Goal: Task Accomplishment & Management: Complete application form

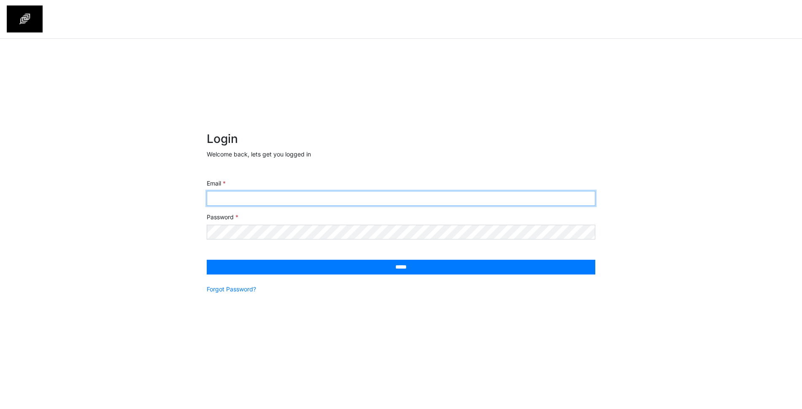
drag, startPoint x: 392, startPoint y: 203, endPoint x: 404, endPoint y: 196, distance: 14.0
click at [392, 203] on input "Email" at bounding box center [401, 198] width 389 height 15
type input "**********"
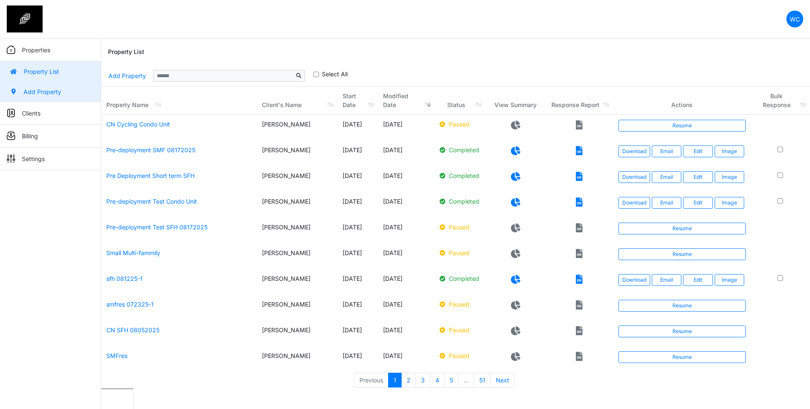
click at [43, 87] on link "Add Property" at bounding box center [50, 92] width 101 height 20
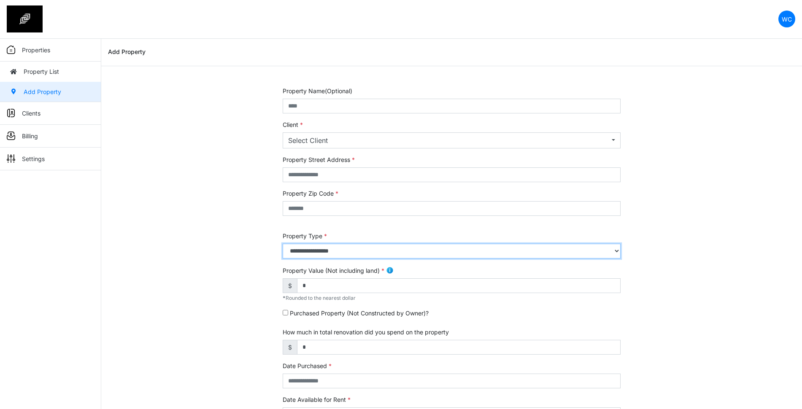
click at [382, 256] on select "**********" at bounding box center [452, 251] width 338 height 15
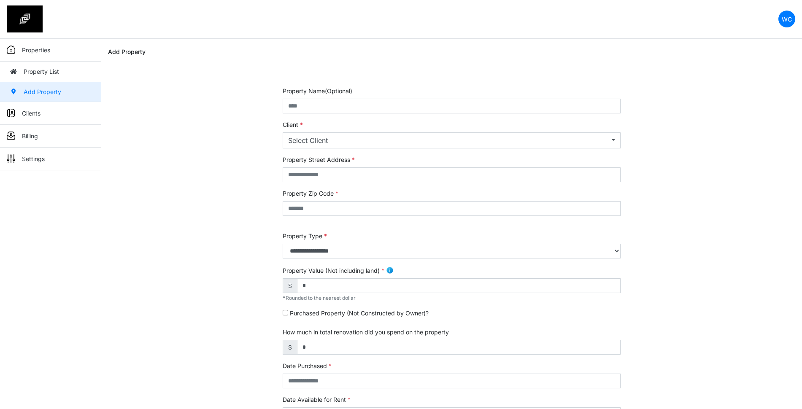
click at [248, 173] on div "**********" at bounding box center [451, 342] width 701 height 510
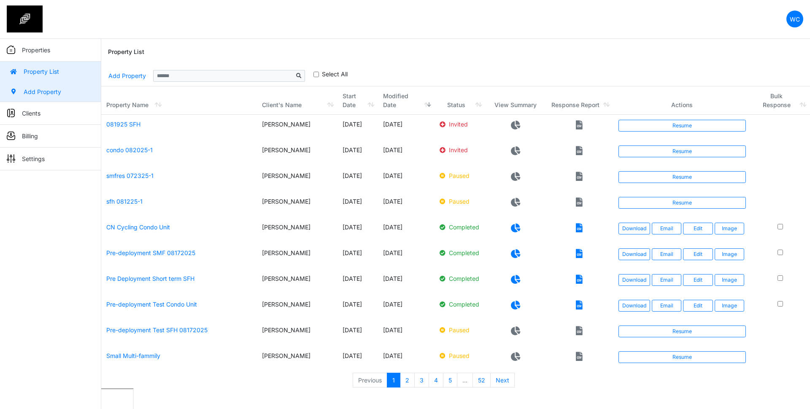
click at [45, 91] on link "Add Property" at bounding box center [50, 92] width 101 height 20
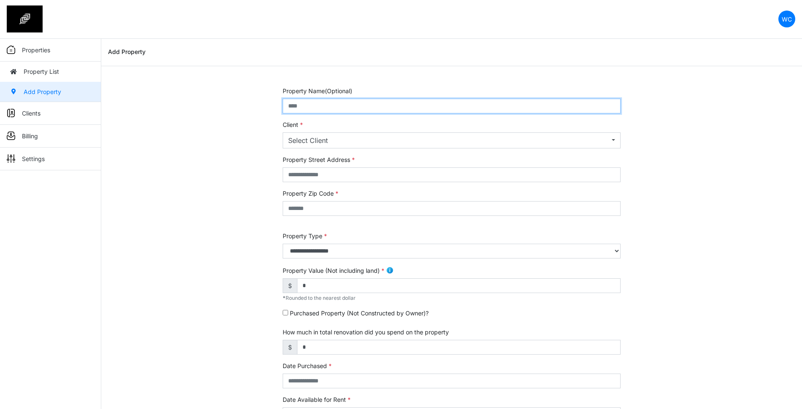
click at [378, 103] on input "text" at bounding box center [452, 106] width 338 height 15
click at [354, 104] on input "*******" at bounding box center [452, 106] width 338 height 15
type input "**********"
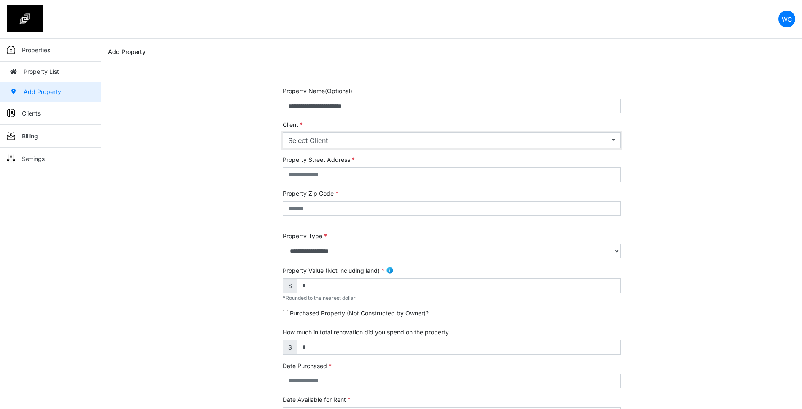
click at [362, 137] on div "Select Client" at bounding box center [449, 141] width 322 height 10
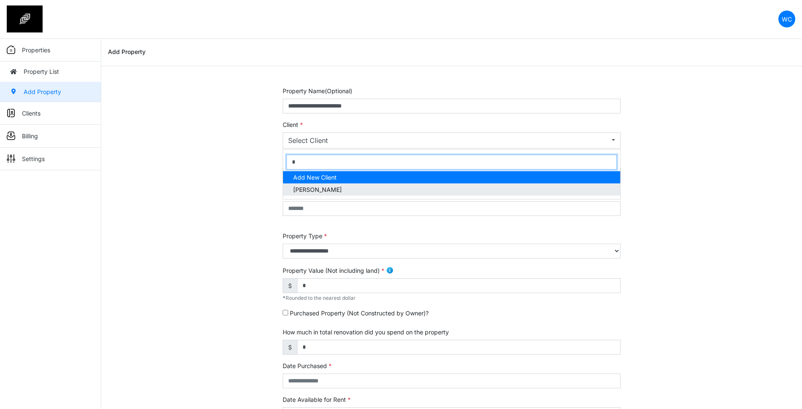
type input "*"
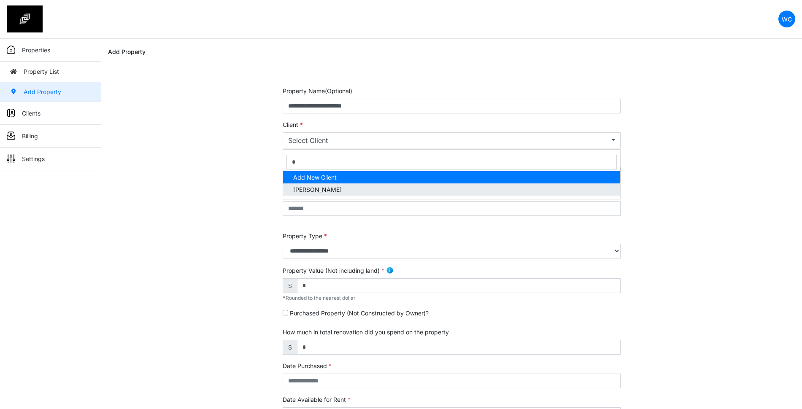
click at [346, 187] on link "[PERSON_NAME]" at bounding box center [451, 190] width 337 height 12
select select "***"
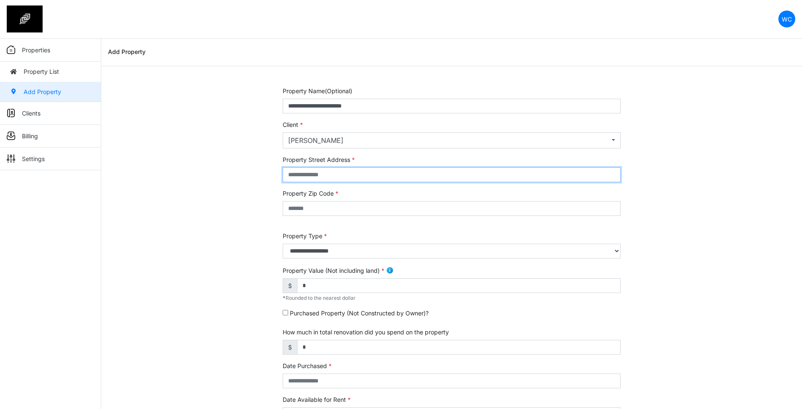
click at [330, 173] on input "text" at bounding box center [452, 175] width 338 height 15
type input "**********"
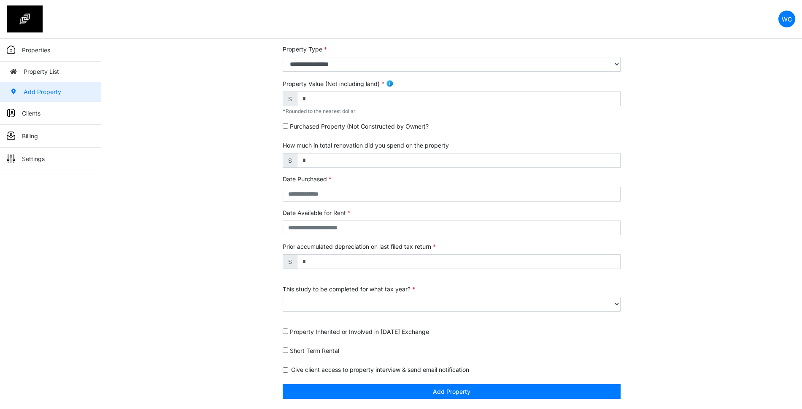
type input "*****"
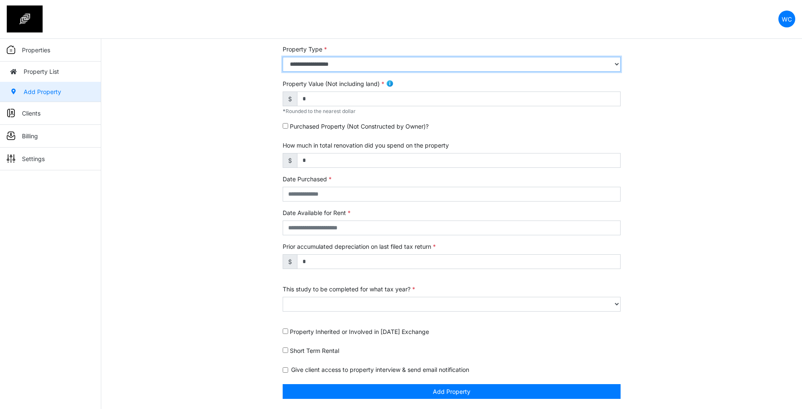
click at [435, 69] on select "**********" at bounding box center [452, 64] width 338 height 15
select select "*"
click at [283, 57] on select "**********" at bounding box center [452, 64] width 338 height 15
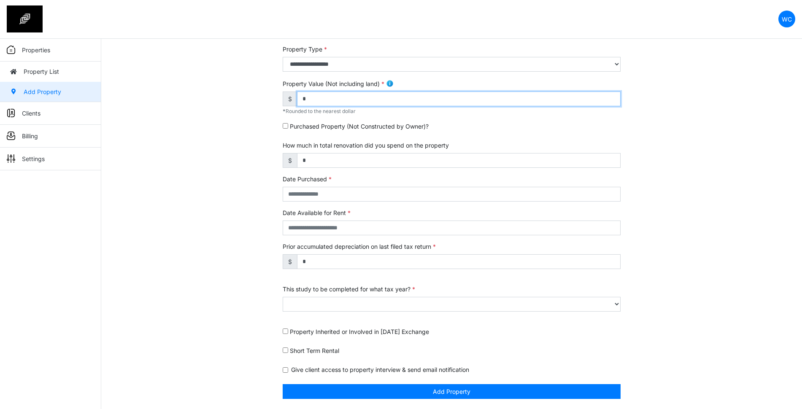
click at [348, 95] on input "*" at bounding box center [459, 99] width 324 height 15
type input "*******"
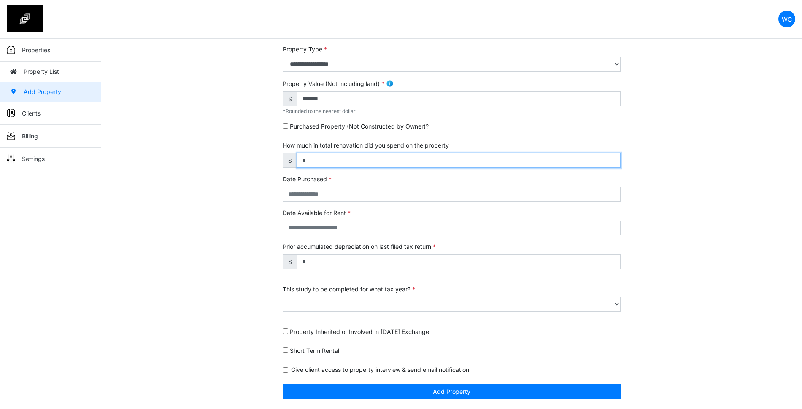
click at [374, 155] on input "*" at bounding box center [459, 160] width 324 height 15
click at [414, 157] on input "*" at bounding box center [459, 160] width 324 height 15
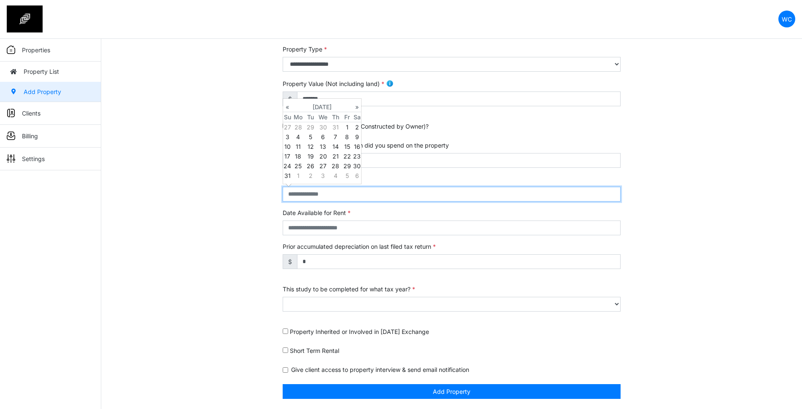
click at [374, 192] on input "text" at bounding box center [452, 194] width 338 height 15
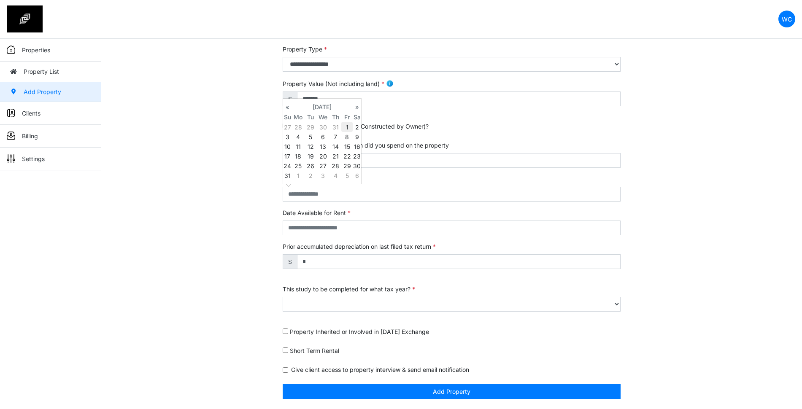
click at [345, 126] on td "1" at bounding box center [347, 127] width 11 height 10
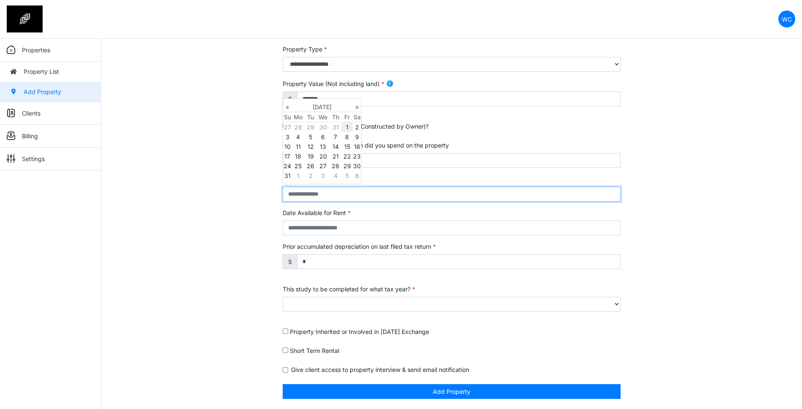
type input "**********"
select select "****"
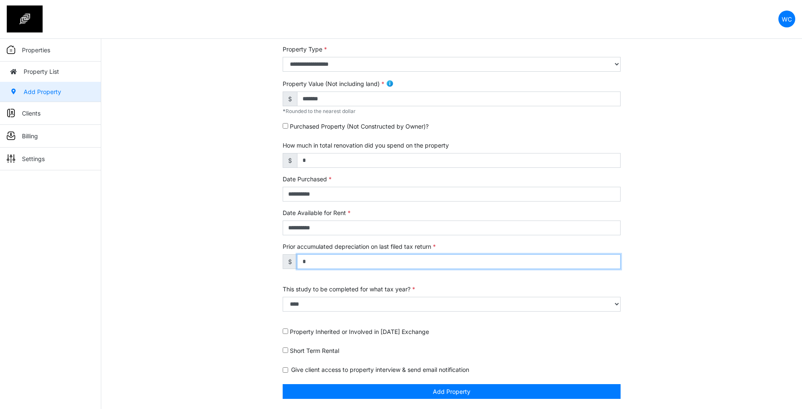
click at [334, 263] on input "*" at bounding box center [459, 262] width 324 height 15
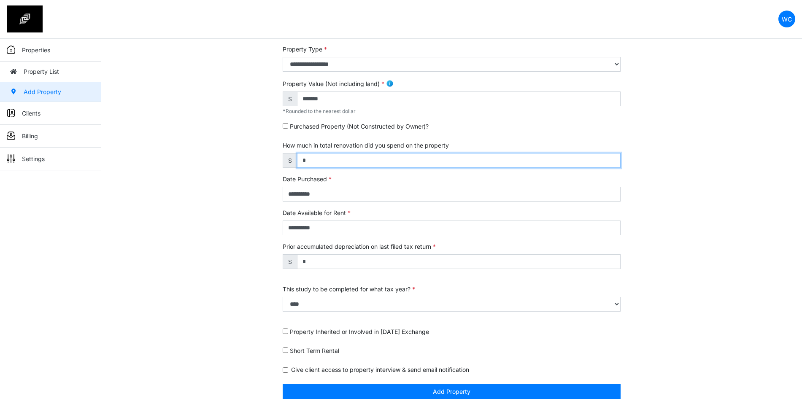
click at [389, 163] on input "*" at bounding box center [459, 160] width 324 height 15
type input "*******"
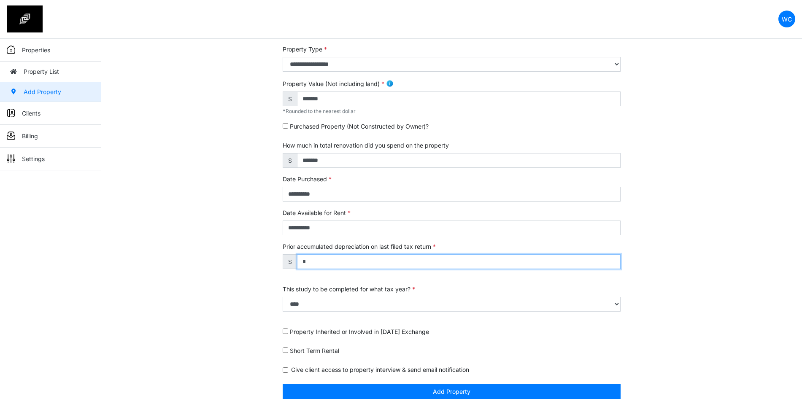
click at [385, 265] on input "*" at bounding box center [459, 262] width 324 height 15
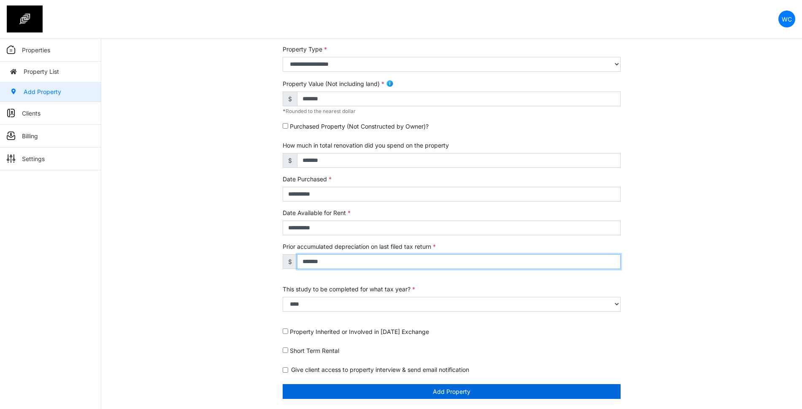
type input "*******"
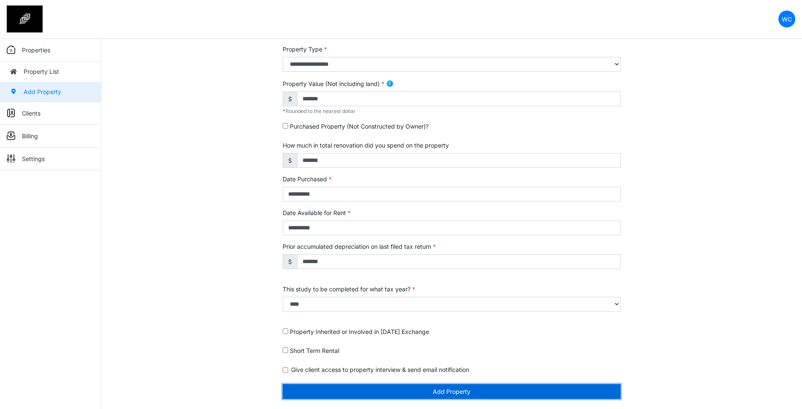
click at [484, 393] on button "Add Property" at bounding box center [452, 392] width 338 height 15
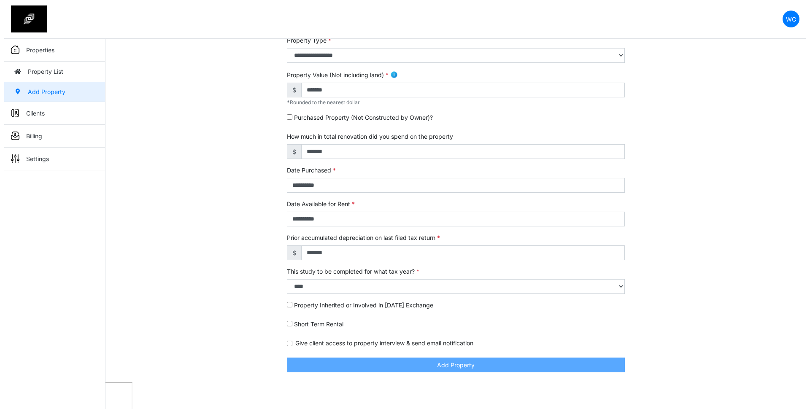
scroll to position [160, 0]
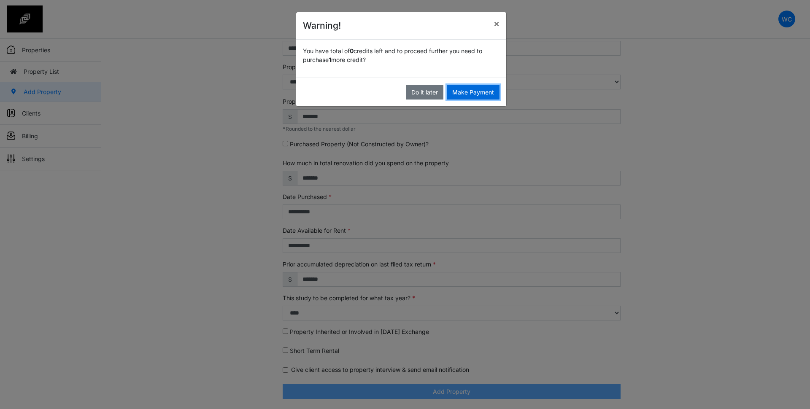
click at [461, 94] on button "Make Payment" at bounding box center [473, 92] width 53 height 15
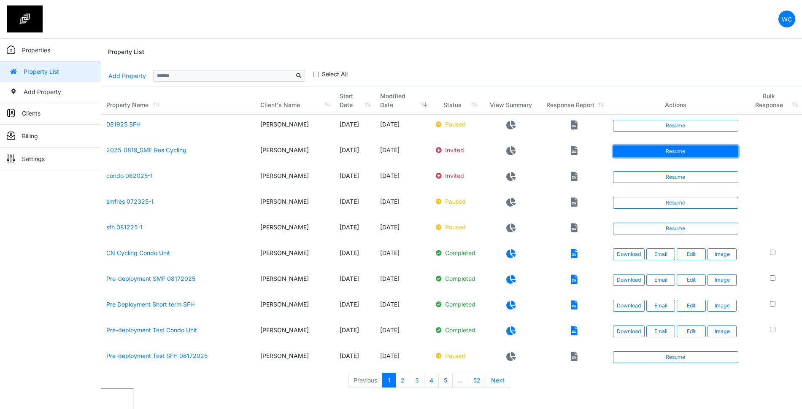
click at [692, 149] on link "Resume" at bounding box center [676, 152] width 126 height 12
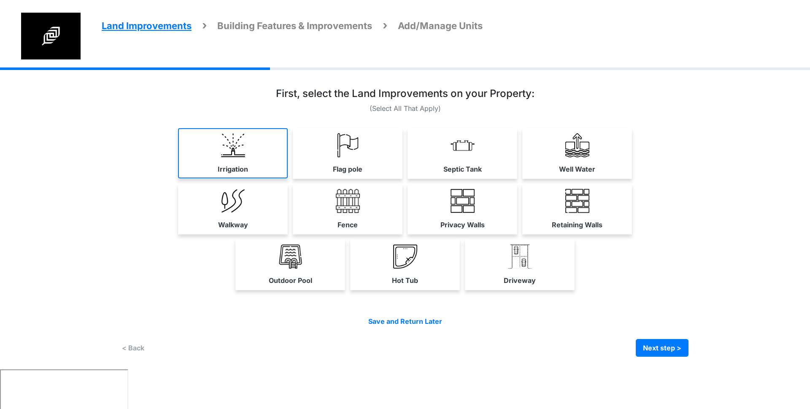
click at [273, 155] on link "Irrigation" at bounding box center [233, 153] width 110 height 50
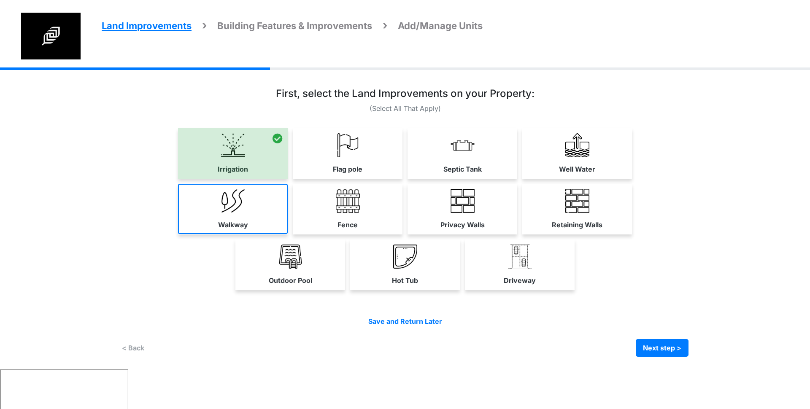
click at [254, 198] on link "Walkway" at bounding box center [233, 209] width 110 height 50
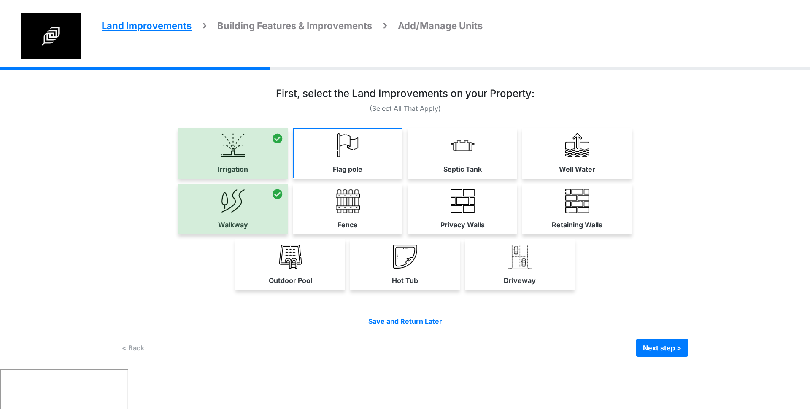
click at [316, 160] on link "Flag pole" at bounding box center [348, 153] width 110 height 50
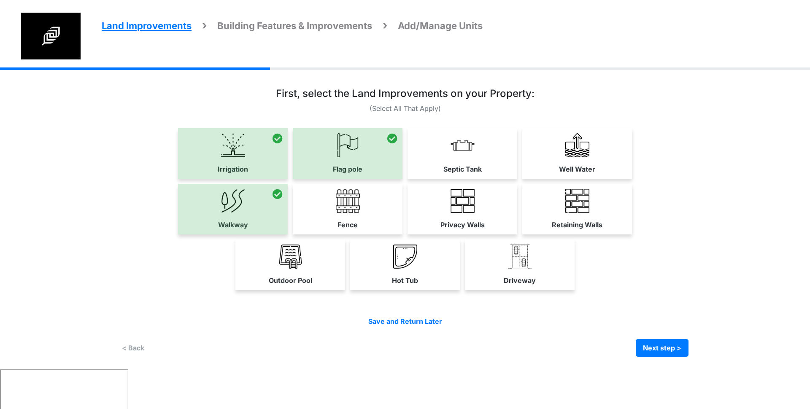
click at [332, 207] on link "Fence" at bounding box center [348, 209] width 110 height 50
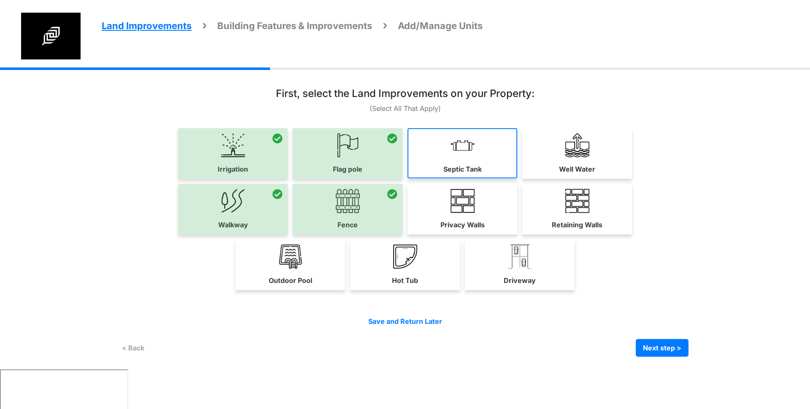
click at [463, 153] on img at bounding box center [463, 145] width 24 height 24
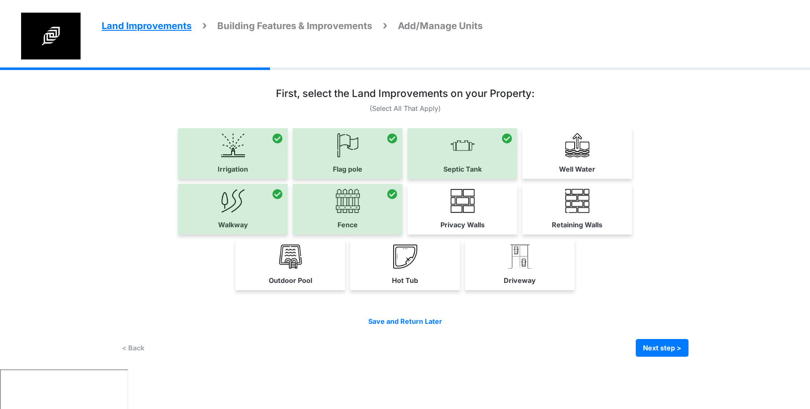
click at [467, 207] on img at bounding box center [463, 201] width 24 height 24
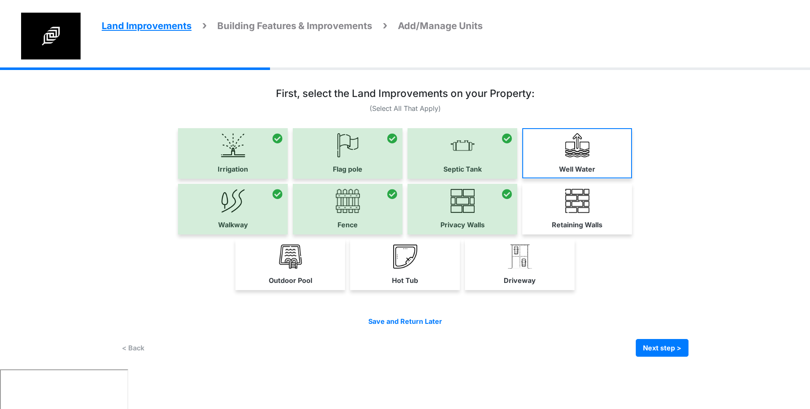
click at [592, 130] on link "Well Water" at bounding box center [578, 153] width 110 height 50
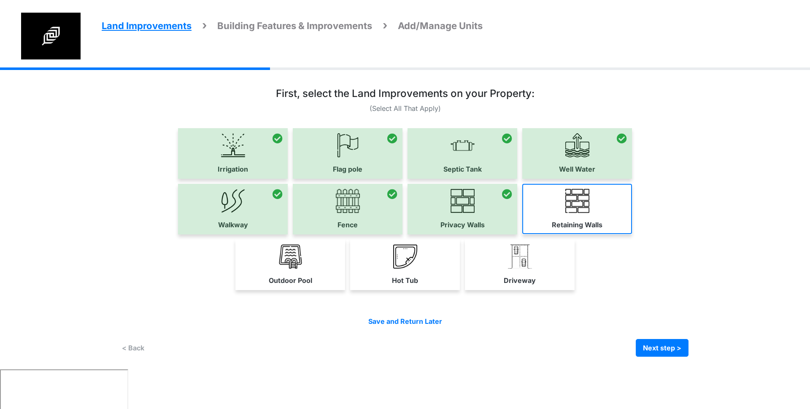
click at [594, 194] on link "Retaining Walls" at bounding box center [578, 209] width 110 height 50
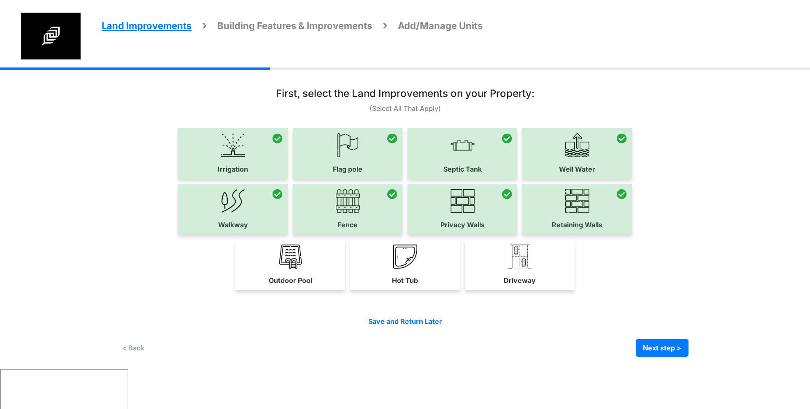
click at [505, 276] on label "Driveway" at bounding box center [520, 281] width 32 height 10
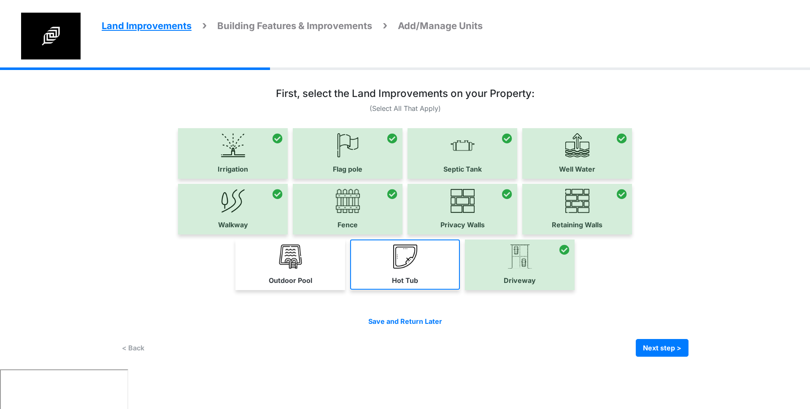
click at [397, 261] on img at bounding box center [405, 257] width 24 height 24
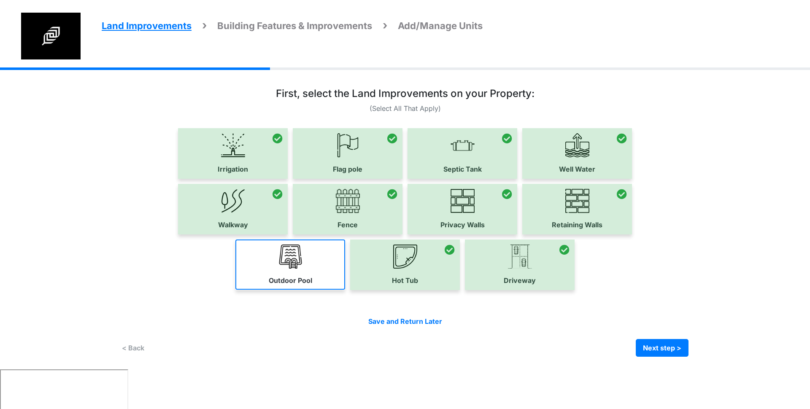
click at [323, 260] on link "Outdoor Pool" at bounding box center [291, 265] width 110 height 50
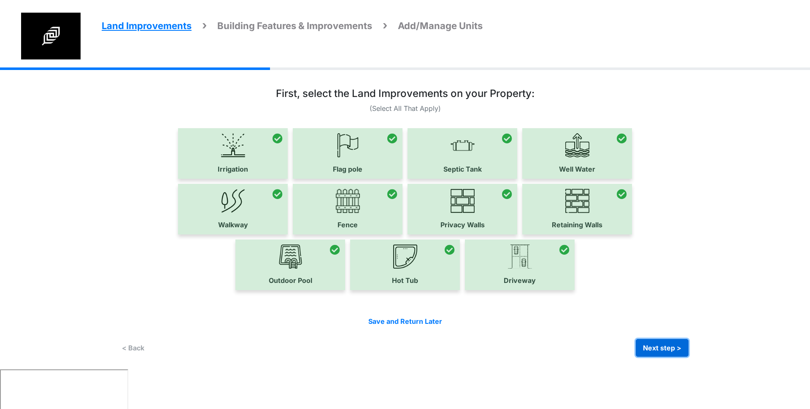
click at [655, 346] on button "Next step >" at bounding box center [662, 348] width 53 height 18
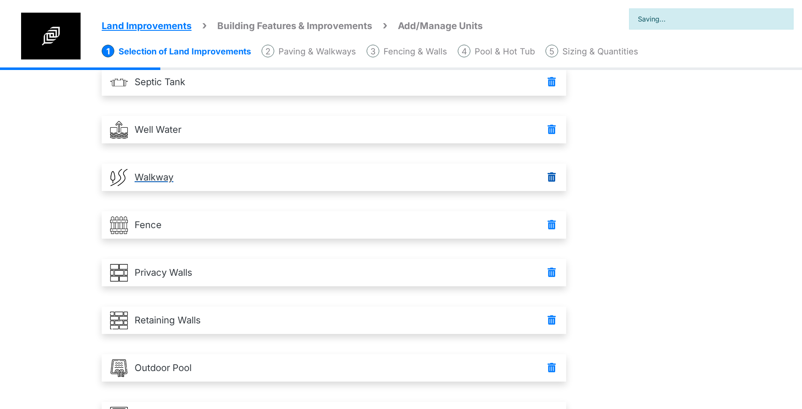
scroll to position [299, 0]
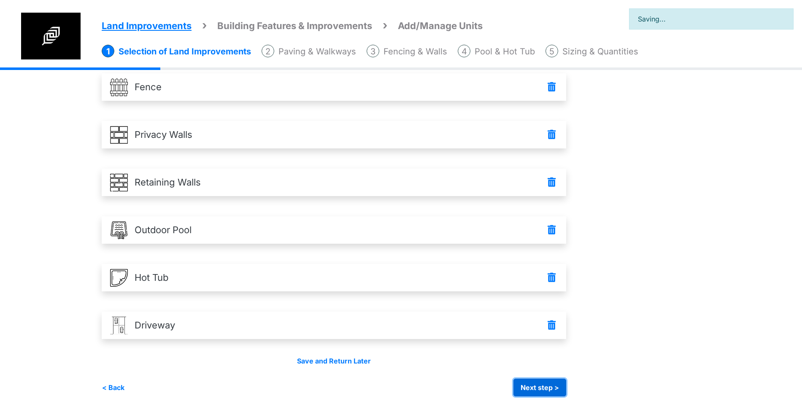
click at [538, 390] on button "Next step >" at bounding box center [540, 388] width 53 height 18
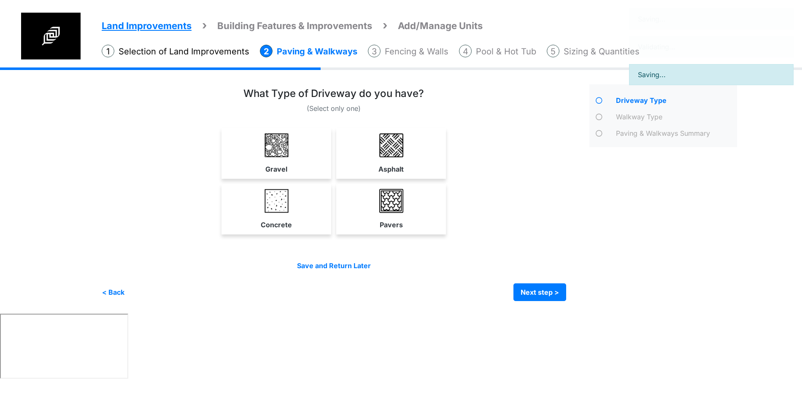
scroll to position [0, 0]
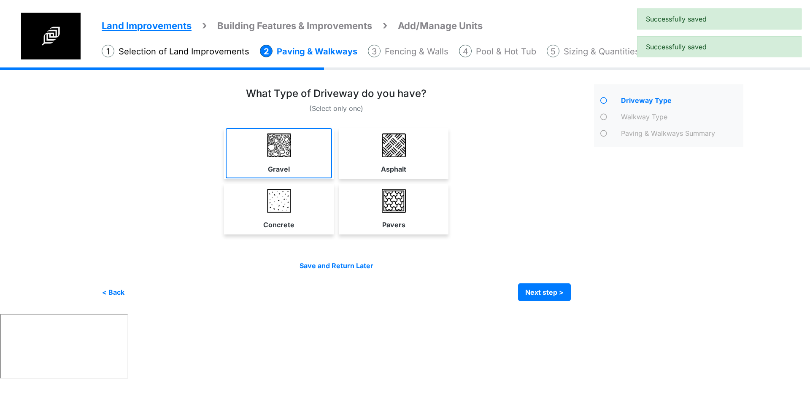
click at [282, 154] on img at bounding box center [279, 145] width 24 height 24
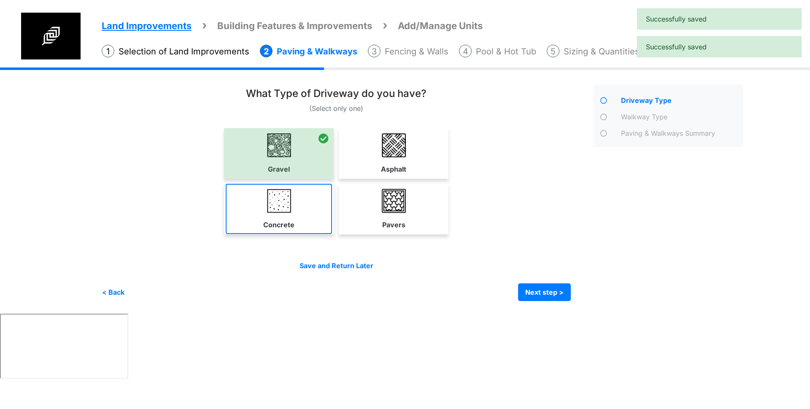
click at [312, 226] on link "Concrete" at bounding box center [279, 209] width 106 height 50
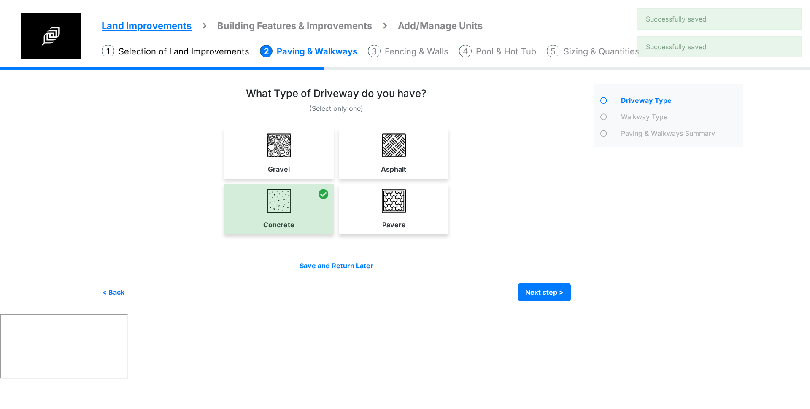
click at [393, 155] on img at bounding box center [394, 145] width 24 height 24
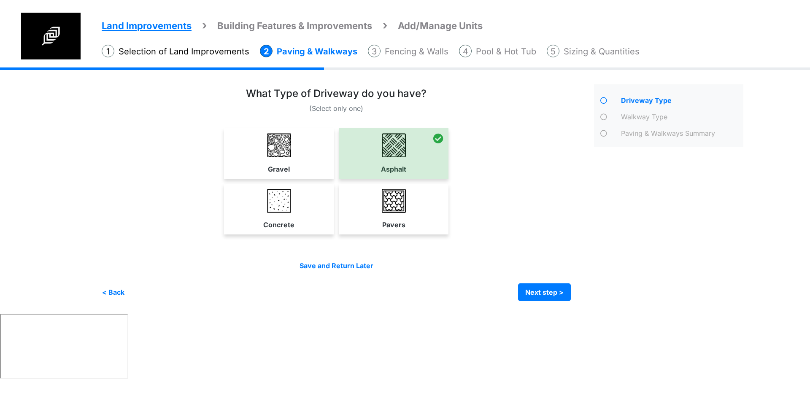
click at [399, 215] on link "Pavers" at bounding box center [394, 209] width 106 height 50
select select "*"
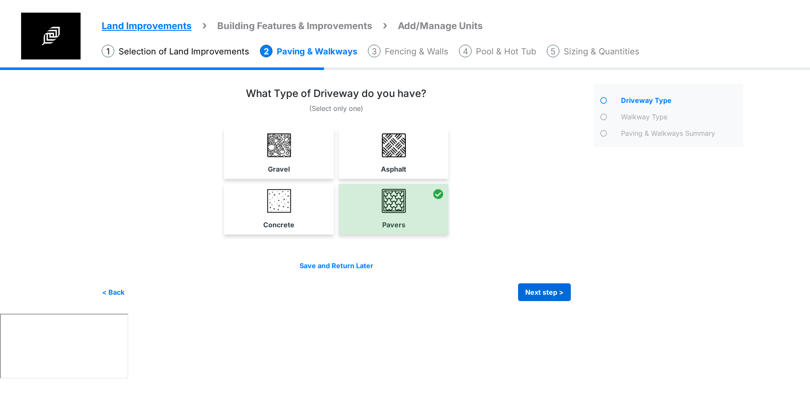
drag, startPoint x: 517, startPoint y: 283, endPoint x: 522, endPoint y: 286, distance: 5.7
click at [518, 284] on div "< Back Next step > Save and submit" at bounding box center [336, 293] width 469 height 18
click at [534, 290] on button "Next step >" at bounding box center [544, 293] width 53 height 18
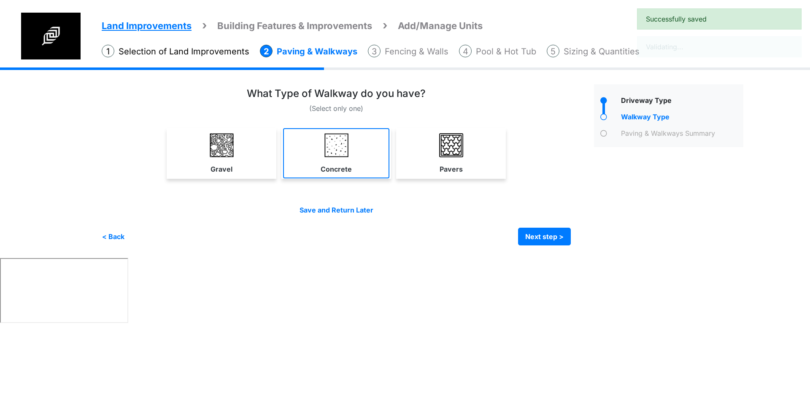
click at [358, 129] on link "Concrete" at bounding box center [336, 153] width 106 height 50
select select "*"
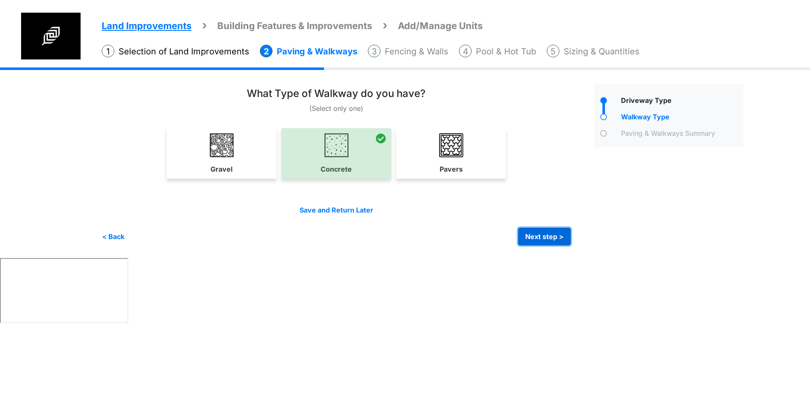
click at [537, 241] on button "Next step >" at bounding box center [544, 237] width 53 height 18
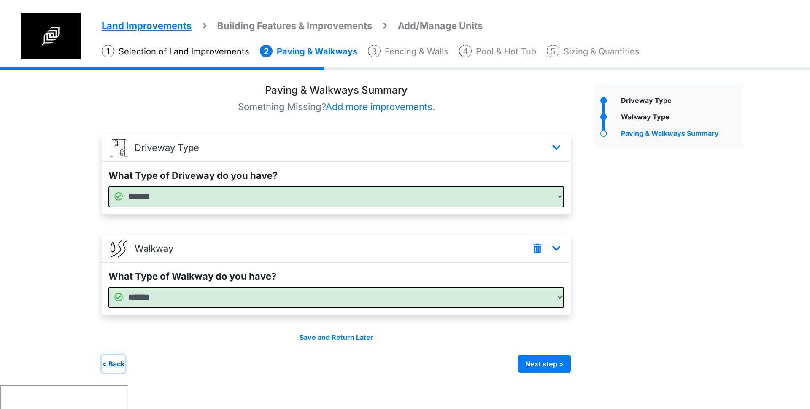
click at [112, 368] on button "< Back" at bounding box center [113, 364] width 23 height 18
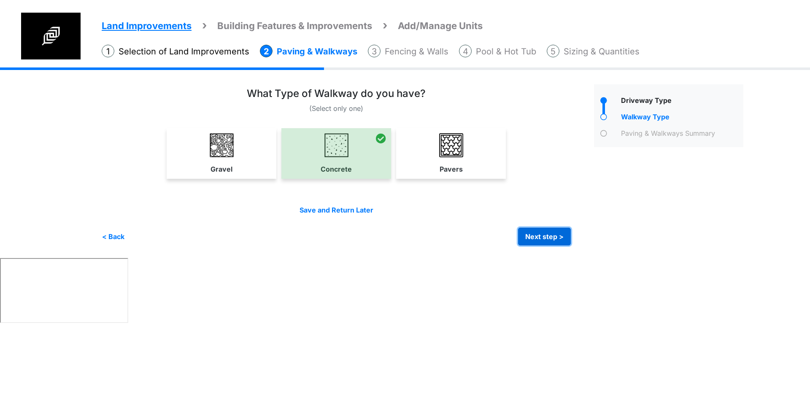
click at [546, 237] on button "Next step >" at bounding box center [544, 237] width 53 height 18
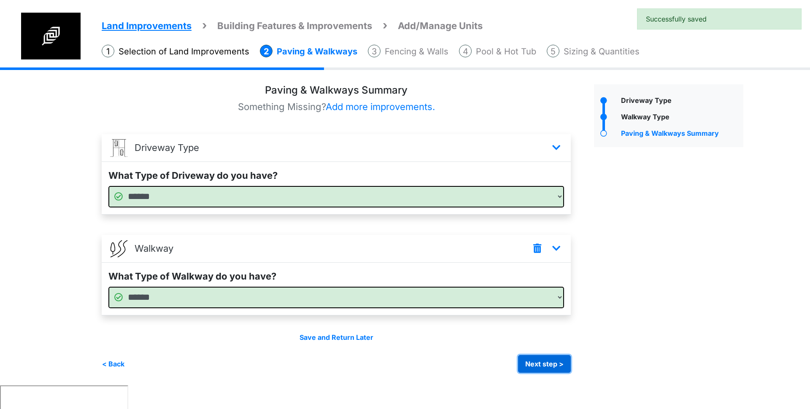
click at [550, 363] on button "Next step >" at bounding box center [544, 364] width 53 height 18
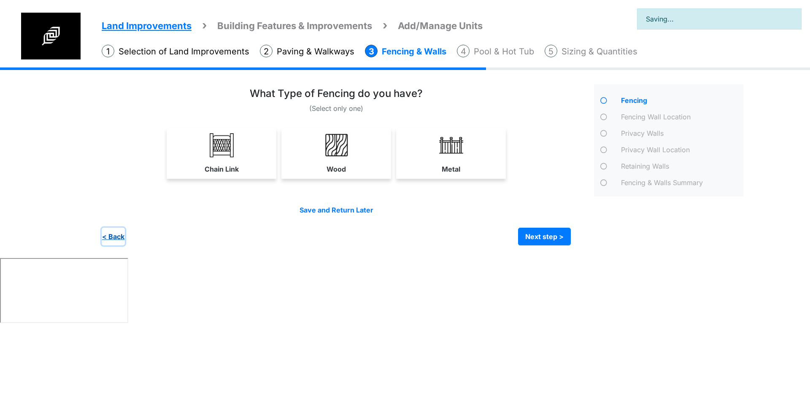
click at [111, 233] on button "< Back" at bounding box center [113, 237] width 23 height 18
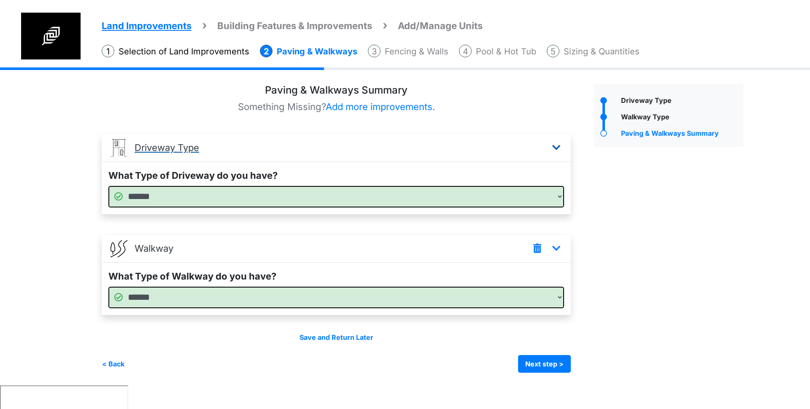
click at [385, 138] on link "Driveway Type" at bounding box center [336, 148] width 469 height 28
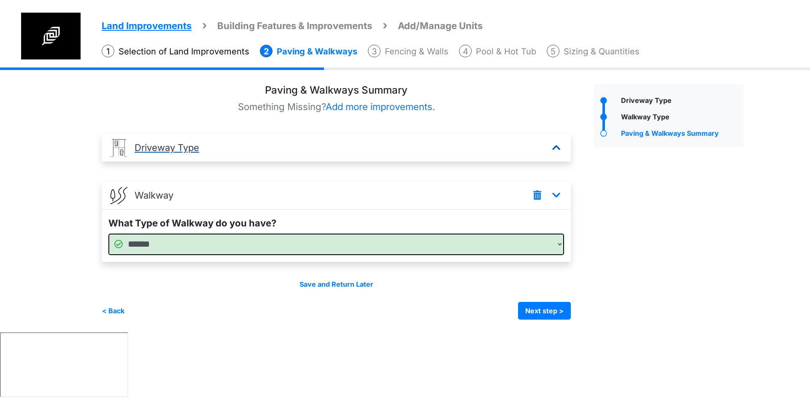
click at [434, 150] on link "Driveway Type" at bounding box center [336, 148] width 469 height 28
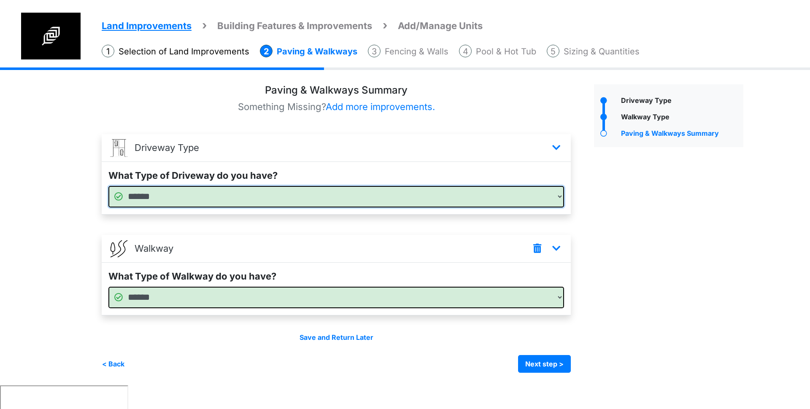
click at [366, 191] on select "****** ******* ******** ******" at bounding box center [336, 197] width 456 height 22
click at [426, 196] on select "****** ******* ******** ******" at bounding box center [336, 197] width 456 height 22
click at [136, 367] on div "< Back Next step > Save and submit" at bounding box center [336, 364] width 469 height 18
click at [125, 366] on button "< Back" at bounding box center [113, 364] width 23 height 18
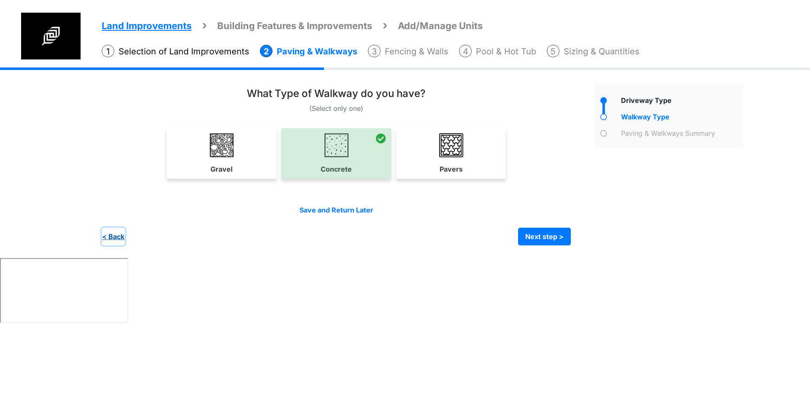
click at [112, 235] on button "< Back" at bounding box center [113, 237] width 23 height 18
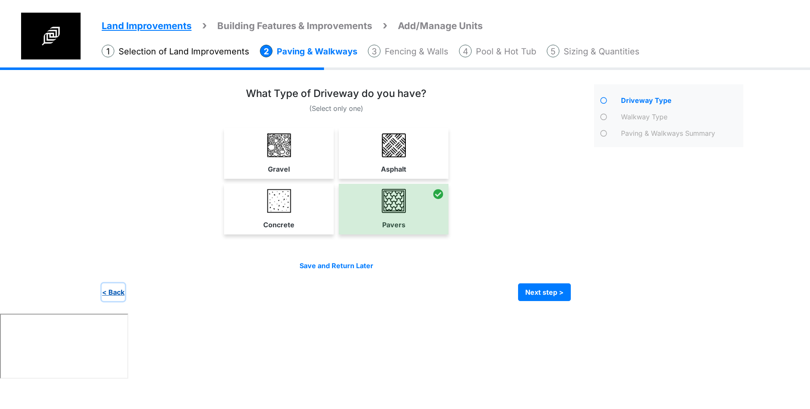
click at [108, 289] on button "< Back" at bounding box center [113, 293] width 23 height 18
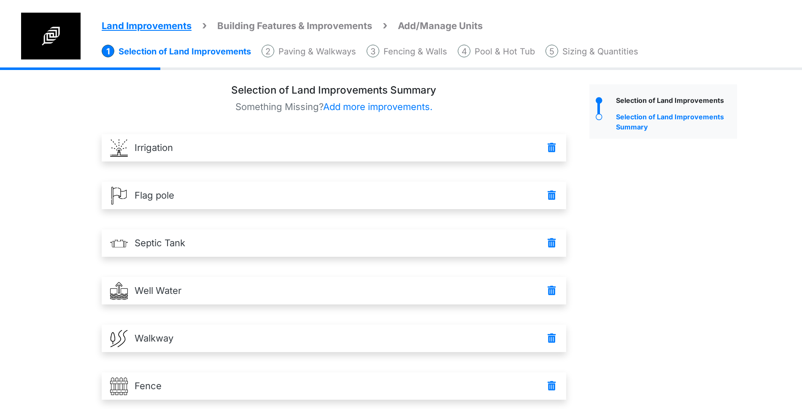
click at [628, 195] on div "Selection of Land Improvements Selection of Land Improvements Summary" at bounding box center [663, 390] width 160 height 612
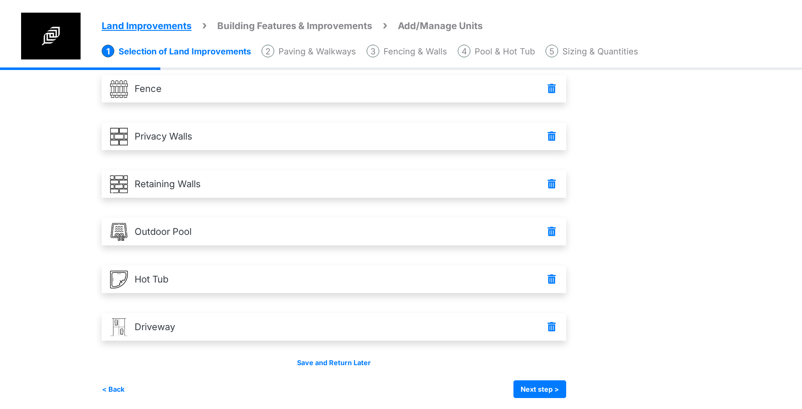
scroll to position [299, 0]
drag, startPoint x: 612, startPoint y: 226, endPoint x: 409, endPoint y: 107, distance: 235.2
drag, startPoint x: 409, startPoint y: 107, endPoint x: 639, endPoint y: 318, distance: 311.9
click at [640, 315] on div "Selection of Land Improvements Selection of Land Improvements Summary" at bounding box center [663, 91] width 160 height 612
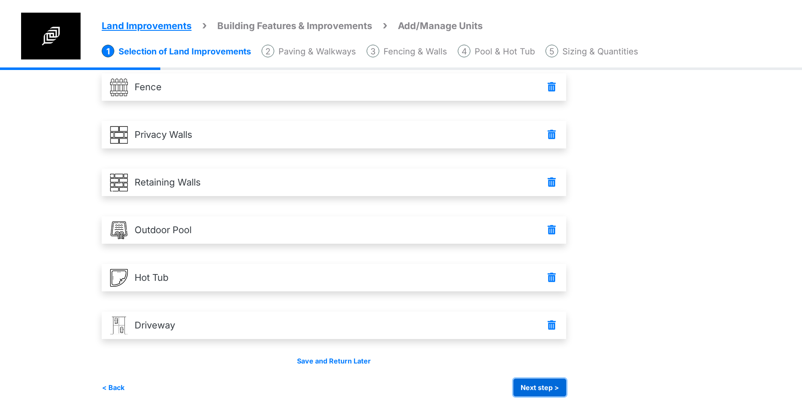
click at [550, 383] on button "Next step >" at bounding box center [540, 388] width 53 height 18
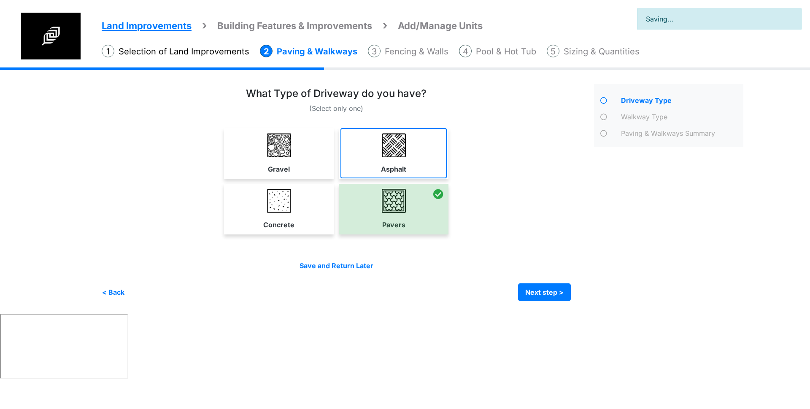
click at [355, 139] on link "Asphalt" at bounding box center [394, 153] width 106 height 50
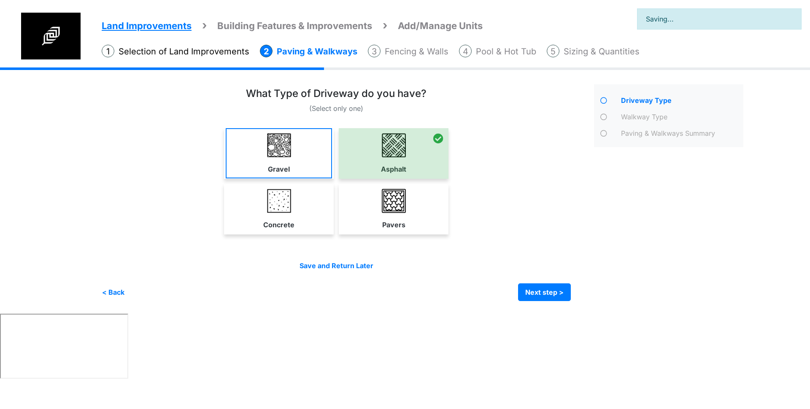
click at [272, 157] on link "Gravel" at bounding box center [279, 153] width 106 height 50
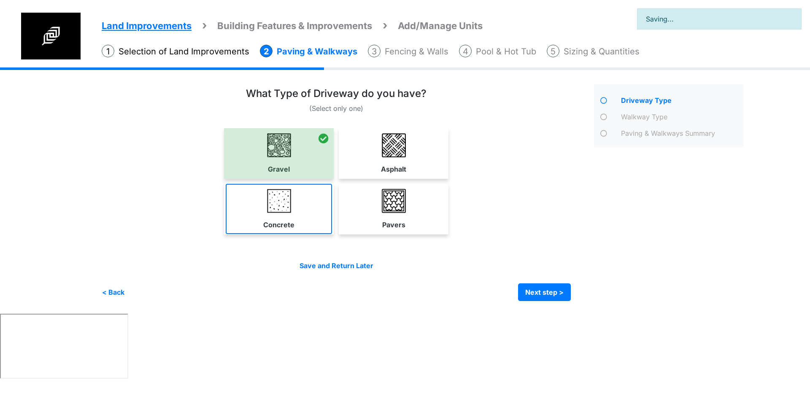
click at [306, 212] on link "Concrete" at bounding box center [279, 209] width 106 height 50
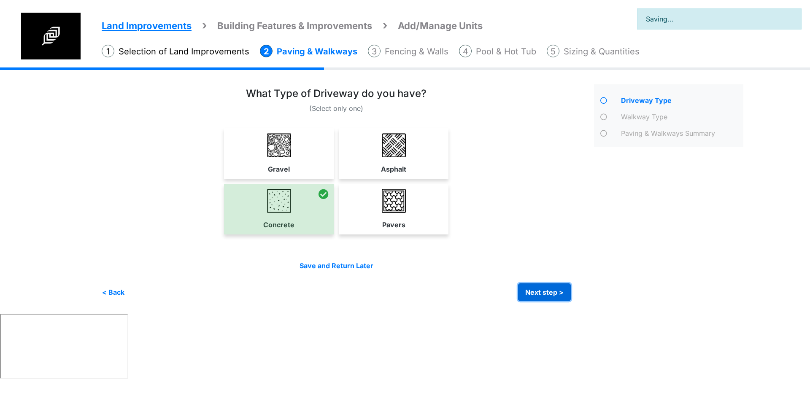
click at [552, 291] on button "Next step >" at bounding box center [544, 293] width 53 height 18
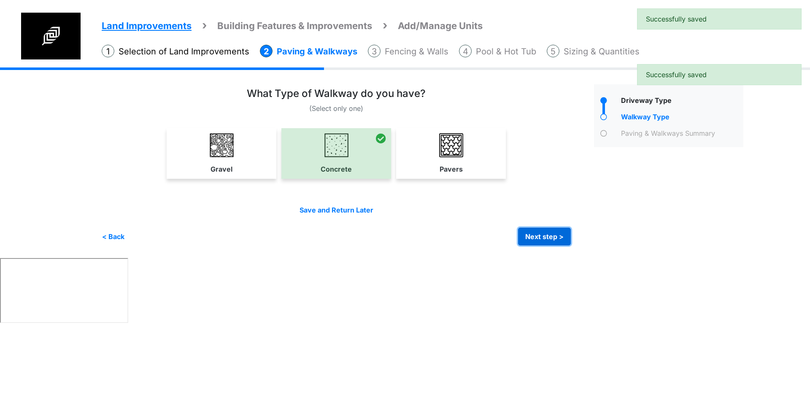
click at [542, 240] on button "Next step >" at bounding box center [544, 237] width 53 height 18
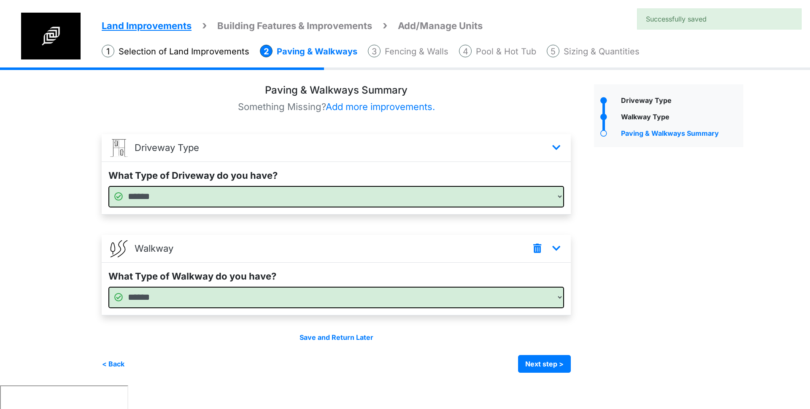
click at [537, 249] on icon at bounding box center [537, 249] width 12 height 14
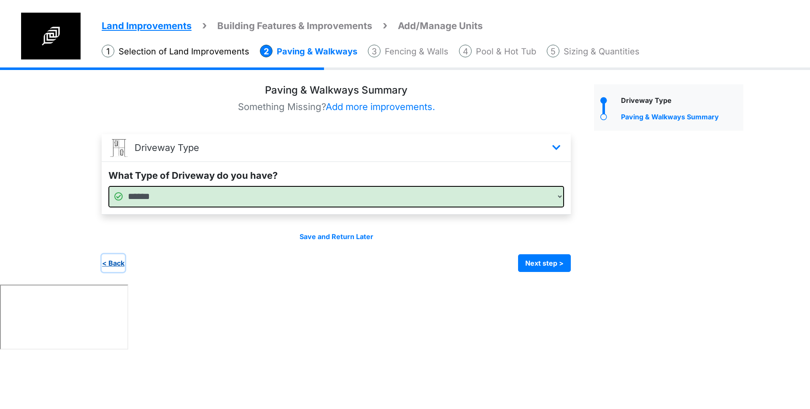
click at [116, 258] on button "< Back" at bounding box center [113, 264] width 23 height 18
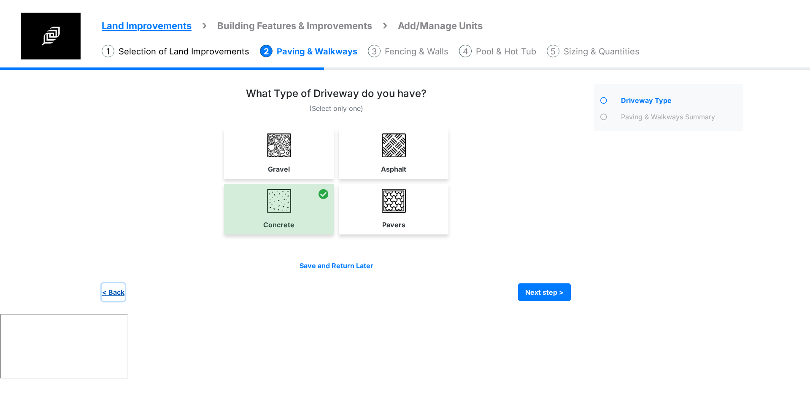
click at [117, 295] on button "< Back" at bounding box center [113, 293] width 23 height 18
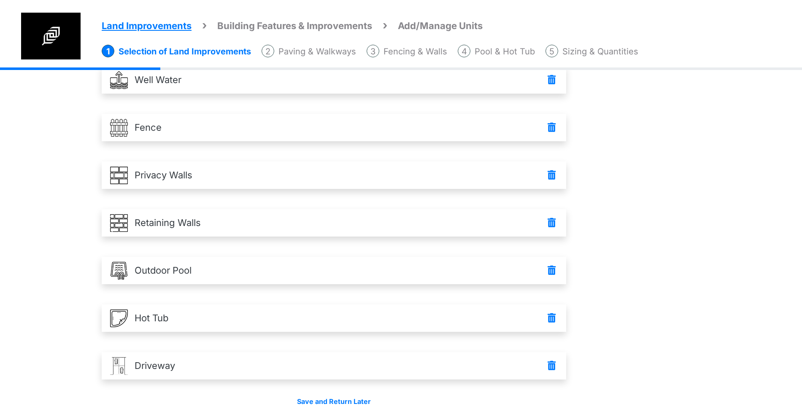
scroll to position [252, 0]
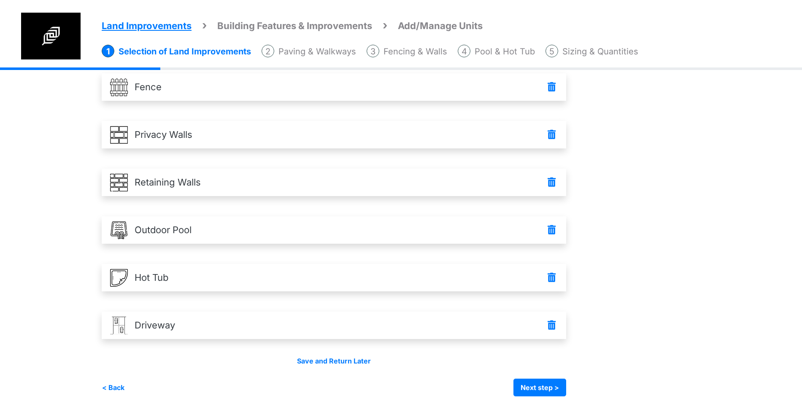
click at [130, 392] on div "< Back Next step > Save and submit" at bounding box center [334, 388] width 465 height 18
click at [116, 385] on button "< Back" at bounding box center [113, 388] width 23 height 18
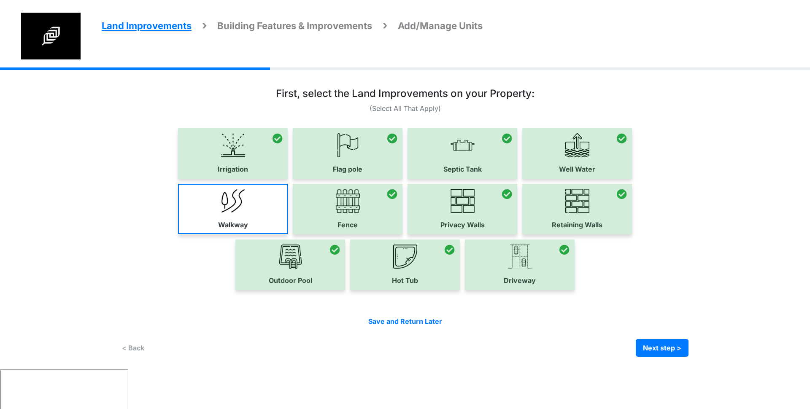
click at [266, 208] on link "Walkway" at bounding box center [233, 209] width 110 height 50
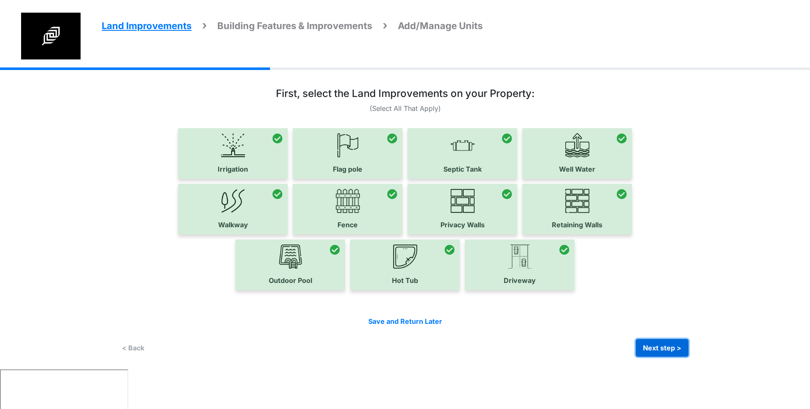
click at [647, 344] on button "Next step >" at bounding box center [662, 348] width 53 height 18
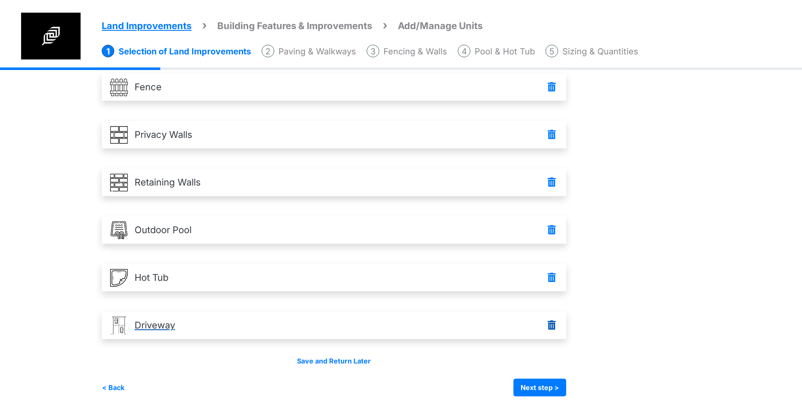
click at [558, 328] on icon at bounding box center [552, 326] width 12 height 14
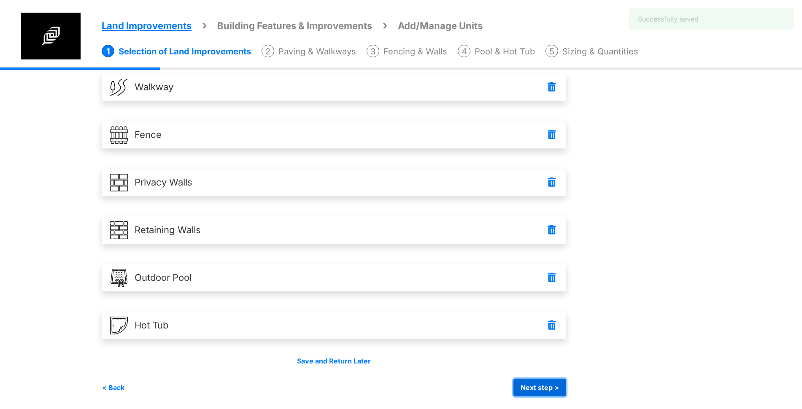
click at [556, 379] on button "Next step >" at bounding box center [540, 388] width 53 height 18
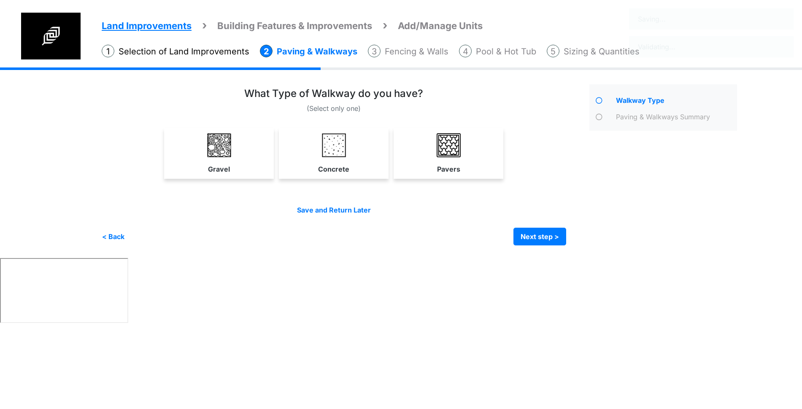
scroll to position [0, 0]
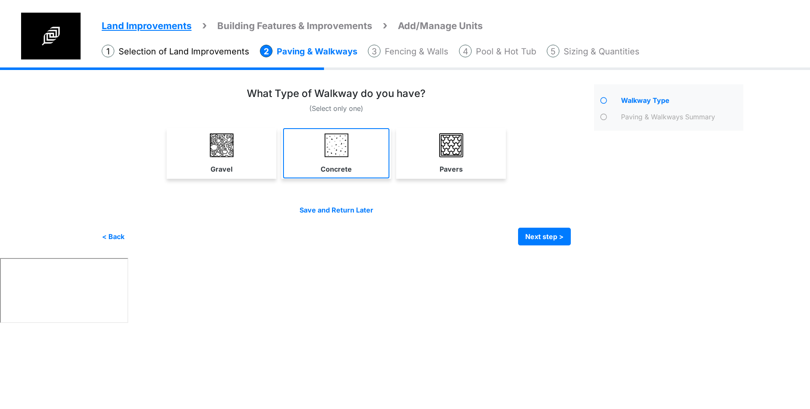
click at [345, 157] on img at bounding box center [337, 145] width 24 height 24
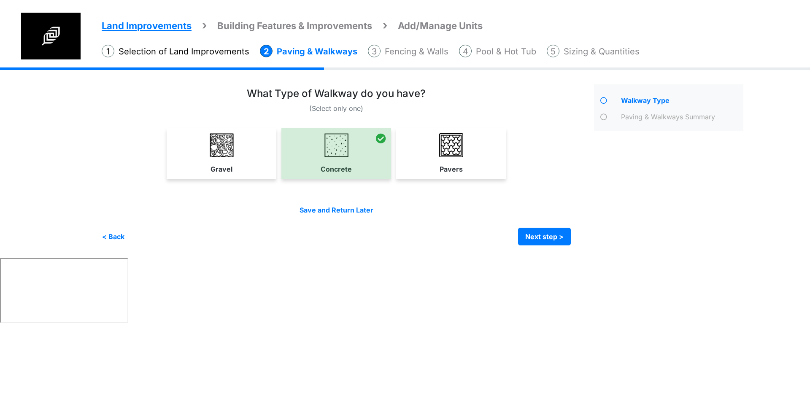
click at [545, 225] on div "Save and Return Later < Back Next step > Save and submit" at bounding box center [336, 225] width 469 height 41
click at [545, 239] on button "Next step >" at bounding box center [544, 237] width 53 height 18
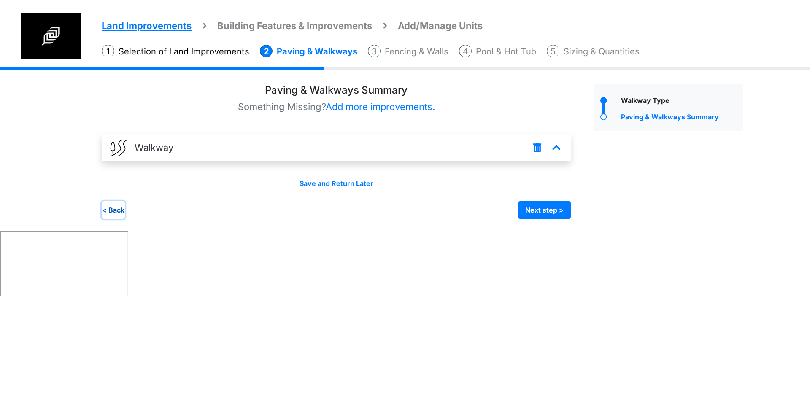
click at [118, 207] on button "< Back" at bounding box center [113, 210] width 23 height 18
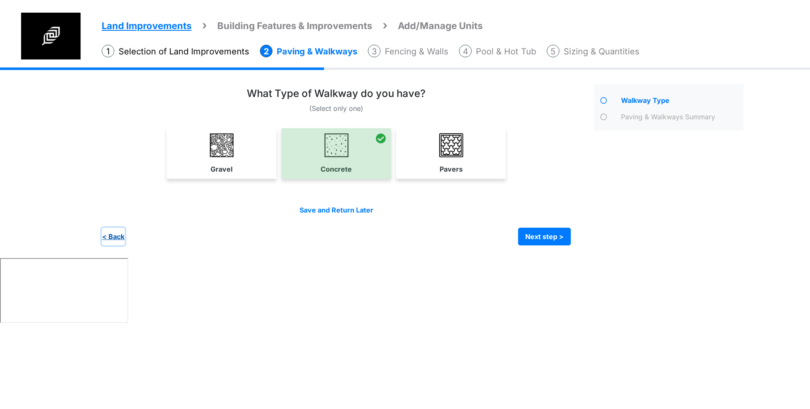
click at [117, 236] on button "< Back" at bounding box center [113, 237] width 23 height 18
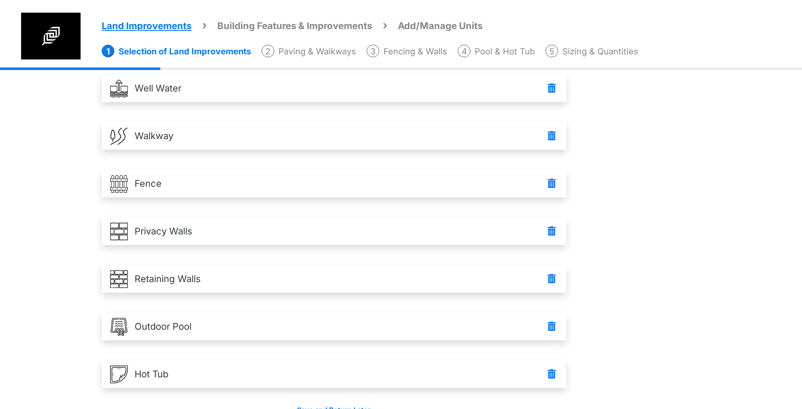
scroll to position [252, 0]
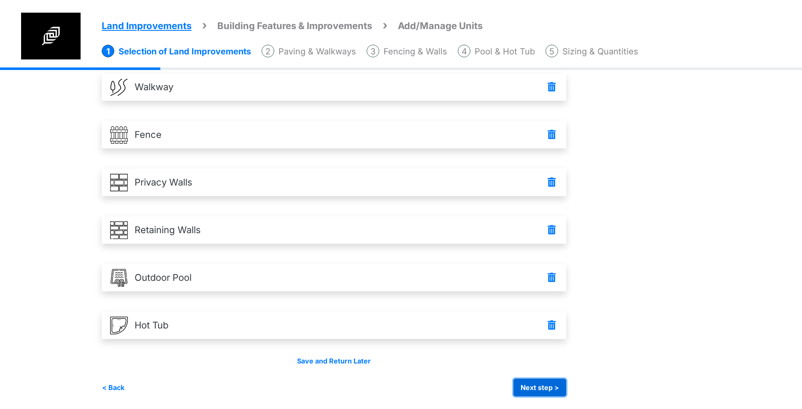
click at [531, 395] on button "Next step >" at bounding box center [540, 388] width 53 height 18
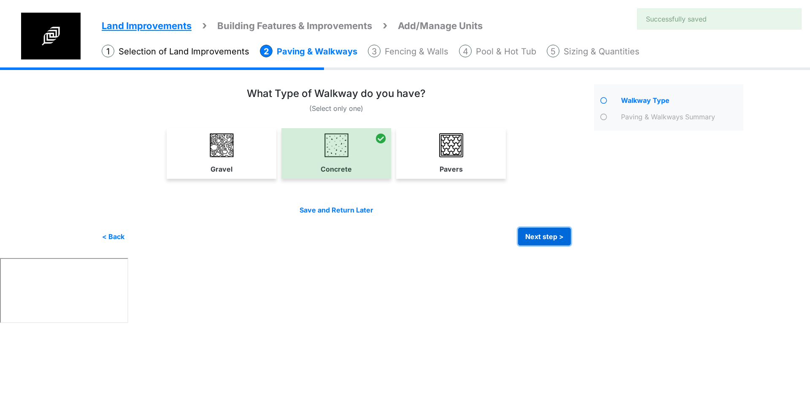
click at [558, 235] on button "Next step >" at bounding box center [544, 237] width 53 height 18
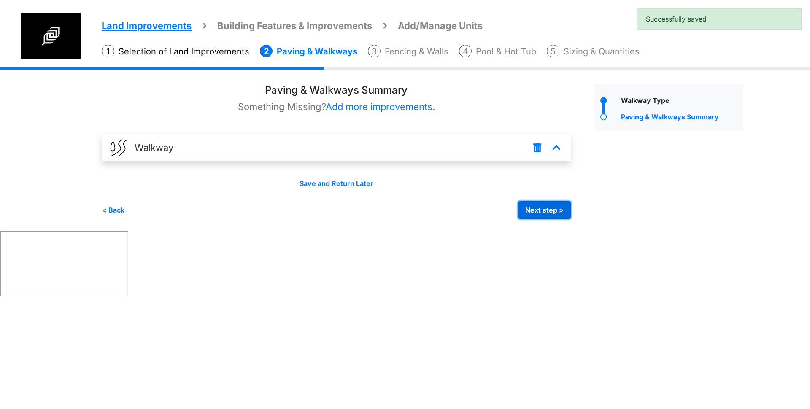
click at [552, 215] on button "Next step >" at bounding box center [544, 210] width 53 height 18
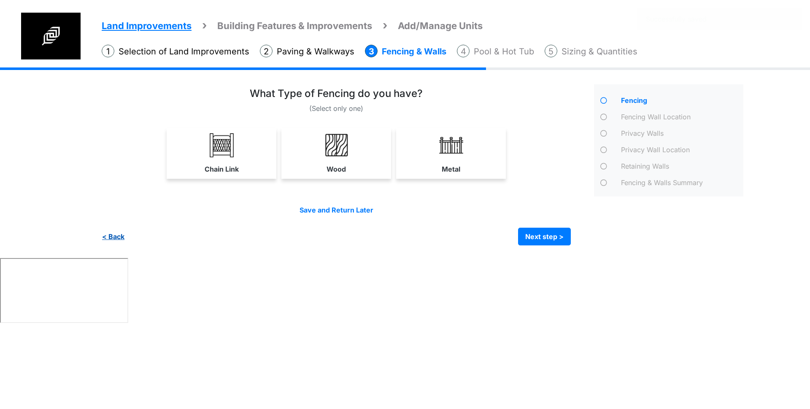
drag, startPoint x: 129, startPoint y: 233, endPoint x: 114, endPoint y: 240, distance: 15.9
click at [128, 233] on div "< Back Next step > Save and submit" at bounding box center [336, 237] width 469 height 18
click at [114, 240] on button "< Back" at bounding box center [113, 237] width 23 height 18
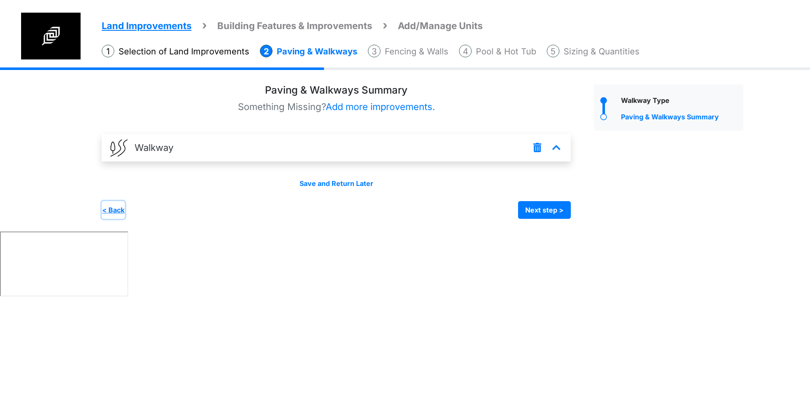
click at [117, 216] on button "< Back" at bounding box center [113, 210] width 23 height 18
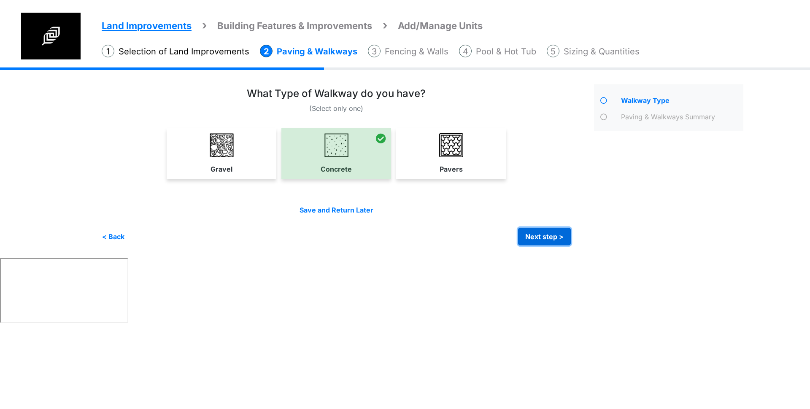
click at [531, 232] on button "Next step >" at bounding box center [544, 237] width 53 height 18
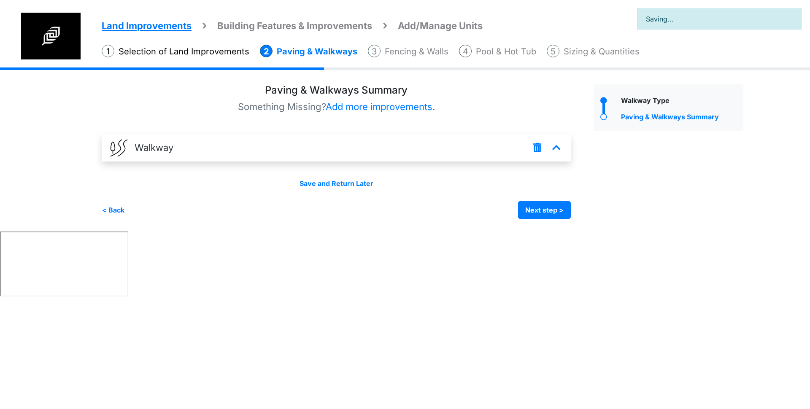
click at [390, 147] on div "Walkway" at bounding box center [336, 148] width 469 height 28
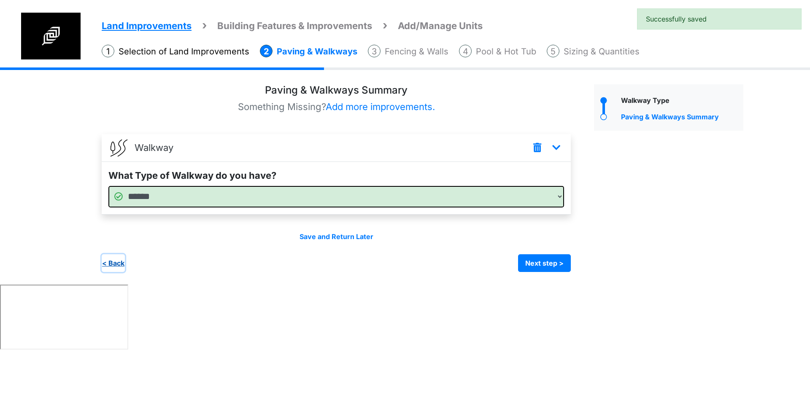
click at [117, 264] on button "< Back" at bounding box center [113, 264] width 23 height 18
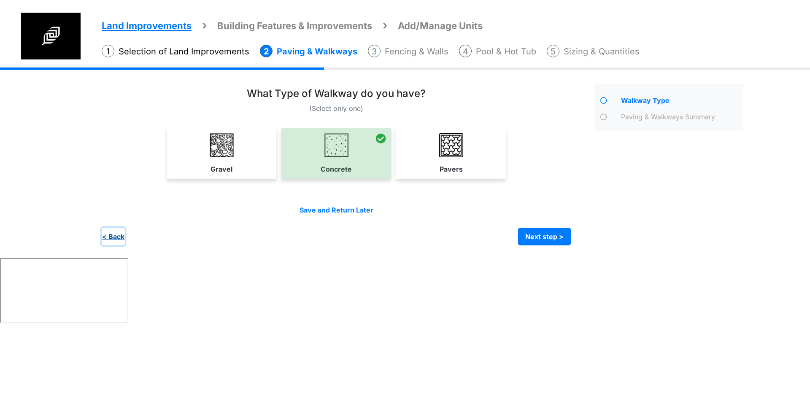
click at [112, 238] on button "< Back" at bounding box center [113, 237] width 23 height 18
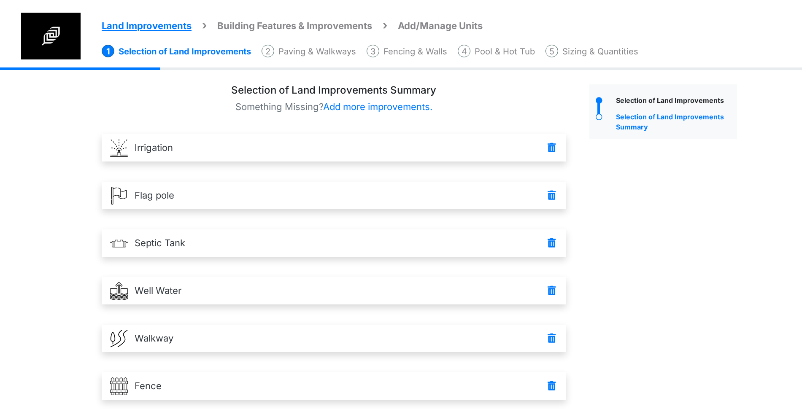
click at [65, 193] on div "Land Improvements Building Features & Improvements Amenities in the Common Spac…" at bounding box center [401, 365] width 802 height 594
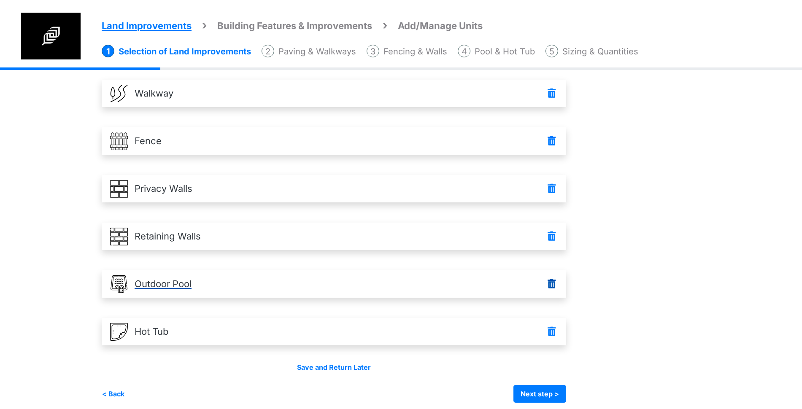
scroll to position [252, 0]
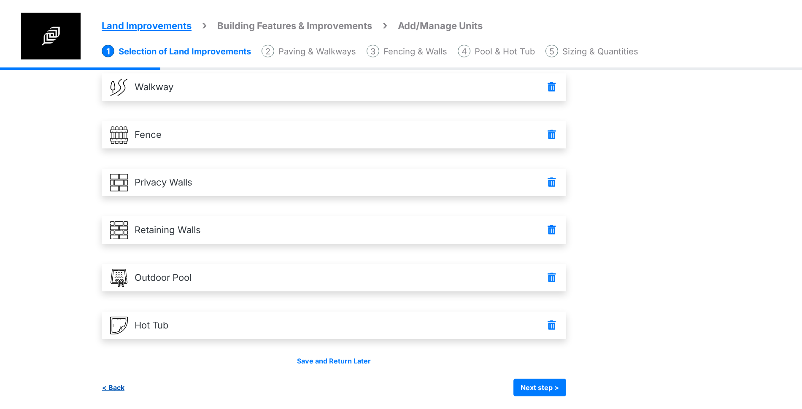
drag, startPoint x: 127, startPoint y: 401, endPoint x: 119, endPoint y: 393, distance: 12.0
click at [127, 400] on div "Irrigation Flag pole" at bounding box center [423, 113] width 642 height 594
click at [117, 390] on button "< Back" at bounding box center [113, 388] width 23 height 18
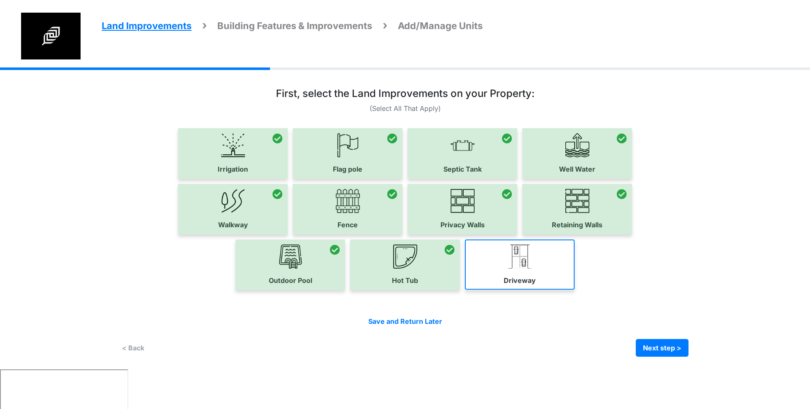
click at [543, 267] on link "Driveway" at bounding box center [520, 265] width 110 height 50
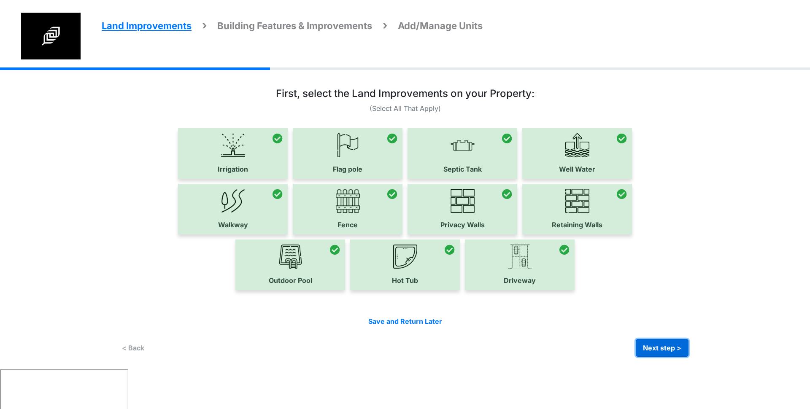
click at [669, 349] on button "Next step >" at bounding box center [662, 348] width 53 height 18
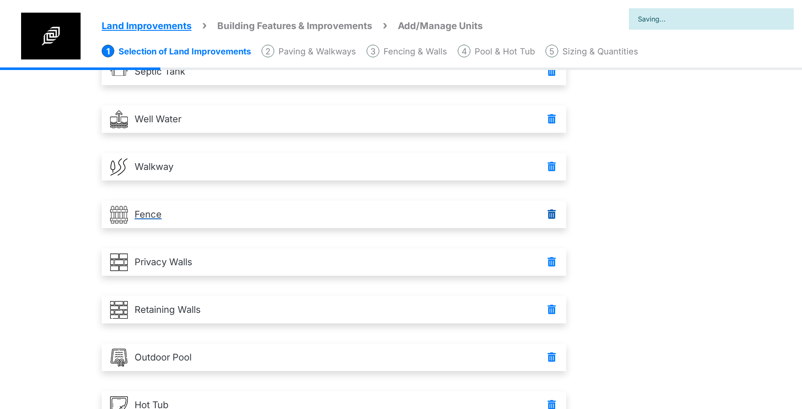
scroll to position [299, 0]
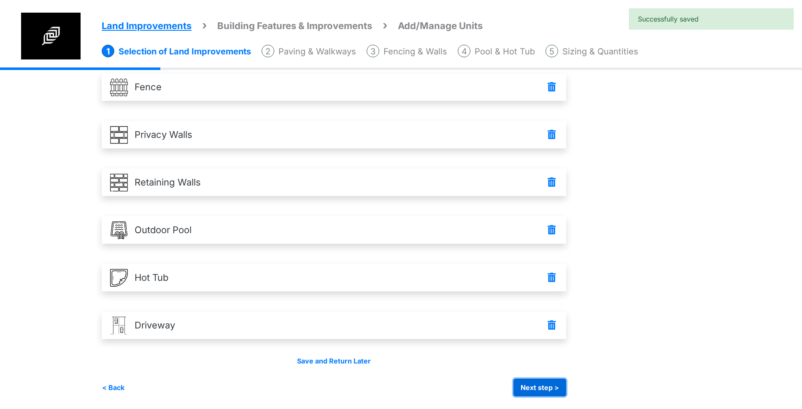
click at [540, 384] on button "Next step >" at bounding box center [540, 388] width 53 height 18
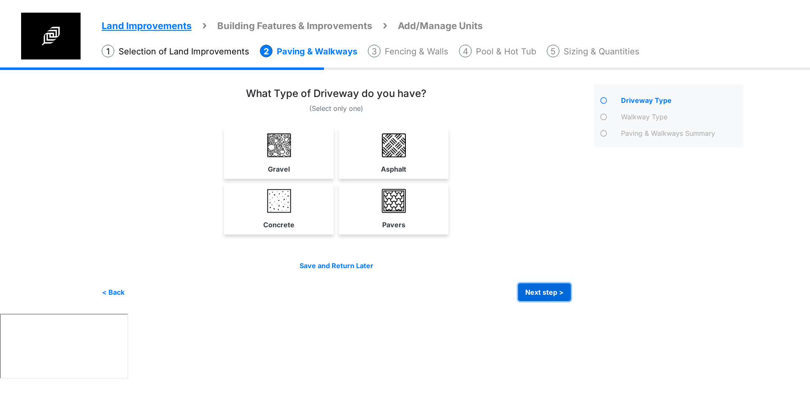
click at [549, 294] on button "Next step >" at bounding box center [544, 293] width 53 height 18
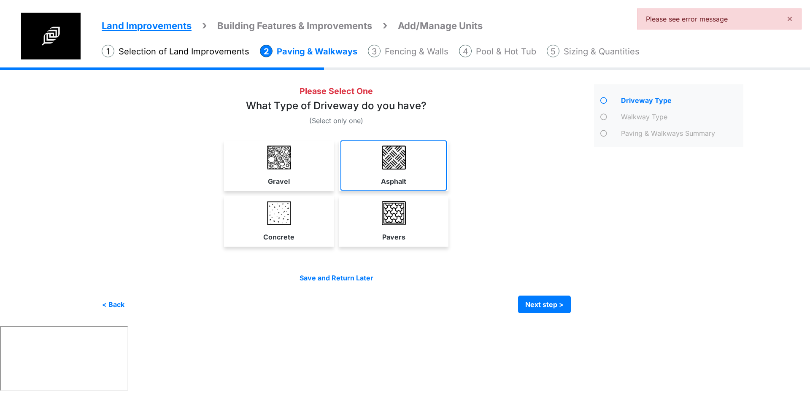
click at [412, 160] on link "Asphalt" at bounding box center [394, 166] width 106 height 50
select select "*"
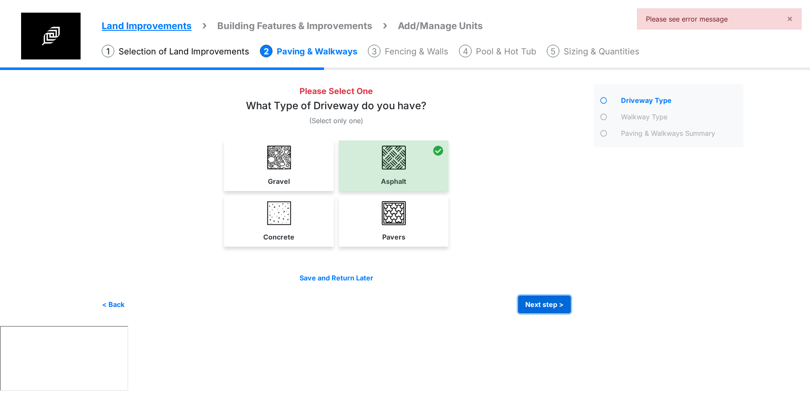
click at [538, 302] on button "Next step >" at bounding box center [544, 305] width 53 height 18
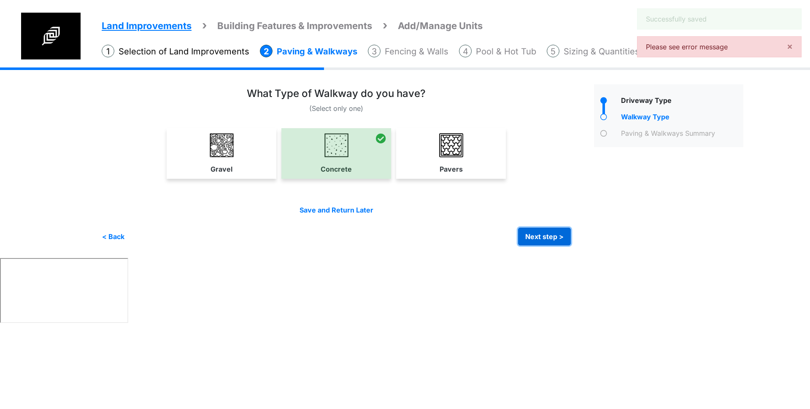
click at [541, 233] on button "Next step >" at bounding box center [544, 237] width 53 height 18
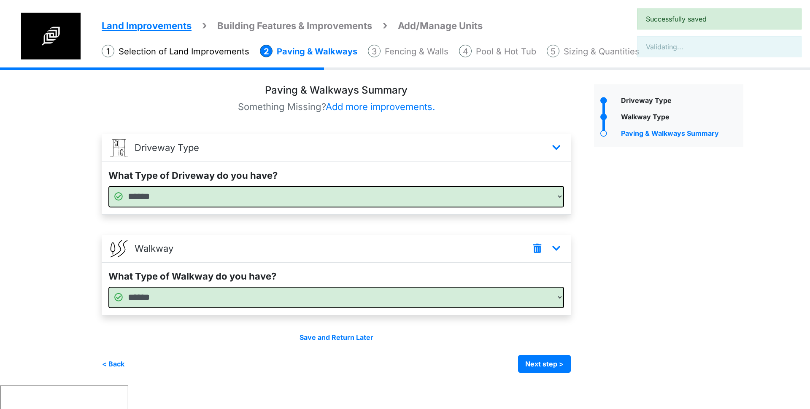
click at [699, 271] on div "Driveway Type" at bounding box center [669, 228] width 162 height 289
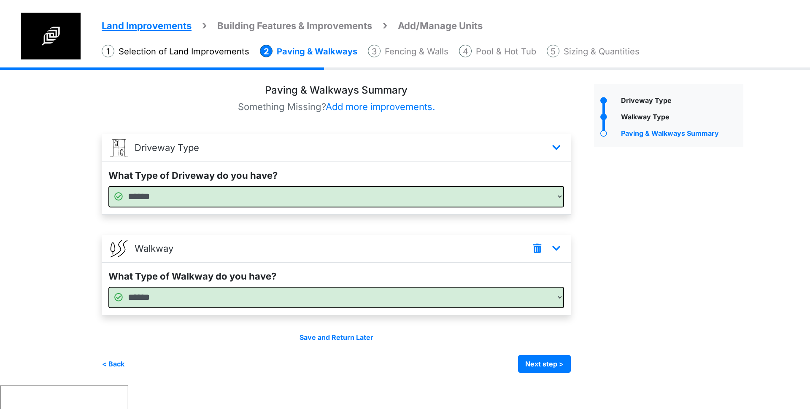
click at [538, 13] on ul "Land Improvements Building Features & Improvements Amenities in the Common Spac…" at bounding box center [456, 23] width 709 height 21
click at [546, 364] on button "Next step >" at bounding box center [544, 364] width 53 height 18
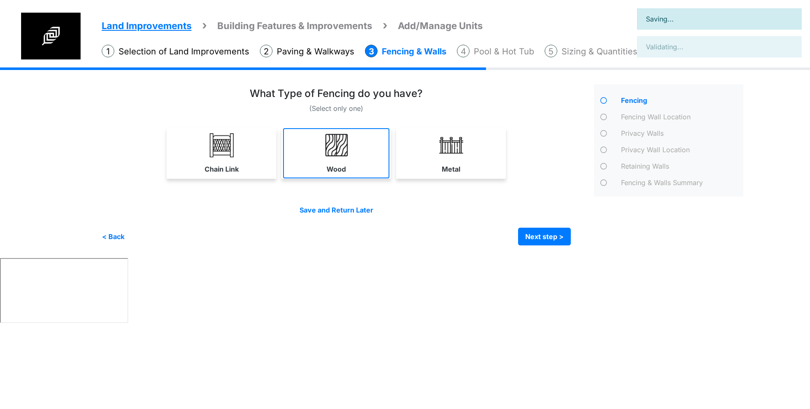
click at [348, 150] on img at bounding box center [337, 145] width 24 height 24
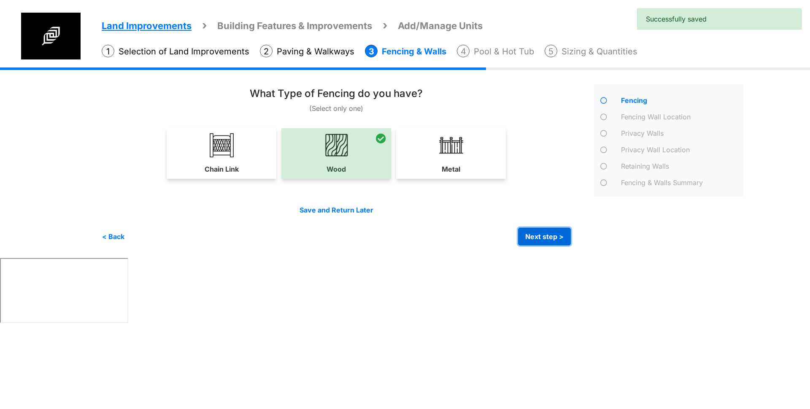
click at [554, 242] on button "Next step >" at bounding box center [544, 237] width 53 height 18
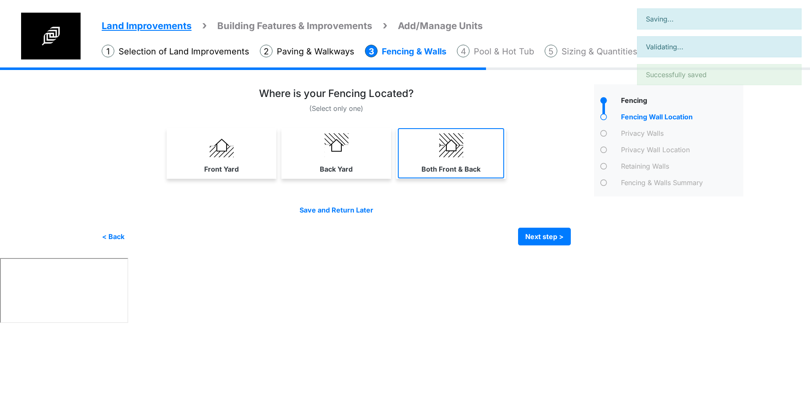
click at [478, 141] on link "Both Front & Back" at bounding box center [451, 153] width 106 height 50
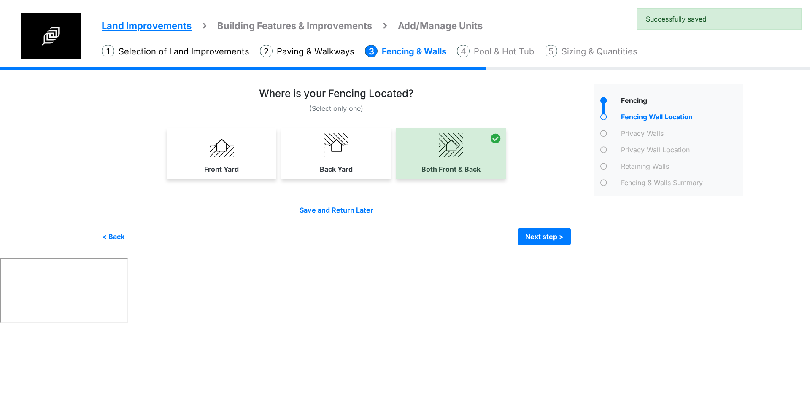
click at [535, 224] on div "Save and Return Later < Back Next step > Save and submit" at bounding box center [336, 225] width 469 height 41
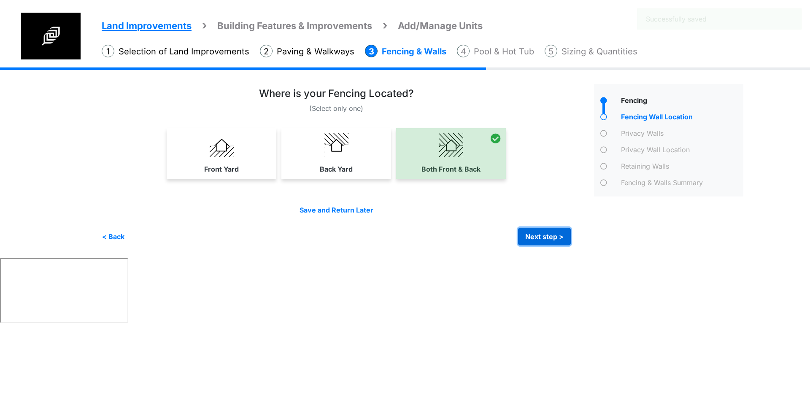
drag, startPoint x: 536, startPoint y: 228, endPoint x: 531, endPoint y: 223, distance: 7.2
click at [536, 228] on button "Next step >" at bounding box center [544, 237] width 53 height 18
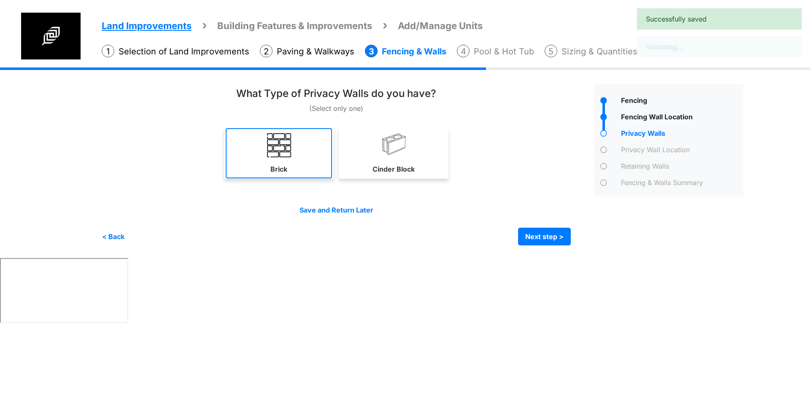
click at [291, 146] on img at bounding box center [279, 145] width 24 height 24
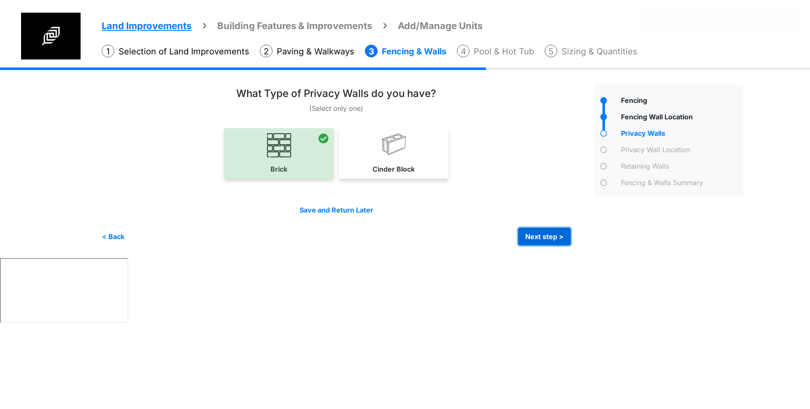
drag, startPoint x: 558, startPoint y: 238, endPoint x: 477, endPoint y: 182, distance: 98.8
click at [558, 238] on button "Next step >" at bounding box center [544, 237] width 53 height 18
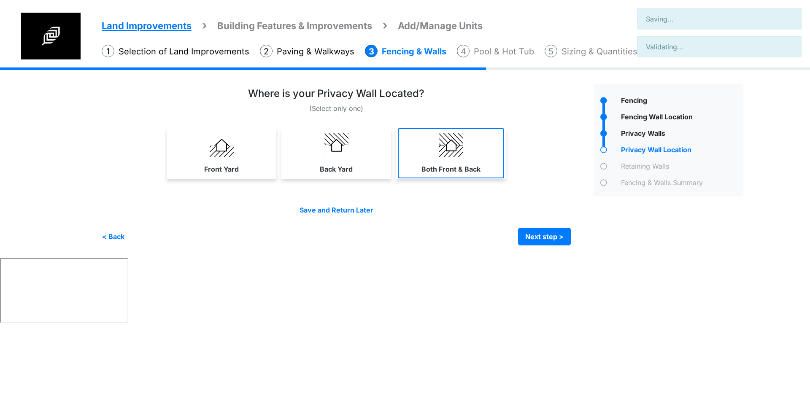
click at [455, 166] on label "Both Front & Back" at bounding box center [451, 169] width 59 height 10
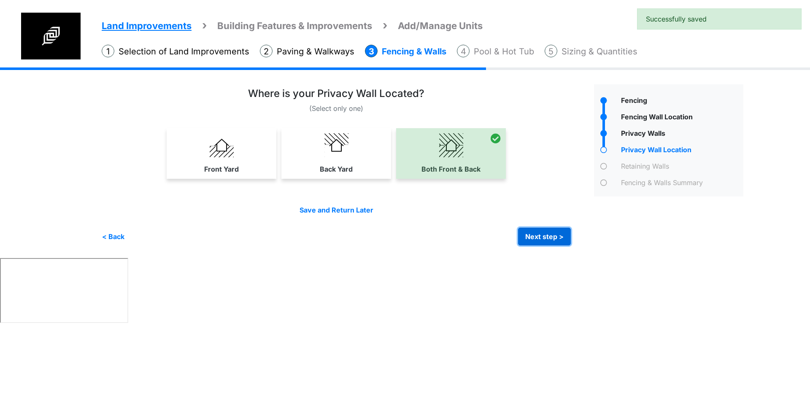
click at [555, 241] on button "Next step >" at bounding box center [544, 237] width 53 height 18
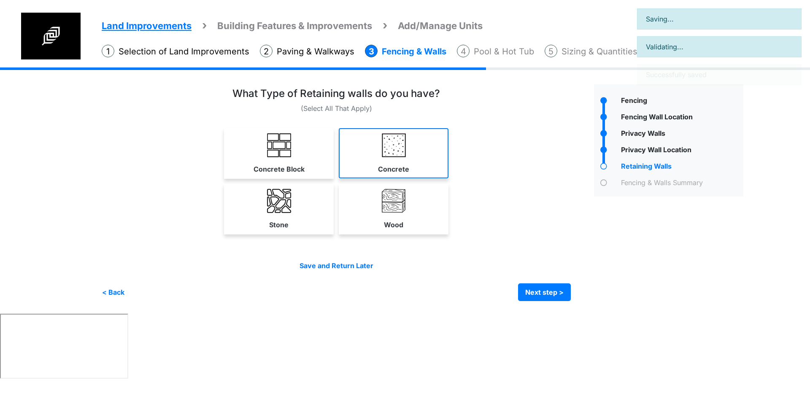
click at [444, 158] on link "Concrete" at bounding box center [394, 153] width 110 height 50
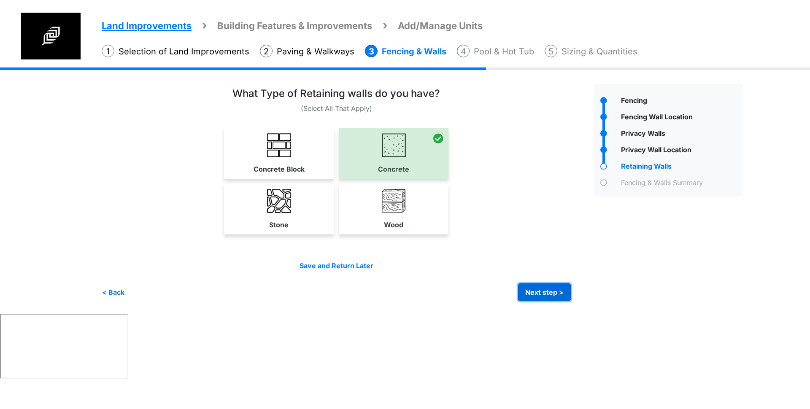
drag, startPoint x: 555, startPoint y: 291, endPoint x: 542, endPoint y: 257, distance: 36.1
click at [553, 291] on button "Next step >" at bounding box center [544, 293] width 53 height 18
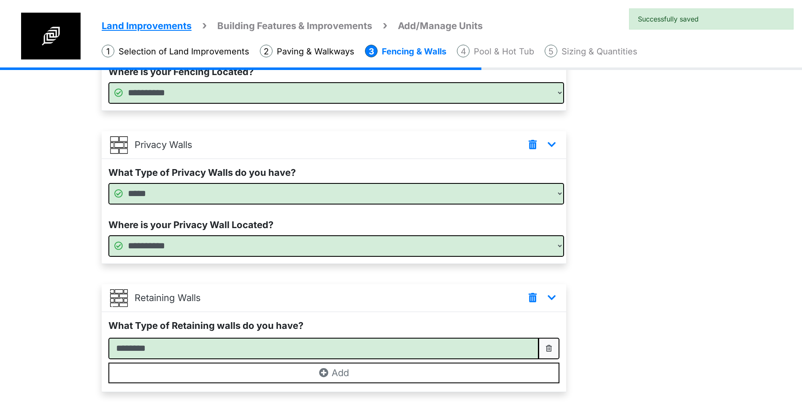
scroll to position [209, 0]
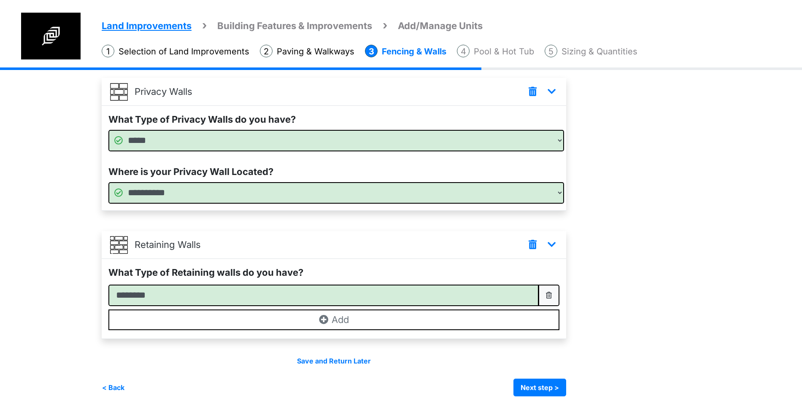
click at [540, 377] on div "Save and Return Later < Back Next step > Save and submit" at bounding box center [334, 376] width 465 height 41
click at [541, 382] on button "Next step >" at bounding box center [540, 388] width 53 height 18
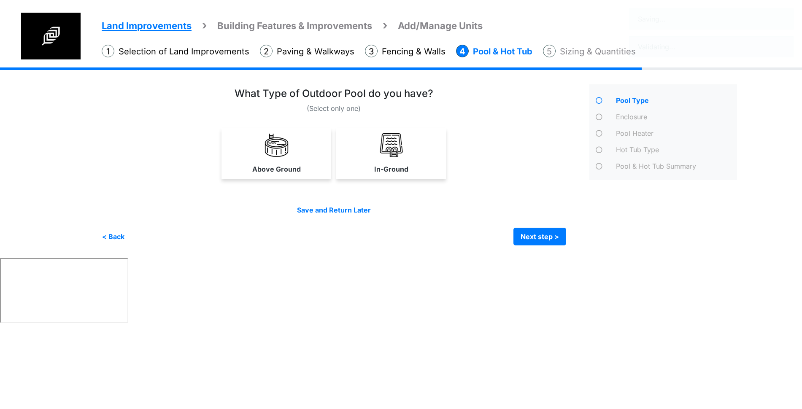
scroll to position [0, 0]
click at [126, 236] on div "< Back Next step > Save and submit" at bounding box center [336, 237] width 469 height 18
click at [119, 232] on button "< Back" at bounding box center [113, 237] width 23 height 18
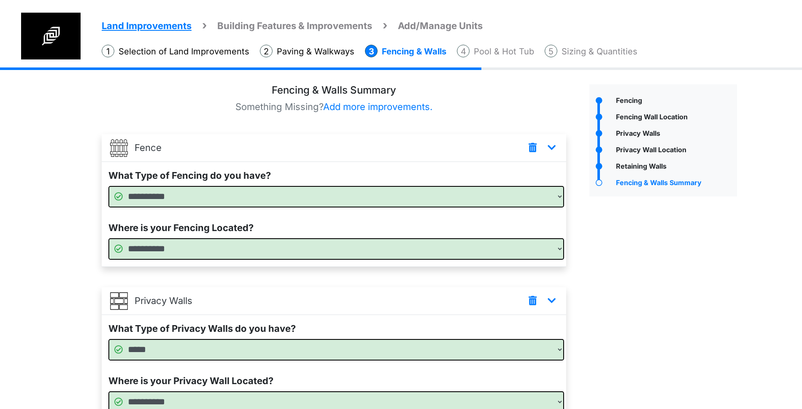
click at [114, 236] on div "**********" at bounding box center [334, 240] width 465 height 52
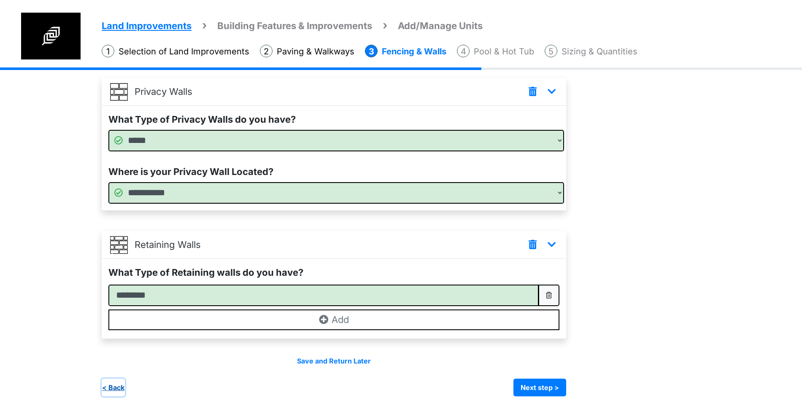
click at [111, 385] on button "< Back" at bounding box center [113, 388] width 23 height 18
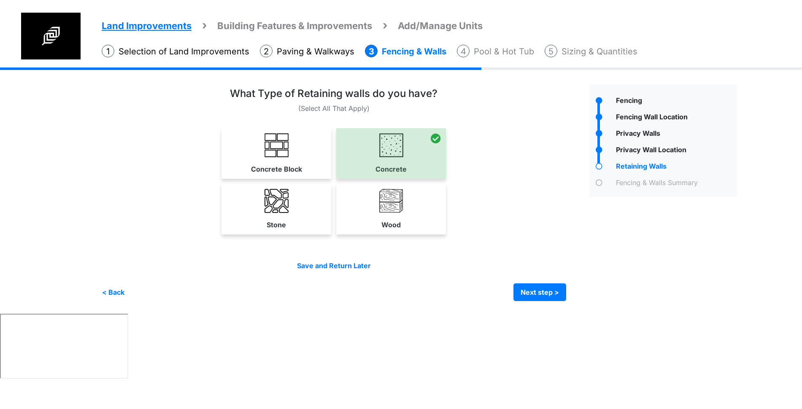
scroll to position [0, 0]
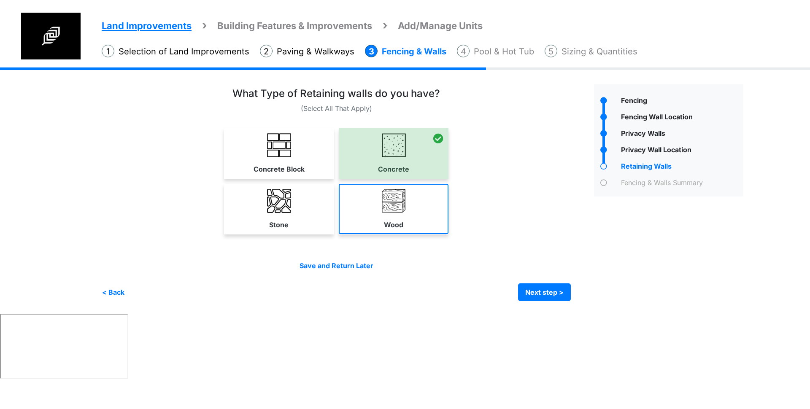
click at [409, 206] on link "Wood" at bounding box center [394, 209] width 110 height 50
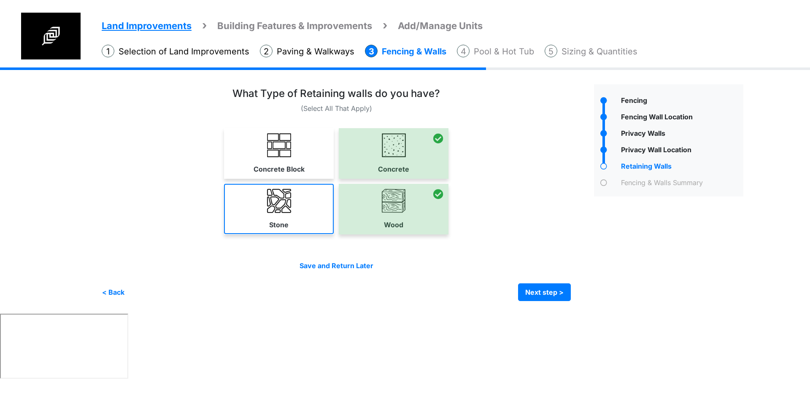
click at [318, 206] on link "Stone" at bounding box center [279, 209] width 110 height 50
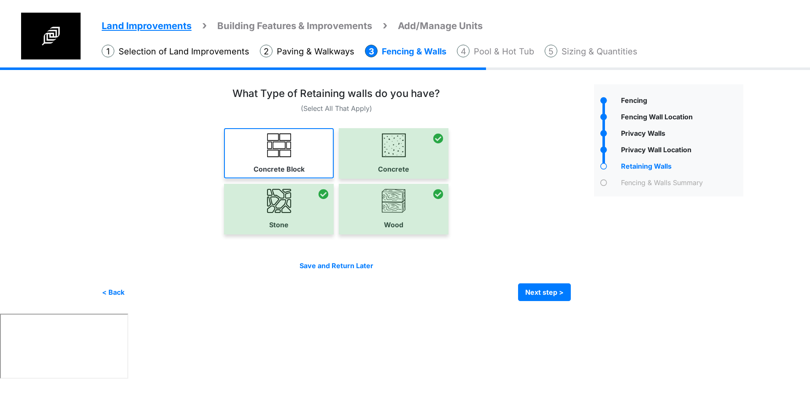
click at [294, 154] on link "Concrete Block" at bounding box center [279, 153] width 110 height 50
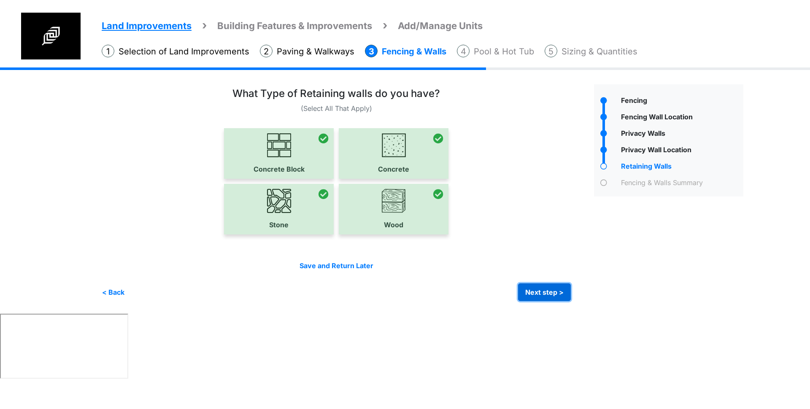
click at [558, 293] on button "Next step >" at bounding box center [544, 293] width 53 height 18
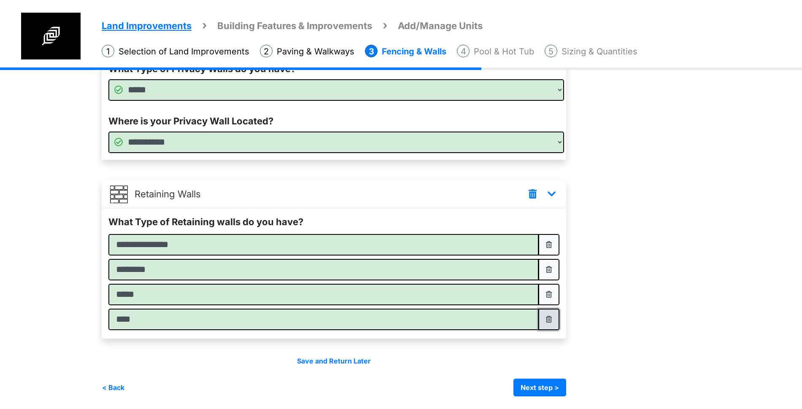
click at [555, 316] on button "button" at bounding box center [549, 320] width 21 height 22
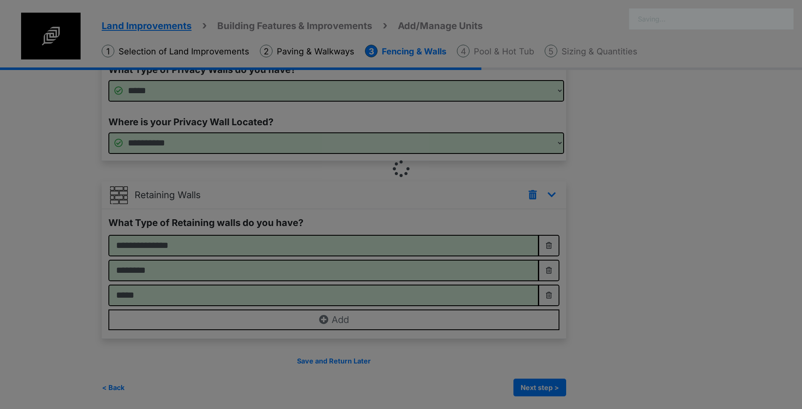
click at [553, 296] on div "Land Improvements Building Features & Improvements Amenities in the Common Spac…" at bounding box center [401, 75] width 802 height 669
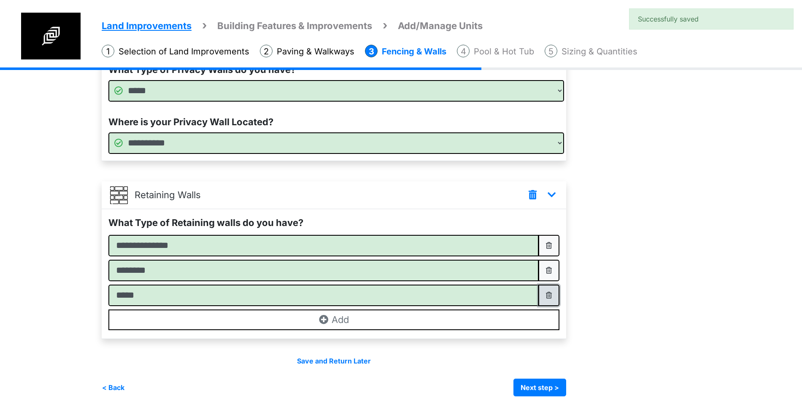
drag, startPoint x: 551, startPoint y: 290, endPoint x: 559, endPoint y: 267, distance: 24.2
click at [551, 290] on button "button" at bounding box center [549, 296] width 21 height 22
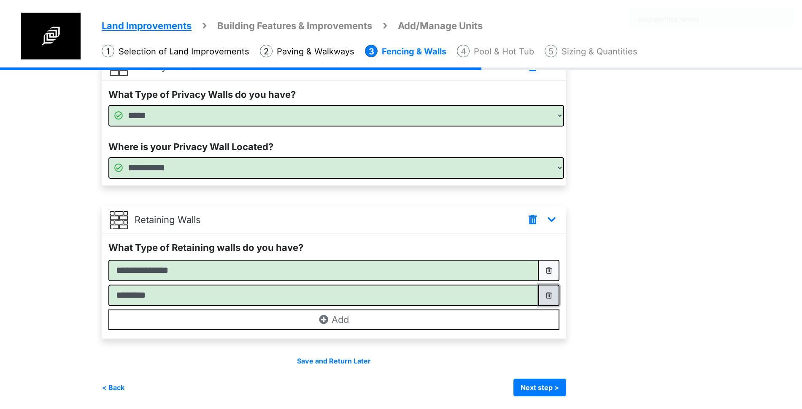
click at [556, 289] on button "button" at bounding box center [549, 296] width 21 height 22
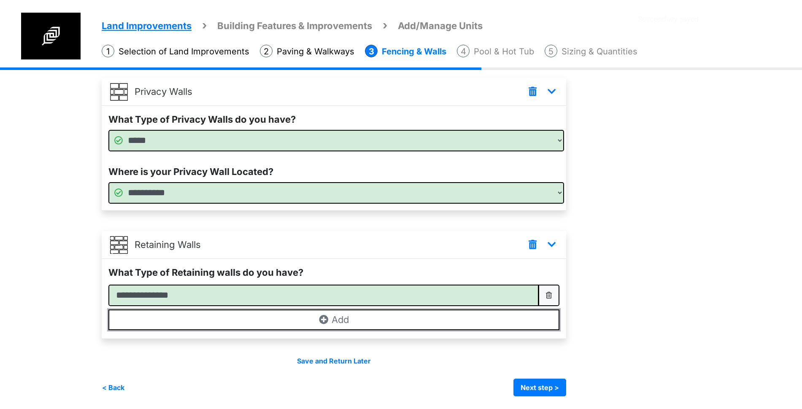
drag, startPoint x: 365, startPoint y: 322, endPoint x: 366, endPoint y: 317, distance: 4.9
click at [365, 321] on button "Add" at bounding box center [333, 320] width 451 height 21
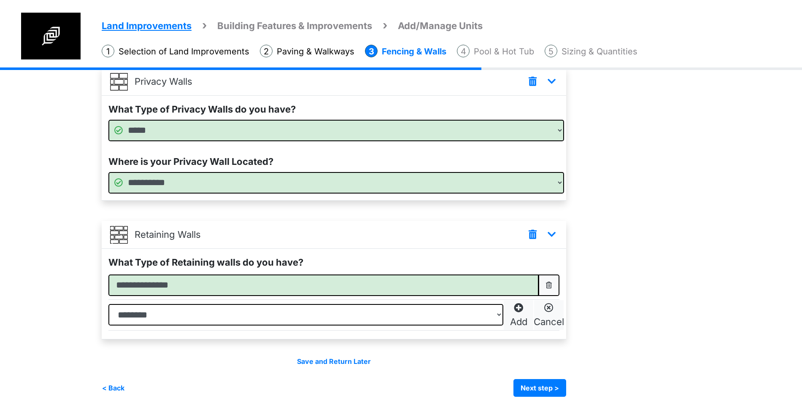
scroll to position [220, 0]
click at [525, 315] on p "Add" at bounding box center [518, 322] width 17 height 14
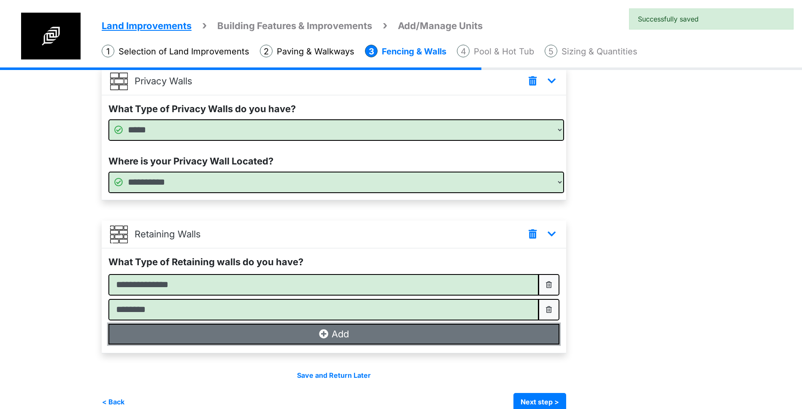
click at [509, 339] on button "Add" at bounding box center [333, 334] width 451 height 21
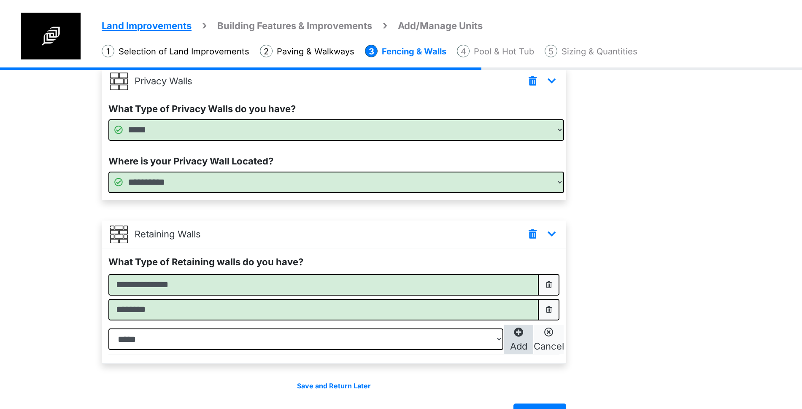
drag, startPoint x: 529, startPoint y: 337, endPoint x: 523, endPoint y: 310, distance: 28.2
click at [529, 337] on button "Add" at bounding box center [519, 340] width 30 height 30
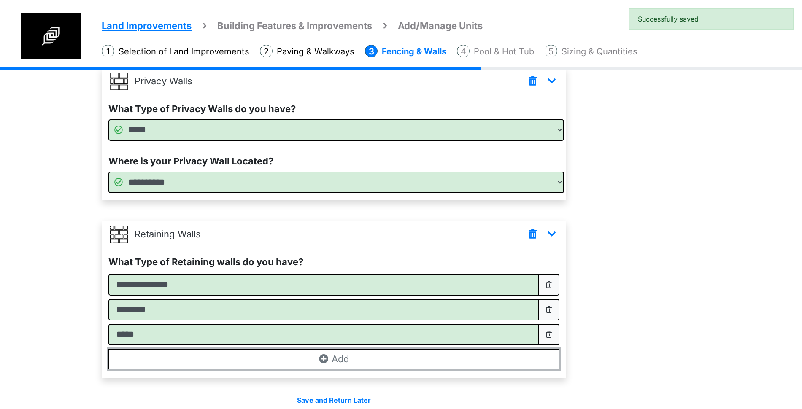
click at [474, 360] on button "Add" at bounding box center [333, 359] width 451 height 21
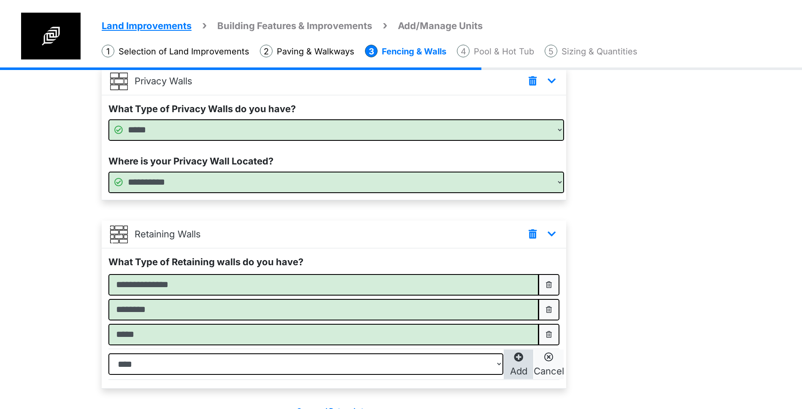
click at [520, 356] on icon at bounding box center [518, 357] width 9 height 9
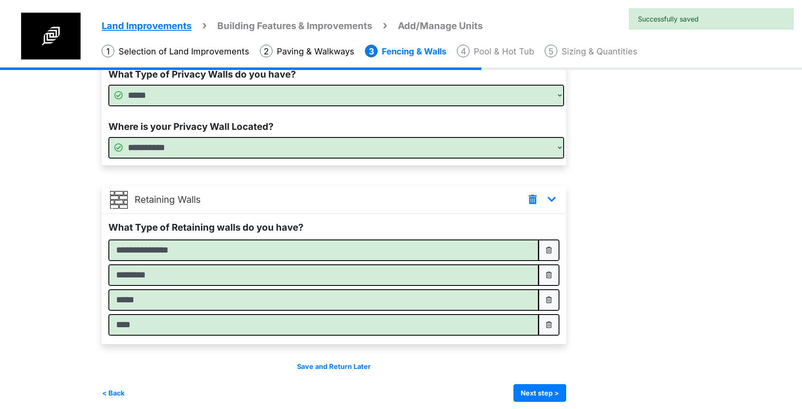
scroll to position [260, 0]
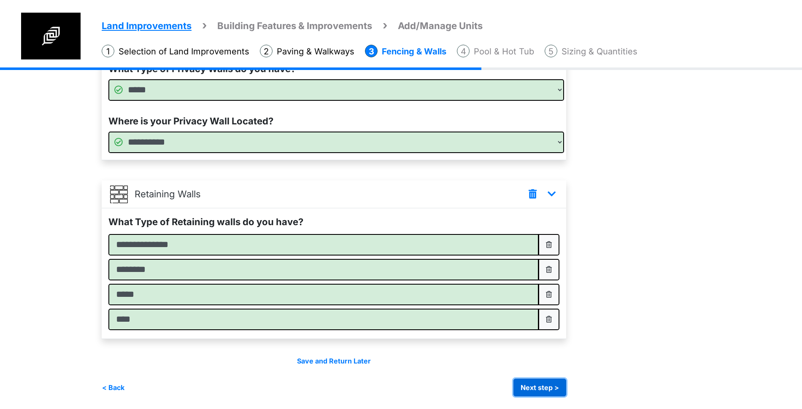
click at [539, 382] on button "Next step >" at bounding box center [540, 388] width 53 height 18
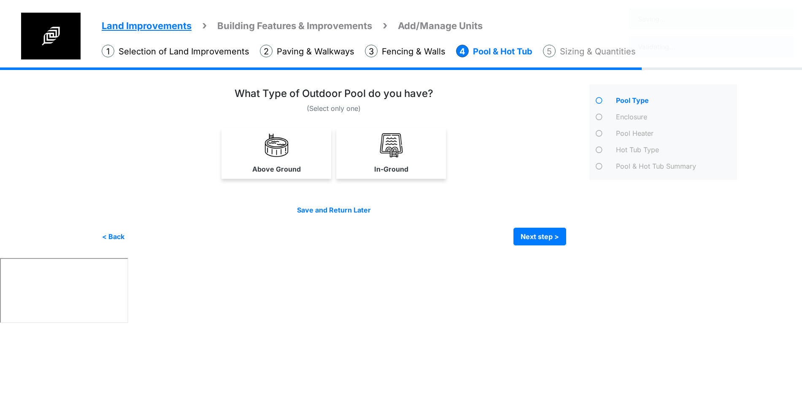
scroll to position [0, 0]
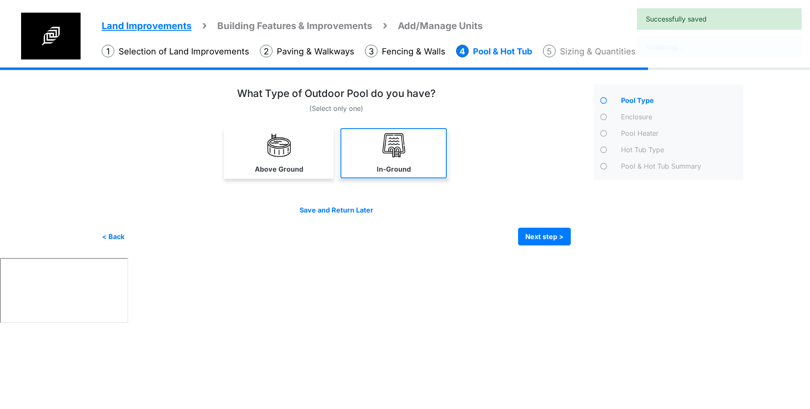
click at [359, 169] on link "In-Ground" at bounding box center [394, 153] width 106 height 50
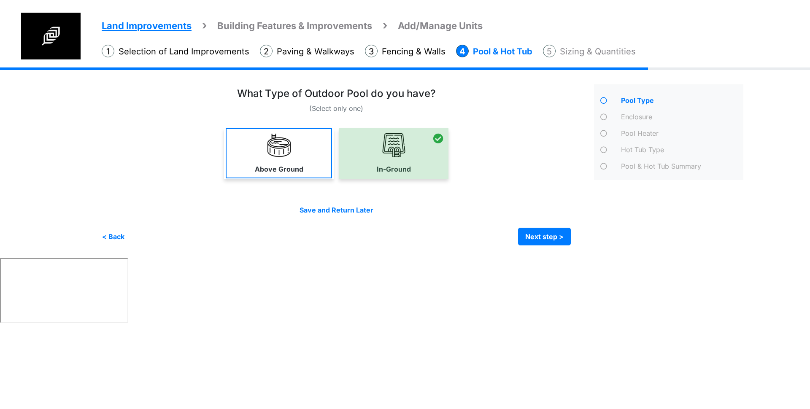
click at [268, 133] on img at bounding box center [279, 145] width 24 height 24
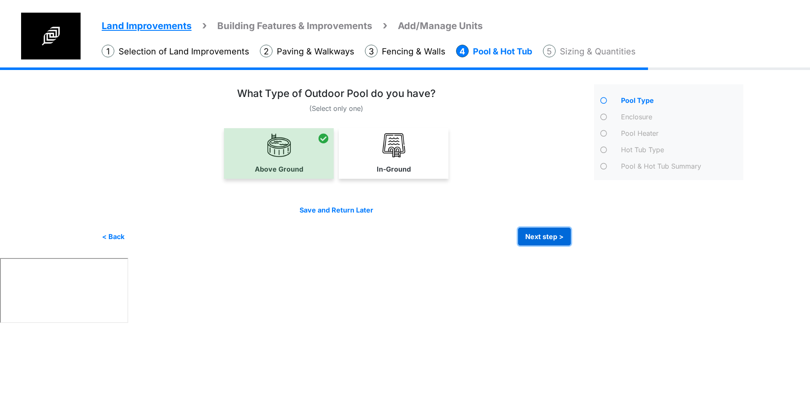
click at [542, 235] on button "Next step >" at bounding box center [544, 237] width 53 height 18
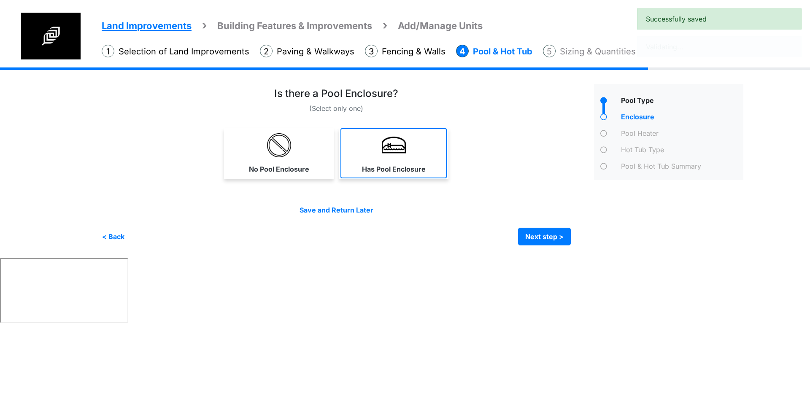
click at [420, 142] on link "Has Pool Enclosure" at bounding box center [394, 153] width 106 height 50
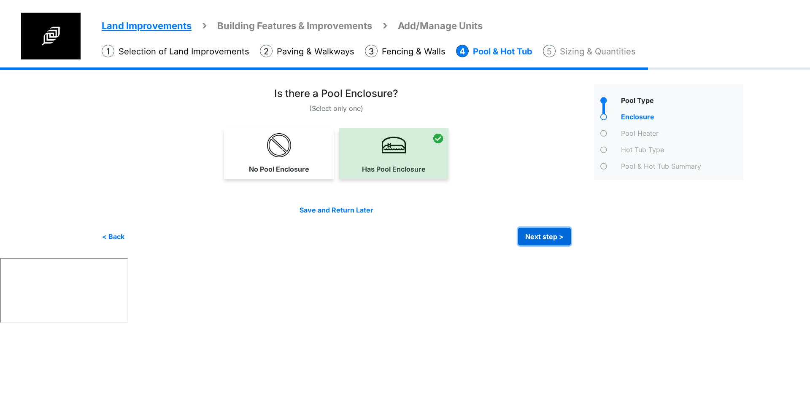
click at [547, 239] on button "Next step >" at bounding box center [544, 237] width 53 height 18
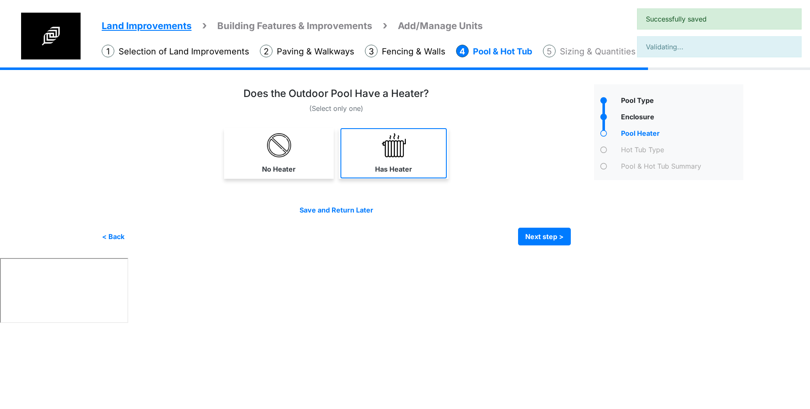
click at [411, 141] on link "Has Heater" at bounding box center [394, 153] width 106 height 50
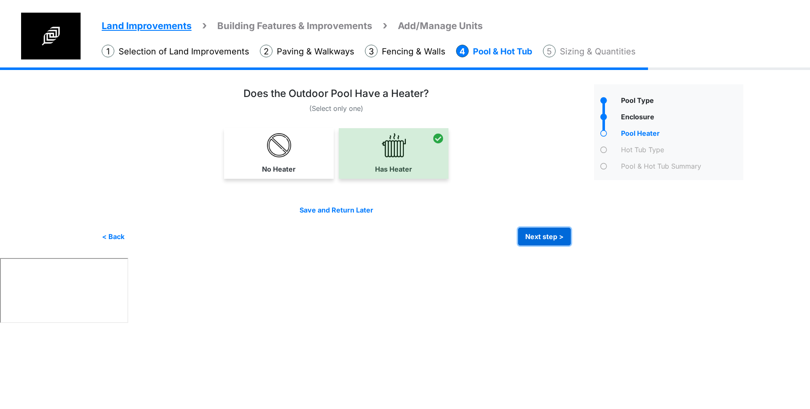
click at [556, 238] on button "Next step >" at bounding box center [544, 237] width 53 height 18
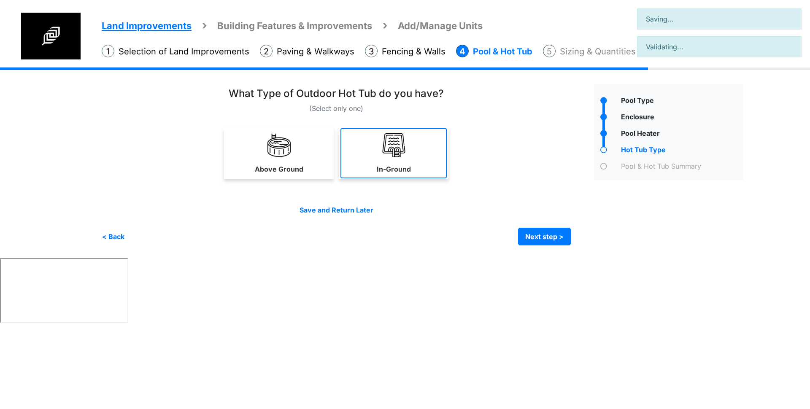
click at [404, 157] on link "In-Ground" at bounding box center [394, 153] width 106 height 50
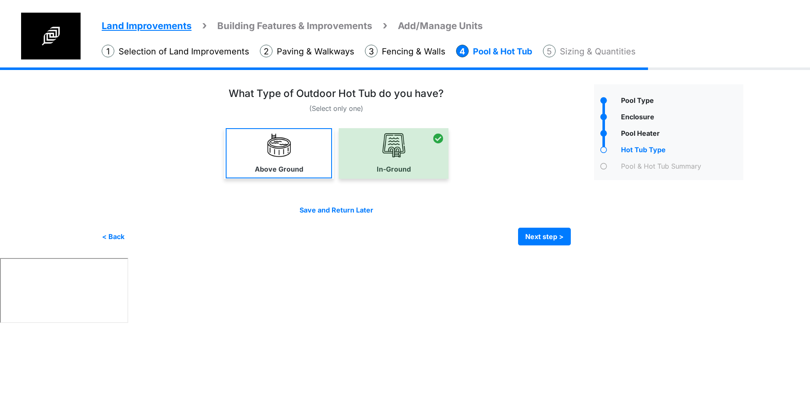
click at [317, 171] on link "Above Ground" at bounding box center [279, 153] width 106 height 50
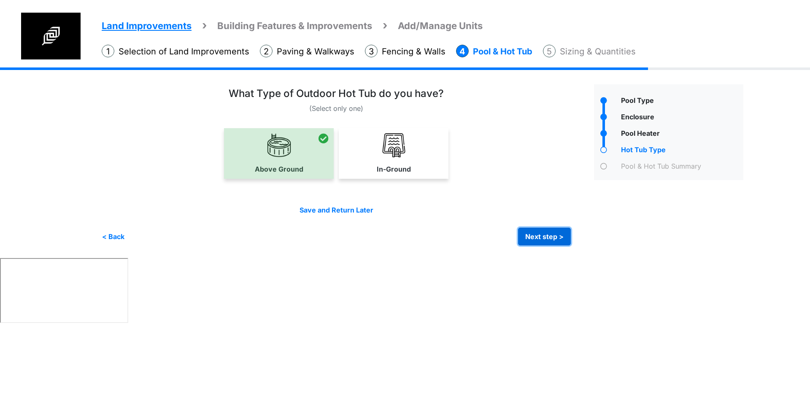
drag, startPoint x: 538, startPoint y: 233, endPoint x: 533, endPoint y: 230, distance: 6.2
click at [538, 233] on button "Next step >" at bounding box center [544, 237] width 53 height 18
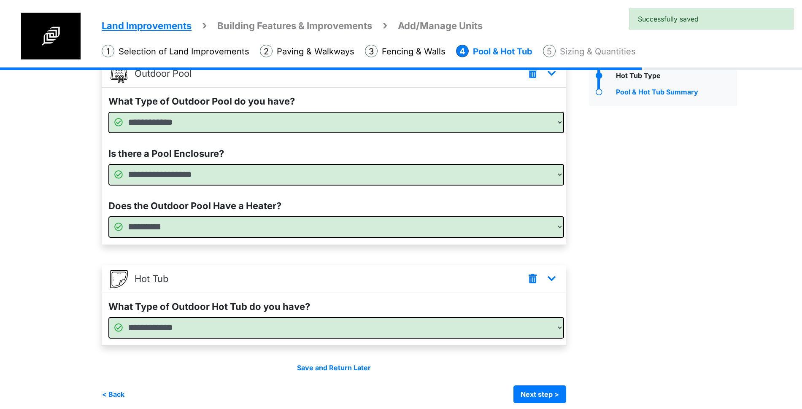
scroll to position [81, 0]
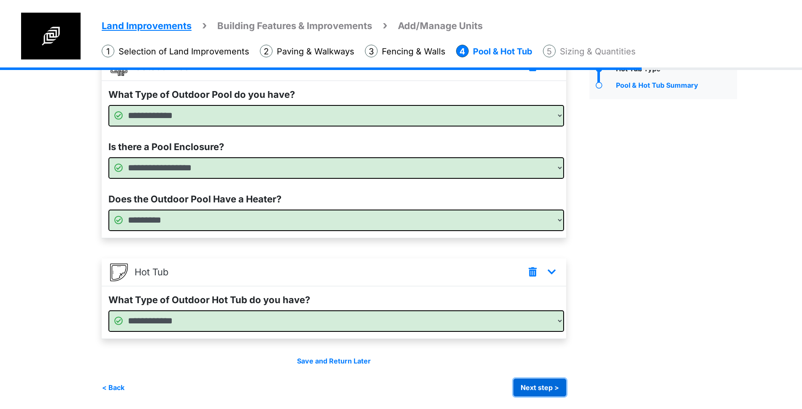
click at [541, 385] on button "Next step >" at bounding box center [540, 388] width 53 height 18
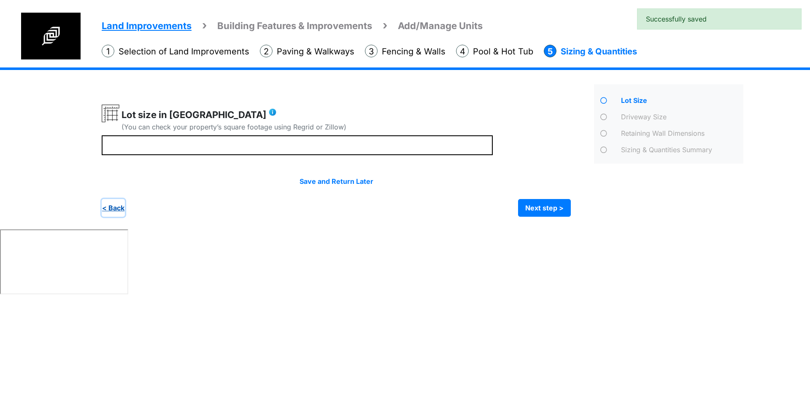
click at [114, 210] on button "< Back" at bounding box center [113, 208] width 23 height 18
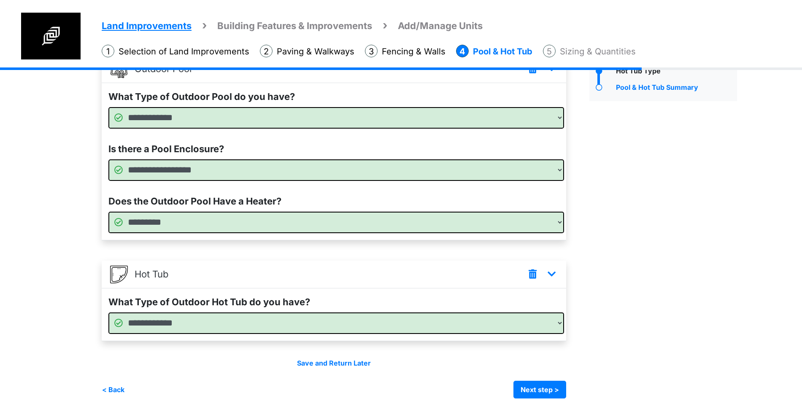
scroll to position [81, 0]
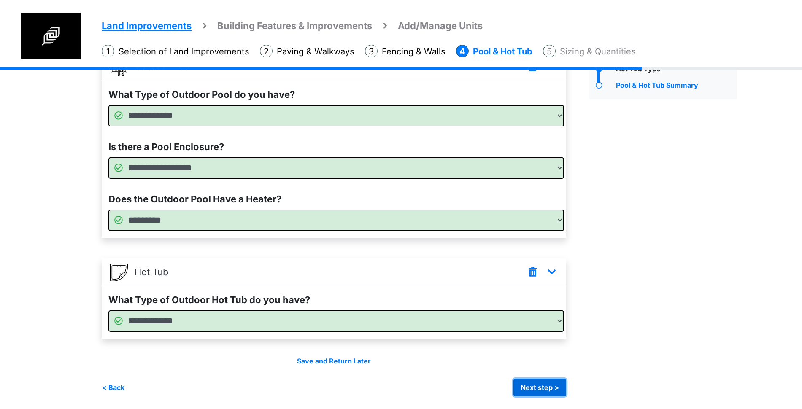
click at [563, 389] on button "Next step >" at bounding box center [540, 388] width 53 height 18
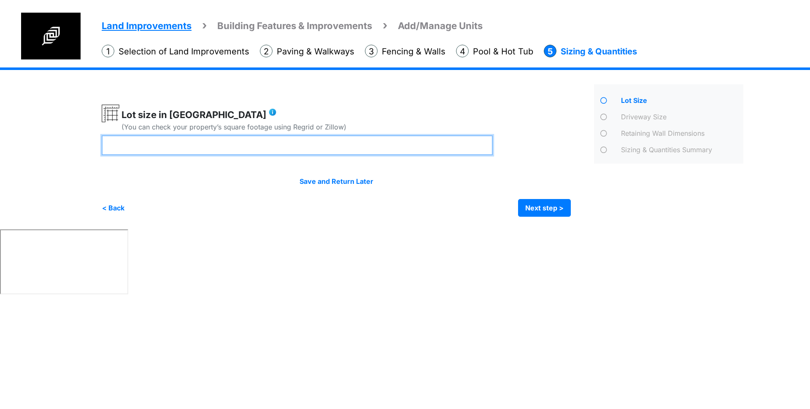
click at [133, 141] on input "number" at bounding box center [297, 146] width 391 height 20
type input "*"
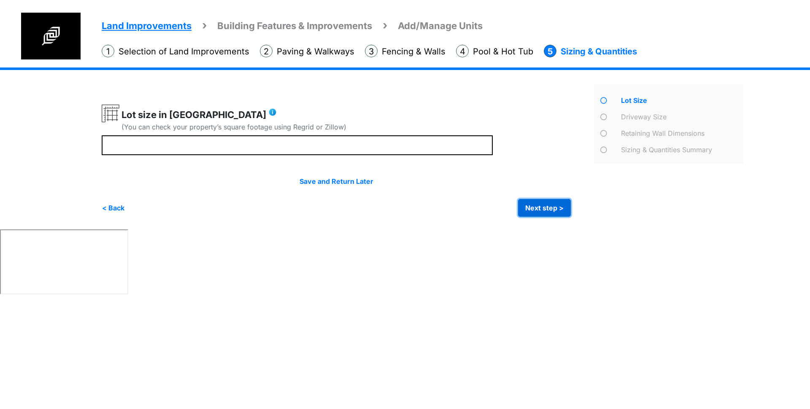
click at [555, 203] on button "Next step >" at bounding box center [544, 208] width 53 height 18
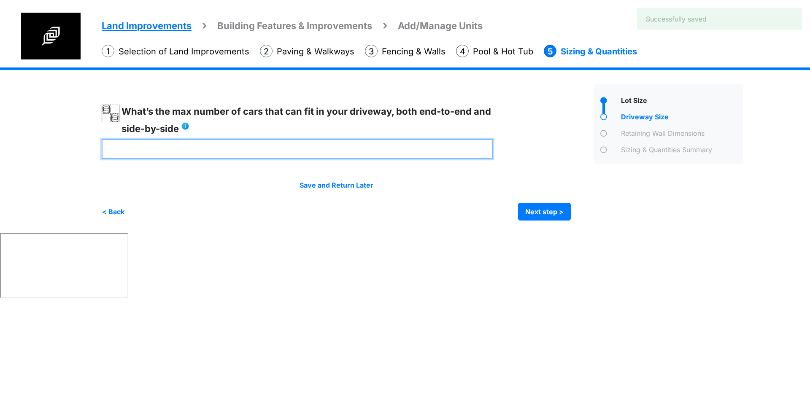
click at [353, 157] on input "number" at bounding box center [297, 149] width 391 height 20
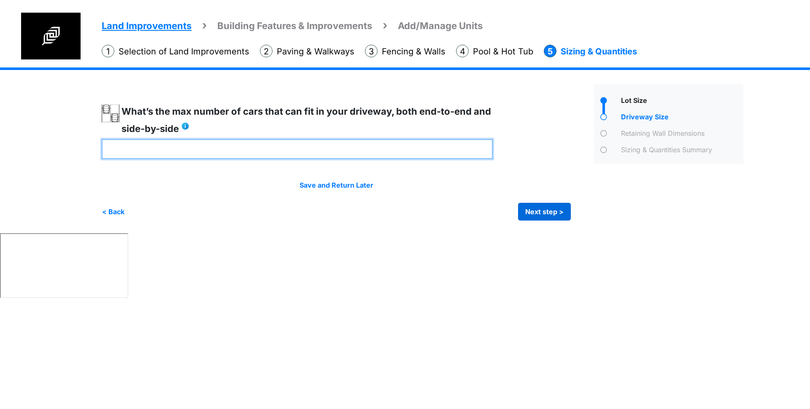
type input "*"
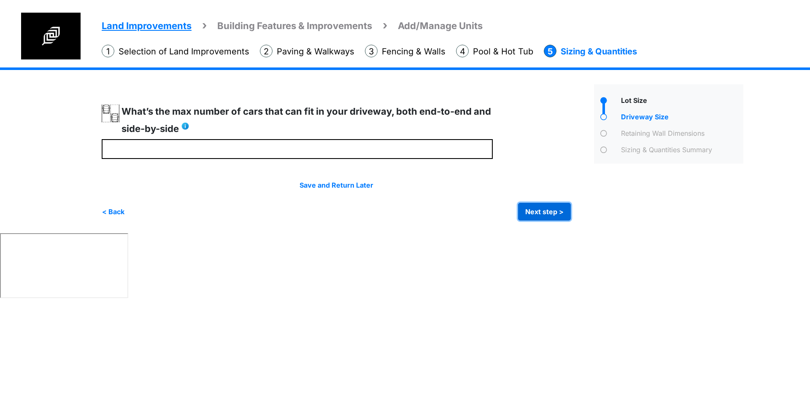
click at [548, 204] on button "Next step >" at bounding box center [544, 212] width 53 height 18
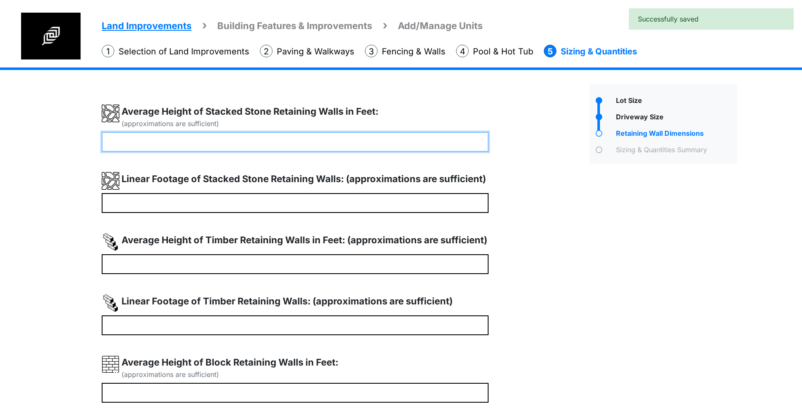
click at [295, 147] on input "number" at bounding box center [295, 142] width 387 height 20
type input "*"
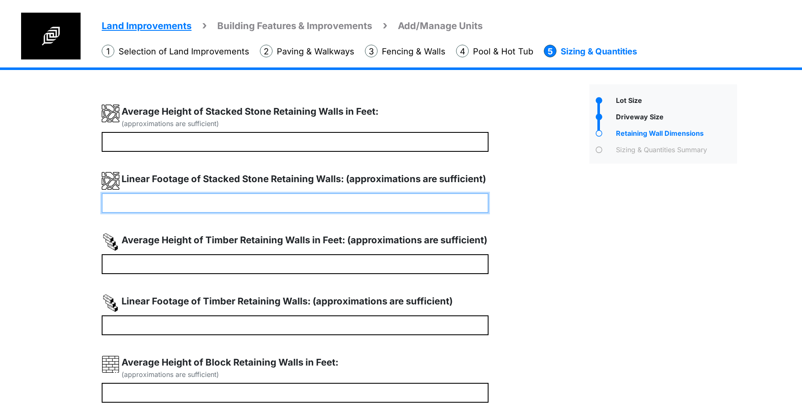
click at [245, 204] on input "number" at bounding box center [295, 203] width 387 height 20
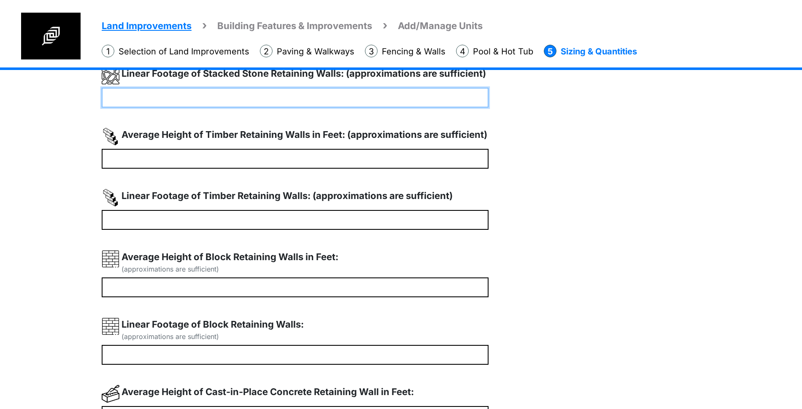
drag, startPoint x: 146, startPoint y: 94, endPoint x: 41, endPoint y: 95, distance: 105.5
click at [43, 95] on div "Land Improvements Building Features & Improvements Amenities in the Common Spac…" at bounding box center [401, 265] width 802 height 606
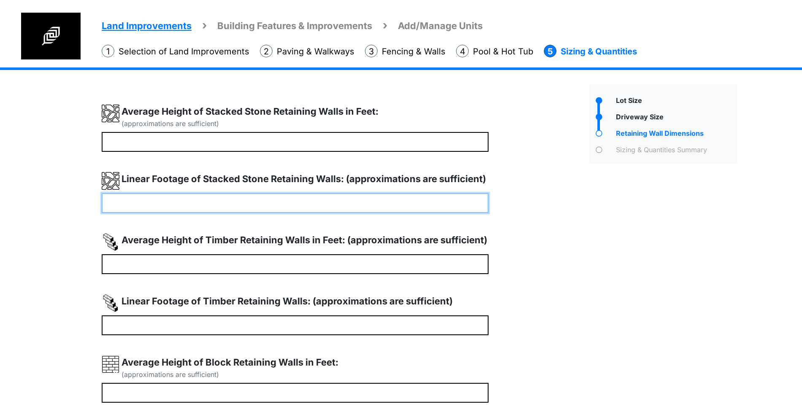
type input "**"
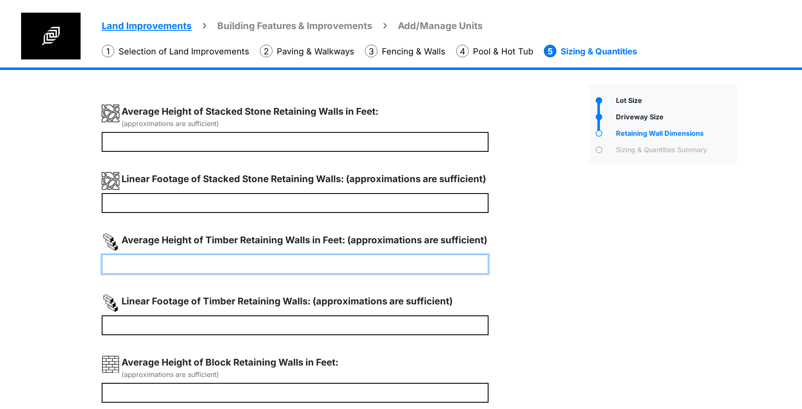
click at [183, 268] on input "number" at bounding box center [295, 265] width 387 height 20
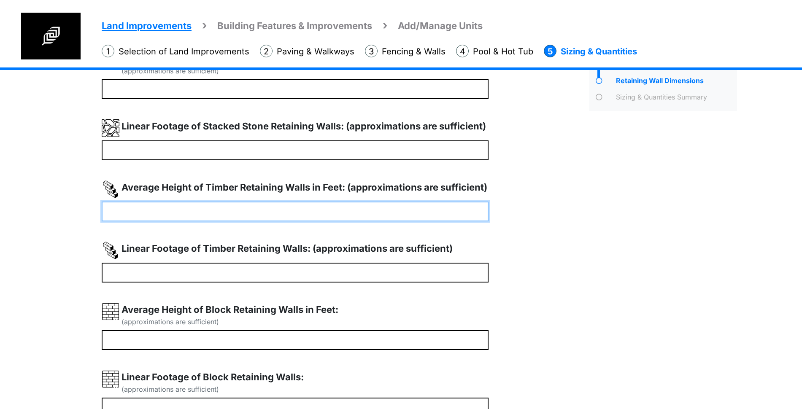
type input "*"
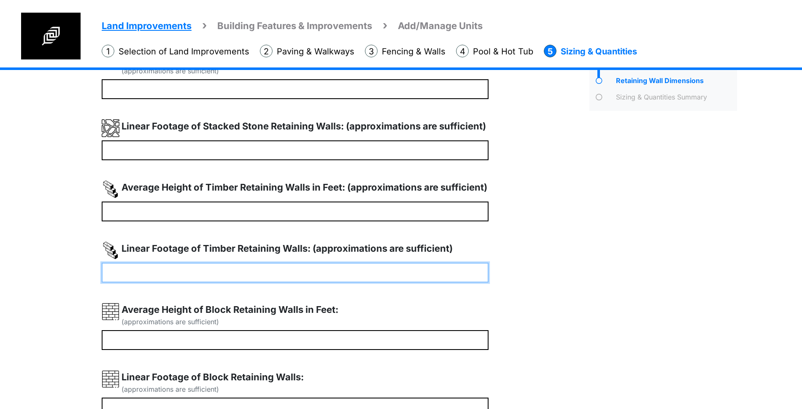
click at [168, 276] on input "number" at bounding box center [295, 273] width 387 height 20
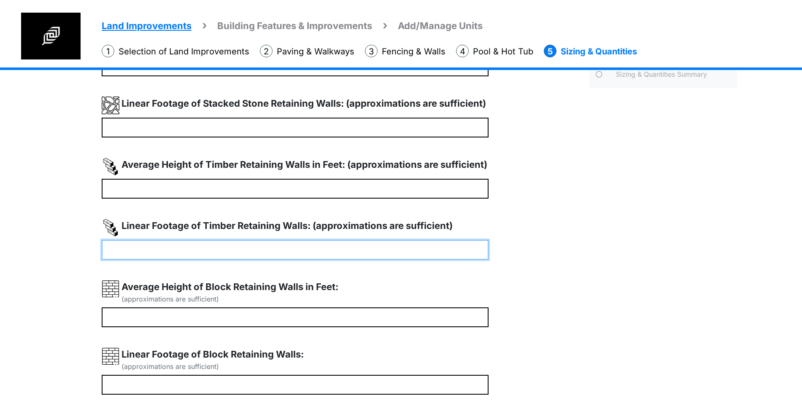
scroll to position [106, 0]
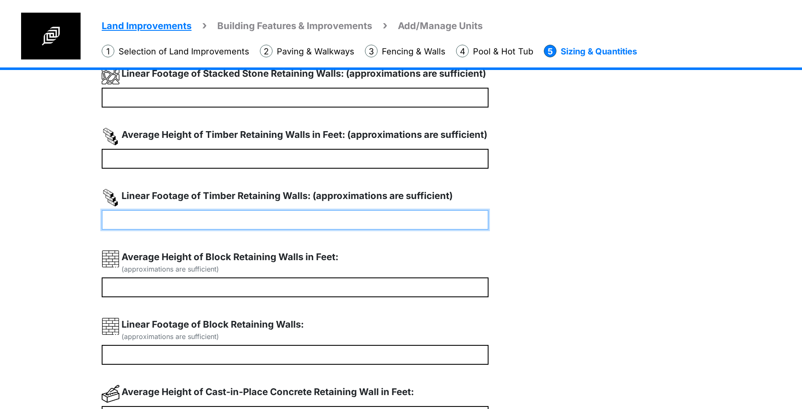
type input "**"
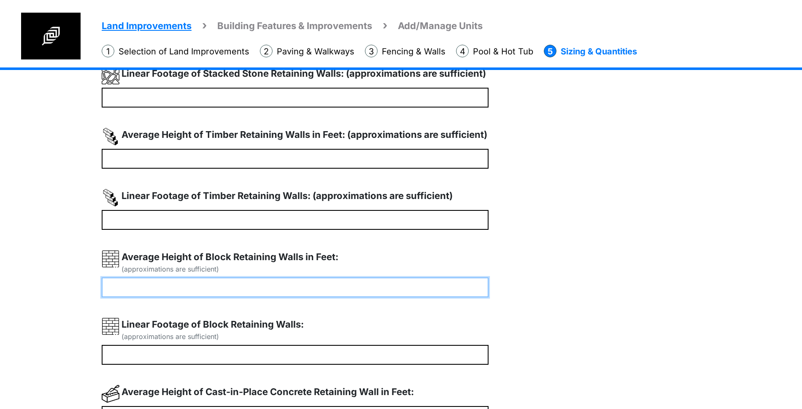
click at [168, 287] on input "number" at bounding box center [295, 288] width 387 height 20
type input "*"
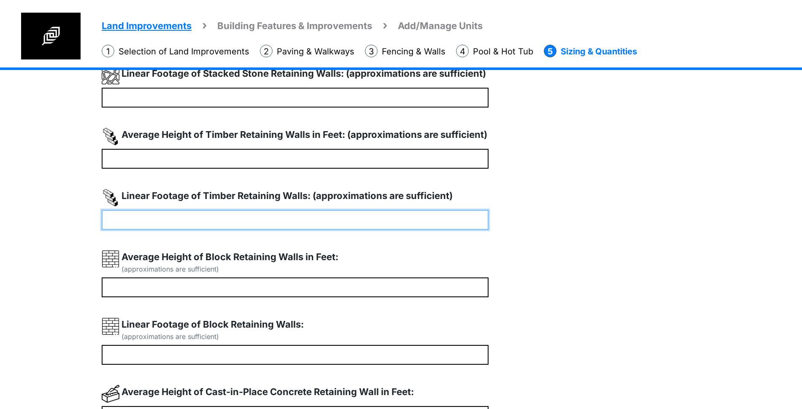
drag, startPoint x: 136, startPoint y: 213, endPoint x: 87, endPoint y: 214, distance: 49.0
click at [87, 214] on div "Land Improvements Building Features & Improvements Amenities in the Common Spac…" at bounding box center [401, 265] width 802 height 606
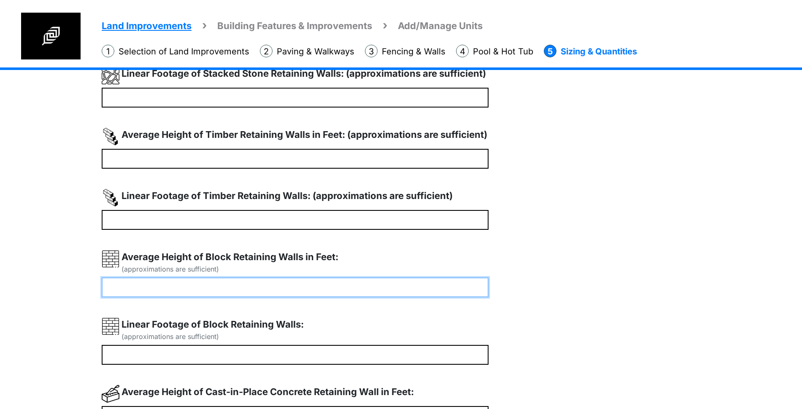
drag, startPoint x: 139, startPoint y: 294, endPoint x: 75, endPoint y: 287, distance: 64.1
click at [76, 287] on div "Land Improvements Building Features & Improvements Amenities in the Common Spac…" at bounding box center [401, 265] width 802 height 606
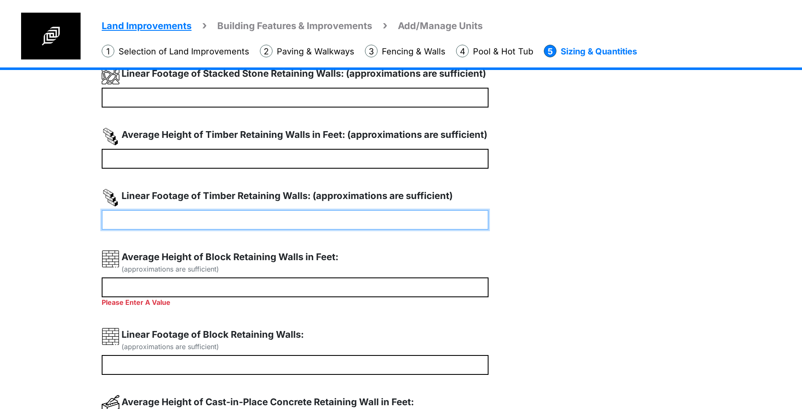
drag, startPoint x: 167, startPoint y: 220, endPoint x: 36, endPoint y: 213, distance: 131.5
click at [36, 213] on div "Land Improvements Building Features & Improvements Amenities in the Common Spac…" at bounding box center [401, 270] width 802 height 616
type input "*"
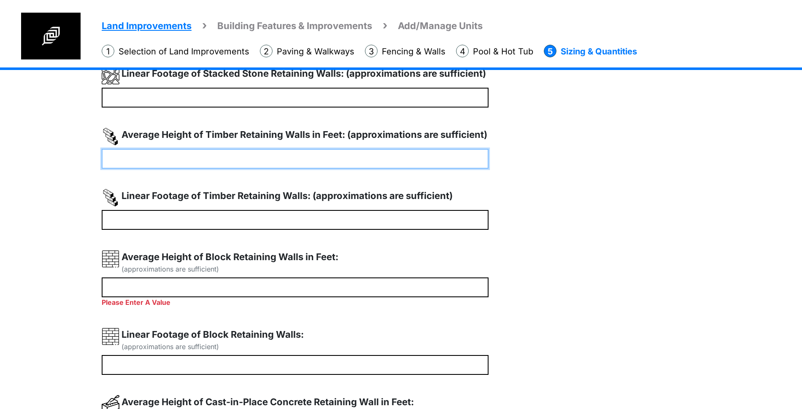
drag, startPoint x: 126, startPoint y: 154, endPoint x: 52, endPoint y: 165, distance: 74.6
click at [52, 165] on div "Land Improvements Building Features & Improvements Amenities in the Common Spac…" at bounding box center [401, 270] width 802 height 616
type input "*"
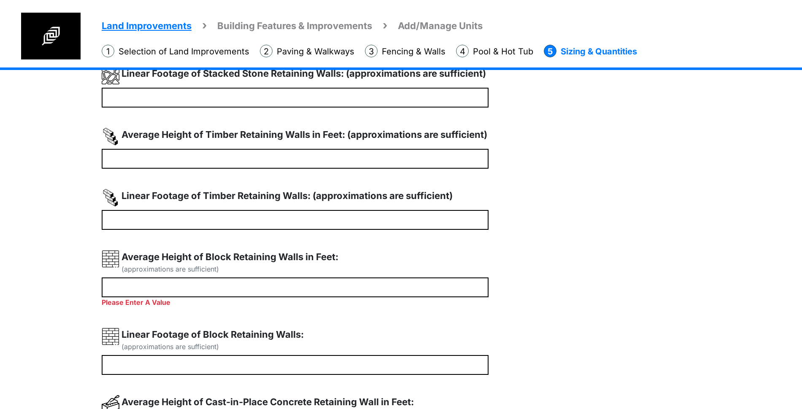
click at [175, 183] on div "(approximations are sufficient) * ** * *" at bounding box center [343, 282] width 482 height 566
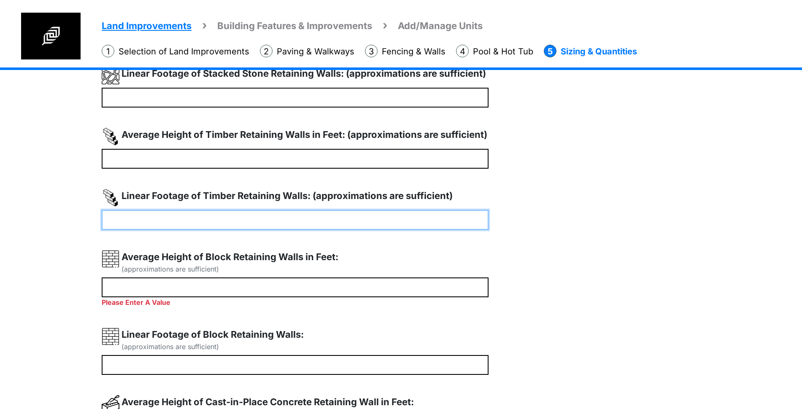
drag, startPoint x: 143, startPoint y: 228, endPoint x: 66, endPoint y: 233, distance: 76.6
click at [66, 233] on div "Land Improvements Building Features & Improvements Amenities in the Common Spac…" at bounding box center [401, 270] width 802 height 616
drag, startPoint x: 203, startPoint y: 223, endPoint x: 406, endPoint y: 226, distance: 203.1
click at [217, 223] on input "**" at bounding box center [295, 220] width 387 height 20
type input "**"
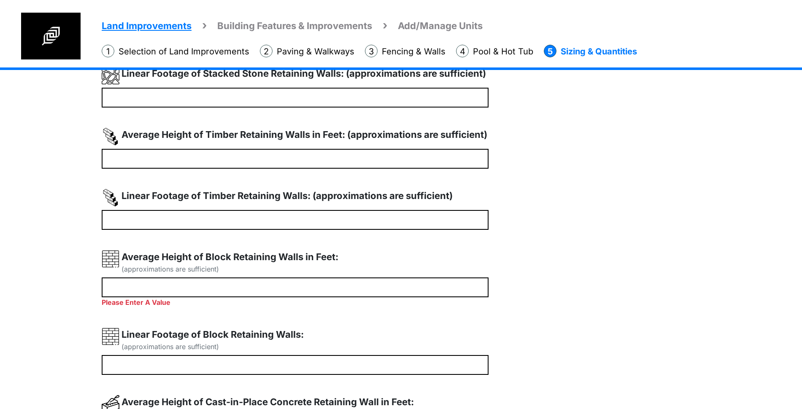
click at [556, 209] on div "Linear Footage of Timber Retaining Walls: (approximations are sufficient) **" at bounding box center [334, 209] width 465 height 41
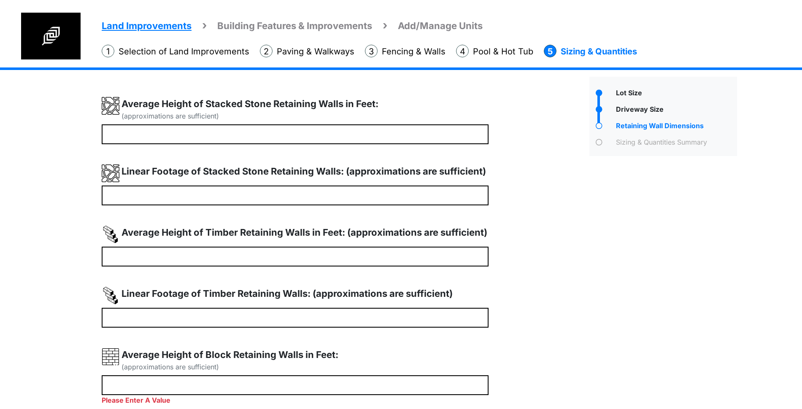
scroll to position [0, 0]
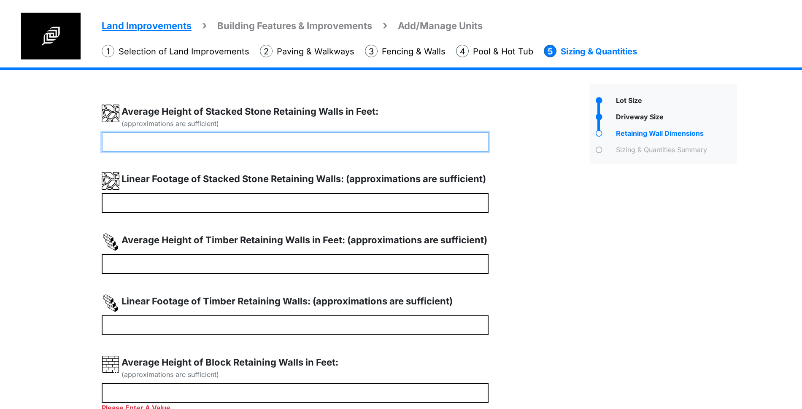
drag, startPoint x: 116, startPoint y: 149, endPoint x: 23, endPoint y: 144, distance: 93.5
click at [26, 144] on div "Land Improvements Building Features & Improvements Amenities in the Common Spac…" at bounding box center [401, 376] width 802 height 616
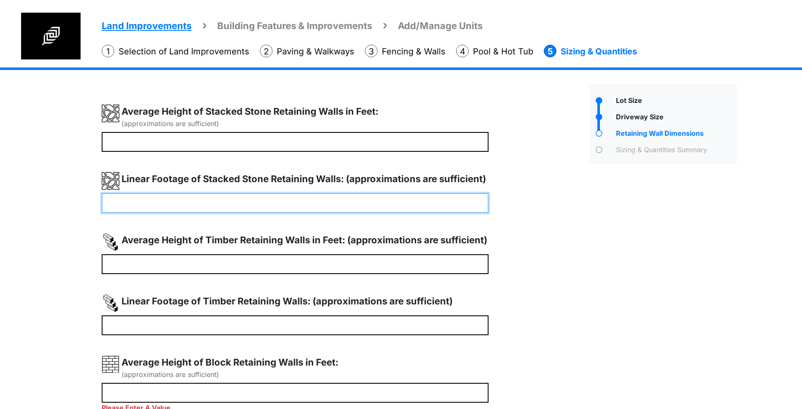
drag, startPoint x: 34, startPoint y: 192, endPoint x: 6, endPoint y: 193, distance: 27.9
click at [5, 194] on div "Land Improvements Building Features & Improvements Amenities in the Common Spac…" at bounding box center [401, 376] width 802 height 616
drag, startPoint x: 121, startPoint y: 203, endPoint x: 66, endPoint y: 202, distance: 54.9
click at [69, 204] on div "Land Improvements Building Features & Improvements Amenities in the Common Spac…" at bounding box center [401, 376] width 802 height 616
type input "**"
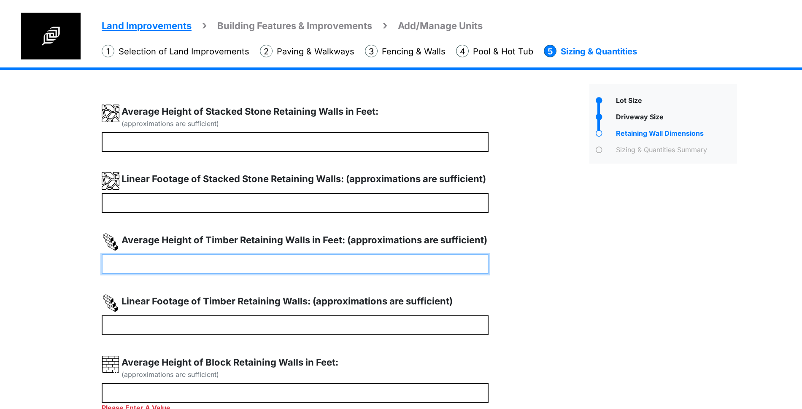
drag, startPoint x: 140, startPoint y: 261, endPoint x: 42, endPoint y: 262, distance: 98.4
click at [42, 262] on div "Land Improvements Building Features & Improvements Amenities in the Common Spac…" at bounding box center [401, 376] width 802 height 616
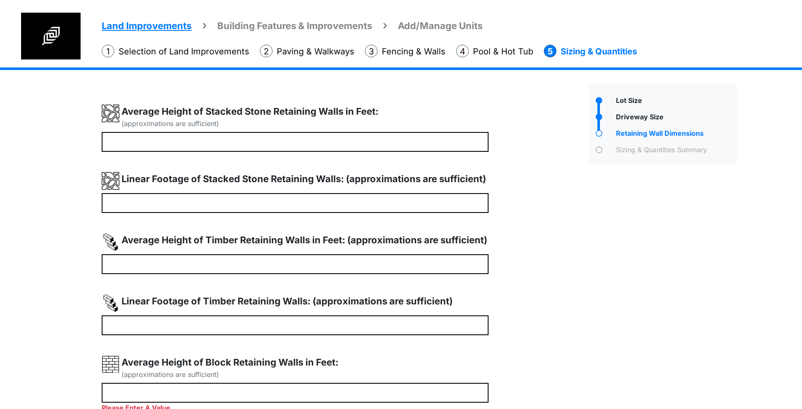
drag, startPoint x: 76, startPoint y: 327, endPoint x: 35, endPoint y: 323, distance: 40.7
click at [39, 324] on div "Land Improvements Building Features & Improvements Amenities in the Common Spac…" at bounding box center [401, 376] width 802 height 616
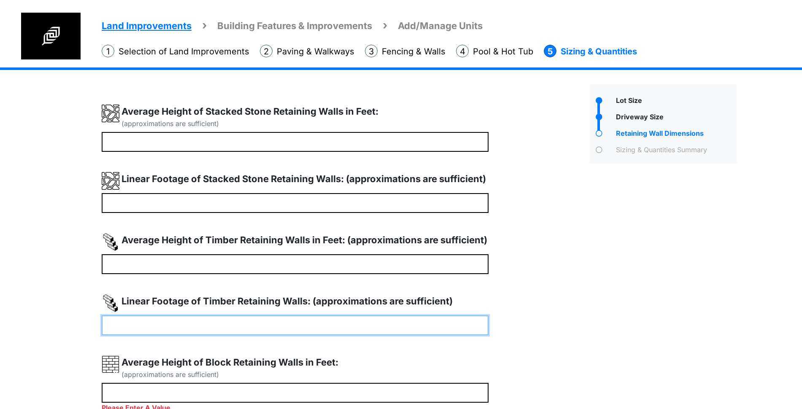
drag, startPoint x: 94, startPoint y: 327, endPoint x: 49, endPoint y: 326, distance: 44.8
click at [53, 326] on div "Land Improvements Building Features & Improvements Amenities in the Common Spac…" at bounding box center [401, 376] width 802 height 616
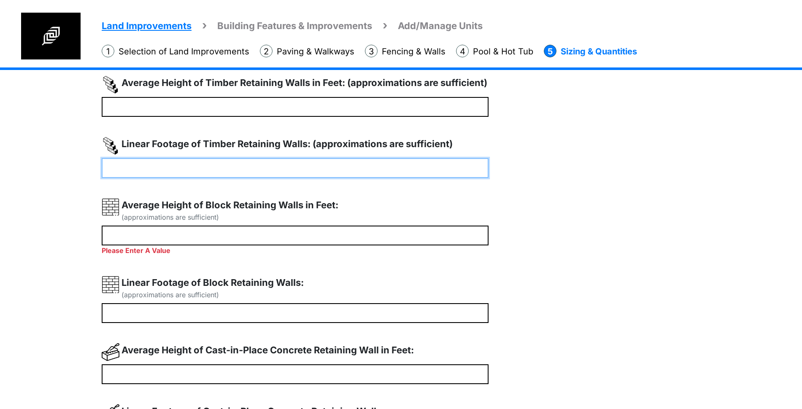
scroll to position [158, 0]
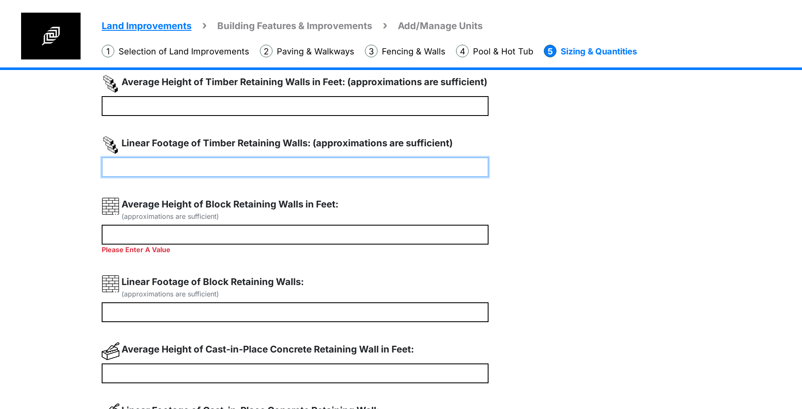
drag, startPoint x: 118, startPoint y: 171, endPoint x: 47, endPoint y: 165, distance: 70.8
click at [52, 165] on div "Land Improvements Building Features & Improvements Amenities in the Common Spac…" at bounding box center [401, 217] width 802 height 616
drag, startPoint x: 147, startPoint y: 172, endPoint x: 32, endPoint y: 171, distance: 114.8
click at [32, 171] on div "Land Improvements Building Features & Improvements Amenities in the Common Spac…" at bounding box center [401, 217] width 802 height 616
type input "**"
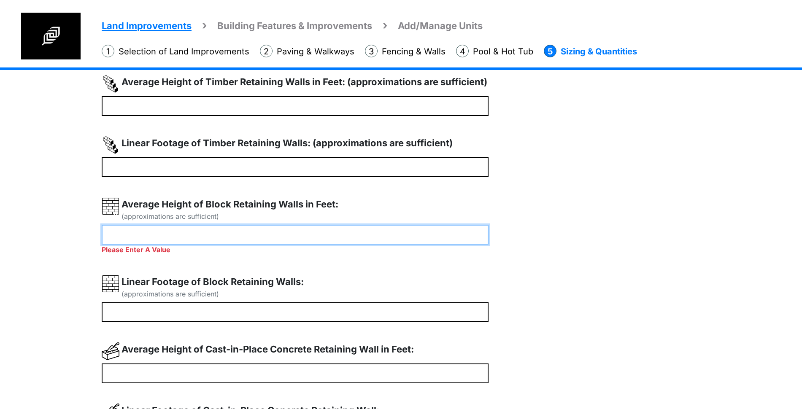
click at [161, 242] on input "number" at bounding box center [295, 235] width 387 height 20
type input "*"
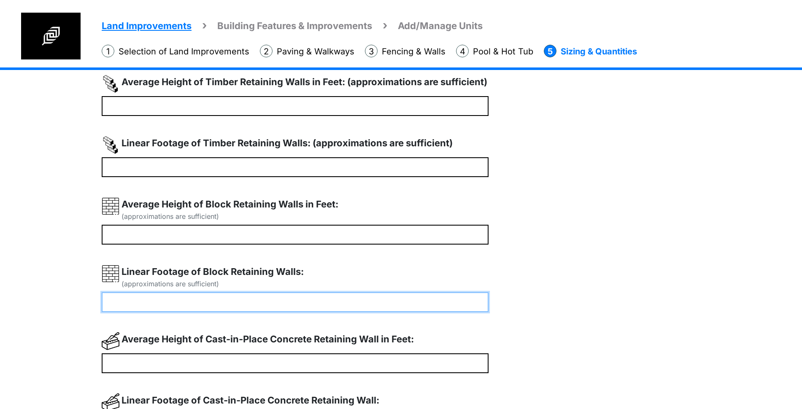
click at [156, 310] on input "*" at bounding box center [295, 303] width 387 height 20
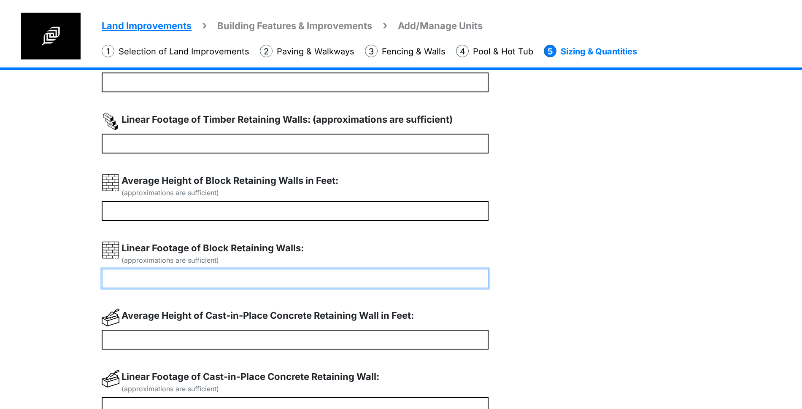
scroll to position [264, 0]
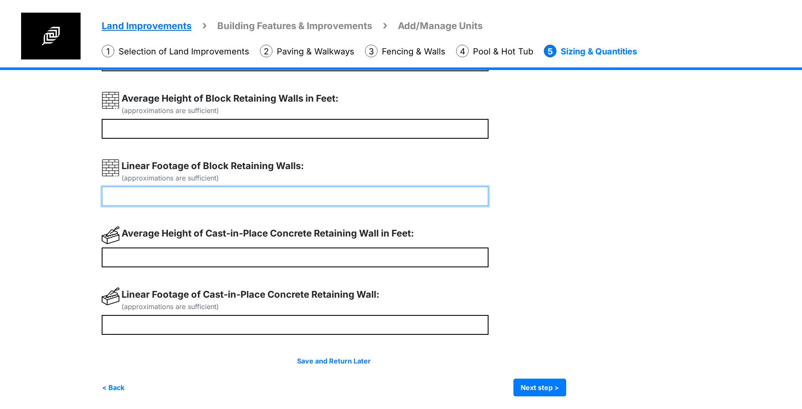
type input "**"
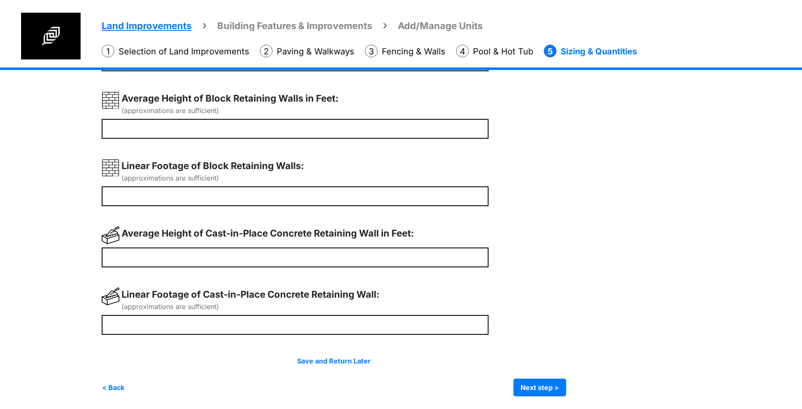
click at [150, 271] on div "(approximations are sufficient) * ** * ** * **" at bounding box center [343, 118] width 482 height 556
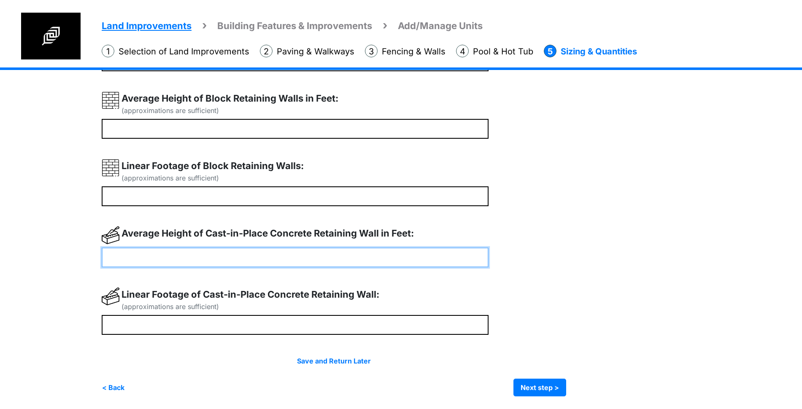
click at [151, 263] on input "number" at bounding box center [295, 258] width 387 height 20
type input "*"
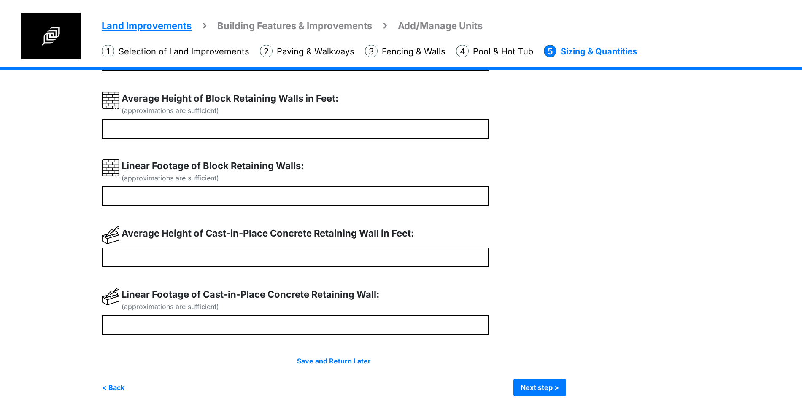
click at [144, 314] on div "Linear Footage of Cast-in-Place Concrete Retaining Wall: (approximations are su…" at bounding box center [295, 301] width 387 height 27
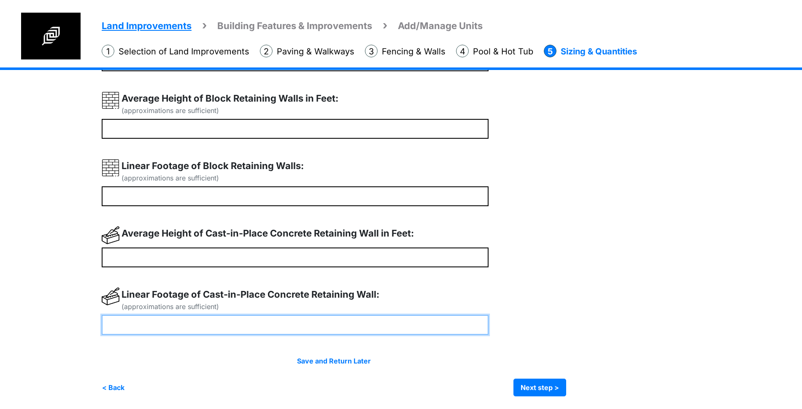
click at [146, 320] on input "number" at bounding box center [295, 325] width 387 height 20
type input "**"
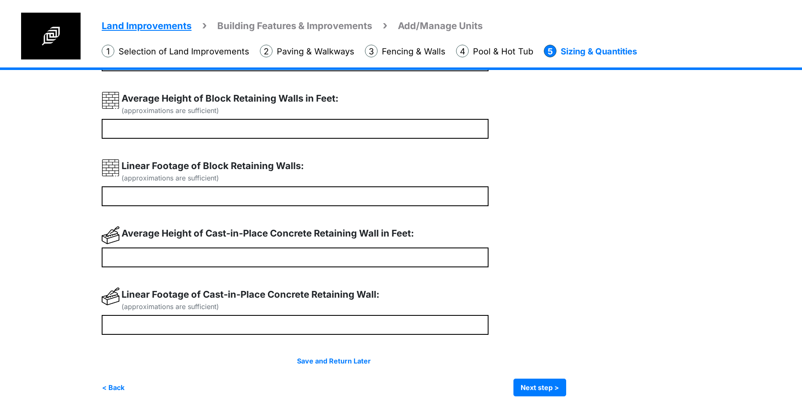
click at [263, 283] on div "(approximations are sufficient) * ** * ** * ** * **" at bounding box center [343, 118] width 482 height 556
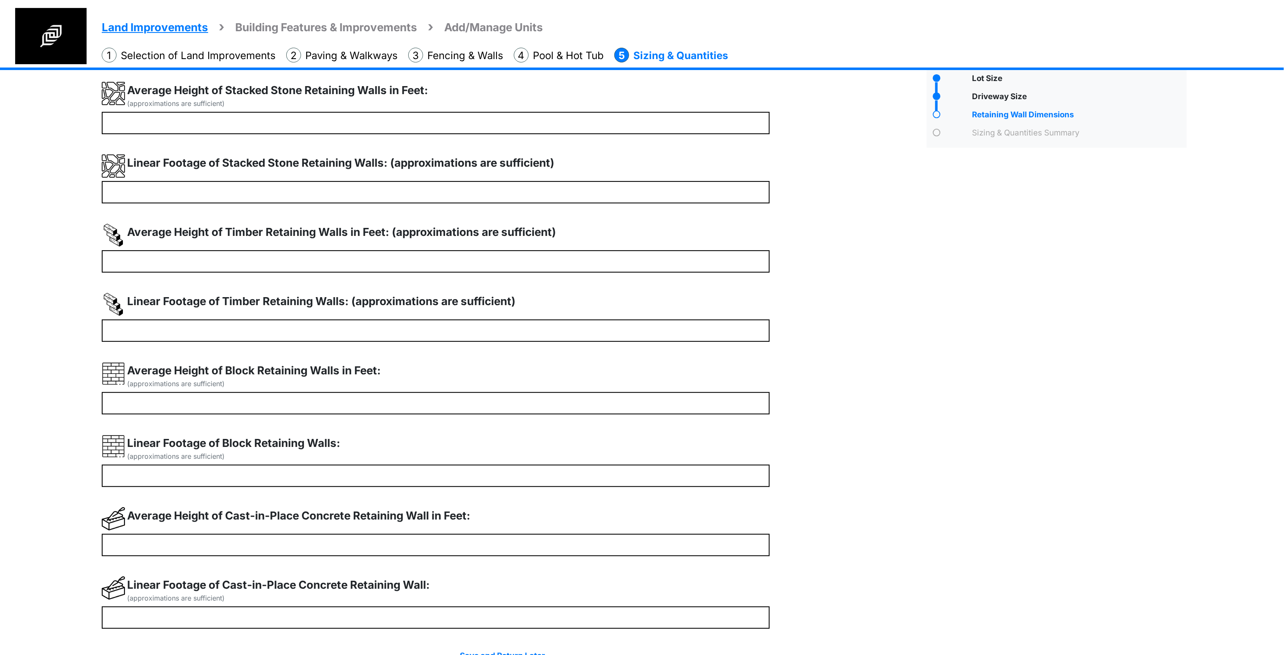
scroll to position [24, 0]
drag, startPoint x: 393, startPoint y: 160, endPoint x: 606, endPoint y: 172, distance: 213.1
click at [606, 172] on div "Linear Footage of Stacked Stone Retaining Walls: (approximations are sufficient)" at bounding box center [436, 166] width 668 height 27
copy label "(approximations are sufficient)"
drag, startPoint x: 1083, startPoint y: 112, endPoint x: 979, endPoint y: 116, distance: 103.9
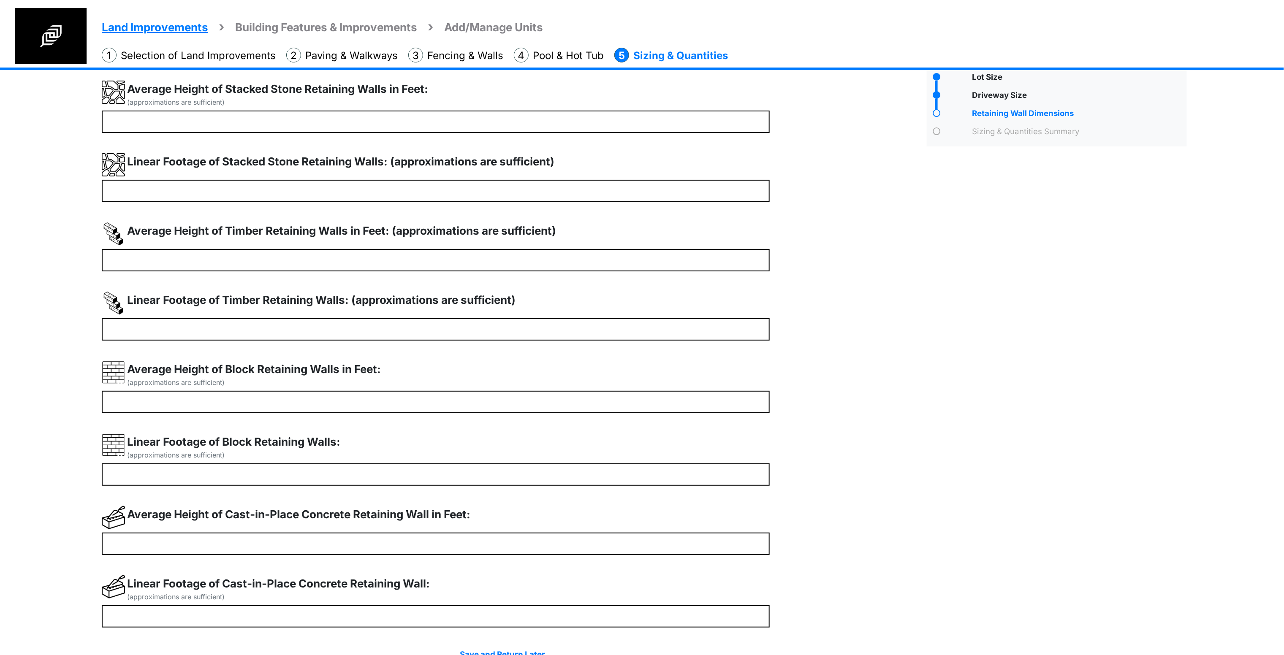
click at [810, 116] on div "Retaining Wall Dimensions" at bounding box center [1078, 115] width 217 height 14
copy div "Retaining Wall Dimensions"
click at [810, 311] on div "Lot Size" at bounding box center [1056, 376] width 273 height 632
click at [669, 303] on div "Linear Footage of Timber Retaining Walls: (approximations are sufficient)" at bounding box center [436, 305] width 668 height 27
click at [477, 301] on label "Linear Footage of Timber Retaining Walls: (approximations are sufficient)" at bounding box center [321, 300] width 388 height 16
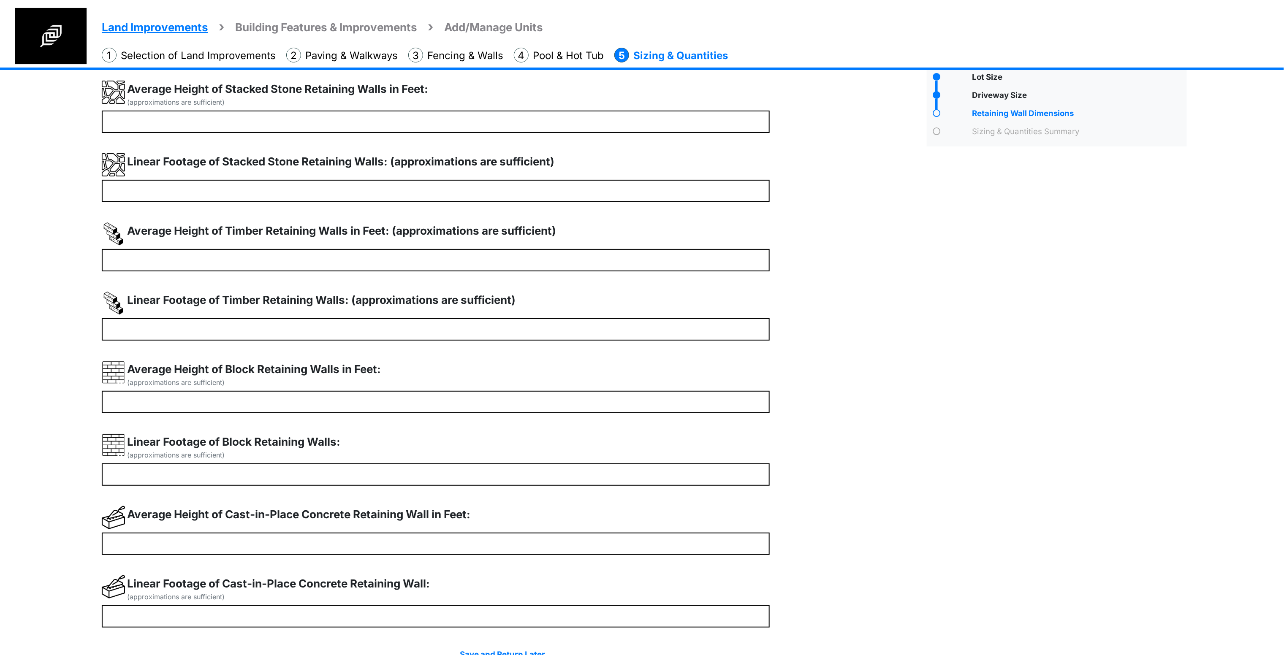
click at [477, 301] on label "Linear Footage of Timber Retaining Walls: (approximations are sufficient)" at bounding box center [321, 300] width 388 height 16
click at [653, 303] on div "Linear Footage of Timber Retaining Walls: (approximations are sufficient)" at bounding box center [436, 305] width 668 height 27
click at [810, 301] on div "Linear Footage of Timber Retaining Walls: (approximations are sufficient) **" at bounding box center [503, 316] width 802 height 49
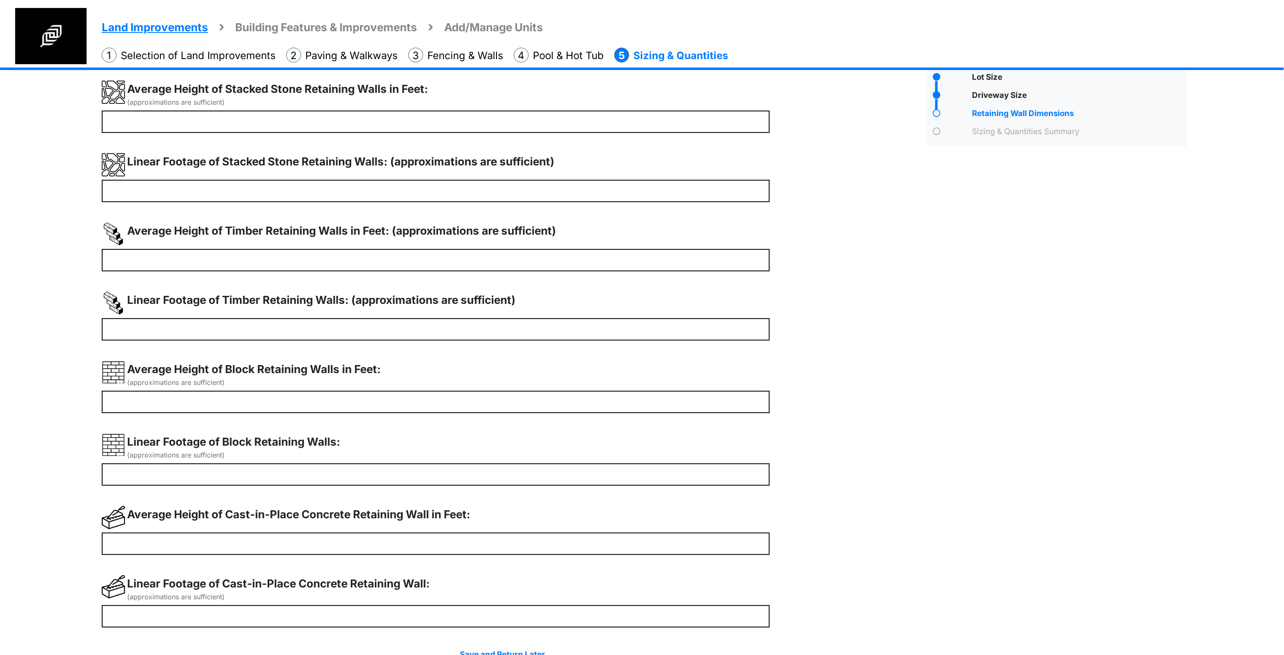
click at [810, 301] on div "Linear Footage of Timber Retaining Walls: (approximations are sufficient) **" at bounding box center [503, 316] width 802 height 49
click at [417, 305] on label "Linear Footage of Timber Retaining Walls: (approximations are sufficient)" at bounding box center [321, 300] width 388 height 16
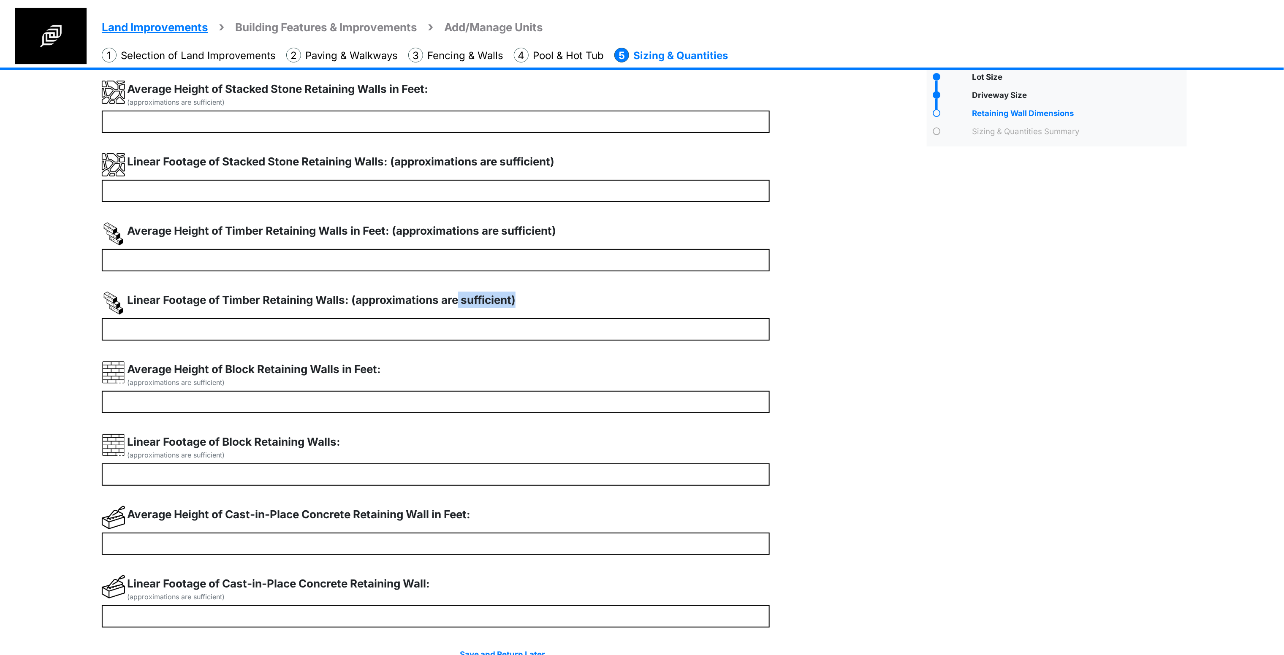
click at [596, 305] on div "Linear Footage of Timber Retaining Walls: (approximations are sufficient)" at bounding box center [436, 305] width 668 height 27
click at [418, 230] on label "Average Height of Timber Retaining Walls in Feet: (approximations are sufficien…" at bounding box center [341, 230] width 429 height 16
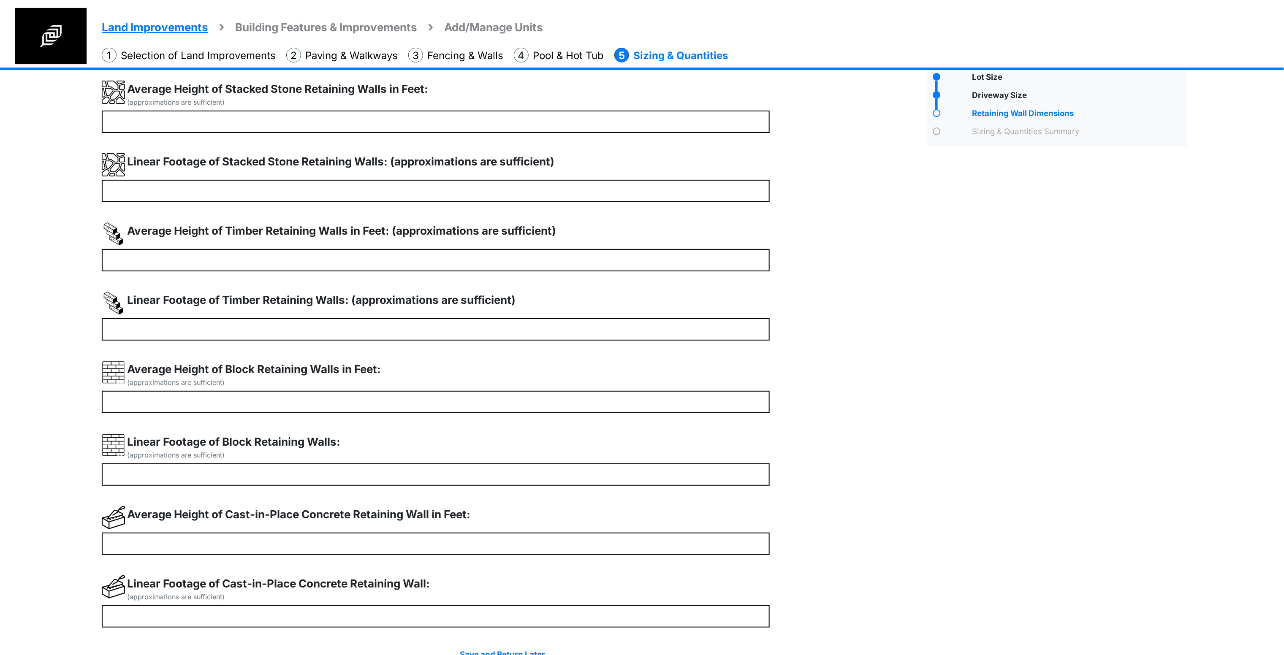
click at [447, 161] on label "Linear Footage of Stacked Stone Retaining Walls: (approximations are sufficient)" at bounding box center [340, 161] width 427 height 16
click at [300, 87] on label "Average Height of Stacked Stone Retaining Walls in Feet:" at bounding box center [277, 89] width 301 height 16
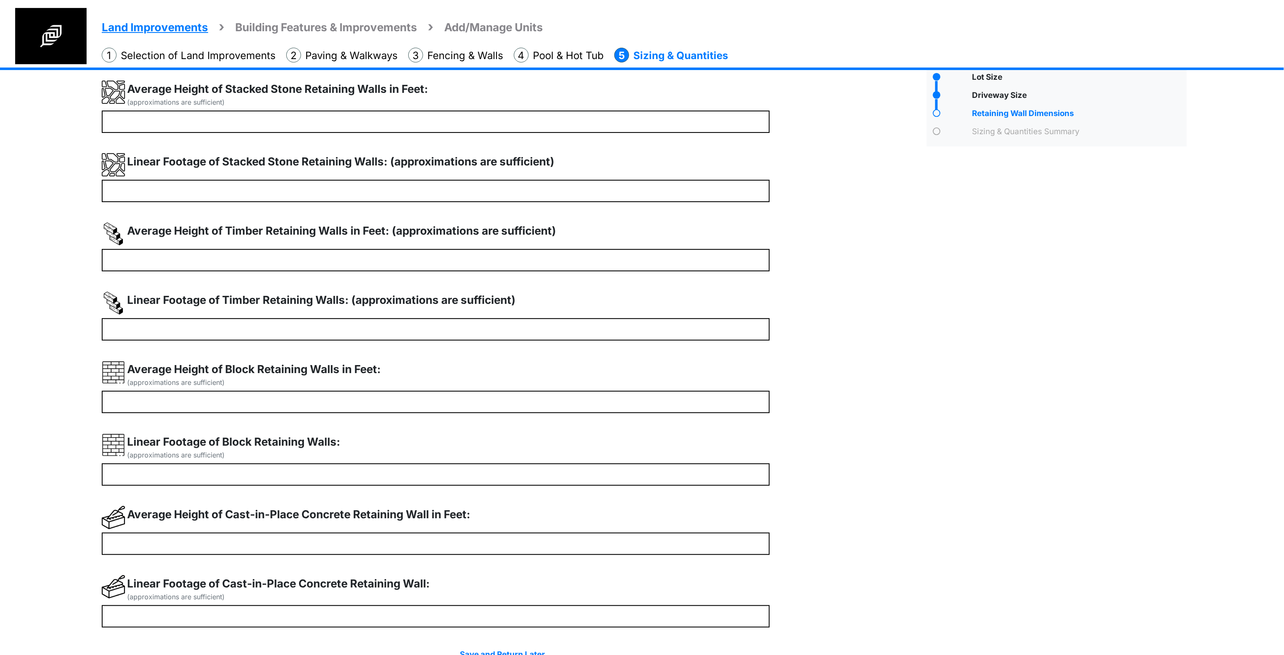
click at [300, 87] on label "Average Height of Stacked Stone Retaining Walls in Feet:" at bounding box center [277, 89] width 301 height 16
click at [357, 163] on label "Linear Footage of Stacked Stone Retaining Walls: (approximations are sufficient)" at bounding box center [340, 161] width 427 height 16
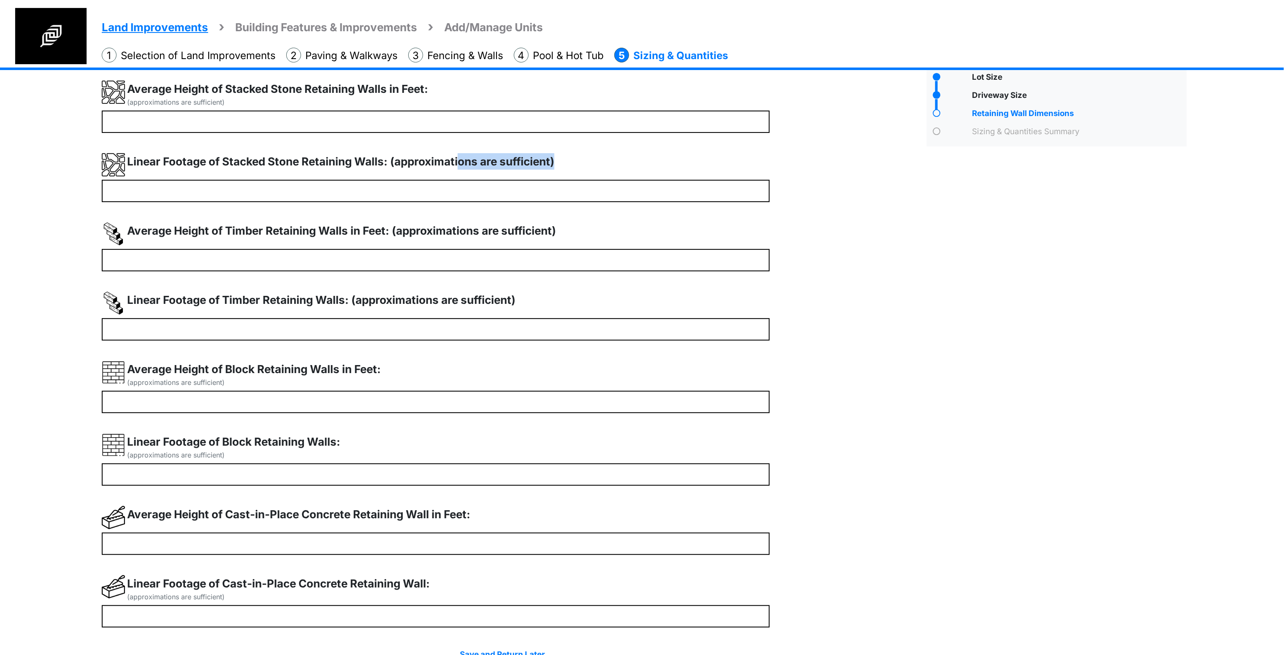
click at [357, 163] on label "Linear Footage of Stacked Stone Retaining Walls: (approximations are sufficient)" at bounding box center [340, 161] width 427 height 16
click at [438, 228] on label "Average Height of Timber Retaining Walls in Feet: (approximations are sufficien…" at bounding box center [341, 230] width 429 height 16
click at [415, 299] on label "Linear Footage of Timber Retaining Walls: (approximations are sufficient)" at bounding box center [321, 300] width 388 height 16
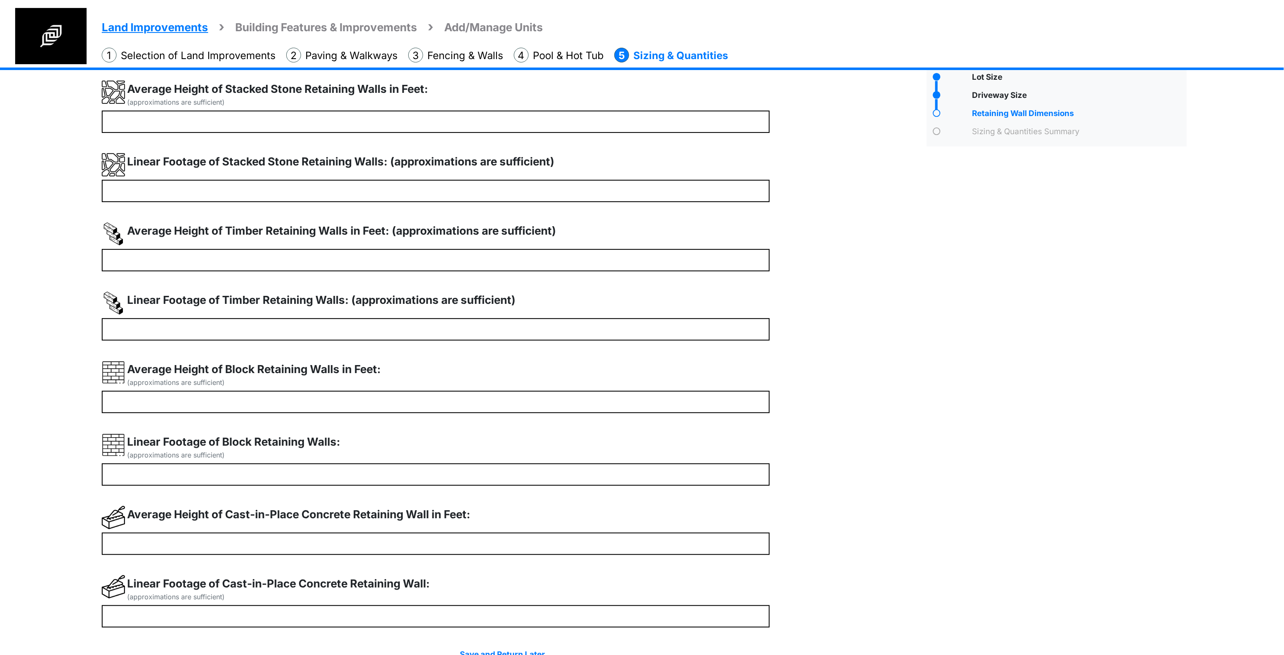
click at [415, 299] on label "Linear Footage of Timber Retaining Walls: (approximations are sufficient)" at bounding box center [321, 300] width 388 height 16
click at [319, 367] on label "Average Height of Block Retaining Walls in Feet:" at bounding box center [254, 369] width 254 height 16
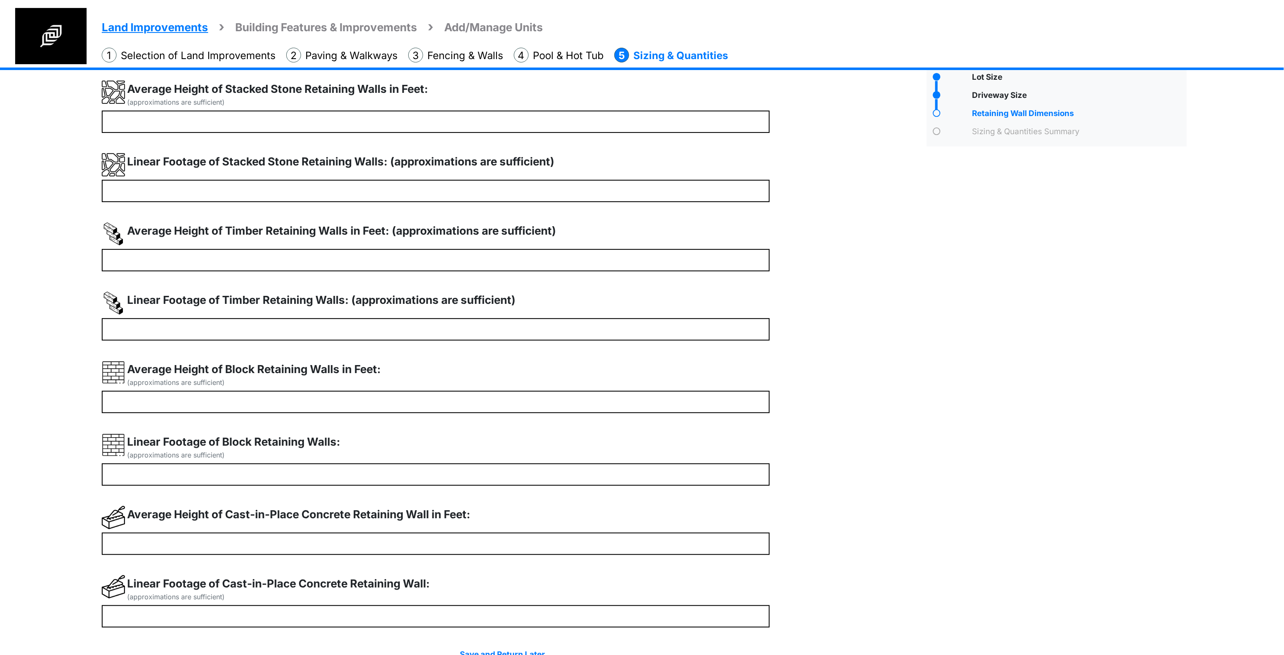
click at [290, 409] on label "Linear Footage of Block Retaining Walls:" at bounding box center [233, 442] width 213 height 16
click at [505, 409] on div "Linear Footage of Block Retaining Walls: (approximations are sufficient)" at bounding box center [436, 449] width 668 height 30
click at [512, 409] on div "(approximations are sufficient) * ** * ** * ** * **" at bounding box center [511, 387] width 819 height 612
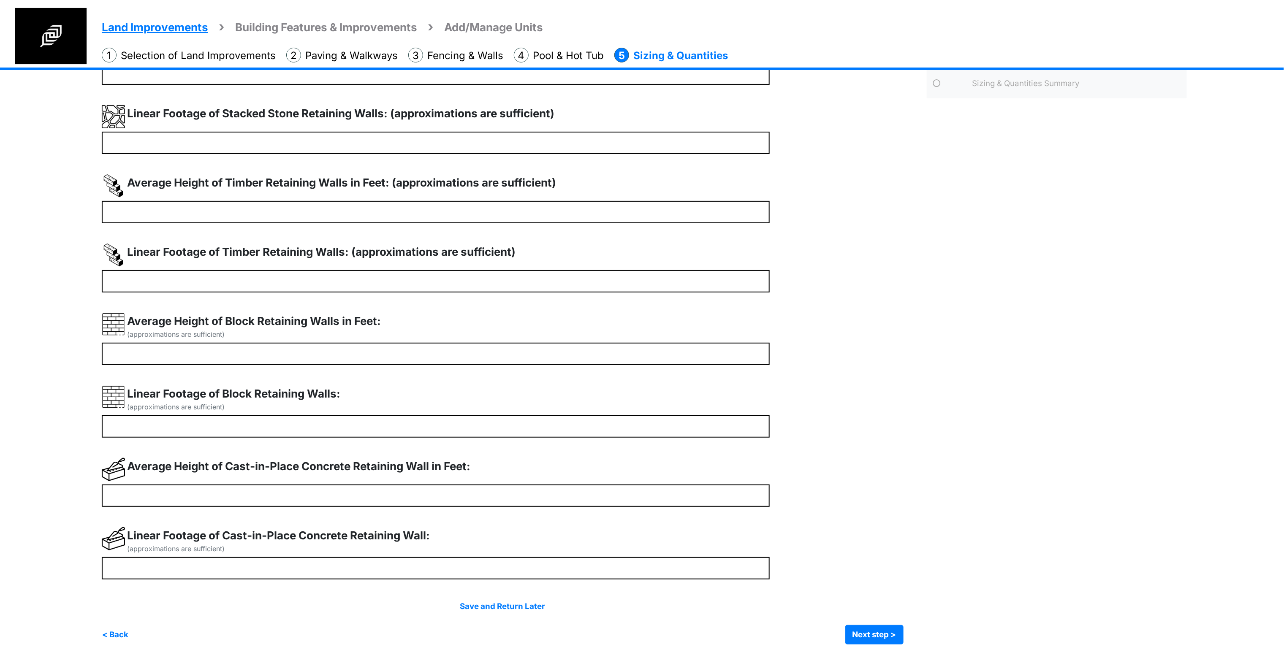
scroll to position [75, 0]
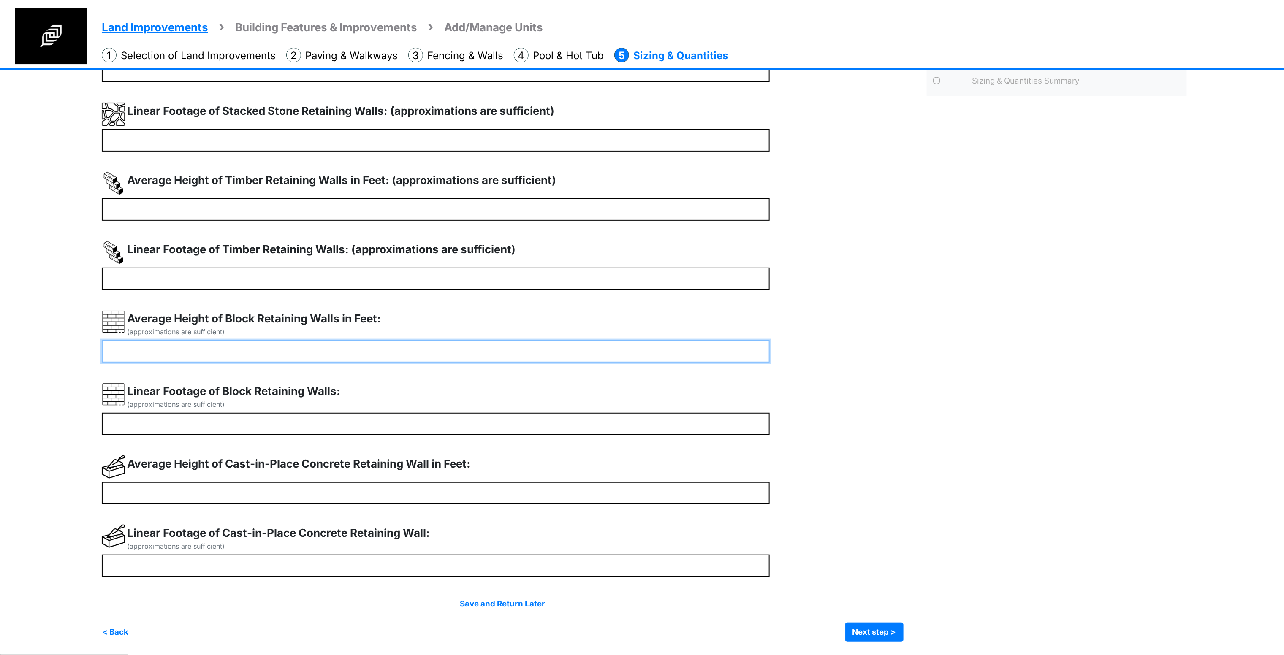
click at [523, 362] on input "*" at bounding box center [436, 351] width 668 height 22
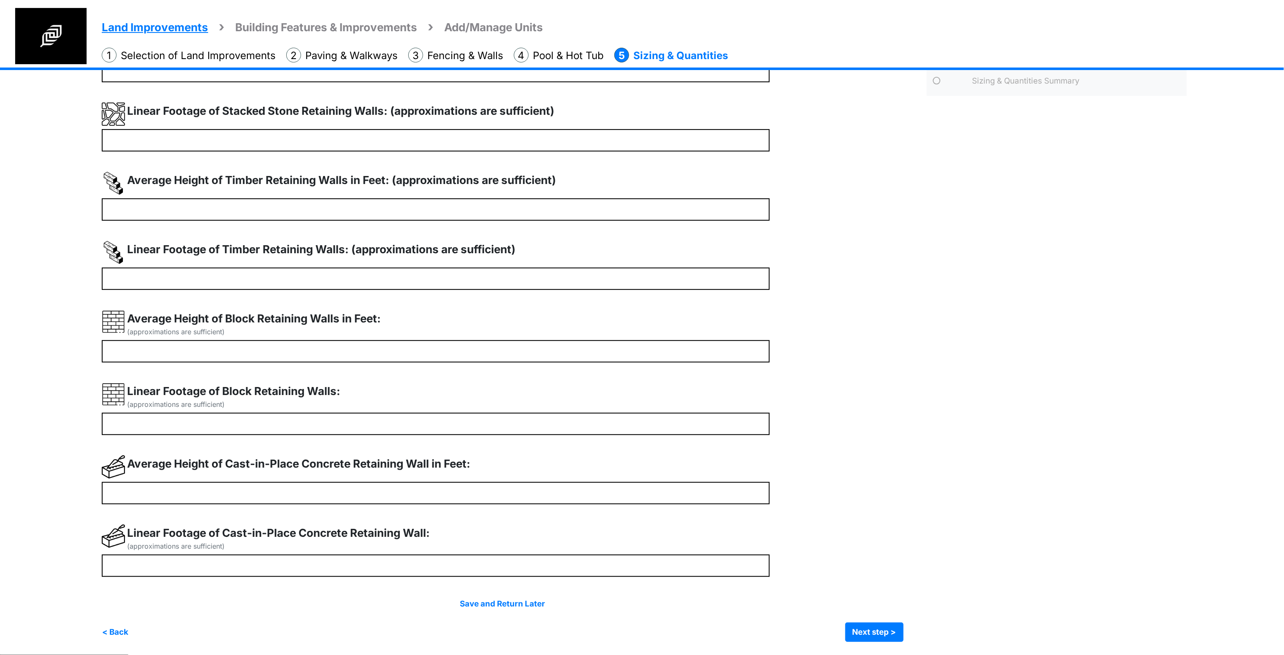
click at [542, 380] on div "(approximations are sufficient) * ** * ** * ** * **" at bounding box center [511, 336] width 819 height 612
click at [810, 409] on div "Save and Return Later < Back Next step > Save and submit" at bounding box center [503, 620] width 802 height 44
click at [810, 409] on button "Next step >" at bounding box center [874, 632] width 58 height 19
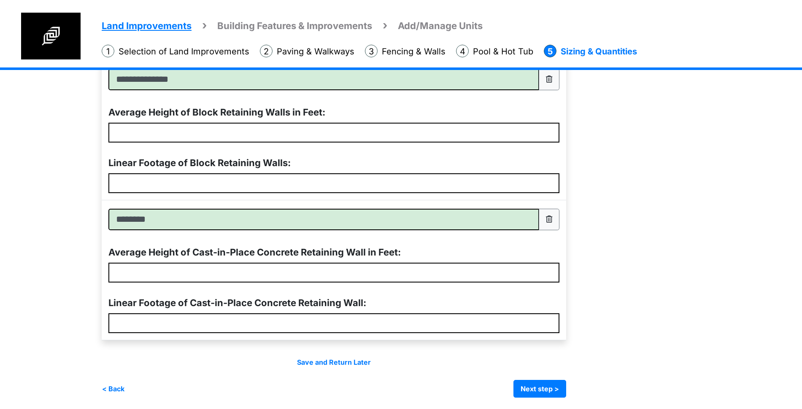
scroll to position [582, 0]
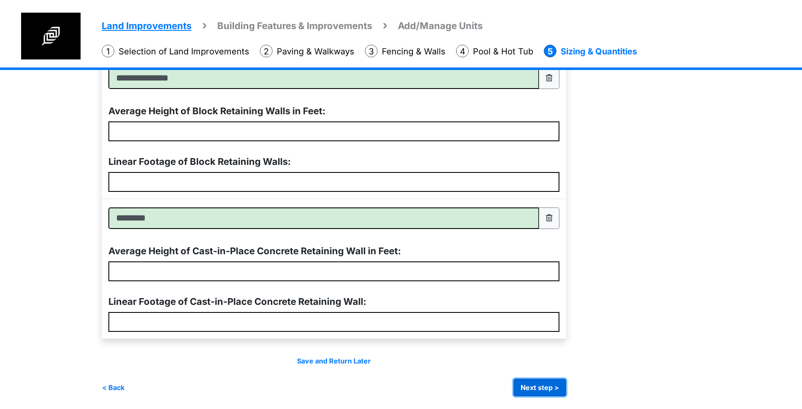
click at [544, 386] on button "Next step >" at bounding box center [540, 388] width 53 height 18
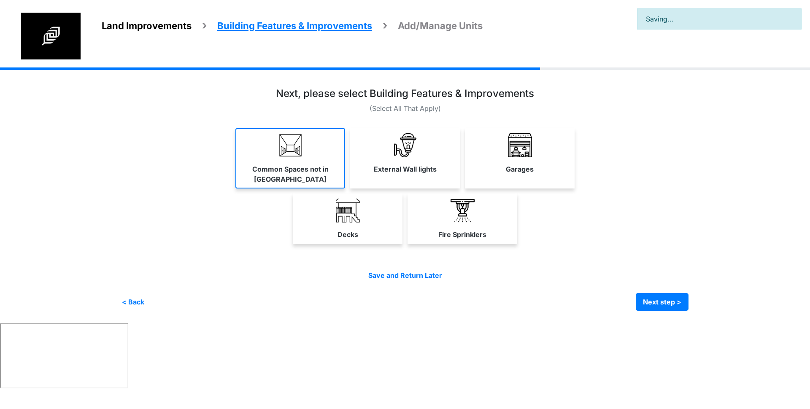
click at [334, 156] on link "Common Spaces not in Units" at bounding box center [291, 158] width 110 height 60
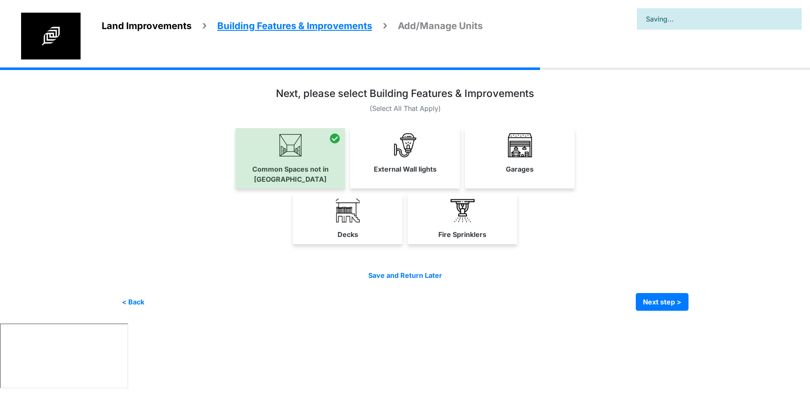
drag, startPoint x: 371, startPoint y: 198, endPoint x: 376, endPoint y: 184, distance: 15.2
click at [371, 198] on link "Decks" at bounding box center [348, 219] width 110 height 50
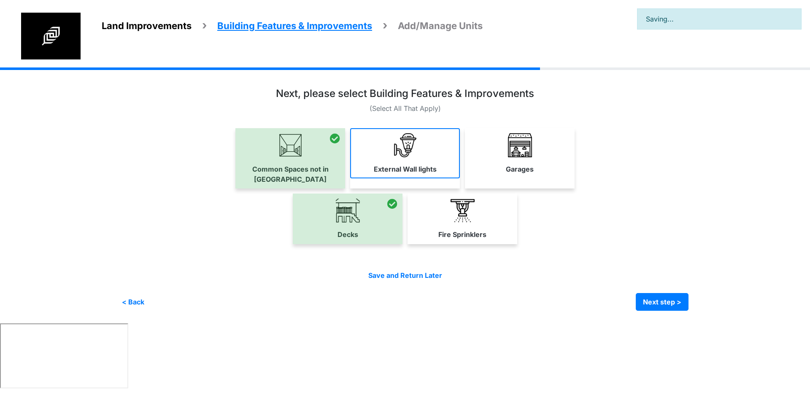
click at [390, 165] on label "External Wall lights" at bounding box center [405, 169] width 63 height 10
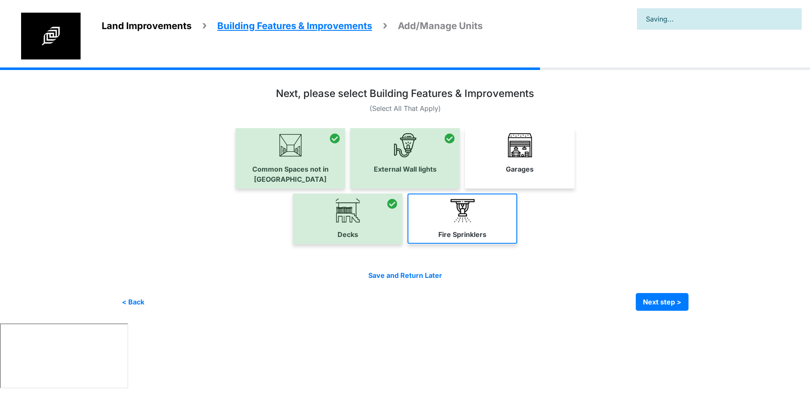
click at [471, 215] on link "Fire Sprinklers" at bounding box center [463, 219] width 110 height 50
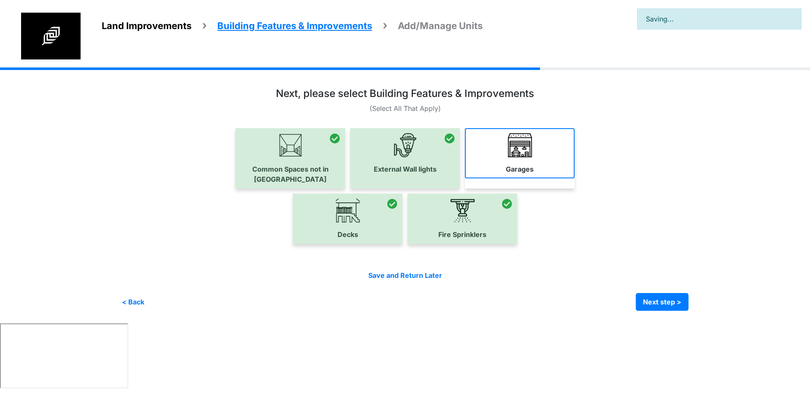
click at [520, 156] on img at bounding box center [520, 145] width 24 height 24
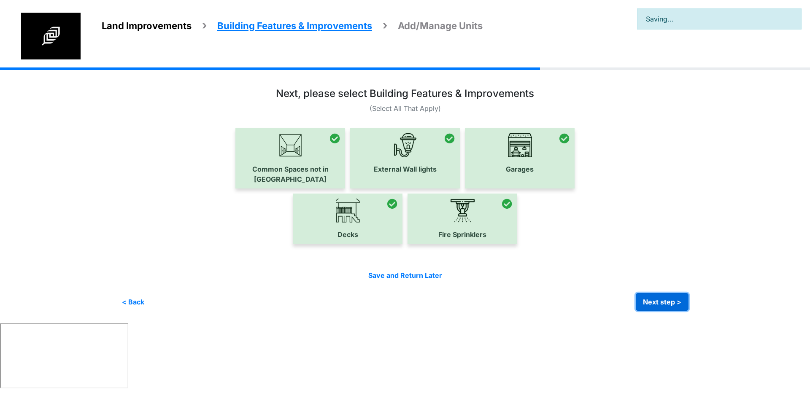
click at [681, 294] on button "Next step >" at bounding box center [662, 302] width 53 height 18
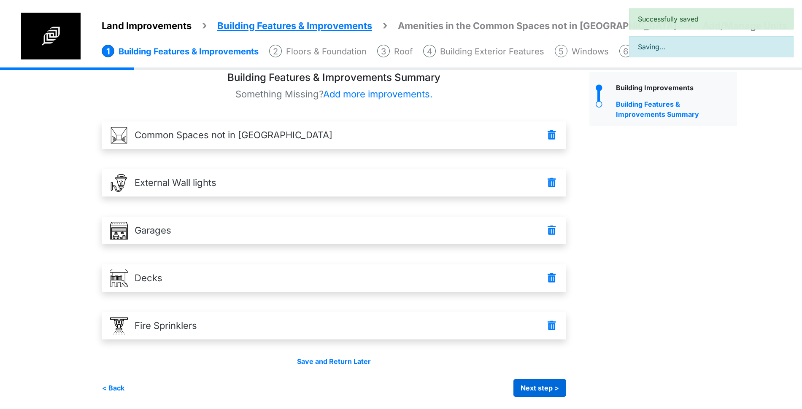
scroll to position [13, 0]
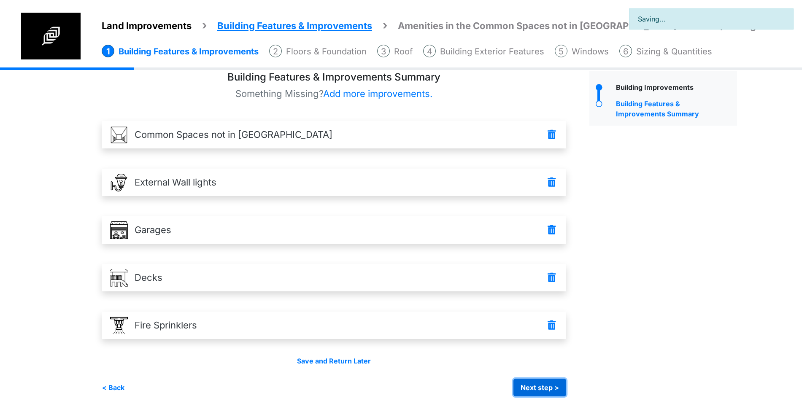
click at [534, 384] on button "Next step >" at bounding box center [540, 388] width 53 height 18
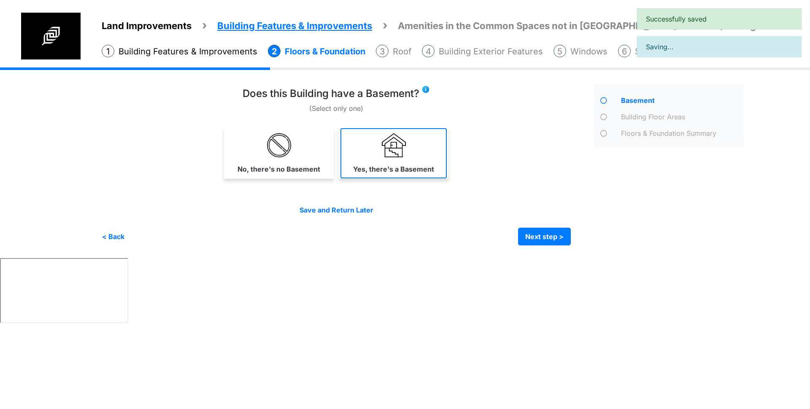
click at [377, 152] on link "Yes, there's a Basement" at bounding box center [394, 153] width 106 height 50
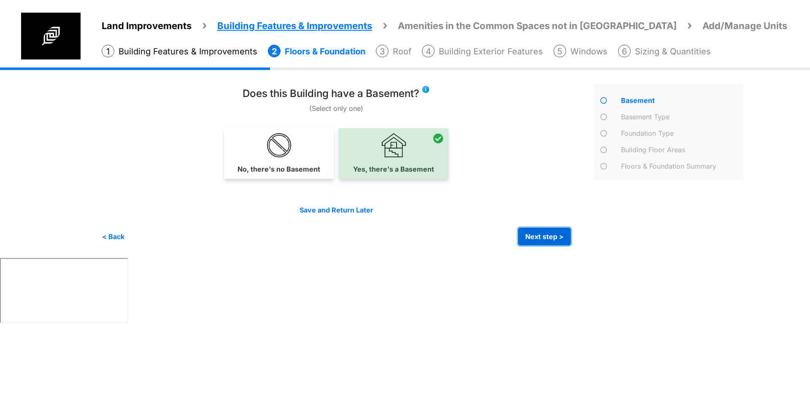
click at [548, 234] on button "Next step >" at bounding box center [544, 237] width 53 height 18
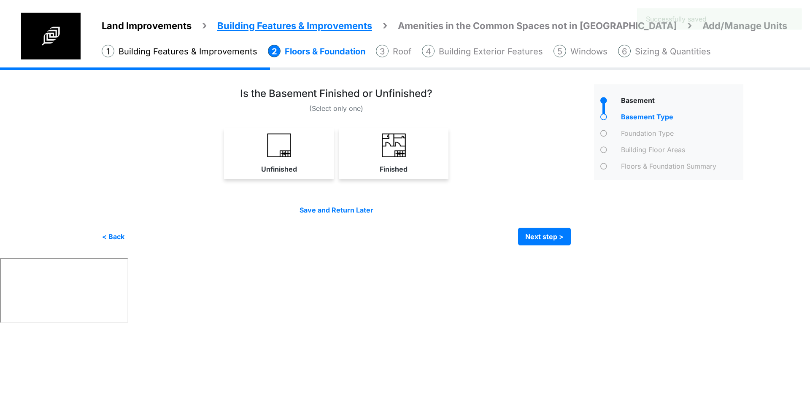
click at [391, 157] on link "Finished" at bounding box center [394, 153] width 106 height 50
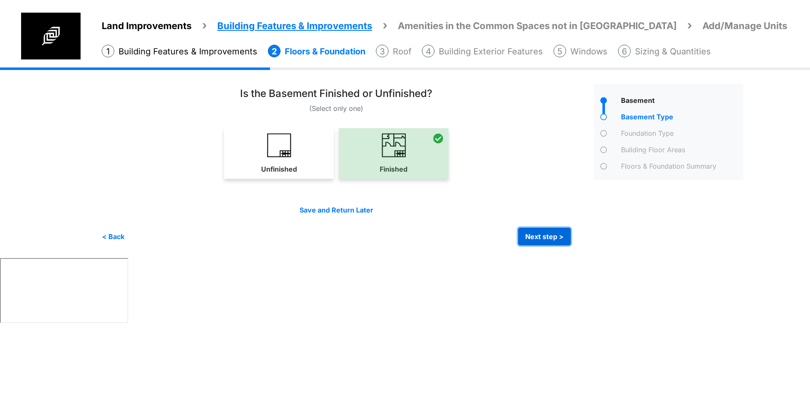
click at [537, 233] on button "Next step >" at bounding box center [544, 237] width 53 height 18
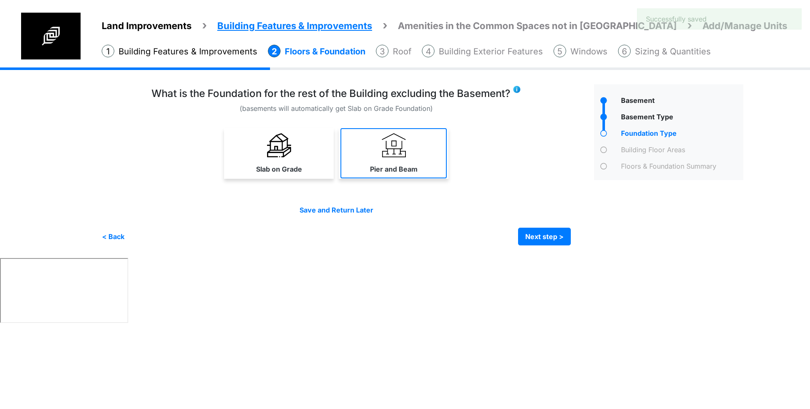
click at [422, 160] on link "Pier and Beam" at bounding box center [394, 153] width 106 height 50
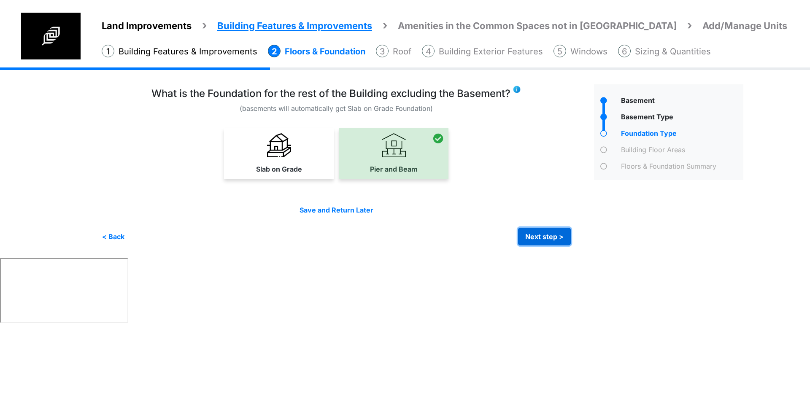
click at [544, 239] on button "Next step >" at bounding box center [544, 237] width 53 height 18
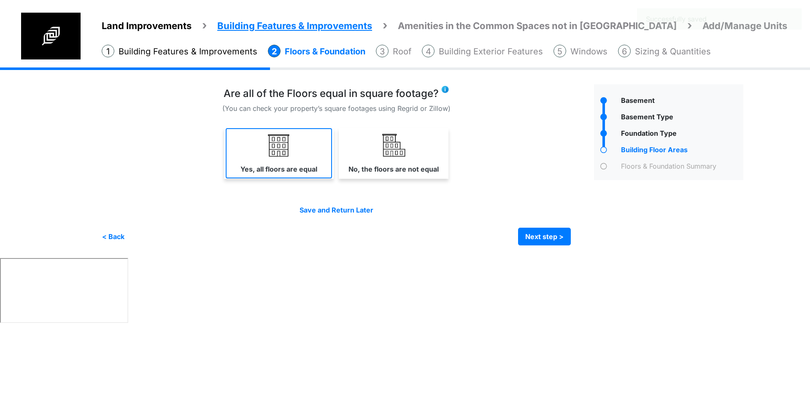
click at [309, 152] on link "Yes, all floors are equal" at bounding box center [279, 153] width 106 height 50
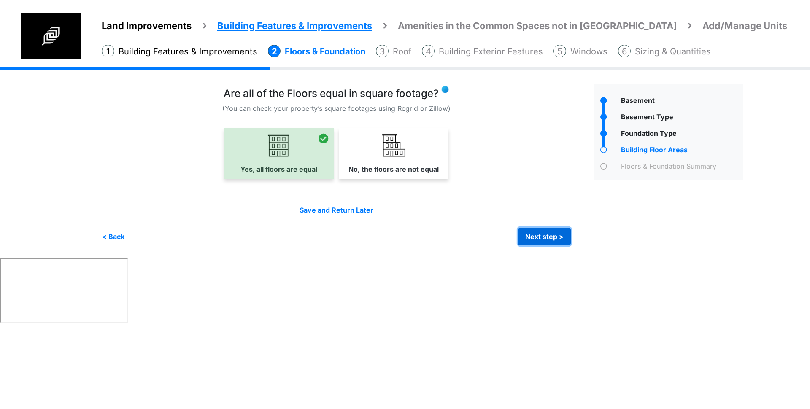
click at [551, 232] on button "Next step >" at bounding box center [544, 237] width 53 height 18
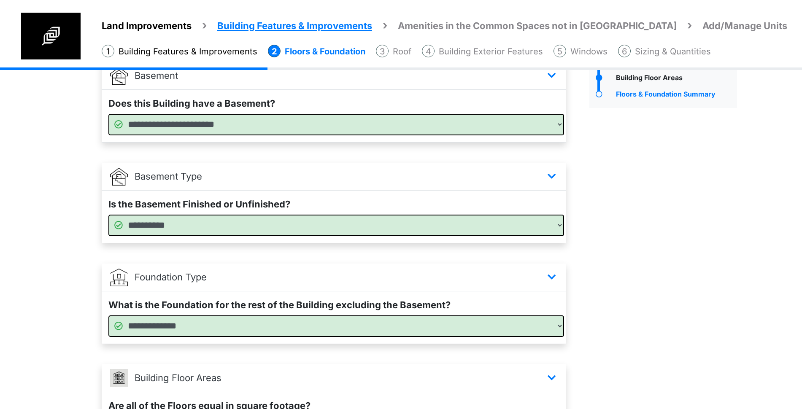
scroll to position [178, 0]
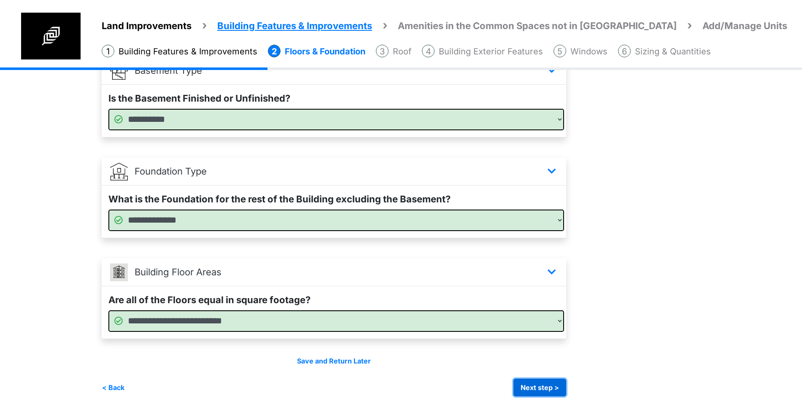
click at [544, 393] on button "Next step >" at bounding box center [540, 388] width 53 height 18
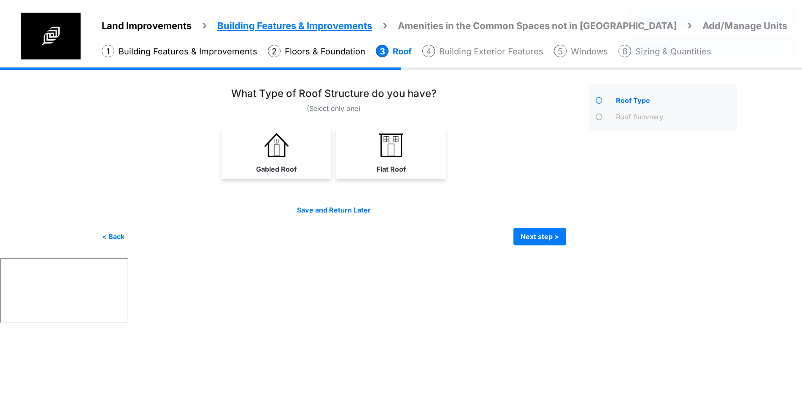
scroll to position [0, 0]
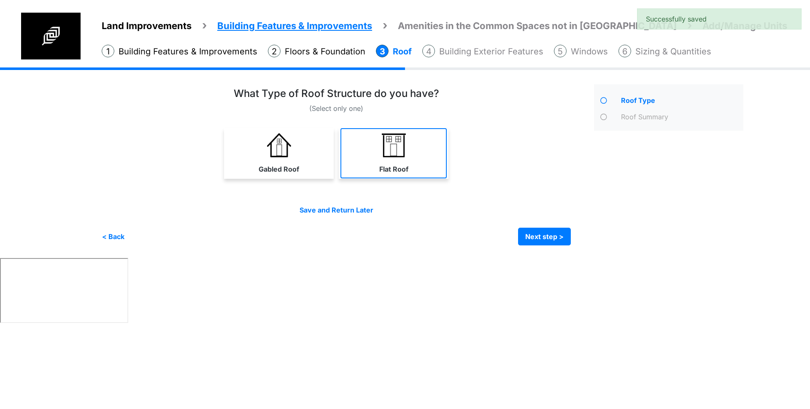
click at [370, 146] on link "Flat Roof" at bounding box center [394, 153] width 106 height 50
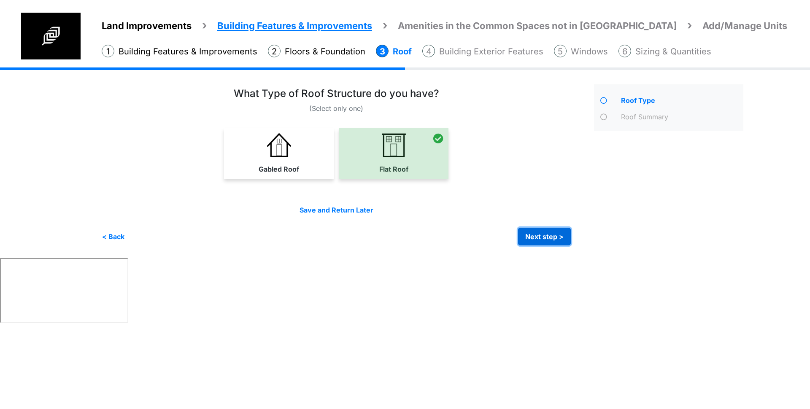
click at [532, 234] on button "Next step >" at bounding box center [544, 237] width 53 height 18
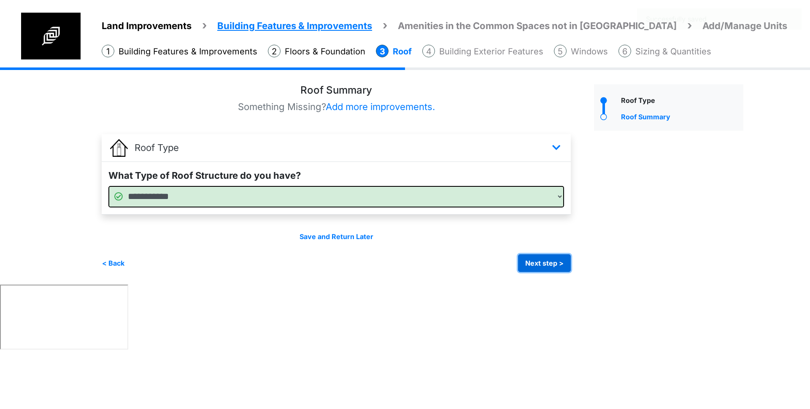
click at [542, 266] on button "Next step >" at bounding box center [544, 264] width 53 height 18
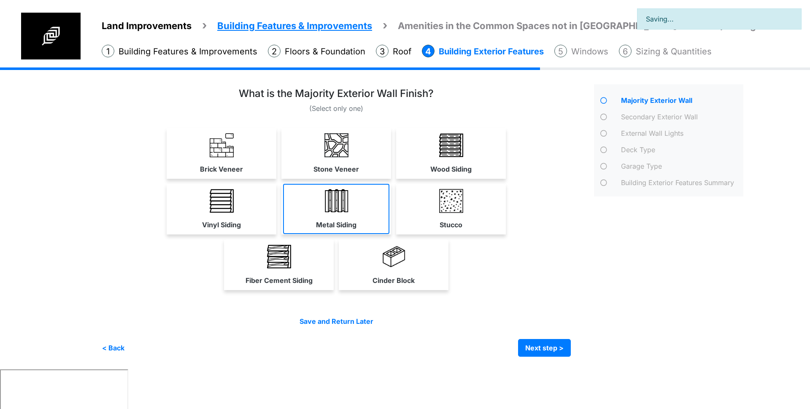
click at [361, 218] on link "Metal Siding" at bounding box center [336, 209] width 106 height 50
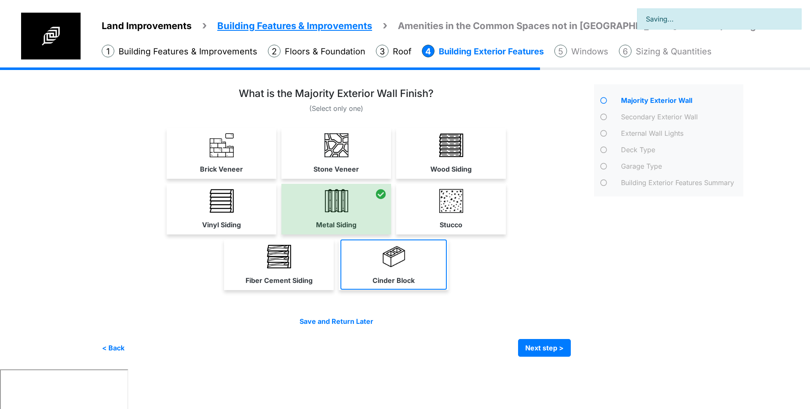
click at [403, 261] on img at bounding box center [394, 257] width 24 height 24
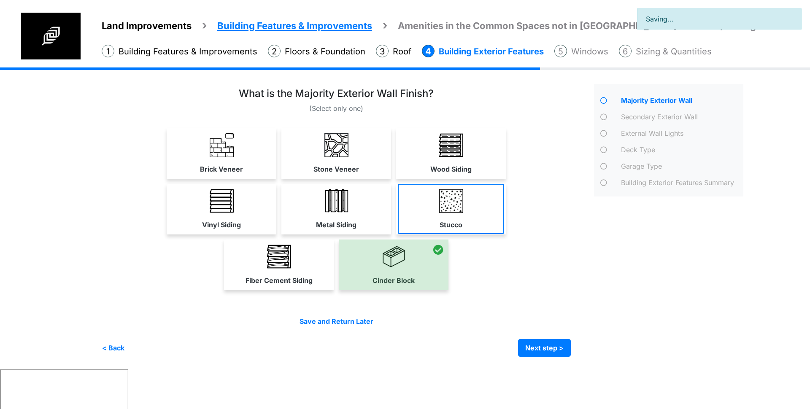
click at [432, 224] on link "Stucco" at bounding box center [451, 209] width 106 height 50
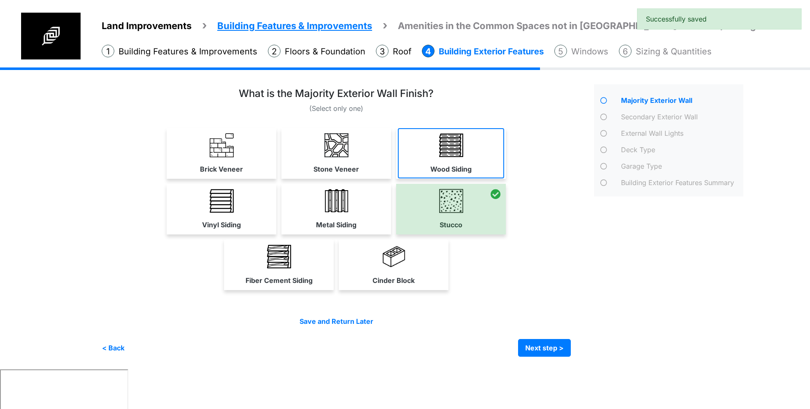
click at [437, 160] on link "Wood Siding" at bounding box center [451, 153] width 106 height 50
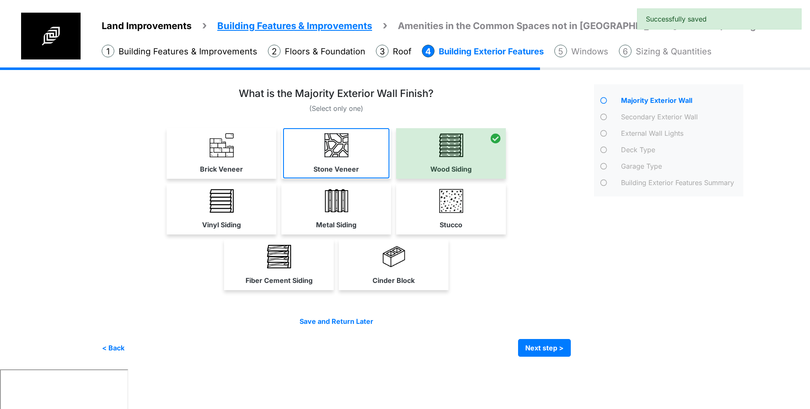
click at [347, 156] on img at bounding box center [337, 145] width 24 height 24
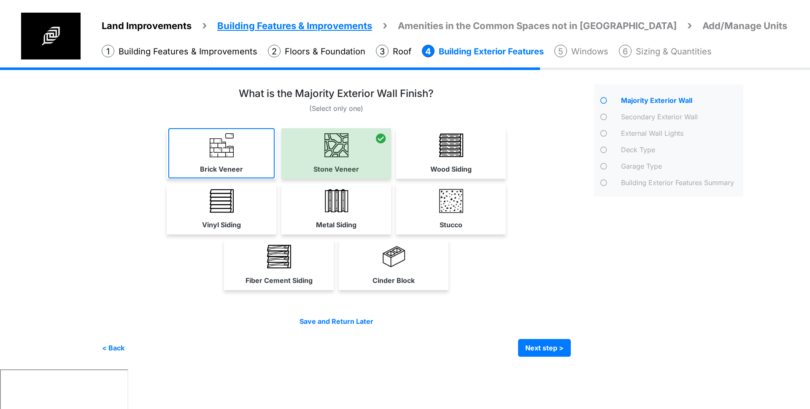
click at [215, 159] on link "Brick Veneer" at bounding box center [221, 153] width 106 height 50
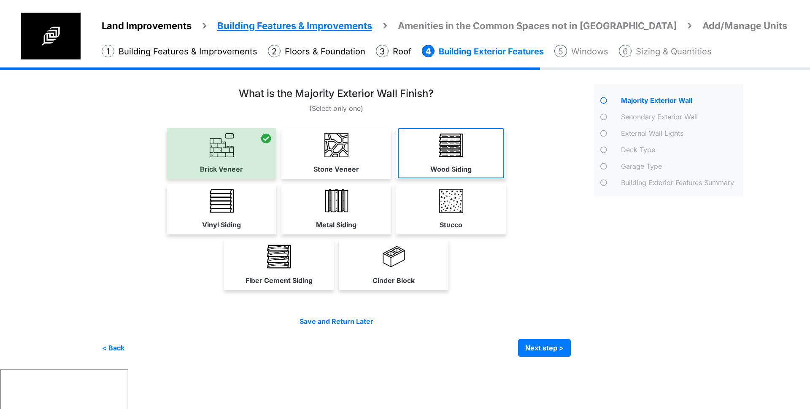
click at [476, 152] on link "Wood Siding" at bounding box center [451, 153] width 106 height 50
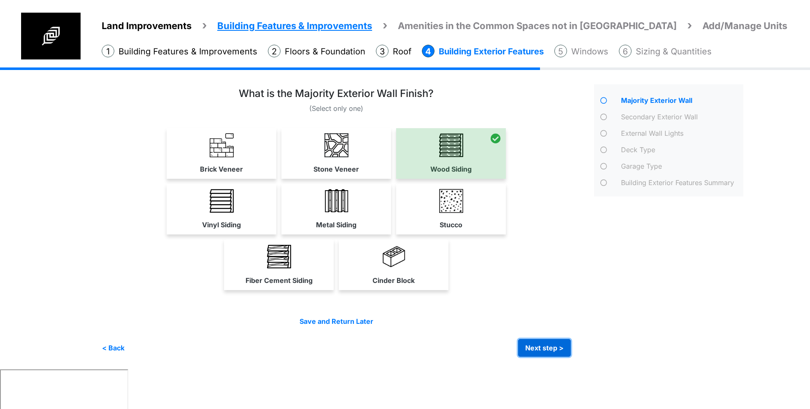
click at [547, 344] on button "Next step >" at bounding box center [544, 348] width 53 height 18
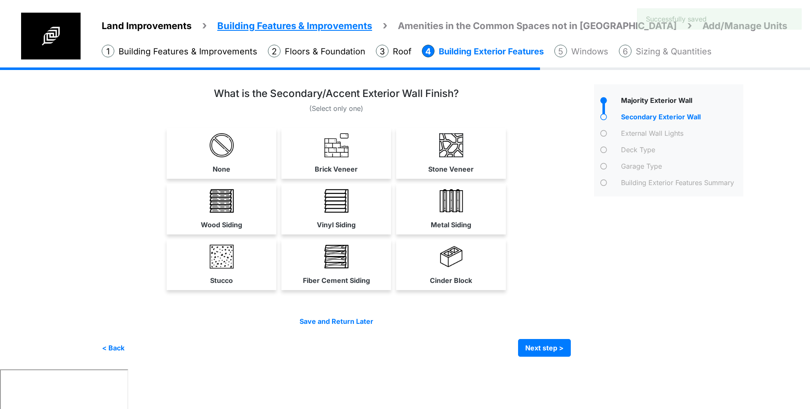
click at [432, 187] on link "Metal Siding" at bounding box center [451, 209] width 106 height 50
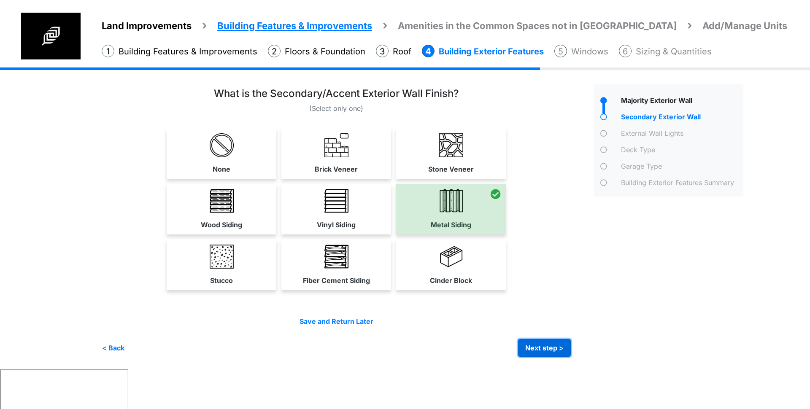
click at [539, 342] on button "Next step >" at bounding box center [544, 348] width 53 height 18
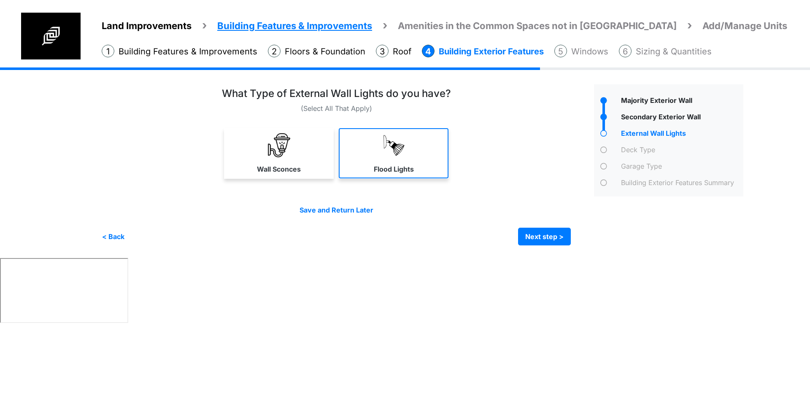
click at [411, 156] on link "Flood Lights" at bounding box center [394, 153] width 110 height 50
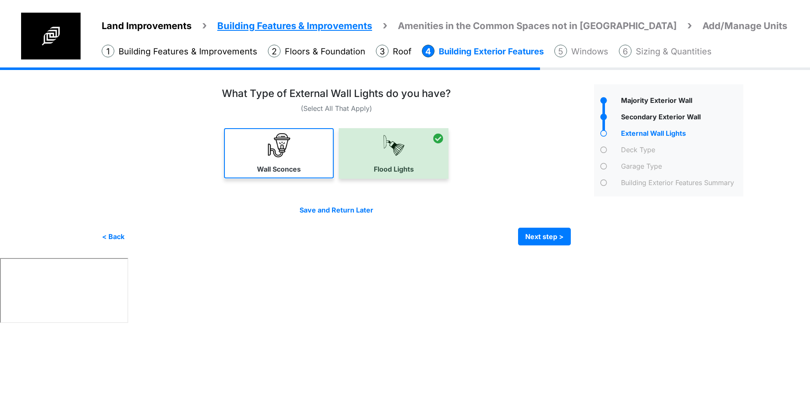
click at [312, 157] on link "Wall Sconces" at bounding box center [279, 153] width 110 height 50
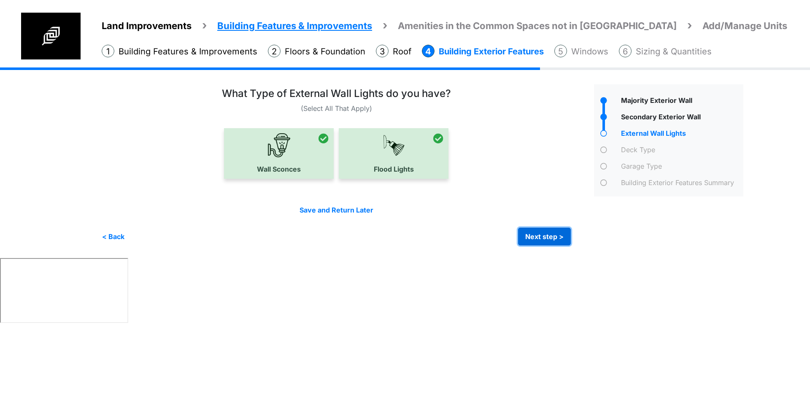
click at [553, 242] on button "Next step >" at bounding box center [544, 237] width 53 height 18
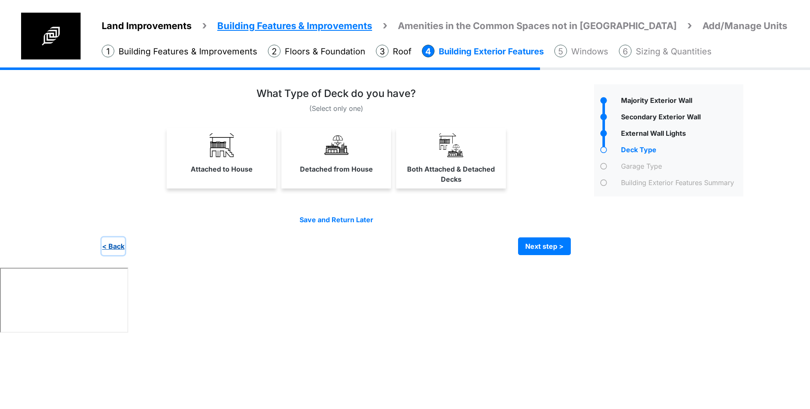
click at [114, 245] on button "< Back" at bounding box center [113, 247] width 23 height 18
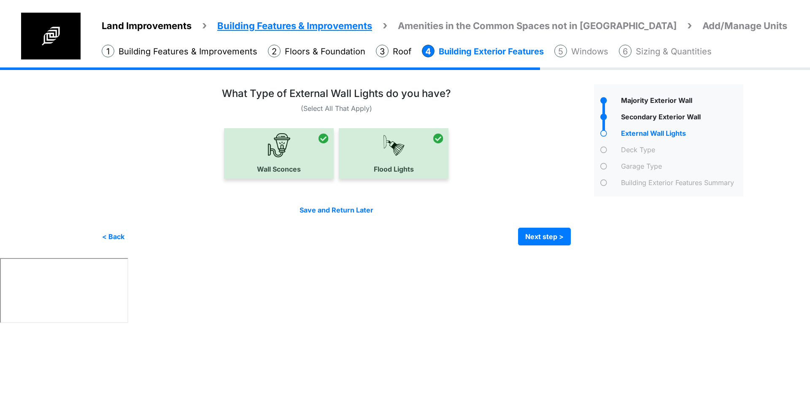
click at [483, 316] on html "Land Improvements Building Features & Improvements Amenities in the Common Spac…" at bounding box center [405, 163] width 810 height 326
click at [541, 228] on button "Next step >" at bounding box center [544, 237] width 53 height 18
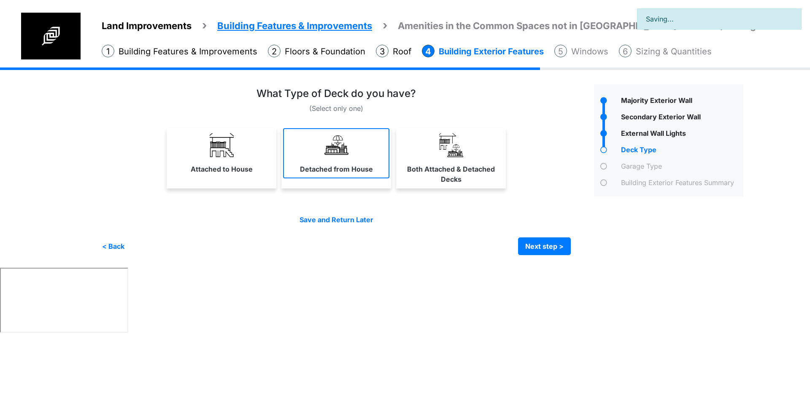
click at [324, 157] on link "Detached from House" at bounding box center [336, 153] width 106 height 50
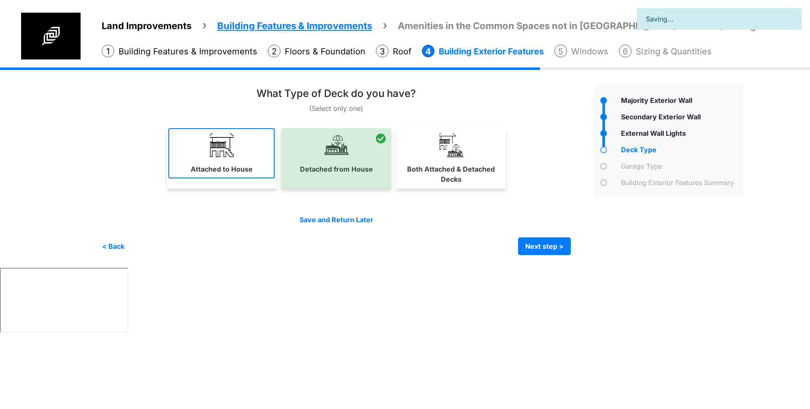
click at [221, 158] on link "Attached to House" at bounding box center [221, 153] width 106 height 50
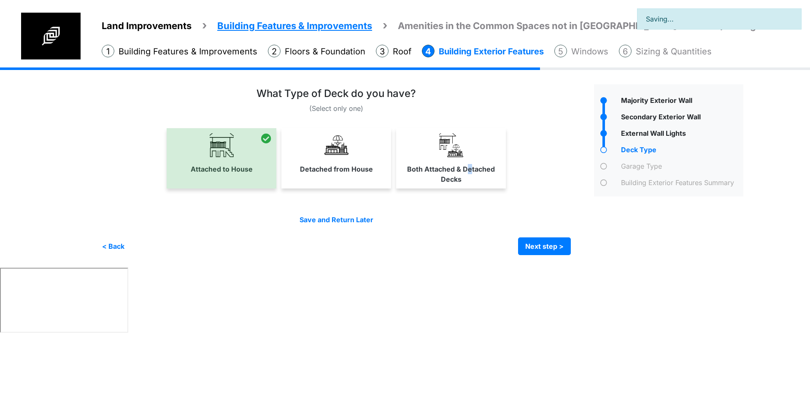
click at [470, 165] on label "Both Attached & Detached Decks" at bounding box center [451, 174] width 105 height 20
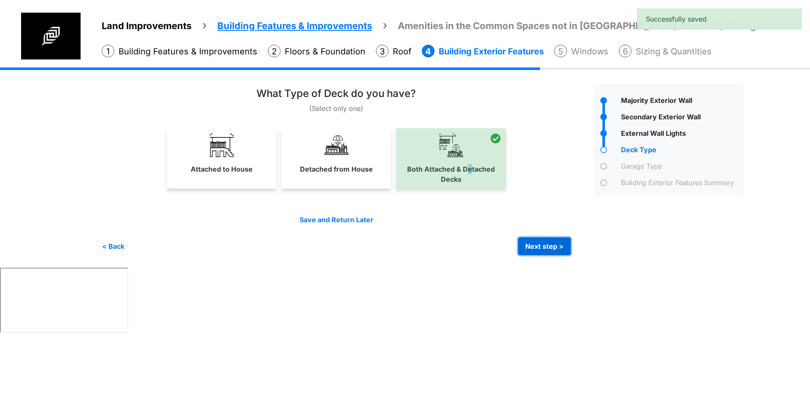
click at [549, 253] on button "Next step >" at bounding box center [544, 247] width 53 height 18
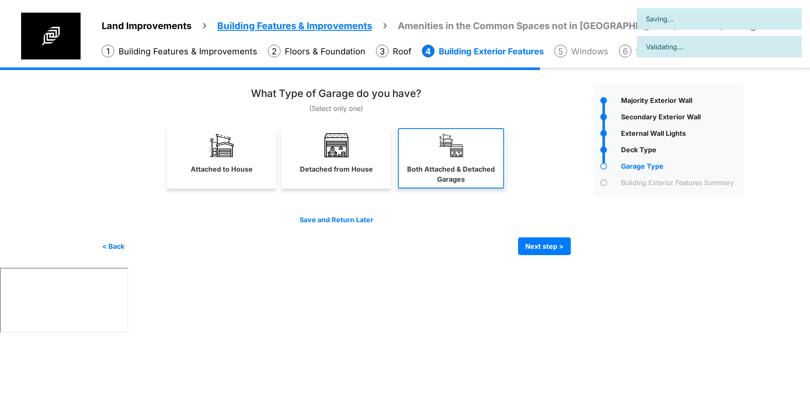
click at [441, 171] on label "Both Attached & Detached Garages" at bounding box center [451, 174] width 105 height 20
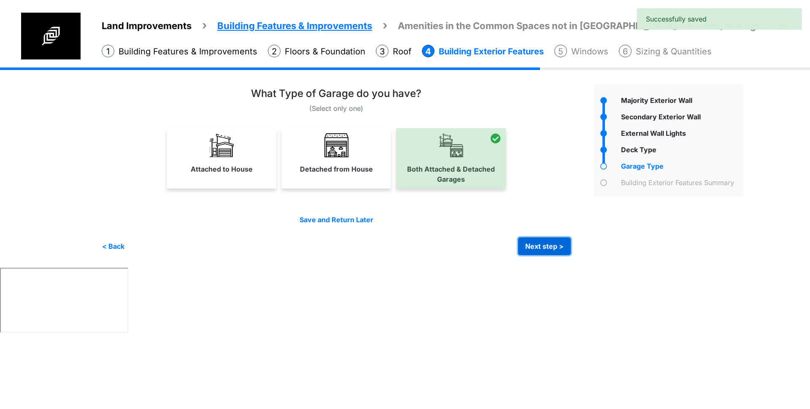
drag, startPoint x: 548, startPoint y: 254, endPoint x: 555, endPoint y: 247, distance: 9.6
click at [548, 254] on button "Next step >" at bounding box center [544, 247] width 53 height 18
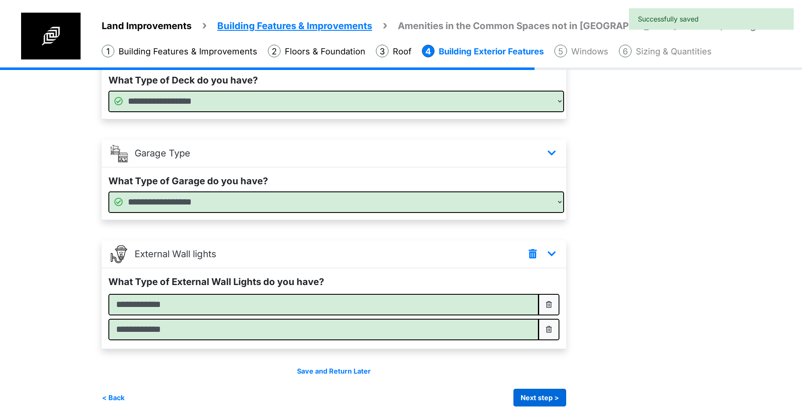
scroll to position [307, 0]
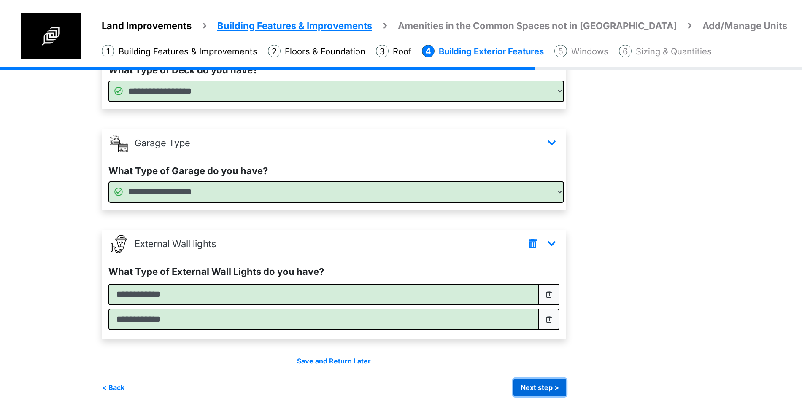
click at [548, 385] on button "Next step >" at bounding box center [540, 388] width 53 height 18
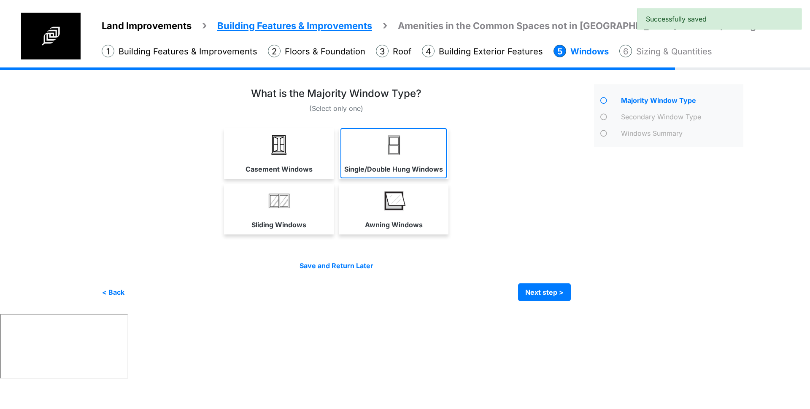
click at [411, 151] on link "Single/Double Hung Windows" at bounding box center [394, 153] width 106 height 50
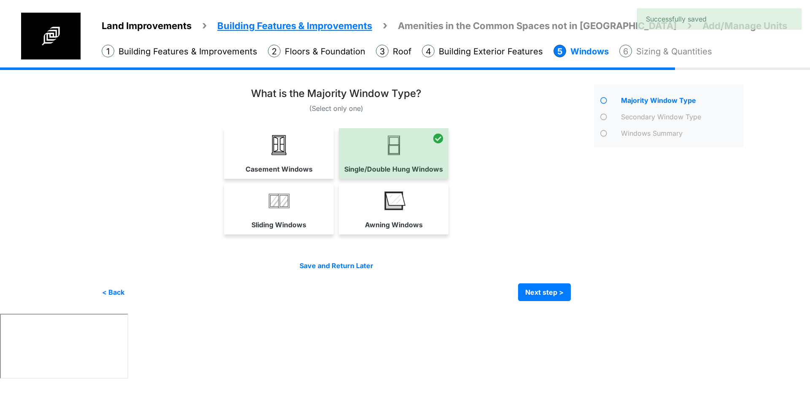
click at [419, 204] on link "Awning Windows" at bounding box center [394, 209] width 106 height 50
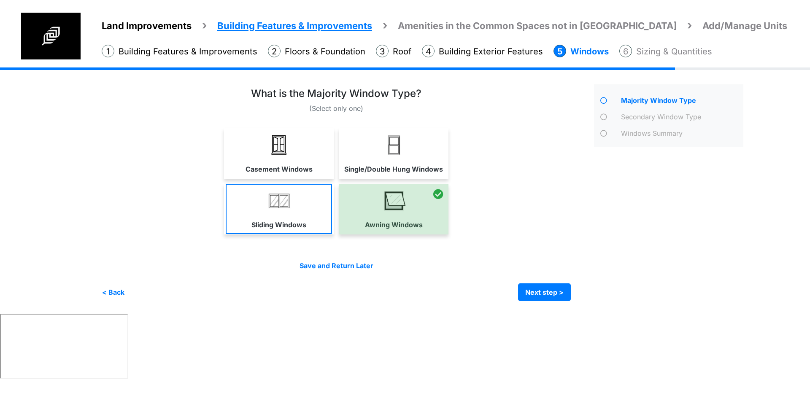
click at [314, 197] on link "Sliding Windows" at bounding box center [279, 209] width 106 height 50
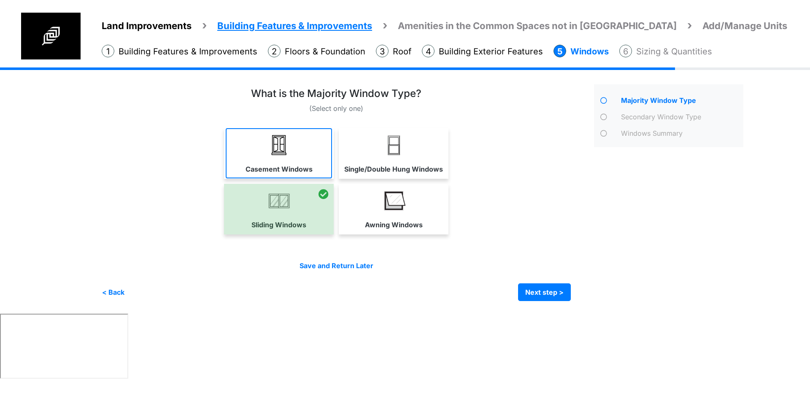
click at [308, 164] on label "Casement Windows" at bounding box center [279, 169] width 67 height 10
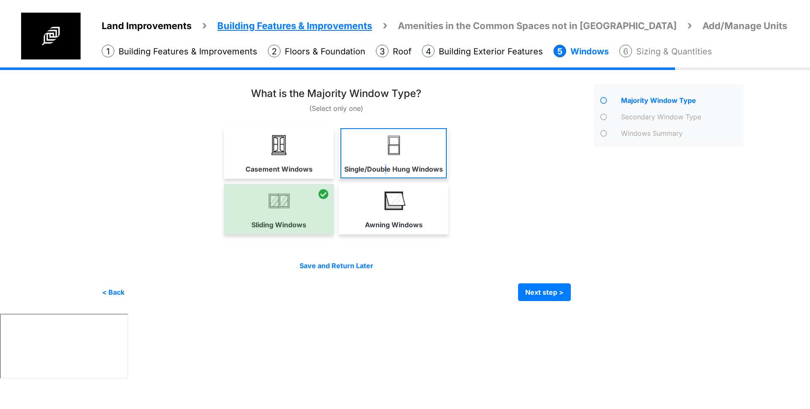
click at [388, 162] on link "Single/Double Hung Windows" at bounding box center [394, 153] width 106 height 50
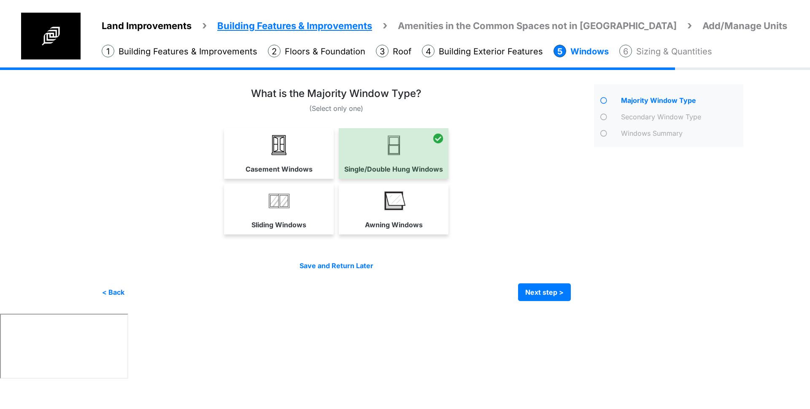
drag, startPoint x: 391, startPoint y: 220, endPoint x: 400, endPoint y: 218, distance: 8.6
click at [392, 220] on label "Awning Windows" at bounding box center [394, 225] width 58 height 10
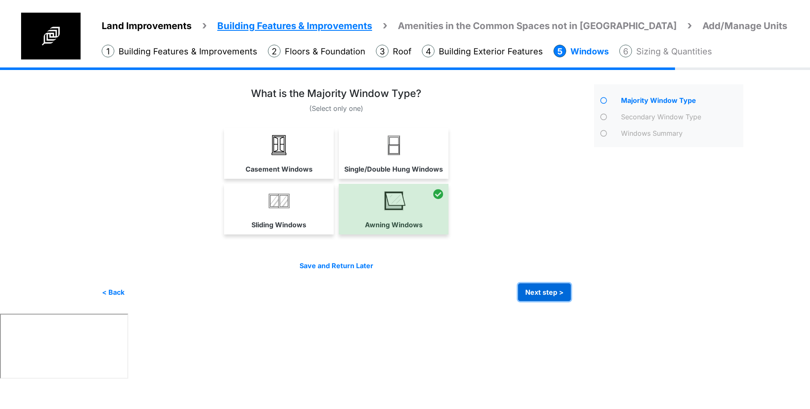
click at [550, 293] on button "Next step >" at bounding box center [544, 293] width 53 height 18
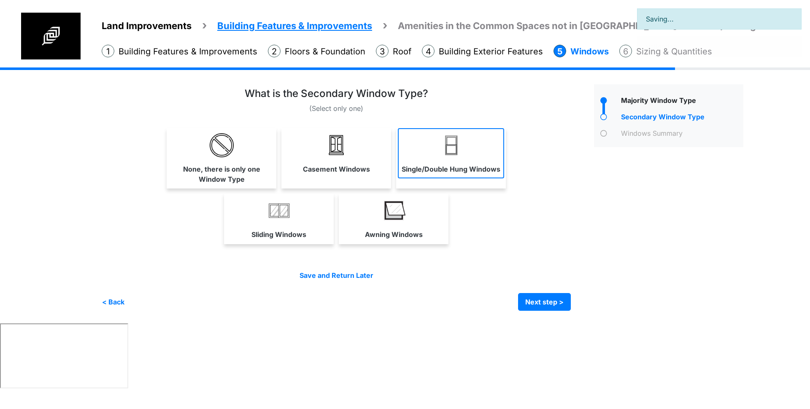
click at [463, 170] on label "Single/Double Hung Windows" at bounding box center [451, 169] width 99 height 10
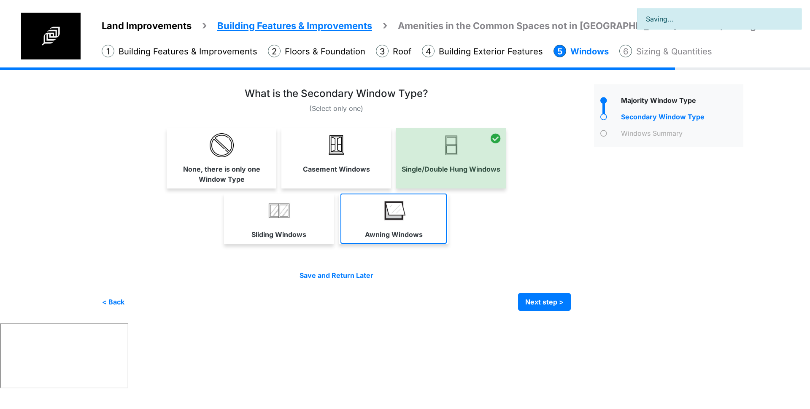
click at [387, 222] on img at bounding box center [394, 211] width 24 height 24
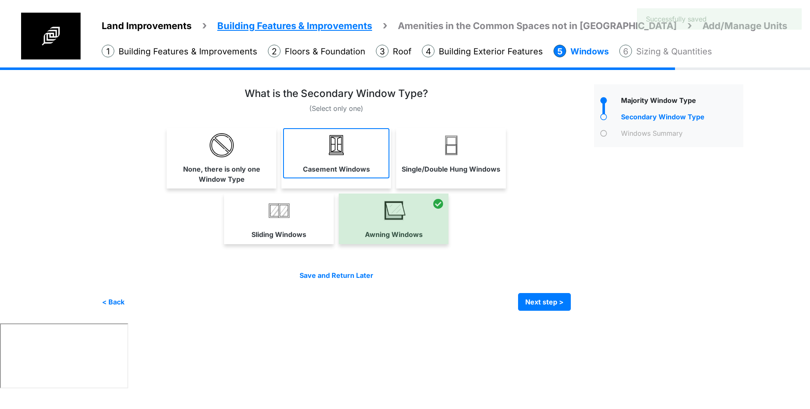
click at [359, 162] on link "Casement Windows" at bounding box center [336, 153] width 106 height 50
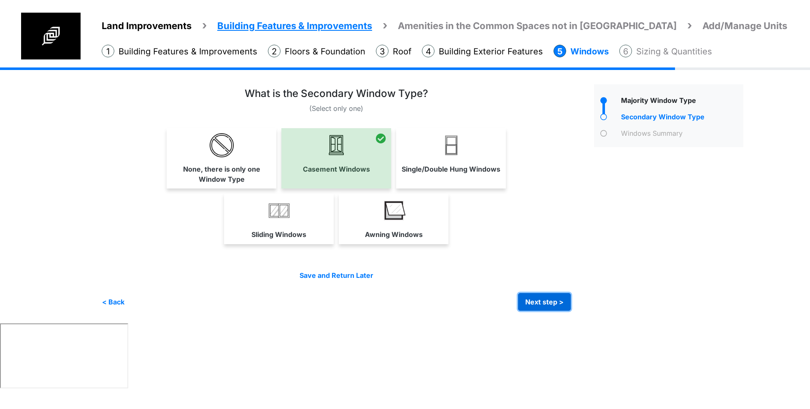
click at [541, 308] on button "Next step >" at bounding box center [544, 302] width 53 height 18
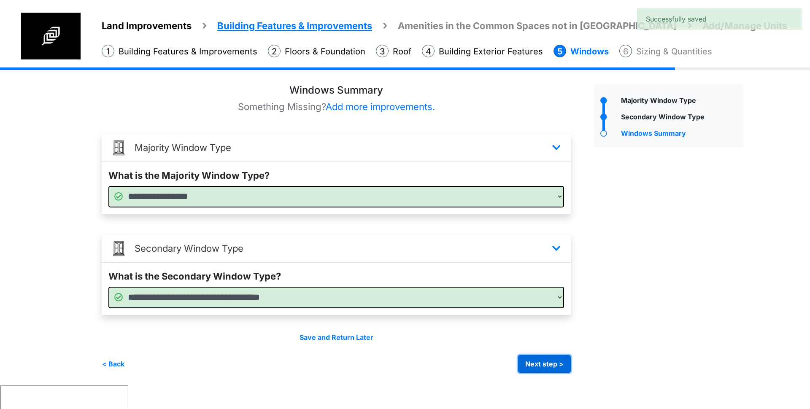
click at [553, 366] on button "Next step >" at bounding box center [544, 364] width 53 height 18
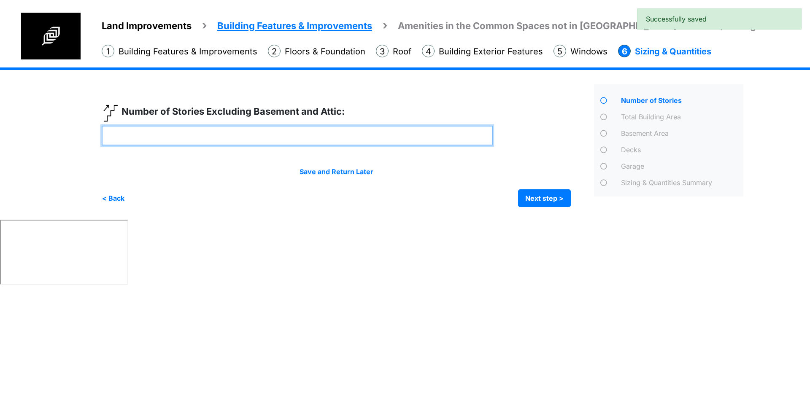
click at [259, 139] on input "number" at bounding box center [297, 136] width 391 height 20
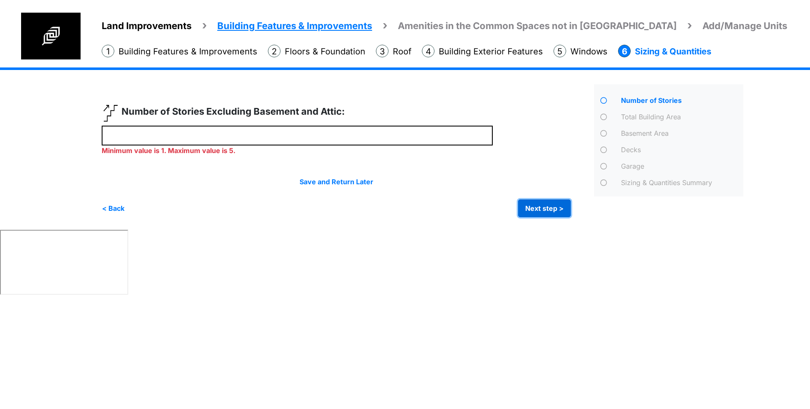
click at [540, 197] on div "Save and Return Later < Back Next step > Save and submit" at bounding box center [336, 197] width 469 height 41
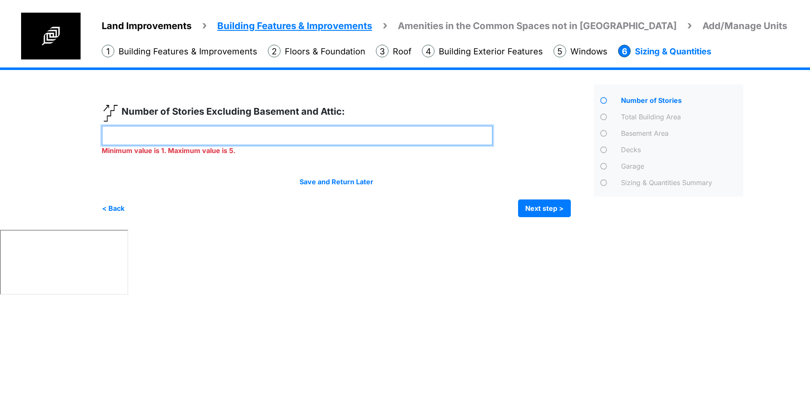
drag, startPoint x: 197, startPoint y: 132, endPoint x: 50, endPoint y: 130, distance: 147.3
click at [50, 130] on div "Land Improvements Building Features & Improvements Amenities in the Common Spac…" at bounding box center [405, 149] width 810 height 163
type input "*"
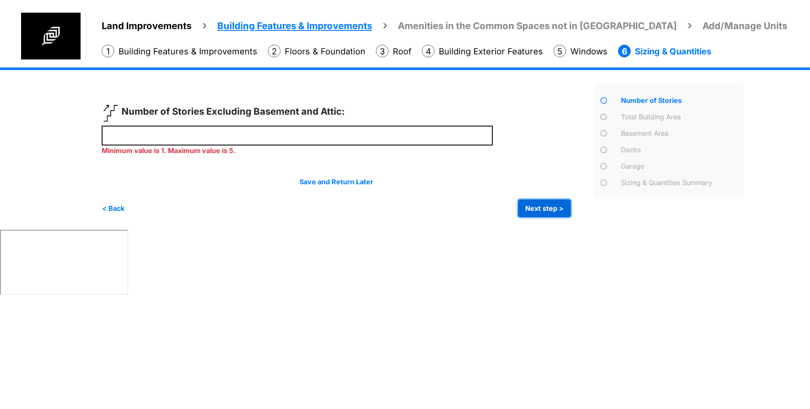
click at [548, 205] on button "Next step >" at bounding box center [544, 209] width 53 height 18
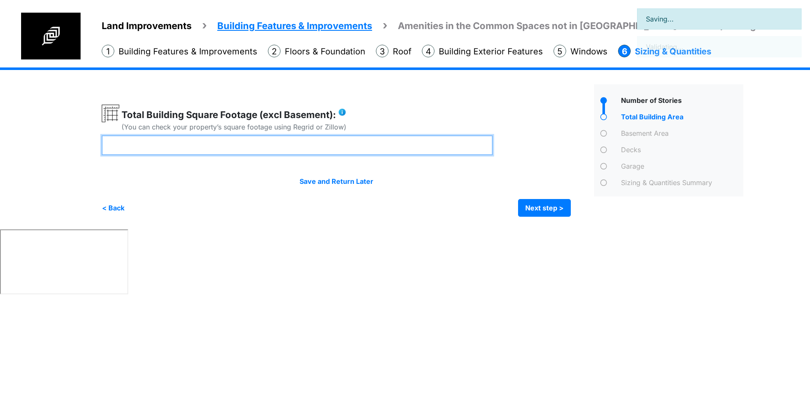
click at [259, 142] on input "number" at bounding box center [297, 146] width 391 height 20
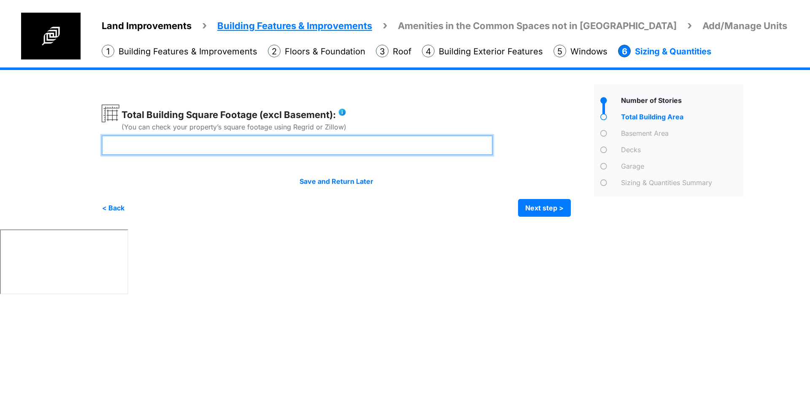
drag, startPoint x: 142, startPoint y: 142, endPoint x: 54, endPoint y: 146, distance: 88.3
click at [54, 146] on div "Land Improvements Building Features & Improvements Amenities in the Common Spac…" at bounding box center [405, 149] width 810 height 162
type input "****"
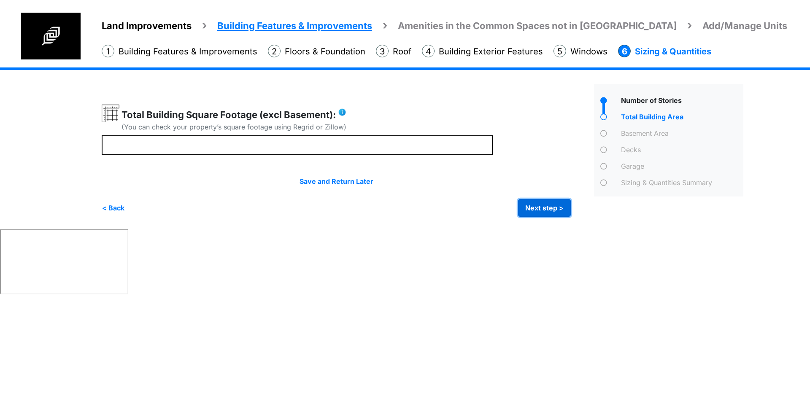
click at [550, 208] on button "Next step >" at bounding box center [544, 208] width 53 height 18
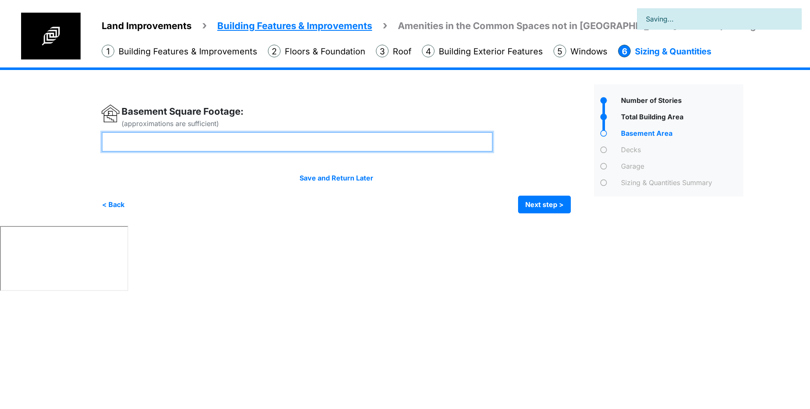
click at [192, 141] on input "number" at bounding box center [297, 142] width 391 height 20
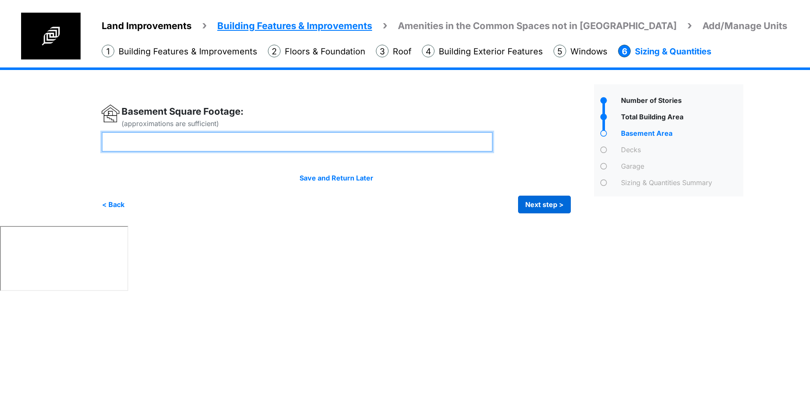
type input "****"
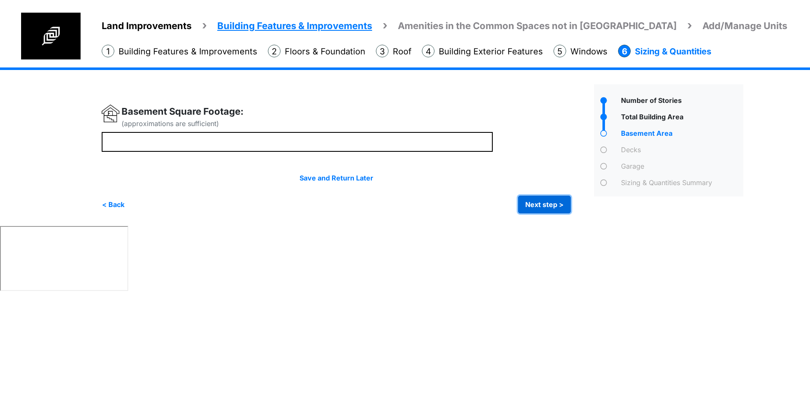
click at [540, 204] on button "Next step >" at bounding box center [544, 205] width 53 height 18
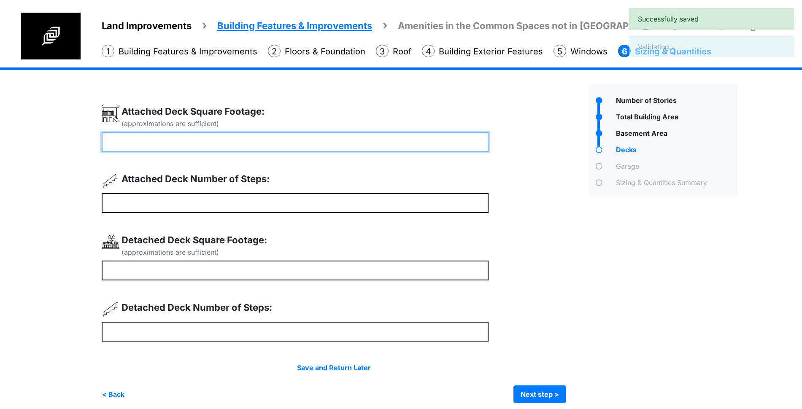
click at [284, 146] on input "number" at bounding box center [295, 142] width 387 height 20
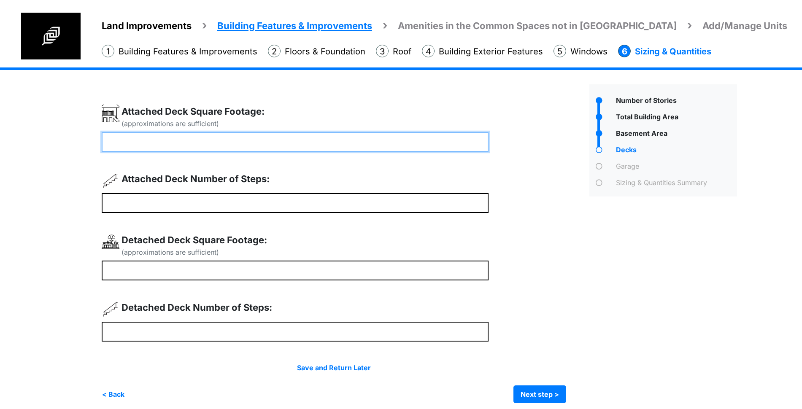
type input "***"
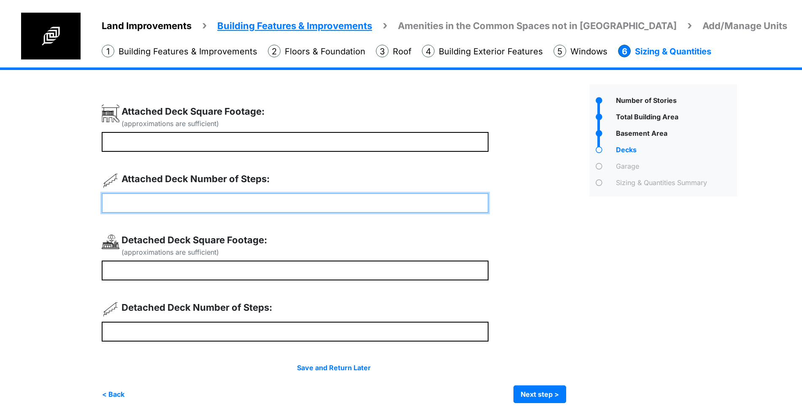
click at [233, 203] on input "number" at bounding box center [295, 203] width 387 height 20
type input "*"
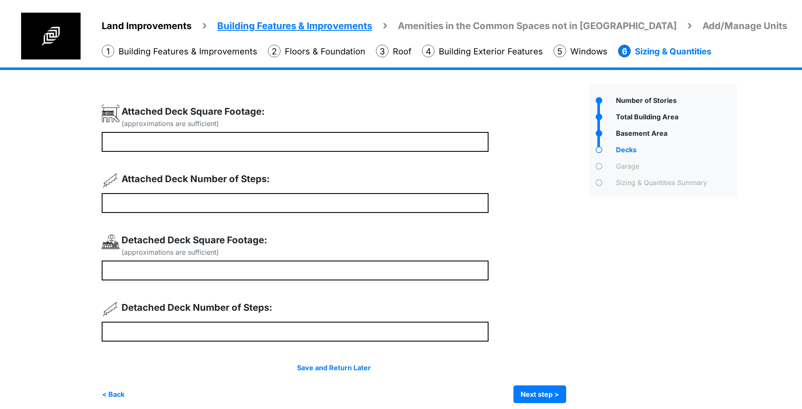
click at [170, 342] on div "(approximations are sufficient) *** * Next step >" at bounding box center [343, 254] width 482 height 299
click at [175, 342] on div "(approximations are sufficient) *** * Next step >" at bounding box center [343, 254] width 482 height 299
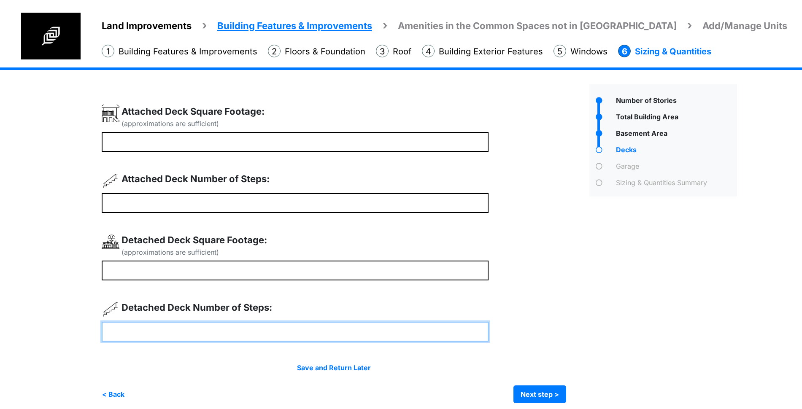
click at [211, 339] on input "number" at bounding box center [295, 332] width 387 height 20
drag, startPoint x: 122, startPoint y: 325, endPoint x: 139, endPoint y: 281, distance: 46.9
click at [54, 323] on div "Land Improvements Building Features & Improvements Amenities in the Common Spac…" at bounding box center [401, 242] width 802 height 349
type input "*"
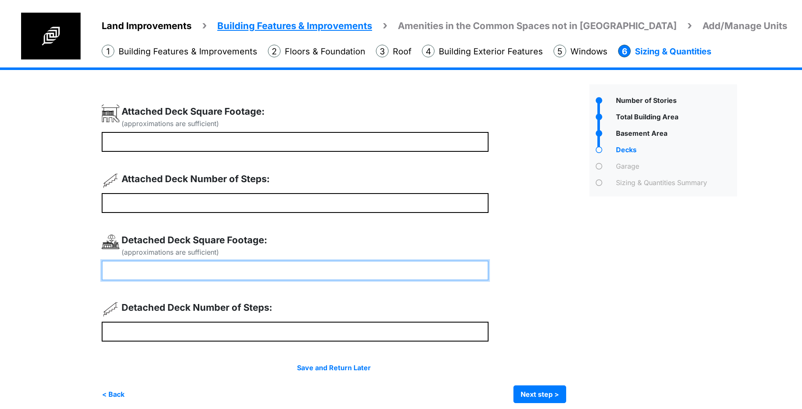
click at [156, 278] on input "number" at bounding box center [295, 271] width 387 height 20
type input "***"
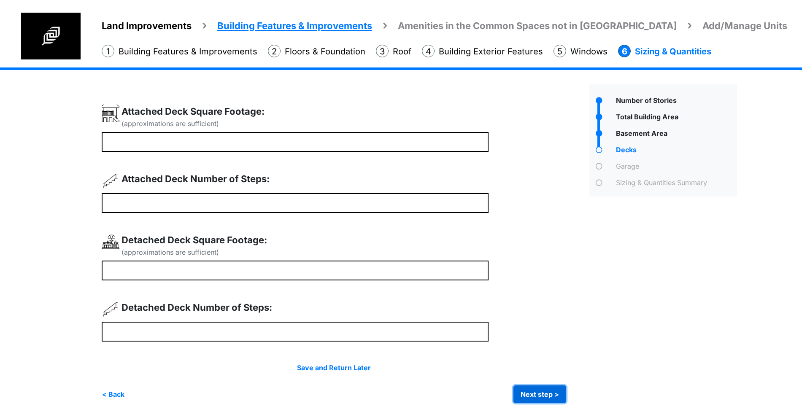
click at [543, 392] on button "Next step >" at bounding box center [540, 395] width 53 height 18
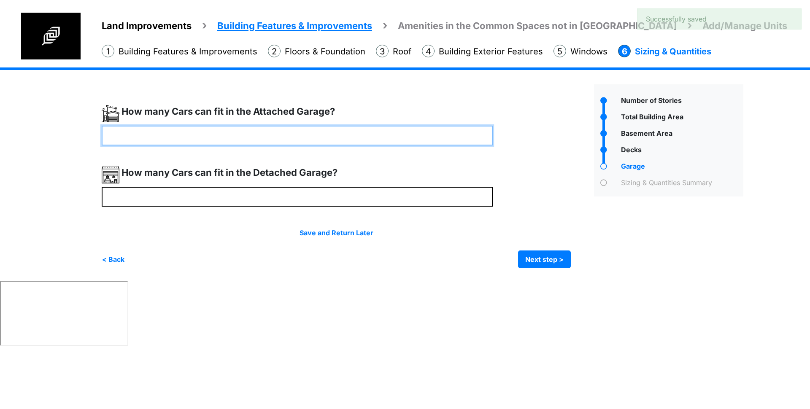
click at [205, 141] on input "number" at bounding box center [297, 136] width 391 height 20
type input "*"
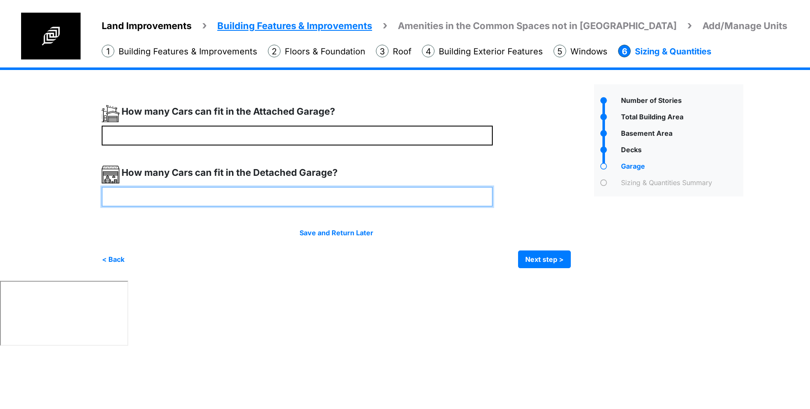
type input "*"
click at [334, 200] on input "number" at bounding box center [297, 197] width 391 height 20
type input "*"
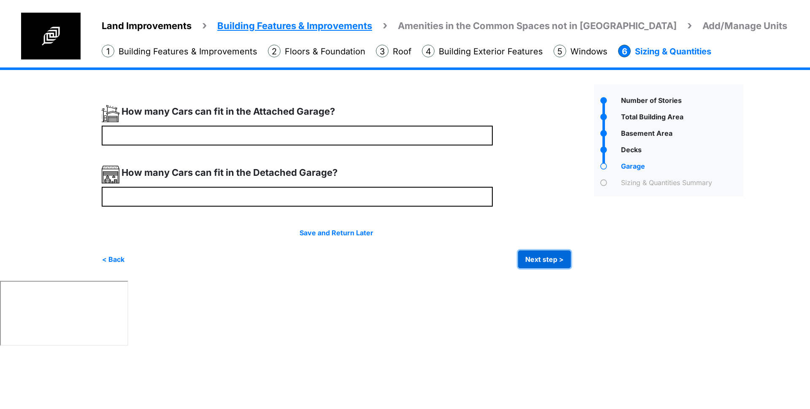
type input "*"
click at [561, 257] on button "Next step >" at bounding box center [544, 260] width 53 height 18
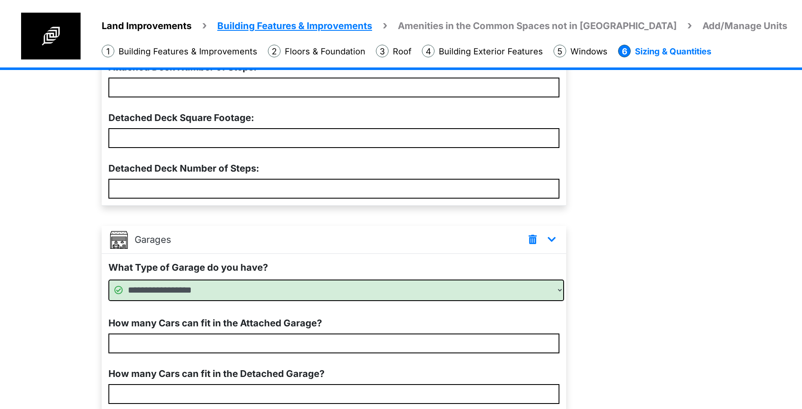
scroll to position [585, 0]
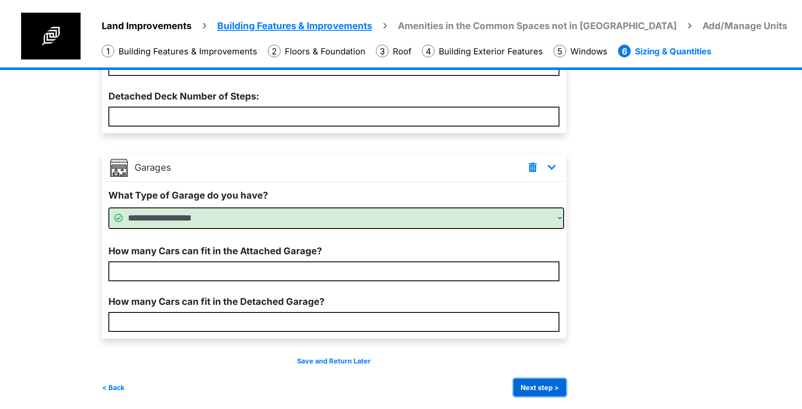
click at [546, 388] on button "Next step >" at bounding box center [540, 388] width 53 height 18
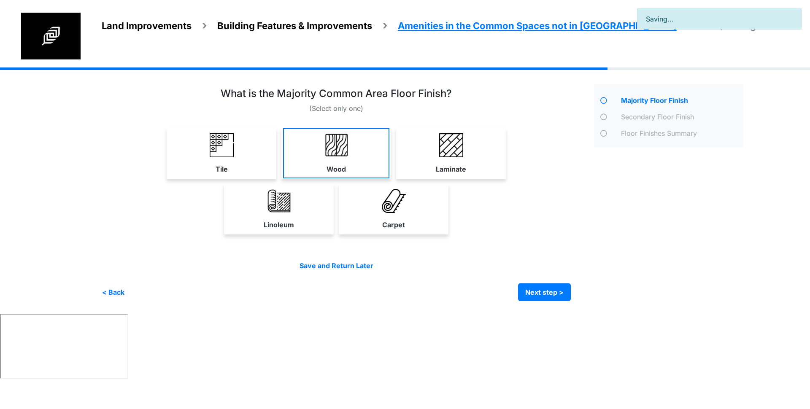
click at [306, 163] on link "Wood" at bounding box center [336, 153] width 106 height 50
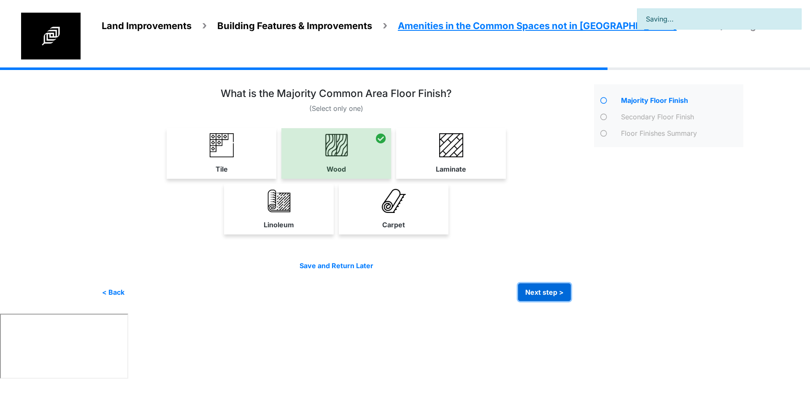
drag, startPoint x: 558, startPoint y: 291, endPoint x: 559, endPoint y: 287, distance: 4.4
click at [558, 291] on button "Next step >" at bounding box center [544, 293] width 53 height 18
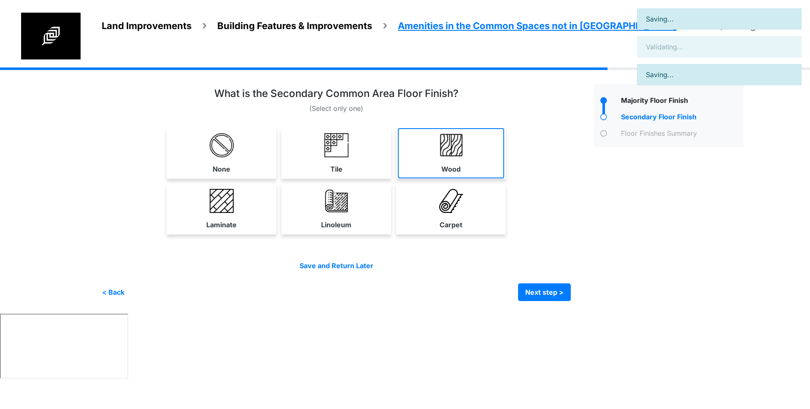
click at [452, 131] on link "Wood" at bounding box center [451, 153] width 106 height 50
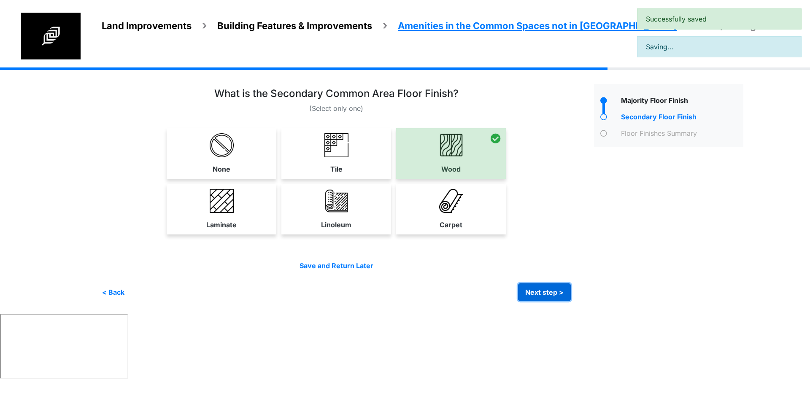
click at [536, 298] on button "Next step >" at bounding box center [544, 293] width 53 height 18
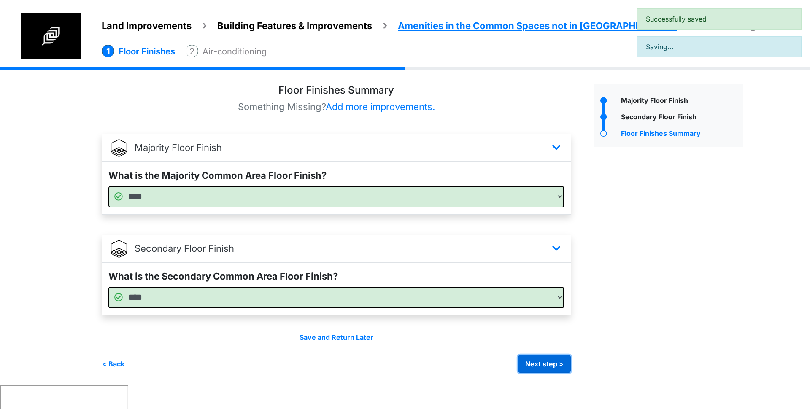
click at [548, 358] on button "Next step >" at bounding box center [544, 364] width 53 height 18
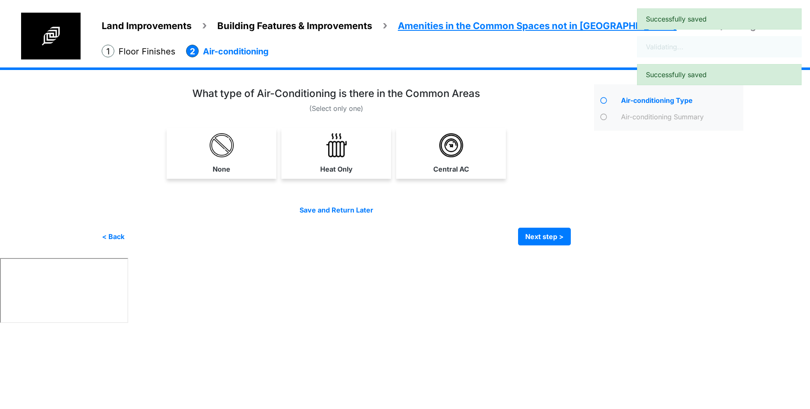
click at [459, 168] on label "Central AC" at bounding box center [452, 169] width 36 height 10
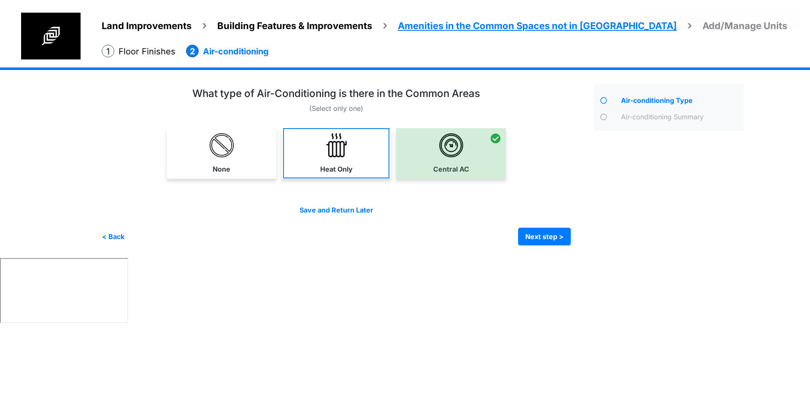
click at [328, 159] on link "Heat Only" at bounding box center [336, 153] width 106 height 50
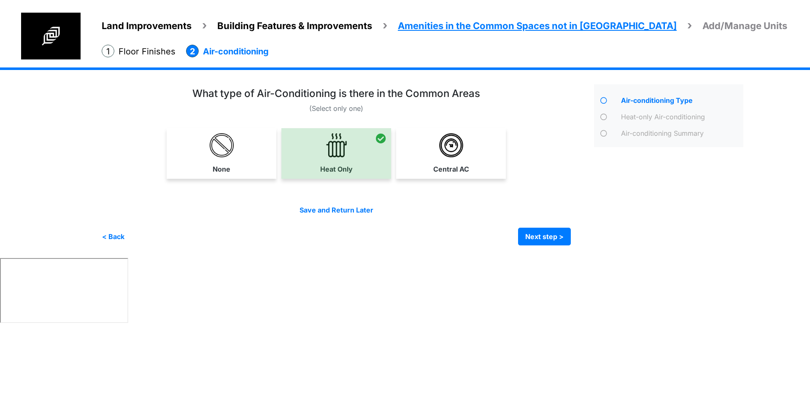
click at [421, 146] on link "Central AC" at bounding box center [451, 153] width 106 height 50
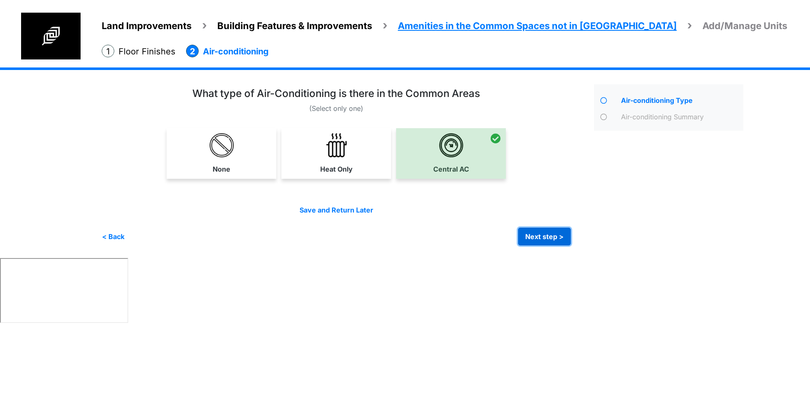
click at [543, 240] on button "Next step >" at bounding box center [544, 237] width 53 height 18
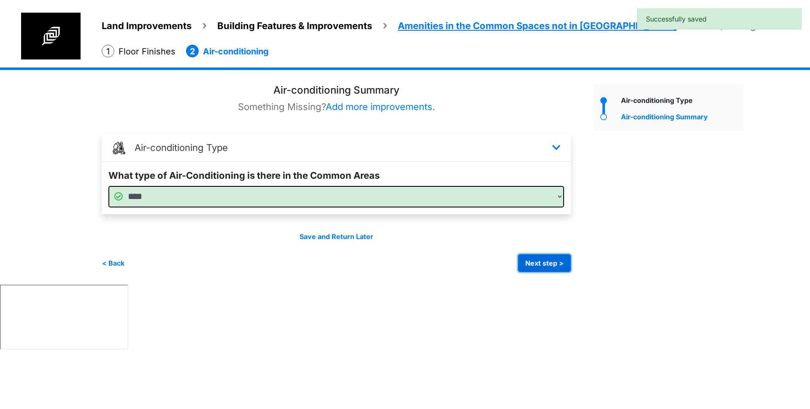
click at [555, 266] on button "Next step >" at bounding box center [544, 264] width 53 height 18
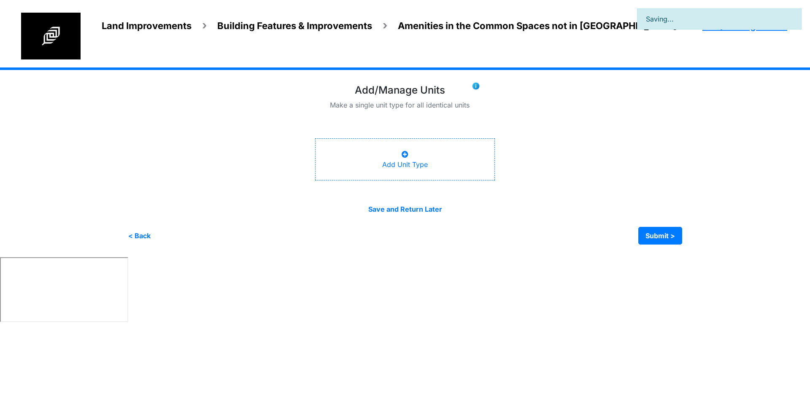
click at [429, 171] on div "Add Unit Type" at bounding box center [405, 159] width 180 height 42
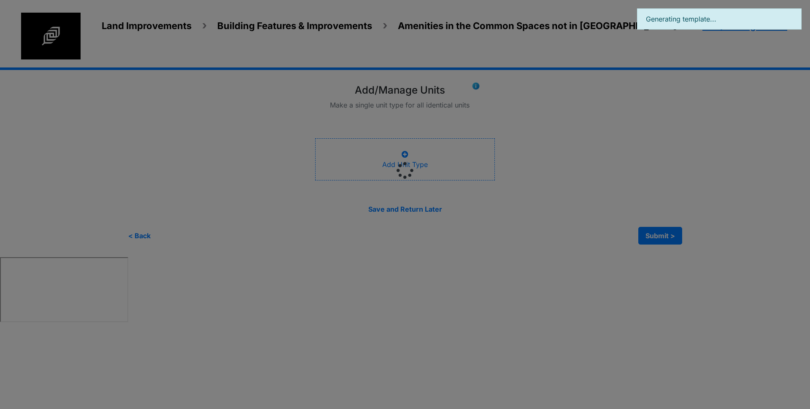
click at [569, 114] on div at bounding box center [405, 204] width 810 height 409
click at [512, 180] on div at bounding box center [405, 204] width 810 height 409
click at [574, 173] on div at bounding box center [405, 204] width 810 height 409
click at [531, 195] on div at bounding box center [405, 204] width 810 height 409
click at [595, 128] on div at bounding box center [405, 204] width 810 height 409
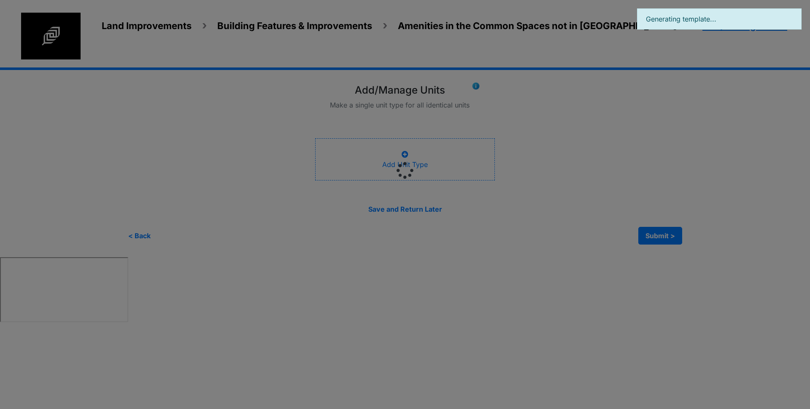
click at [714, 19] on span "Generating template..." at bounding box center [719, 19] width 147 height 10
click at [583, 114] on div at bounding box center [405, 204] width 810 height 409
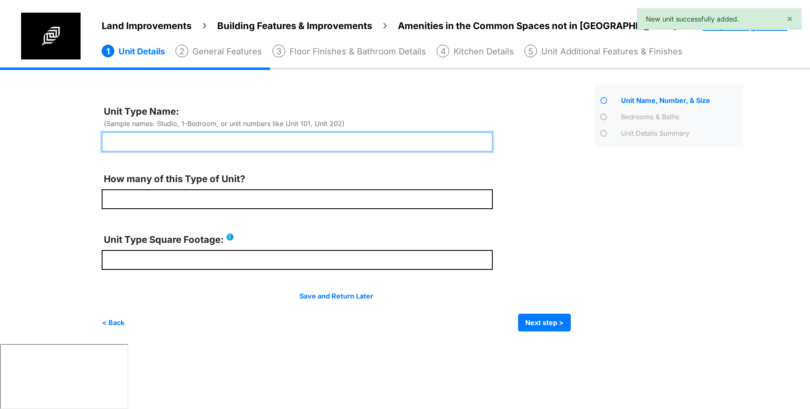
click at [203, 136] on input "text" at bounding box center [297, 142] width 391 height 20
type input "******"
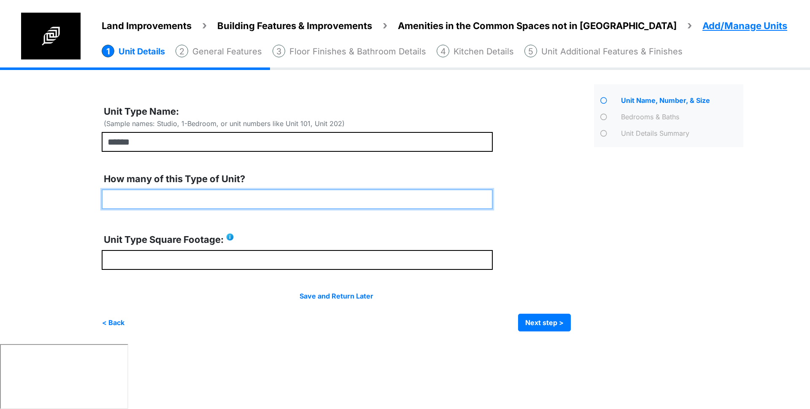
type input "*"
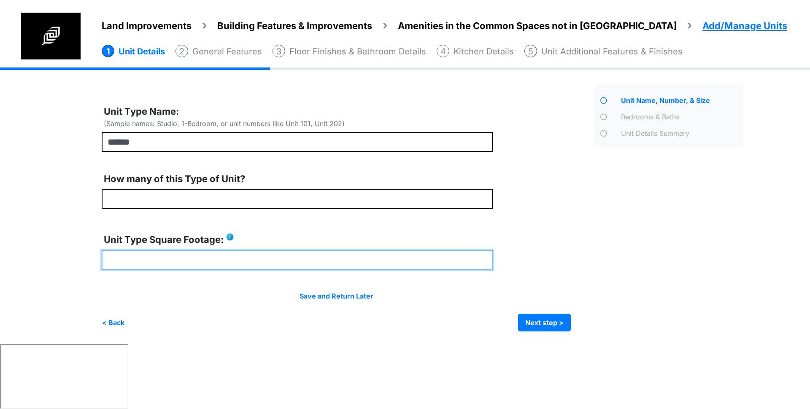
type input "****"
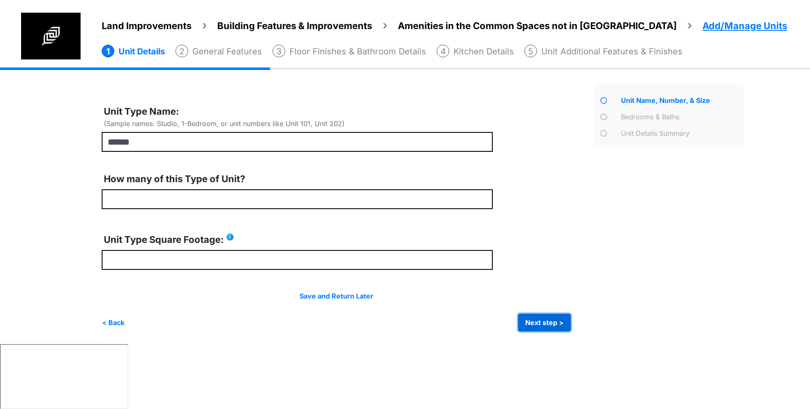
click at [550, 320] on button "Next step >" at bounding box center [544, 323] width 53 height 18
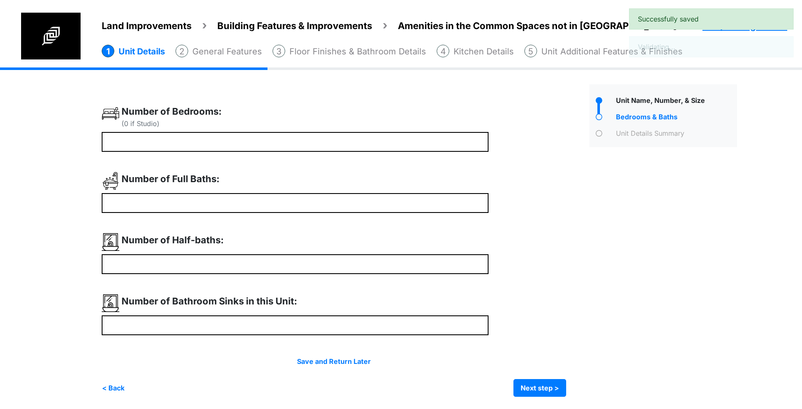
click at [264, 129] on div "Number of Bedrooms: (0 if Studio)" at bounding box center [295, 118] width 387 height 27
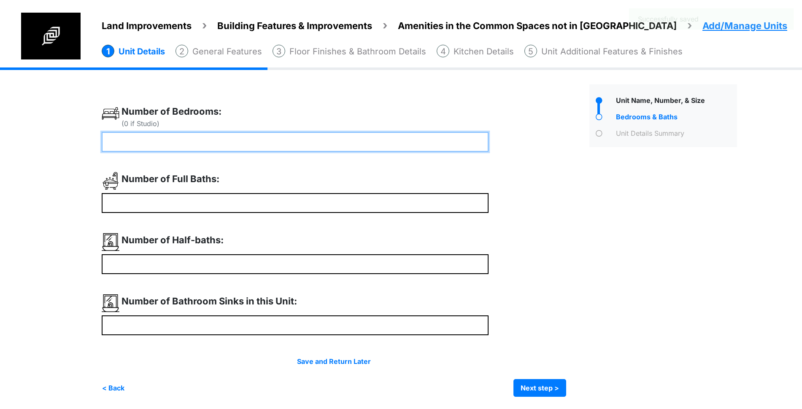
click at [264, 137] on input "number" at bounding box center [295, 142] width 387 height 20
type input "*"
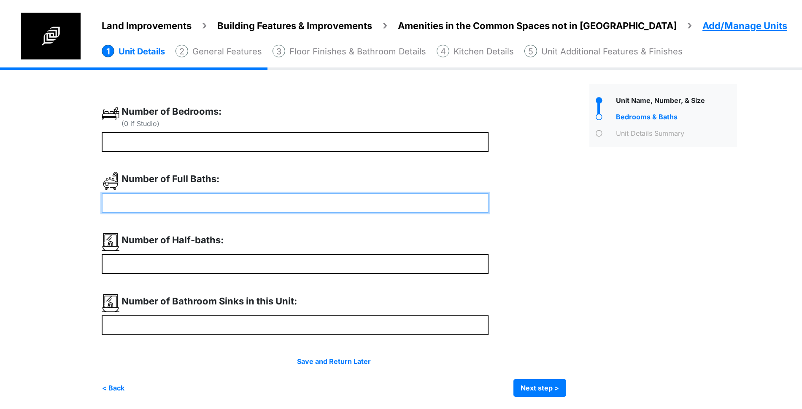
click at [171, 209] on input "number" at bounding box center [295, 203] width 387 height 20
type input "*"
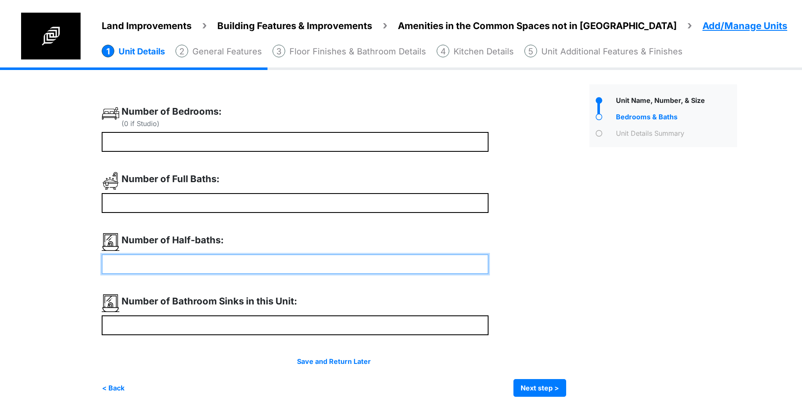
click at [155, 265] on input "number" at bounding box center [295, 265] width 387 height 20
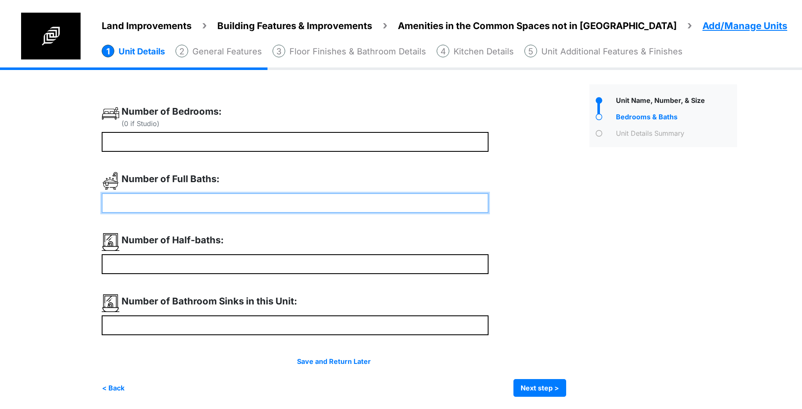
click at [188, 206] on input "*" at bounding box center [295, 203] width 387 height 20
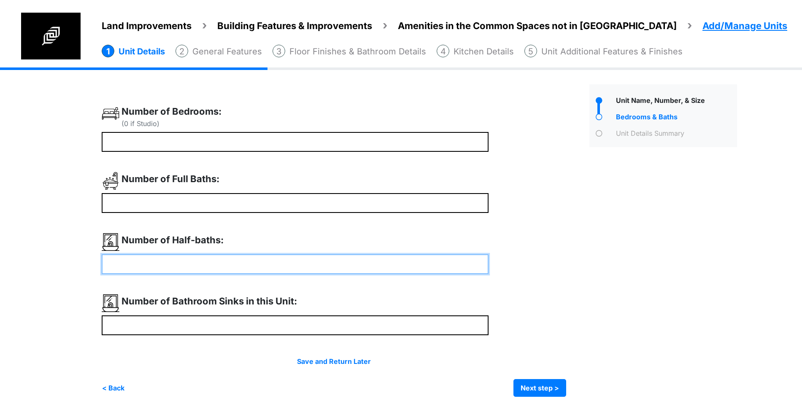
click at [177, 269] on input "number" at bounding box center [295, 265] width 387 height 20
type input "*"
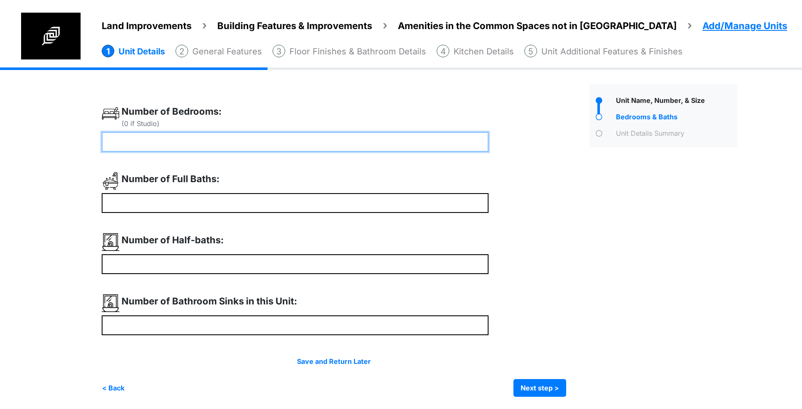
click at [162, 134] on input "*" at bounding box center [295, 142] width 387 height 20
type input "*"
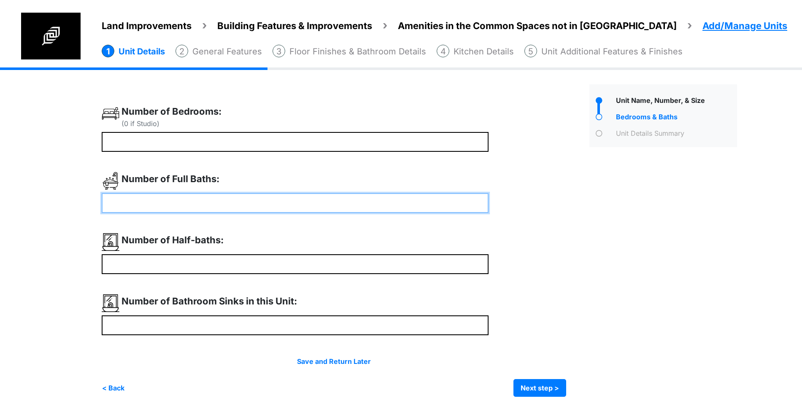
click at [154, 204] on input "*" at bounding box center [295, 203] width 387 height 20
click at [154, 203] on input "*" at bounding box center [295, 203] width 387 height 20
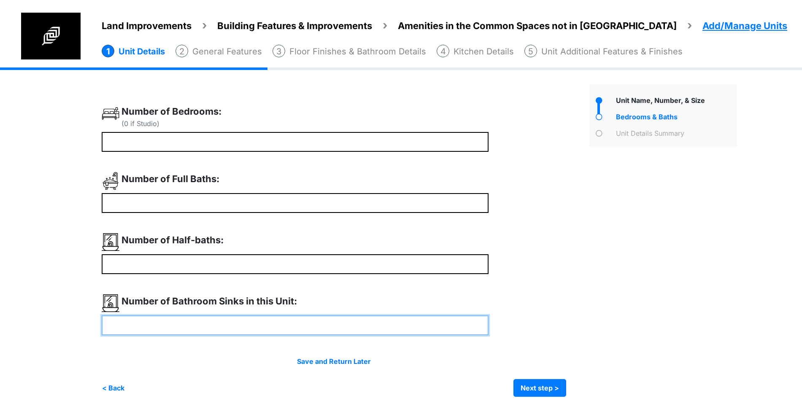
click at [247, 335] on input "number" at bounding box center [295, 326] width 387 height 20
type input "*"
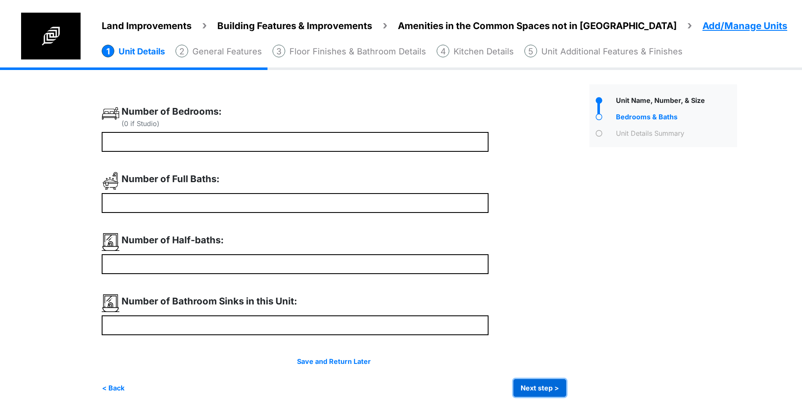
type input "*"
click at [533, 389] on button "Next step >" at bounding box center [540, 388] width 53 height 18
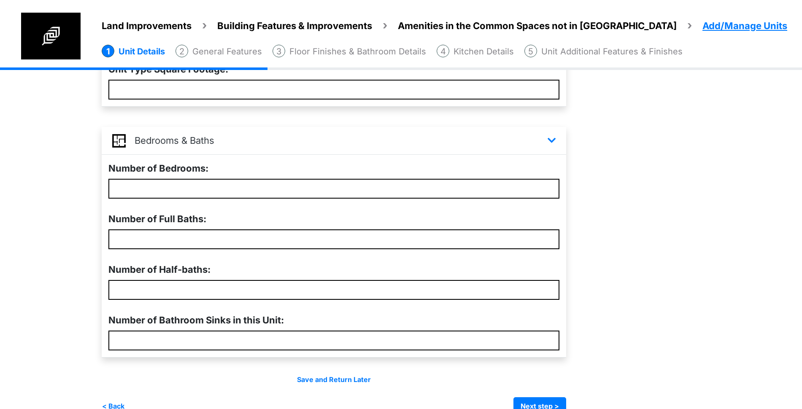
scroll to position [226, 0]
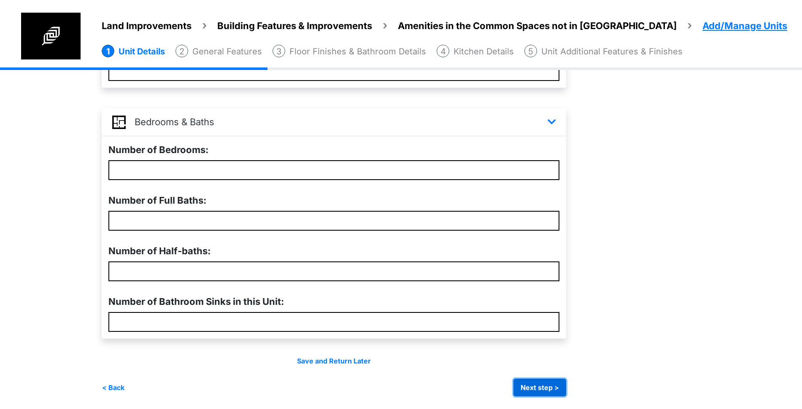
click at [564, 390] on button "Next step >" at bounding box center [540, 388] width 53 height 18
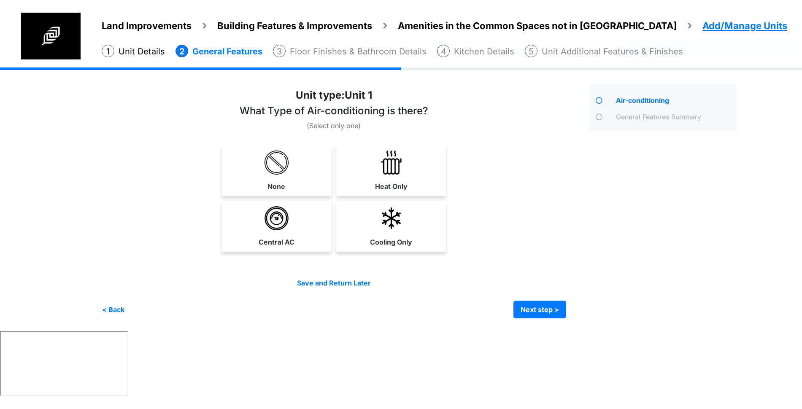
scroll to position [0, 0]
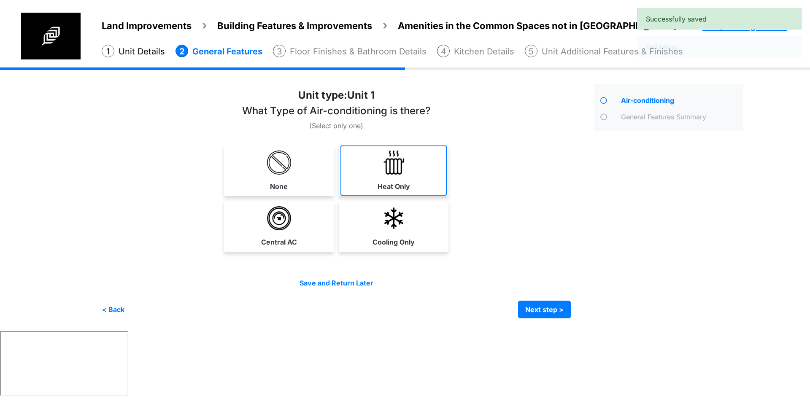
click at [411, 171] on link "Heat Only" at bounding box center [394, 171] width 106 height 50
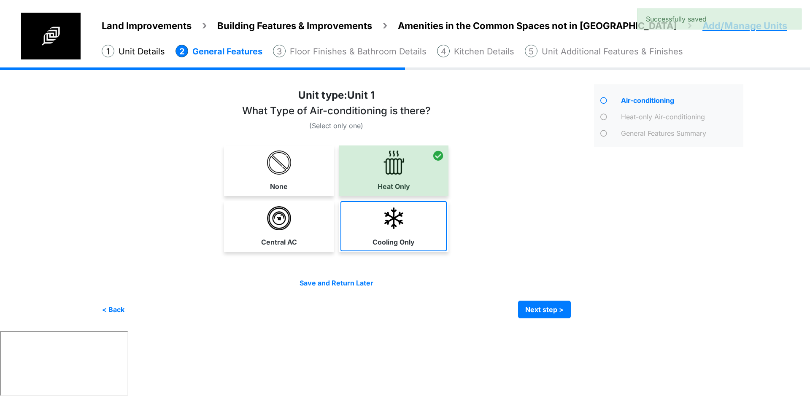
click at [395, 221] on img at bounding box center [394, 218] width 24 height 24
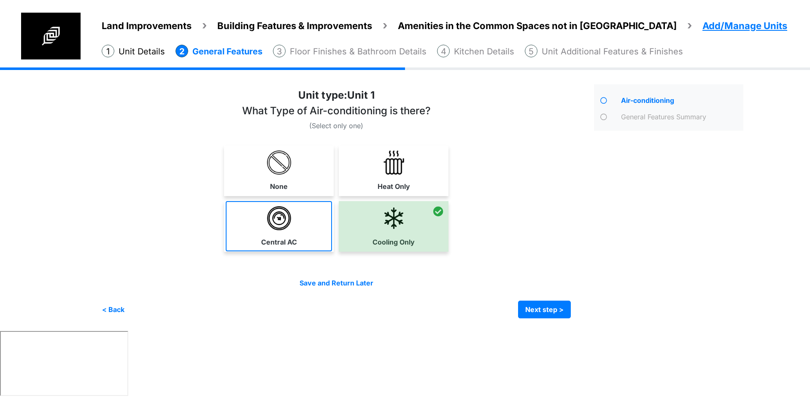
click at [268, 223] on img at bounding box center [279, 218] width 24 height 24
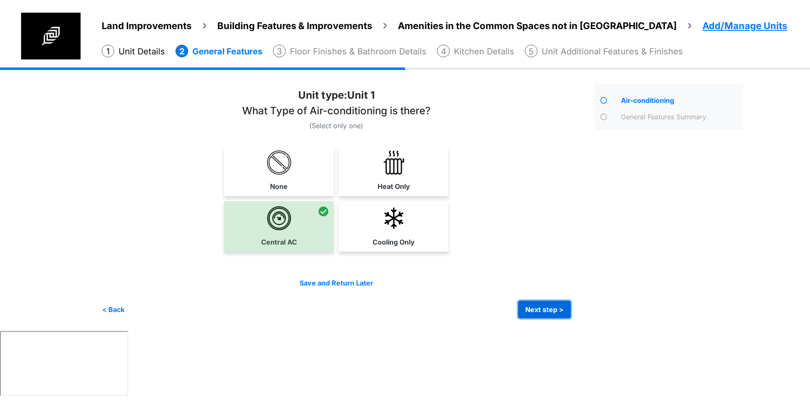
click at [538, 308] on button "Next step >" at bounding box center [544, 310] width 53 height 18
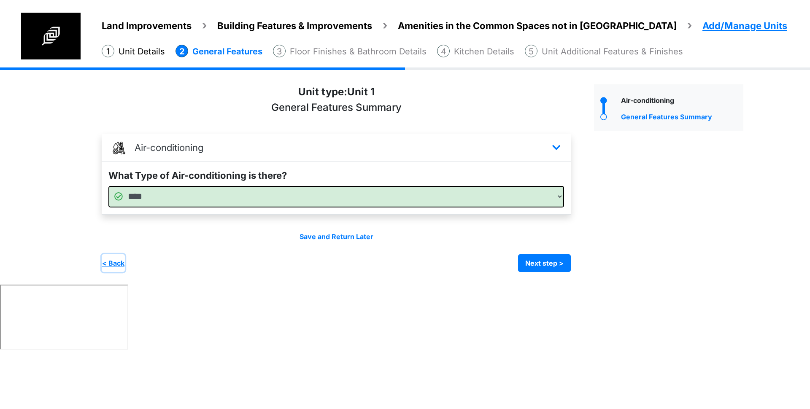
click at [119, 263] on button "< Back" at bounding box center [113, 264] width 23 height 18
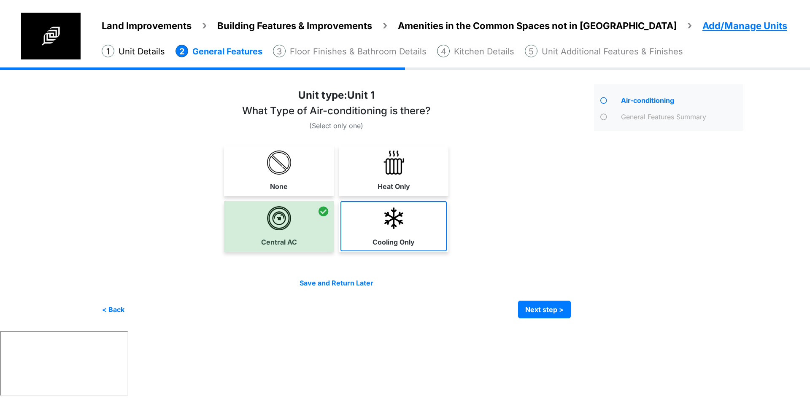
click at [395, 233] on link "Cooling Only" at bounding box center [394, 226] width 106 height 50
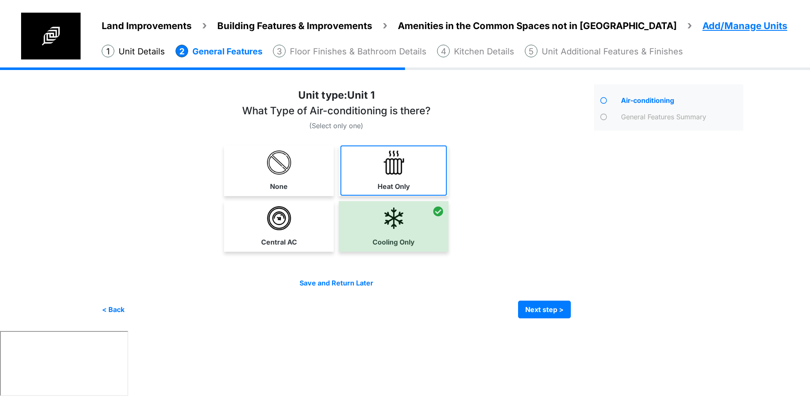
click at [402, 161] on img at bounding box center [394, 163] width 24 height 24
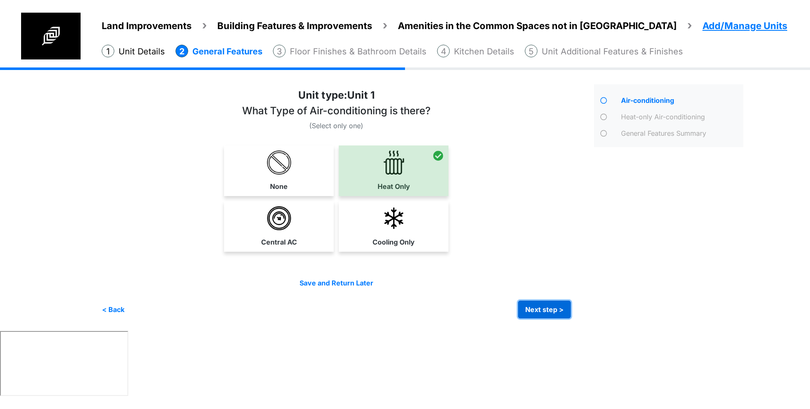
drag, startPoint x: 534, startPoint y: 311, endPoint x: 545, endPoint y: 306, distance: 11.7
click at [534, 311] on button "Next step >" at bounding box center [544, 310] width 53 height 18
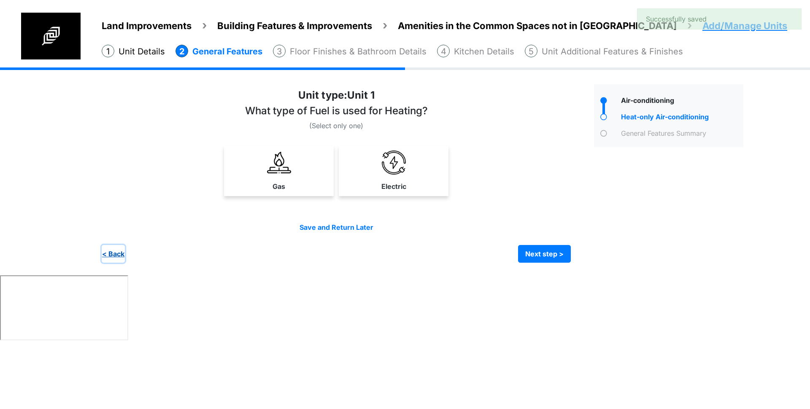
click at [106, 255] on button "< Back" at bounding box center [113, 254] width 23 height 18
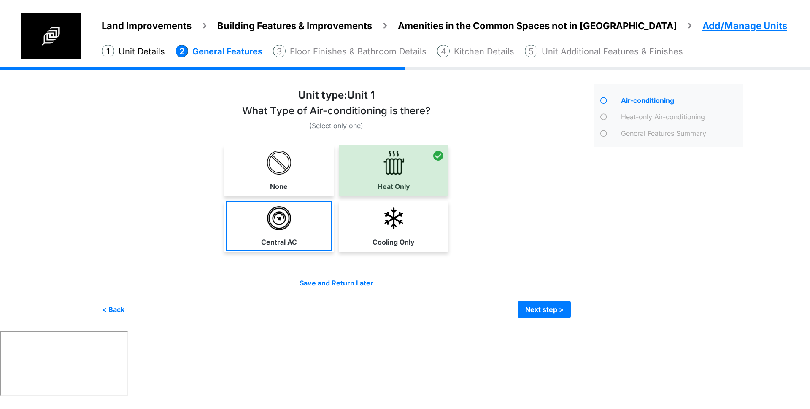
click at [311, 230] on link "Central AC" at bounding box center [279, 226] width 106 height 50
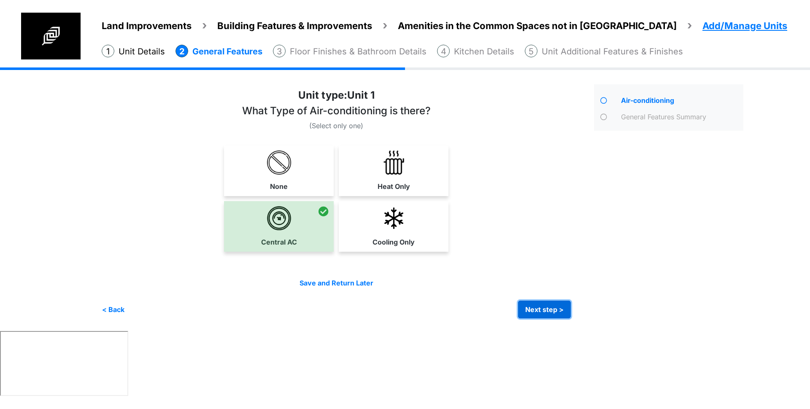
click at [566, 309] on button "Next step >" at bounding box center [544, 310] width 53 height 18
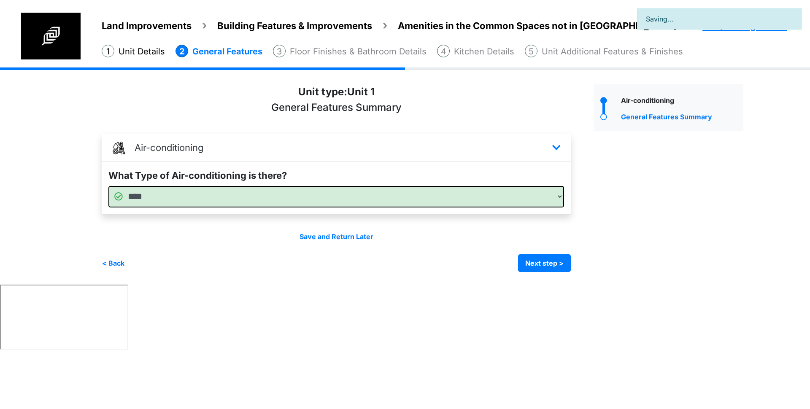
click at [519, 248] on div "Save and Return Later < Back Next step > Save and submit" at bounding box center [336, 252] width 469 height 41
click at [112, 264] on button "< Back" at bounding box center [113, 264] width 23 height 18
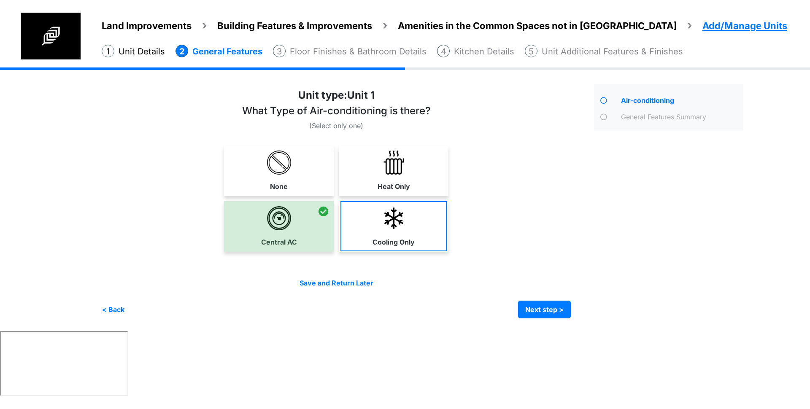
click at [381, 224] on link "Cooling Only" at bounding box center [394, 226] width 106 height 50
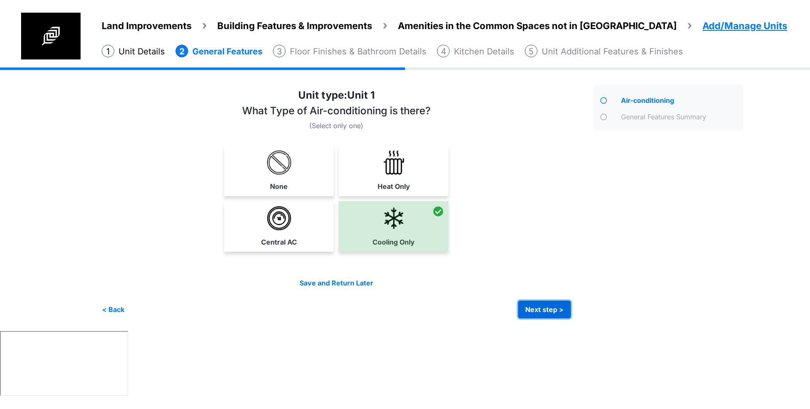
click at [538, 312] on button "Next step >" at bounding box center [544, 310] width 53 height 18
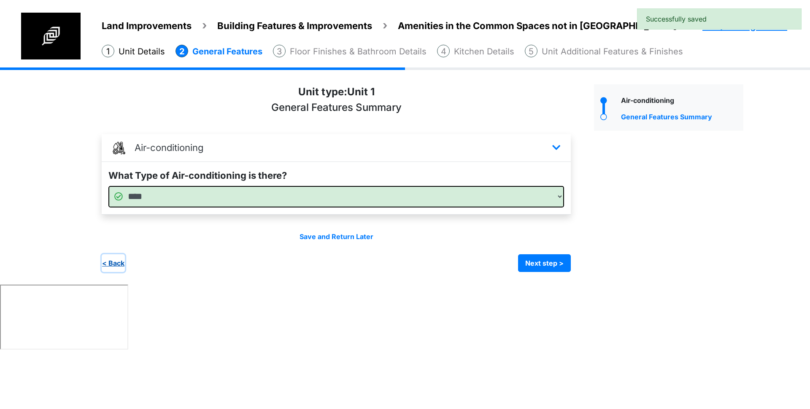
click at [120, 263] on button "< Back" at bounding box center [113, 264] width 23 height 18
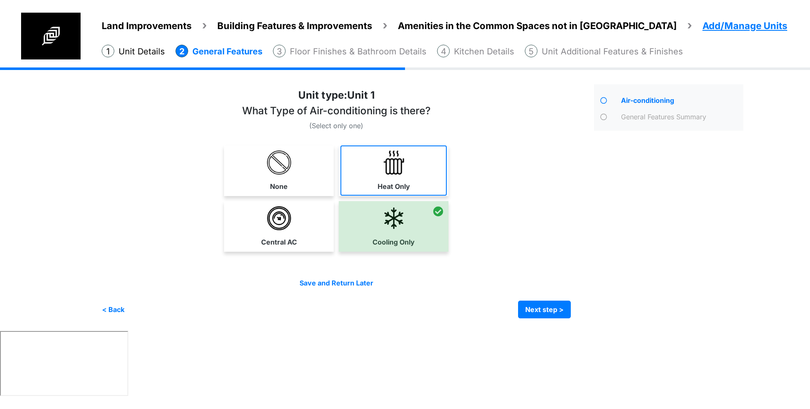
click at [377, 172] on link "Heat Only" at bounding box center [394, 171] width 106 height 50
select select "*"
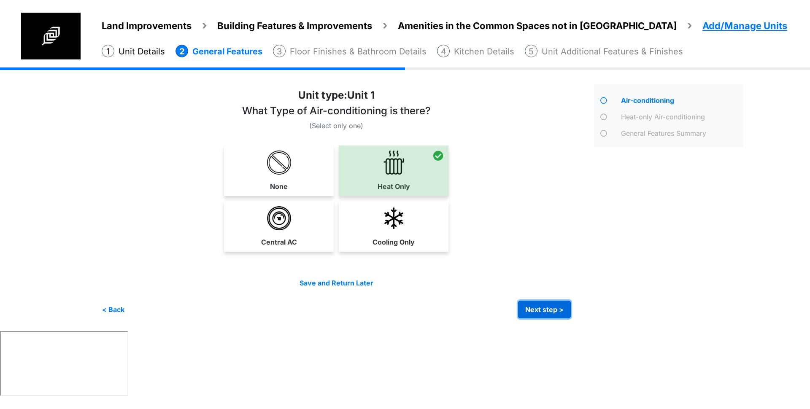
click at [537, 304] on button "Next step >" at bounding box center [544, 310] width 53 height 18
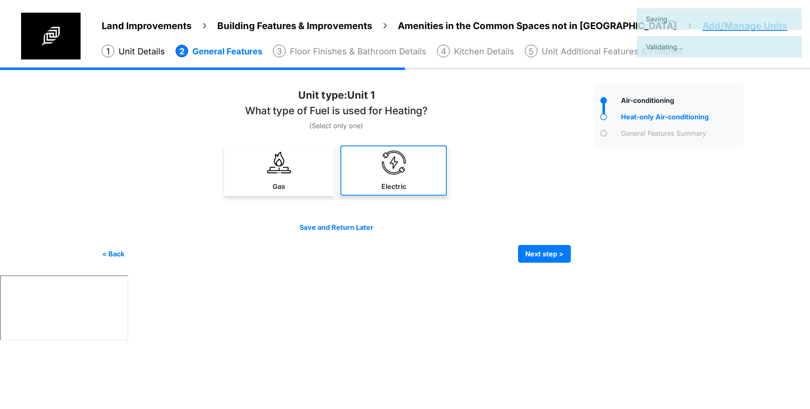
click at [420, 176] on link "Electric" at bounding box center [394, 171] width 106 height 50
select select "*"
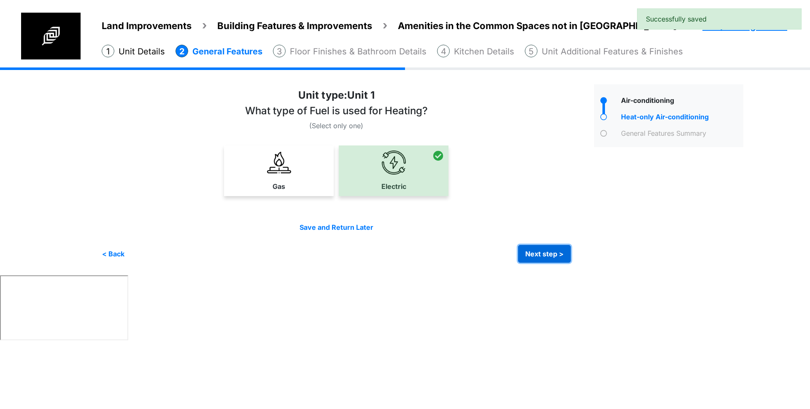
click at [559, 255] on button "Next step >" at bounding box center [544, 254] width 53 height 18
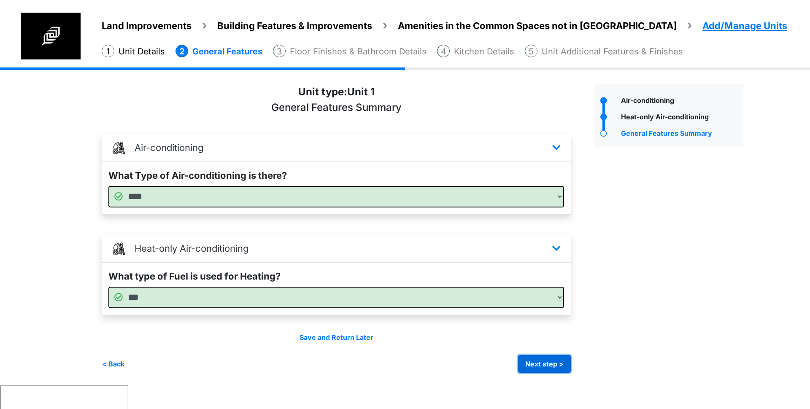
click at [539, 360] on button "Next step >" at bounding box center [544, 364] width 53 height 18
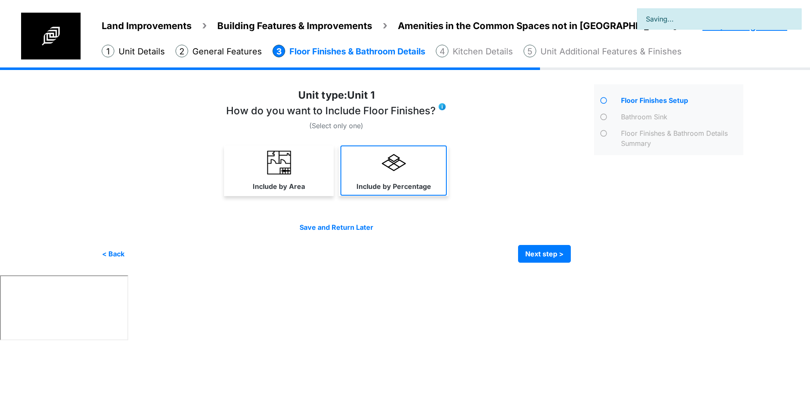
click at [406, 166] on img at bounding box center [394, 163] width 24 height 24
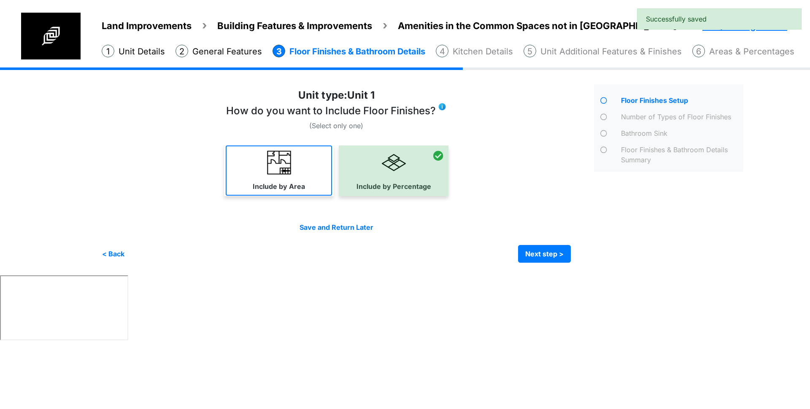
click at [263, 169] on link "Include by Area" at bounding box center [279, 171] width 106 height 50
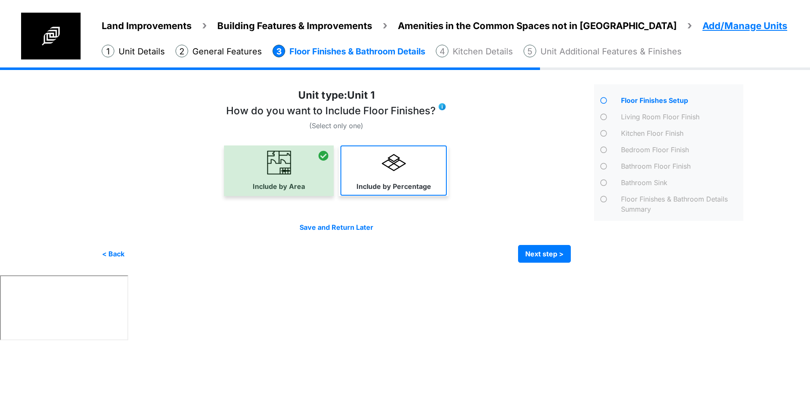
click at [365, 160] on link "Include by Percentage" at bounding box center [394, 171] width 106 height 50
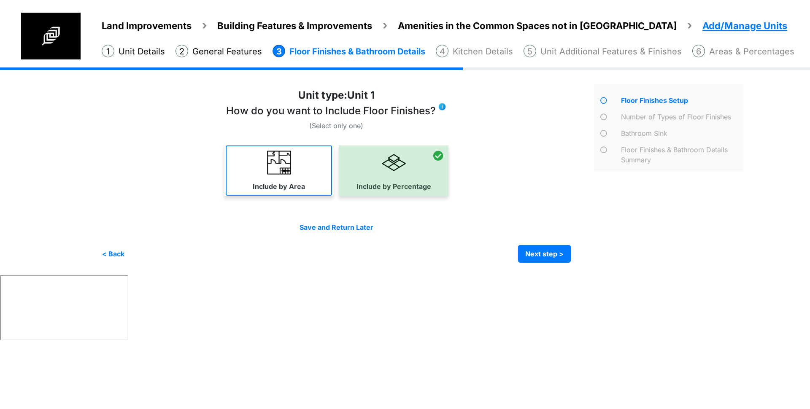
click at [301, 182] on label "Include by Area" at bounding box center [279, 187] width 52 height 10
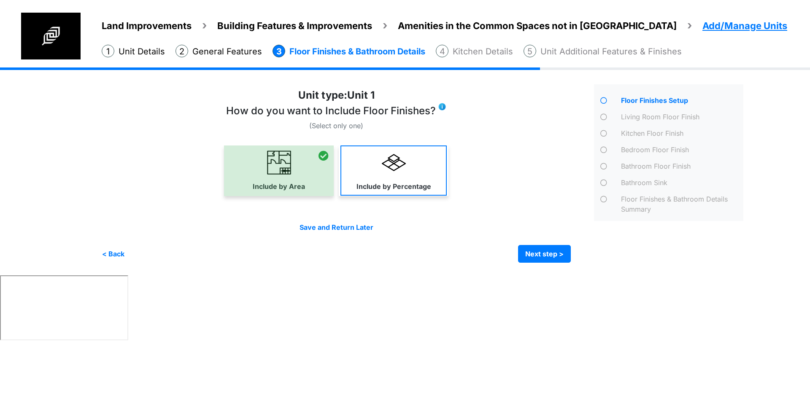
click at [405, 178] on link "Include by Percentage" at bounding box center [394, 171] width 106 height 50
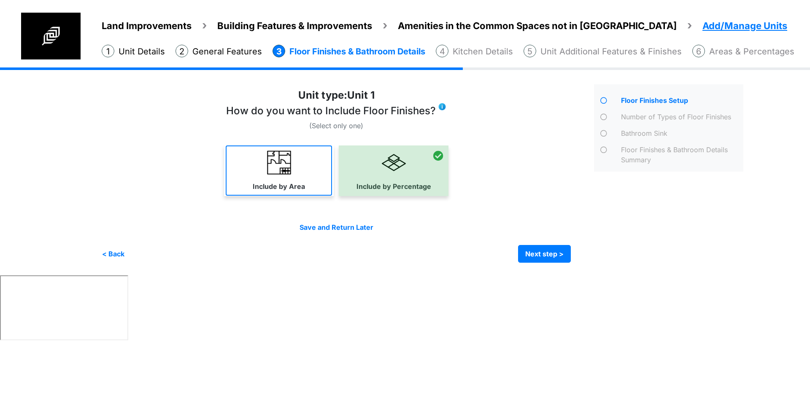
click at [277, 176] on link "Include by Area" at bounding box center [279, 171] width 106 height 50
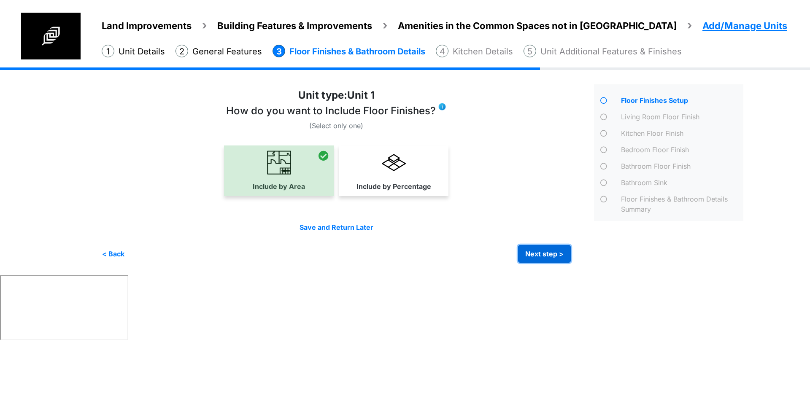
click at [566, 251] on button "Next step >" at bounding box center [544, 254] width 53 height 18
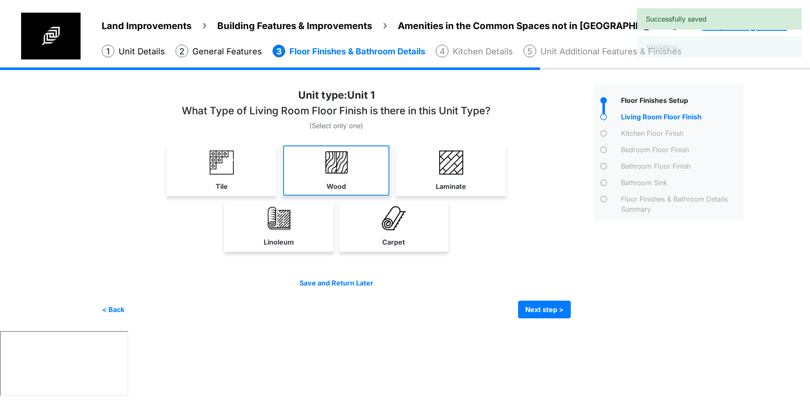
click at [355, 176] on link "Wood" at bounding box center [336, 171] width 106 height 50
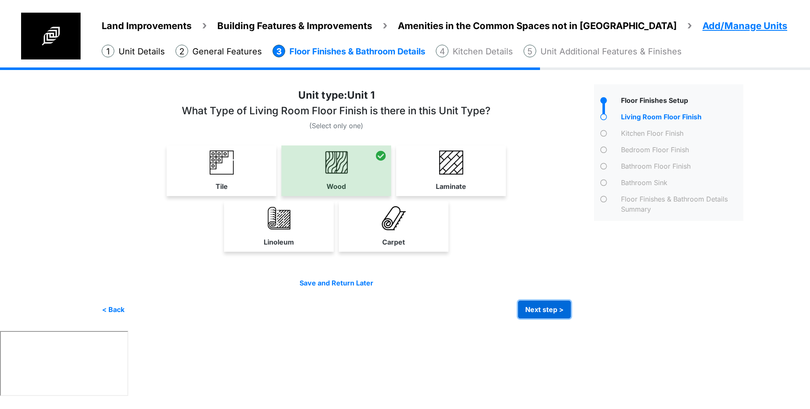
click at [543, 309] on button "Next step >" at bounding box center [544, 310] width 53 height 18
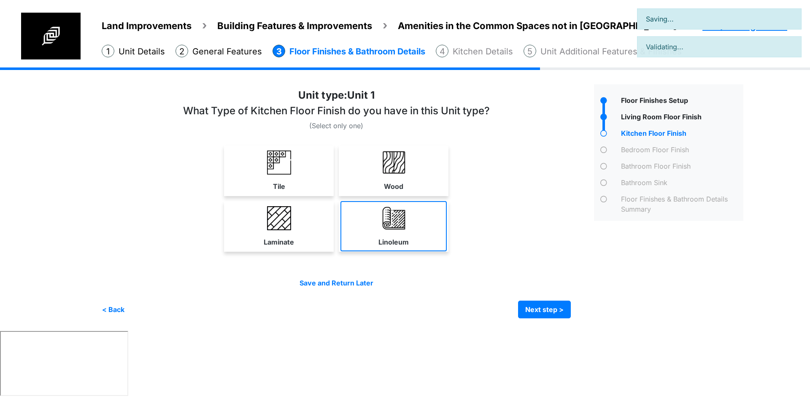
click at [383, 225] on img at bounding box center [394, 218] width 24 height 24
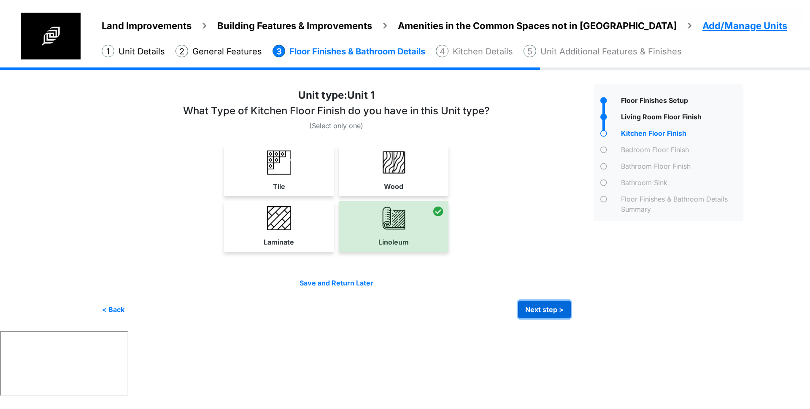
click at [554, 313] on button "Next step >" at bounding box center [544, 310] width 53 height 18
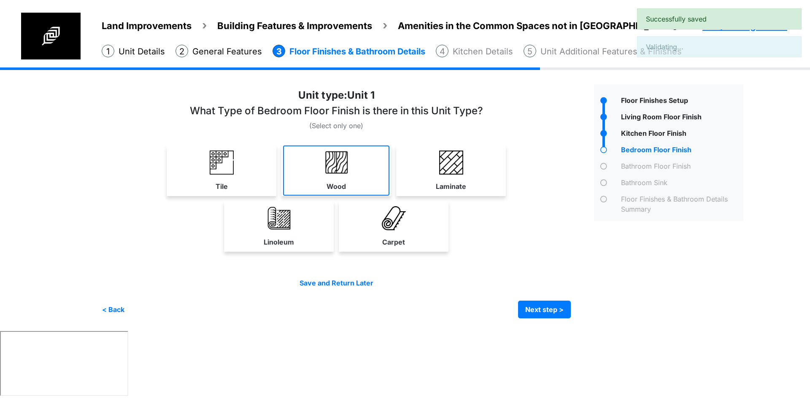
click at [346, 182] on label "Wood" at bounding box center [336, 187] width 19 height 10
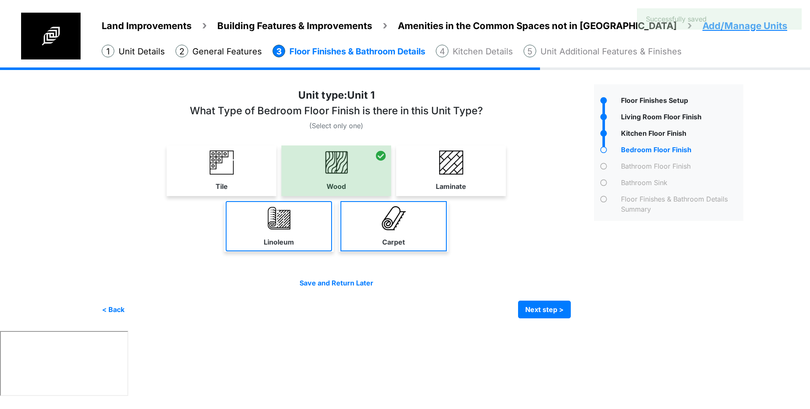
click at [264, 225] on link "Linoleum" at bounding box center [279, 226] width 106 height 50
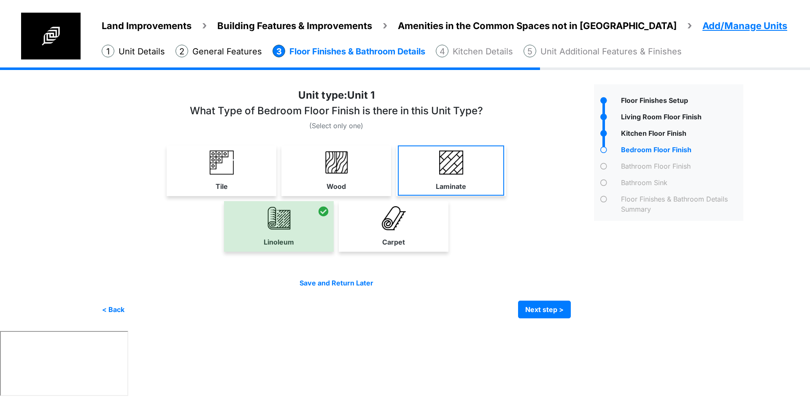
click at [463, 187] on label "Laminate" at bounding box center [451, 187] width 30 height 10
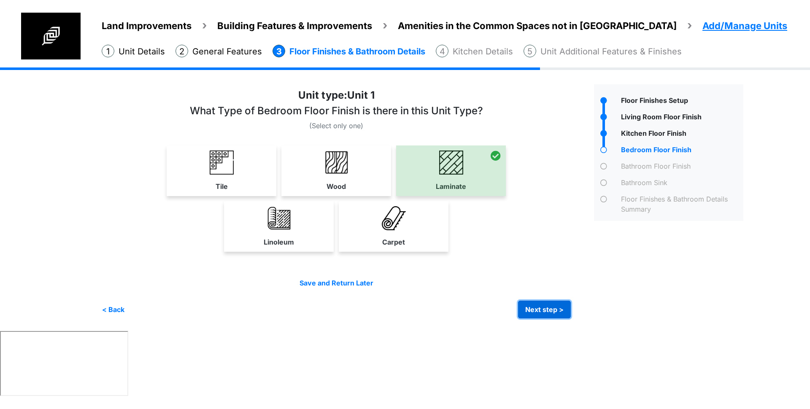
click at [536, 306] on button "Next step >" at bounding box center [544, 310] width 53 height 18
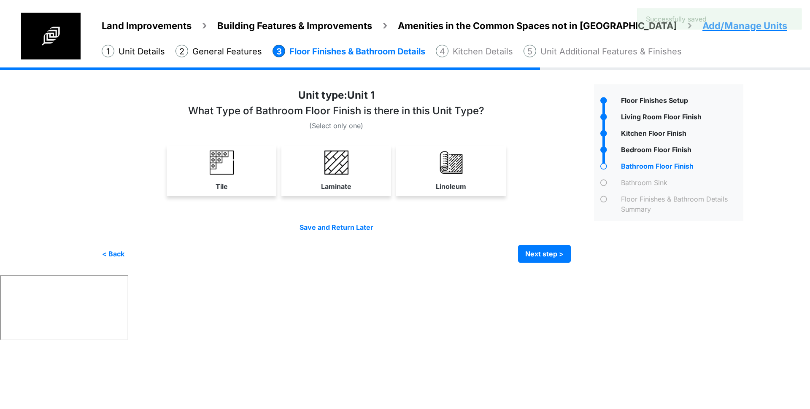
click at [444, 165] on img at bounding box center [451, 163] width 24 height 24
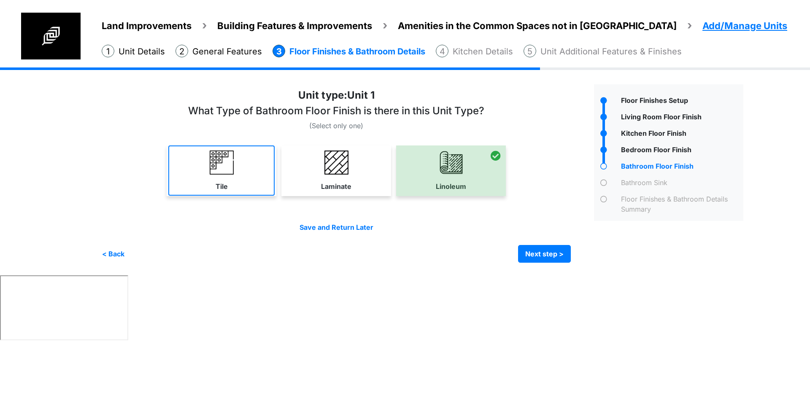
click at [250, 173] on link "Tile" at bounding box center [221, 171] width 106 height 50
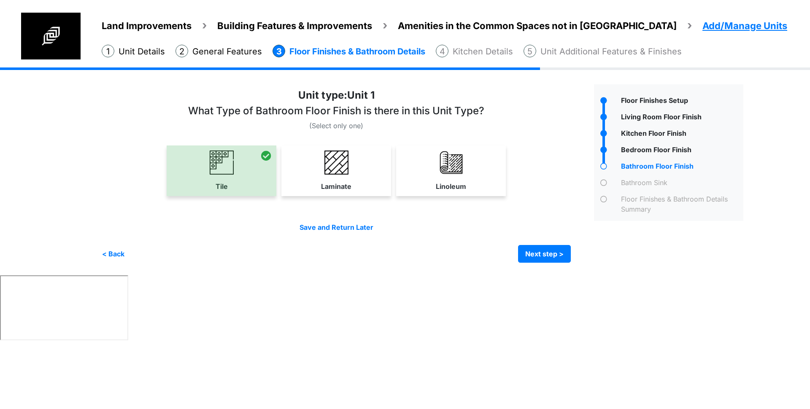
click at [546, 255] on button "Next step >" at bounding box center [544, 254] width 53 height 18
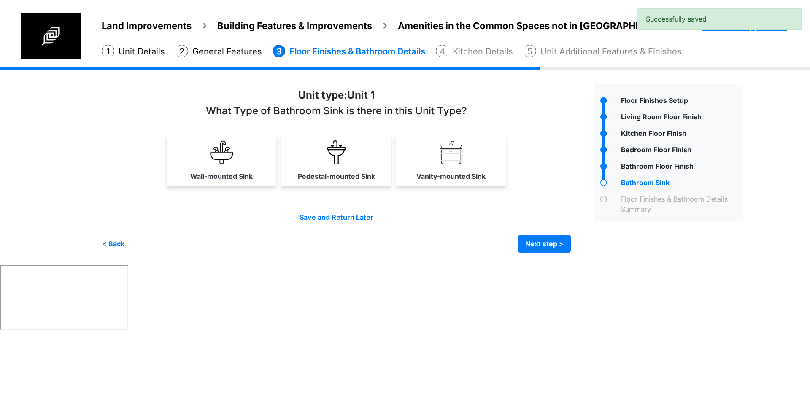
drag, startPoint x: 448, startPoint y: 160, endPoint x: 537, endPoint y: 195, distance: 95.0
click at [448, 160] on img at bounding box center [451, 153] width 24 height 24
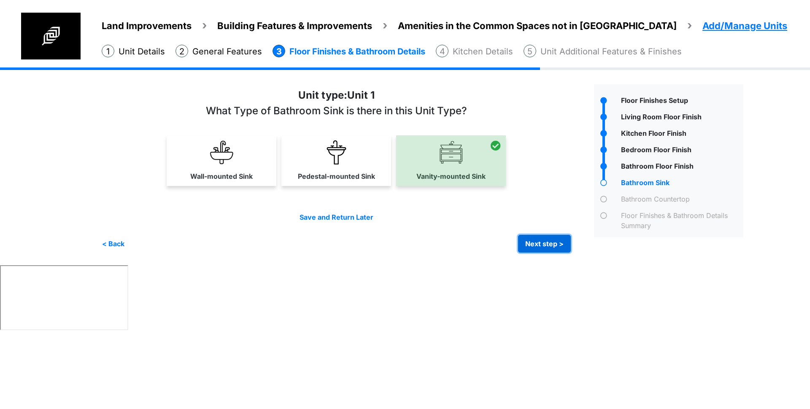
click at [539, 246] on button "Next step >" at bounding box center [544, 244] width 53 height 18
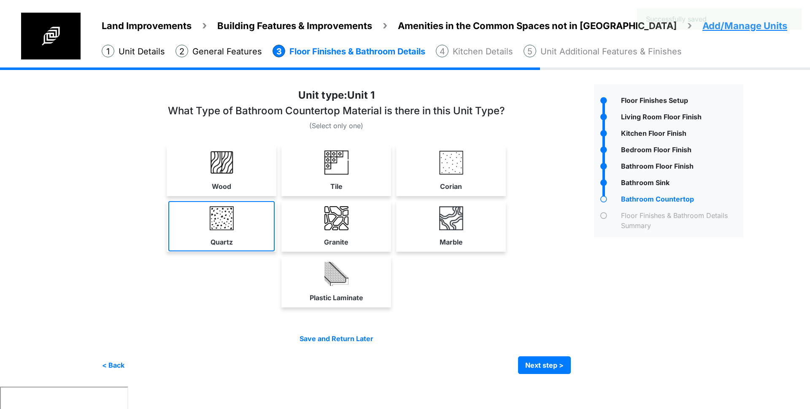
click at [227, 217] on img at bounding box center [222, 218] width 24 height 24
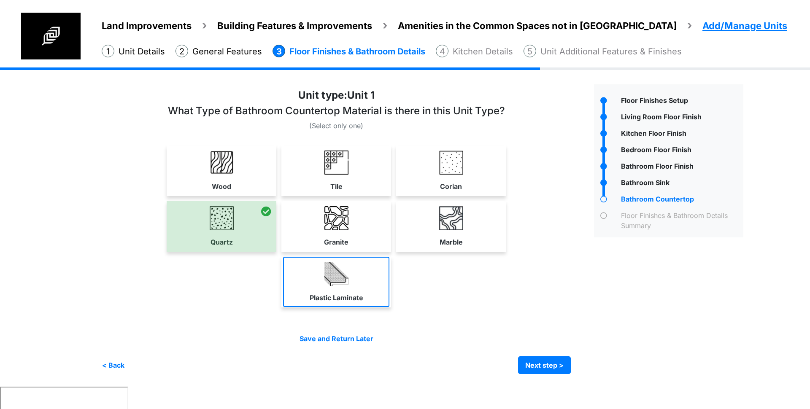
click at [335, 279] on img at bounding box center [337, 274] width 24 height 24
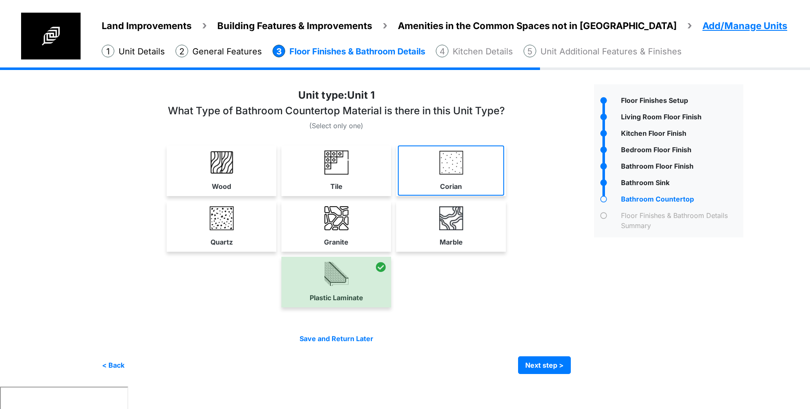
click at [460, 173] on img at bounding box center [451, 163] width 24 height 24
select select "*"
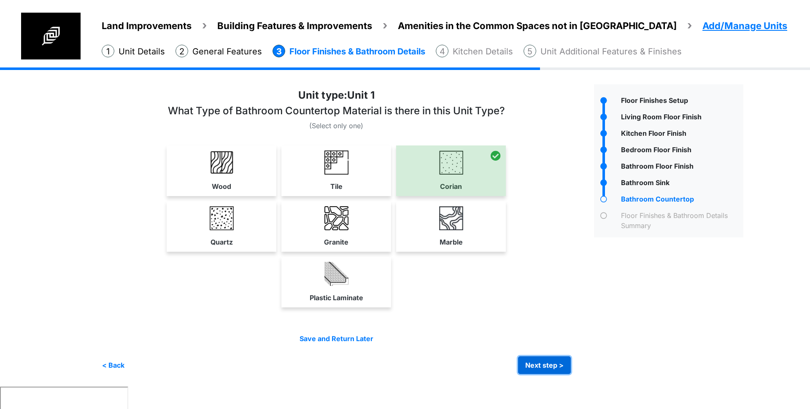
click at [540, 369] on button "Next step >" at bounding box center [544, 366] width 53 height 18
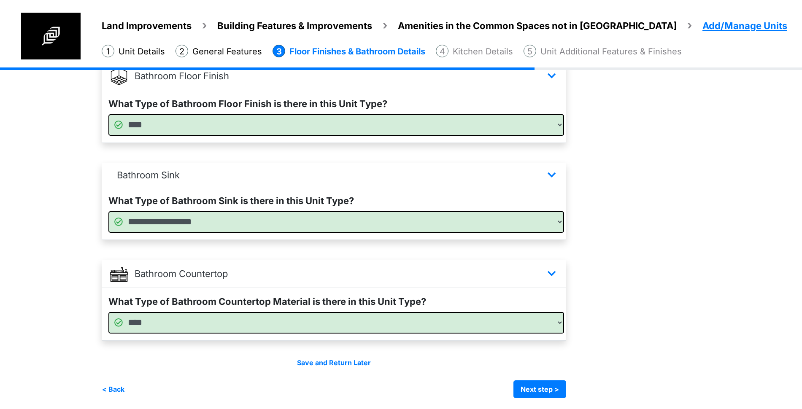
scroll to position [477, 0]
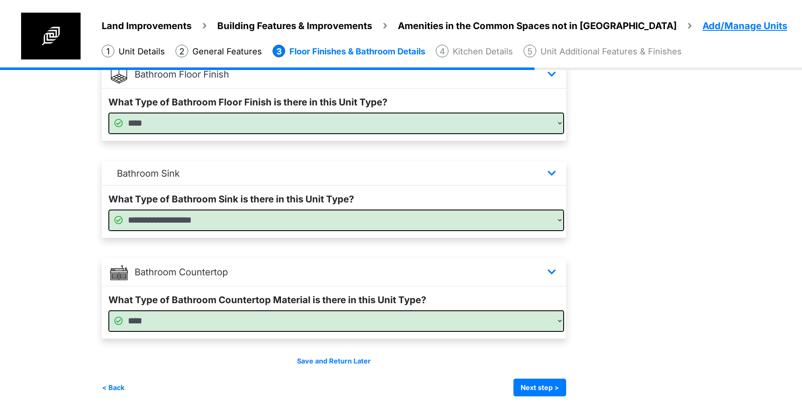
click at [650, 176] on div "Floor Finishes Setup" at bounding box center [663, 1] width 160 height 789
click at [479, 362] on div "Save and Return Later" at bounding box center [334, 361] width 465 height 10
click at [541, 388] on button "Next step >" at bounding box center [540, 388] width 53 height 18
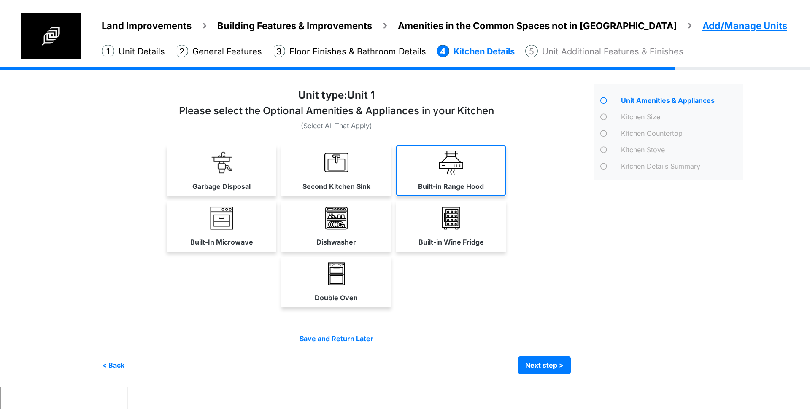
click at [427, 168] on link "Built-in Range Hood" at bounding box center [451, 171] width 110 height 50
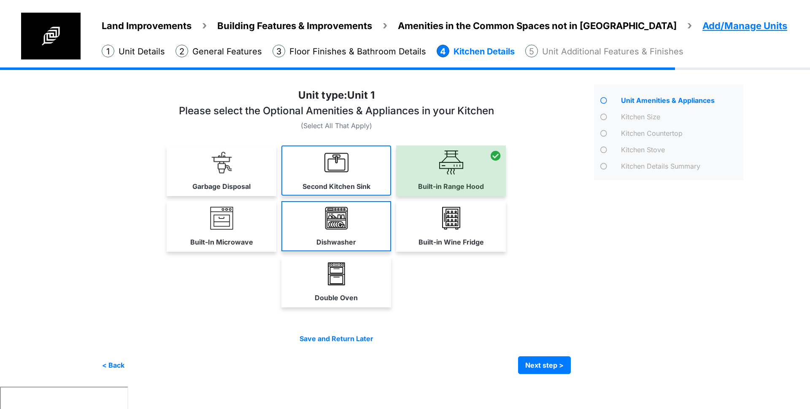
click at [369, 173] on link "Second Kitchen Sink" at bounding box center [337, 171] width 110 height 50
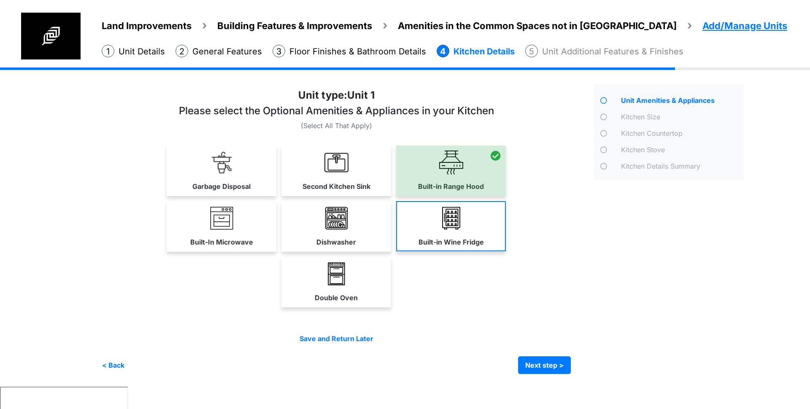
drag, startPoint x: 365, startPoint y: 225, endPoint x: 444, endPoint y: 225, distance: 79.8
click at [366, 225] on link "Dishwasher" at bounding box center [337, 226] width 110 height 50
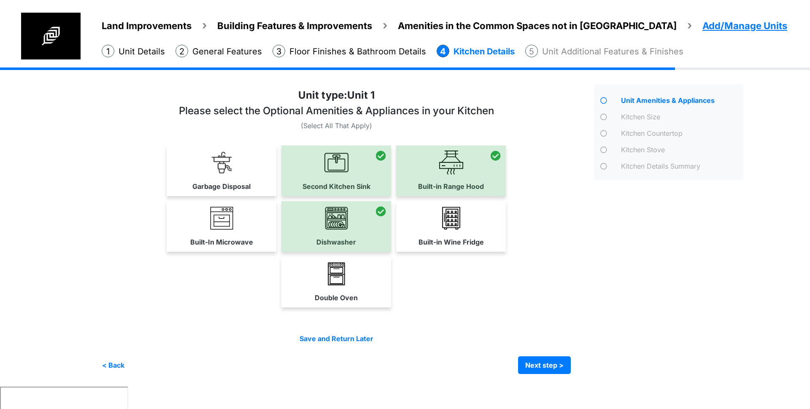
click at [458, 225] on img at bounding box center [451, 218] width 24 height 24
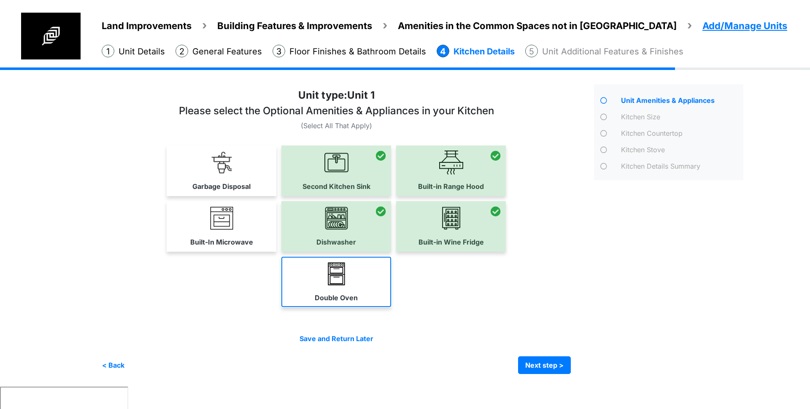
click at [364, 289] on link "Double Oven" at bounding box center [337, 282] width 110 height 50
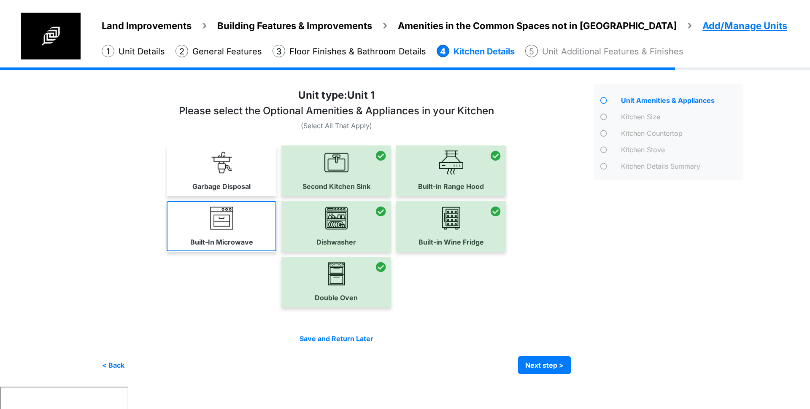
click at [247, 240] on label "Built-In Microwave" at bounding box center [221, 242] width 63 height 10
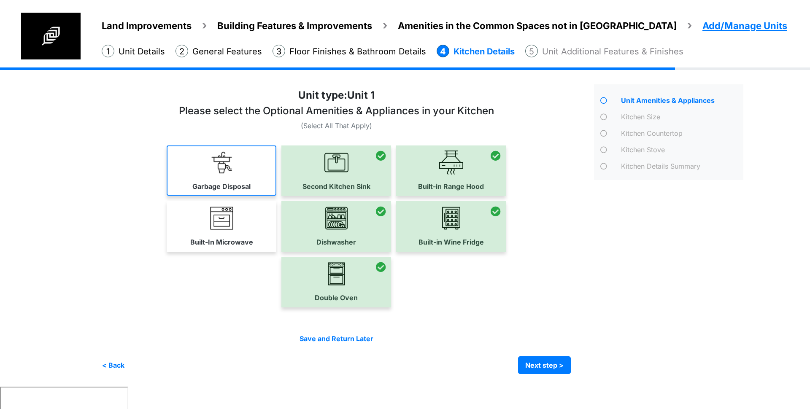
click at [249, 180] on link "Garbage Disposal" at bounding box center [222, 171] width 110 height 50
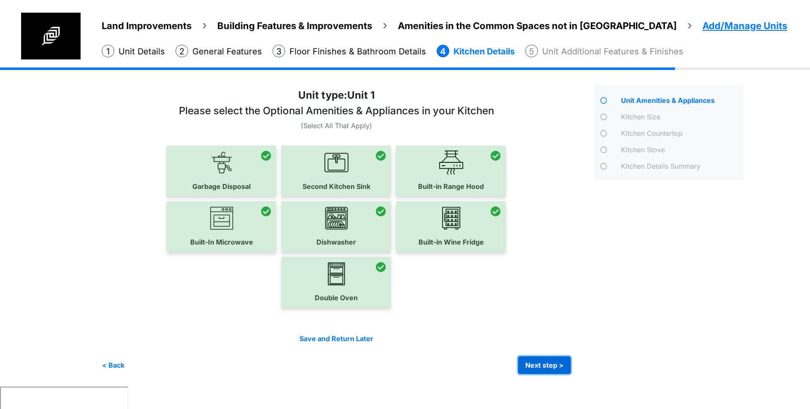
drag, startPoint x: 536, startPoint y: 363, endPoint x: 545, endPoint y: 352, distance: 15.0
click at [536, 364] on button "Next step >" at bounding box center [544, 366] width 53 height 18
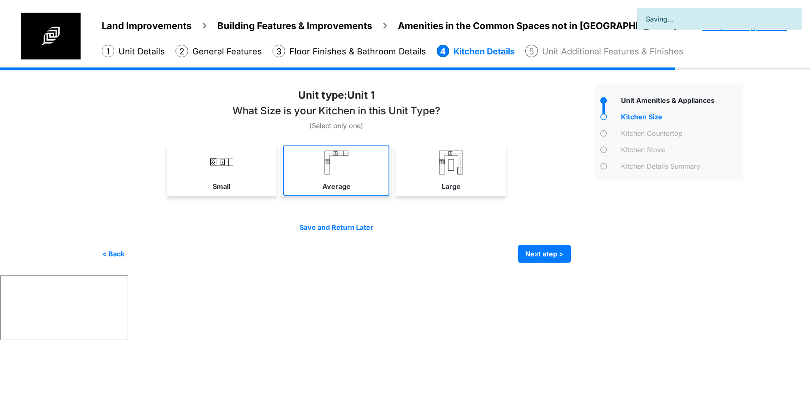
click at [360, 176] on link "Average" at bounding box center [336, 171] width 106 height 50
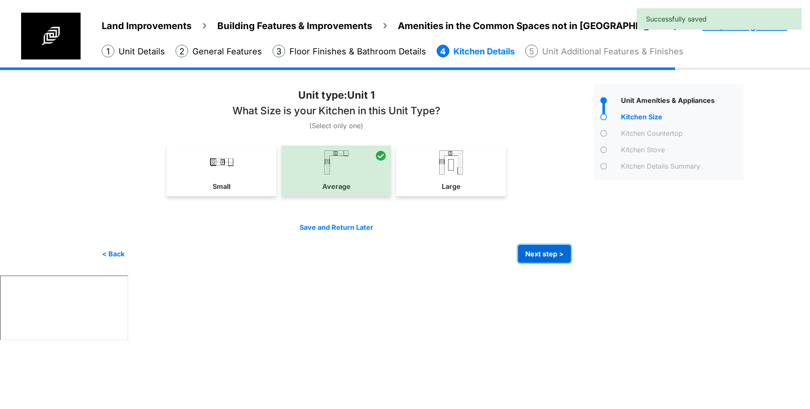
click at [543, 258] on button "Next step >" at bounding box center [544, 254] width 53 height 18
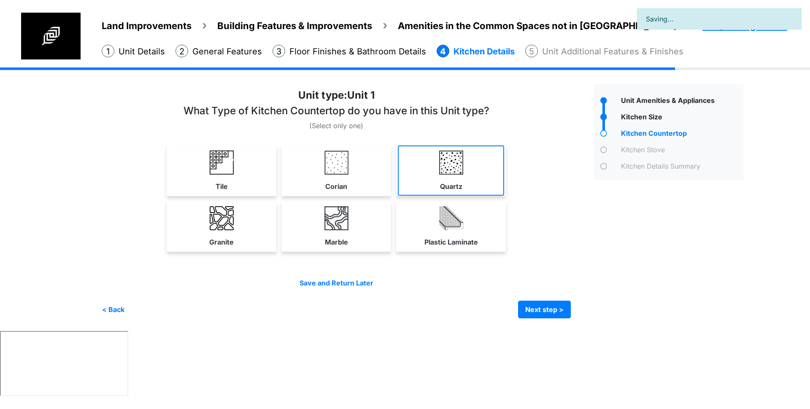
click at [453, 161] on img at bounding box center [451, 163] width 24 height 24
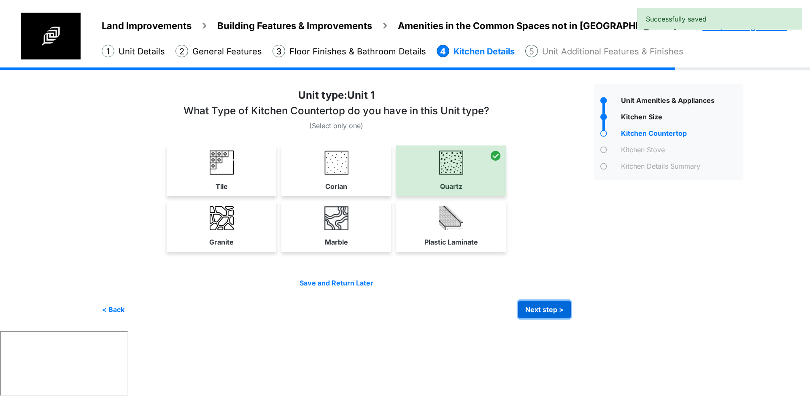
drag, startPoint x: 549, startPoint y: 309, endPoint x: 575, endPoint y: 299, distance: 28.1
click at [548, 309] on button "Next step >" at bounding box center [544, 310] width 53 height 18
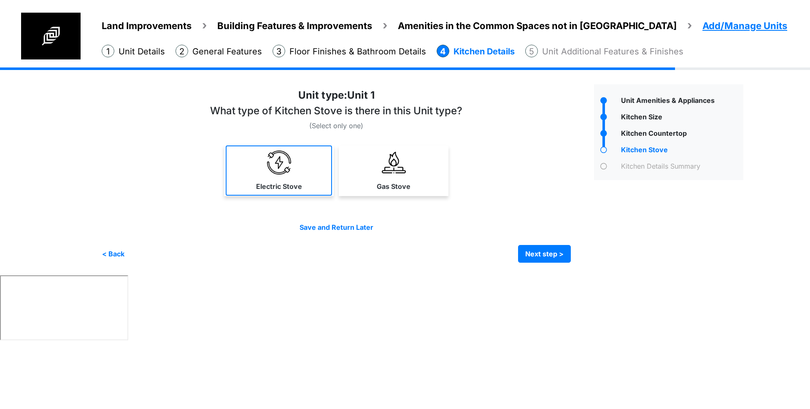
click at [310, 156] on link "Electric Stove" at bounding box center [279, 171] width 106 height 50
select select "*"
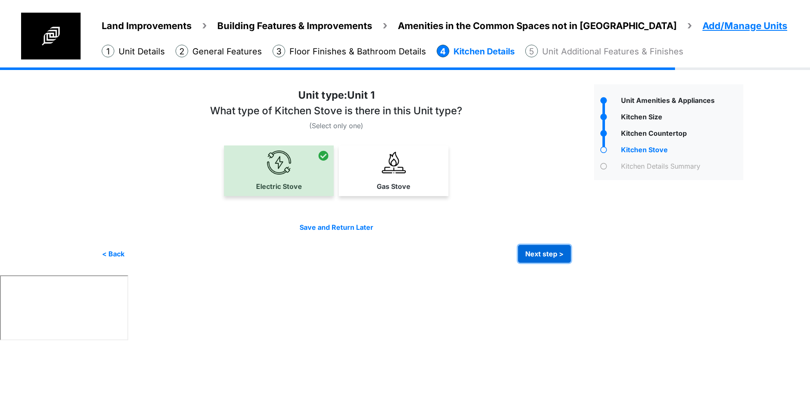
click at [542, 259] on button "Next step >" at bounding box center [544, 254] width 53 height 18
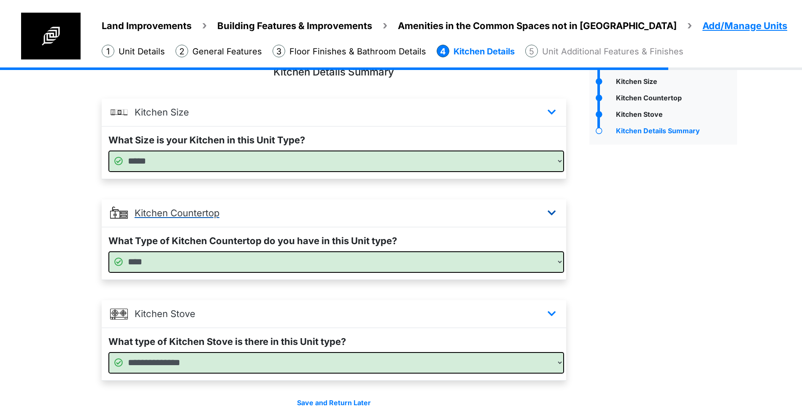
scroll to position [77, 0]
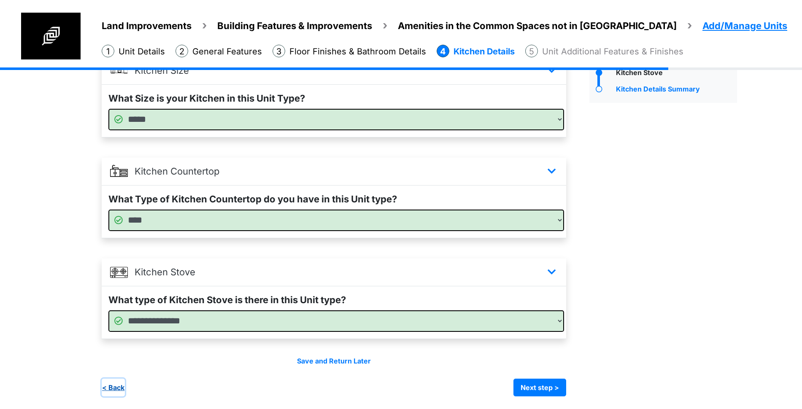
click at [117, 384] on button "< Back" at bounding box center [113, 388] width 23 height 18
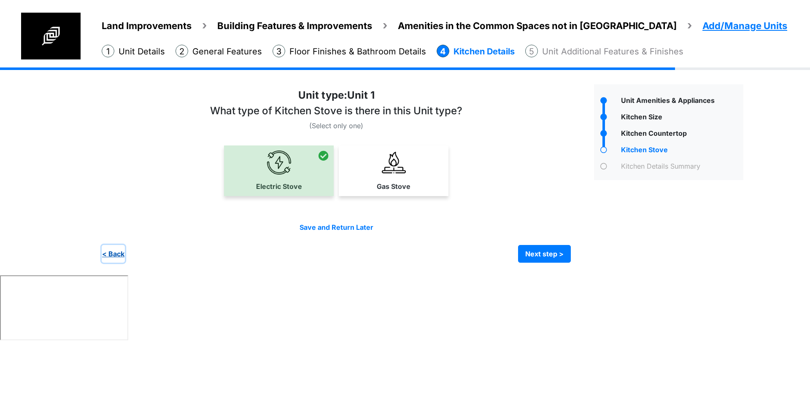
click at [121, 257] on button "< Back" at bounding box center [113, 254] width 23 height 18
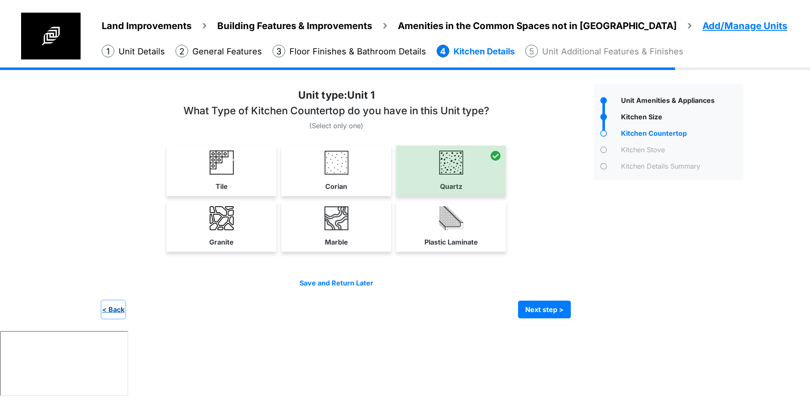
click at [113, 311] on button "< Back" at bounding box center [113, 310] width 23 height 18
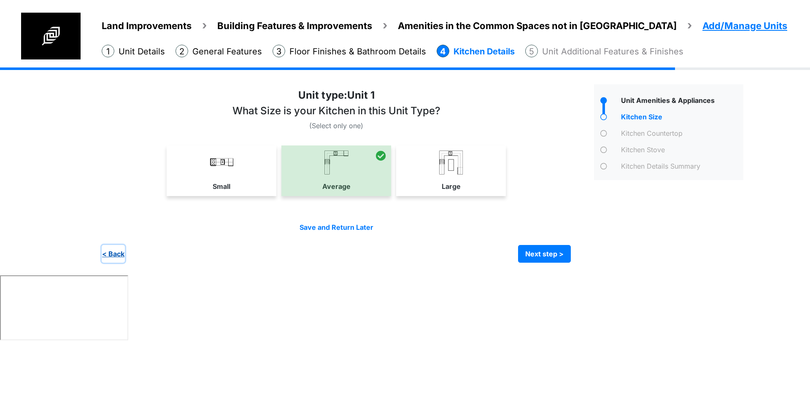
click at [112, 260] on button "< Back" at bounding box center [113, 254] width 23 height 18
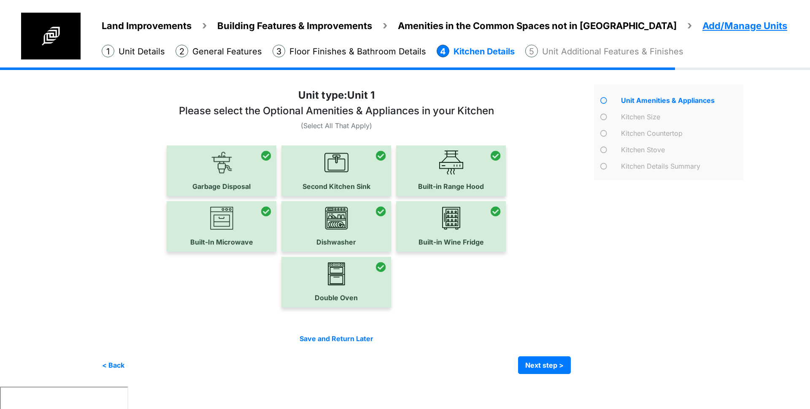
click at [582, 260] on div at bounding box center [345, 231] width 486 height 287
drag, startPoint x: 536, startPoint y: 324, endPoint x: 562, endPoint y: 292, distance: 41.7
click at [537, 324] on div at bounding box center [345, 231] width 486 height 287
click at [544, 363] on button "Next step >" at bounding box center [544, 366] width 53 height 18
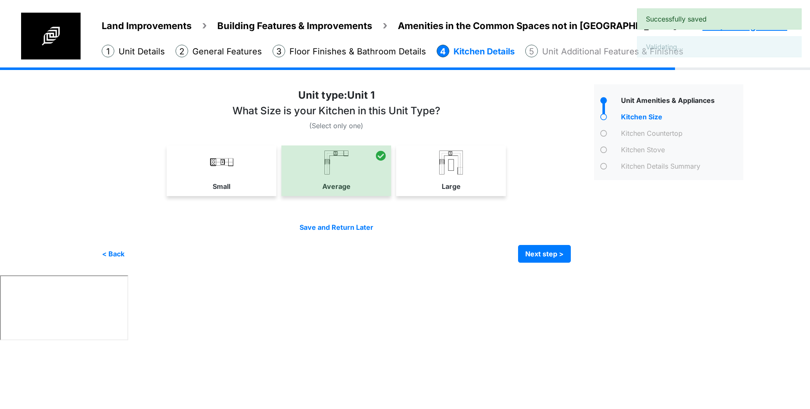
click at [540, 240] on div "Save and Return Later < Back Next step > Save and submit" at bounding box center [336, 242] width 469 height 41
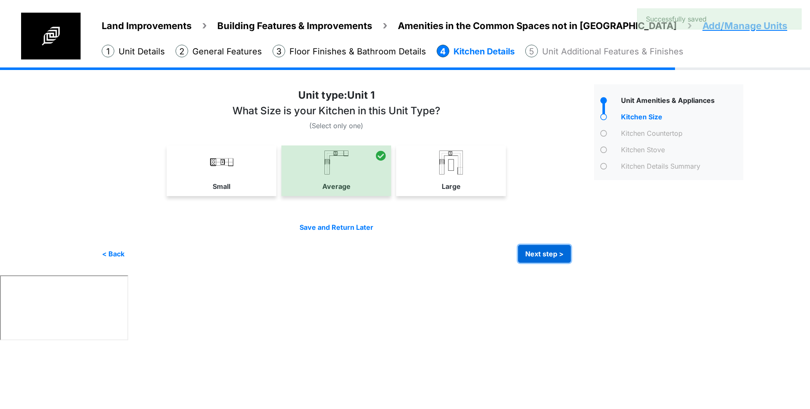
click at [543, 252] on button "Next step >" at bounding box center [544, 254] width 53 height 18
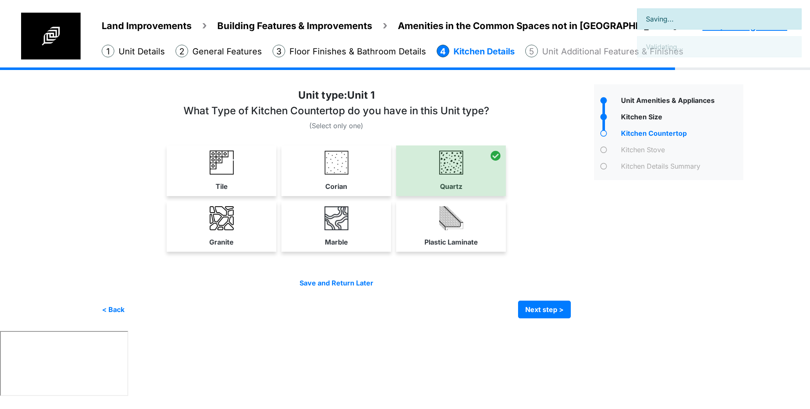
click at [538, 306] on button "Next step >" at bounding box center [544, 310] width 53 height 18
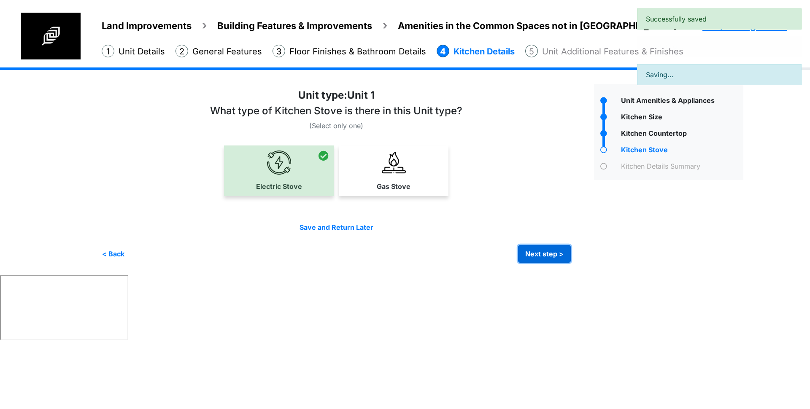
click at [549, 255] on button "Next step >" at bounding box center [544, 254] width 53 height 18
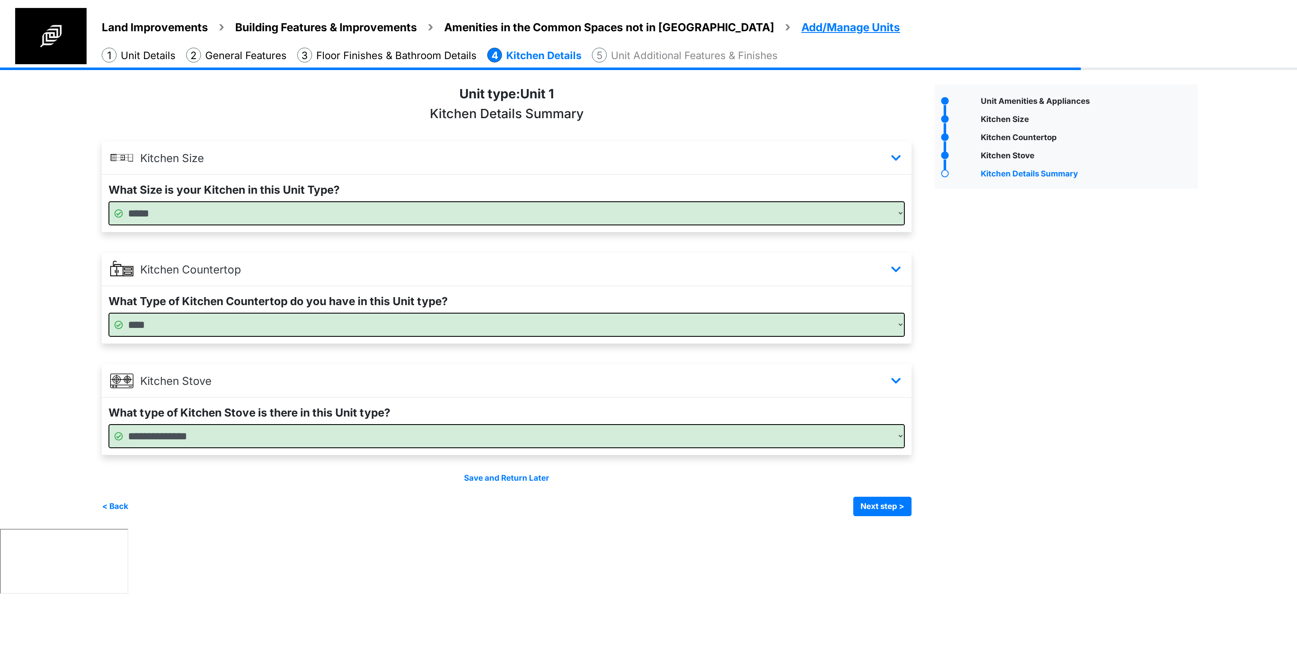
click at [810, 377] on div "Unit Amenities & Appliances" at bounding box center [1066, 300] width 276 height 432
click at [810, 382] on div "Unit Amenities & Appliances" at bounding box center [1066, 300] width 276 height 432
click at [810, 96] on div "Unit Amenities & Appliances" at bounding box center [1087, 102] width 219 height 14
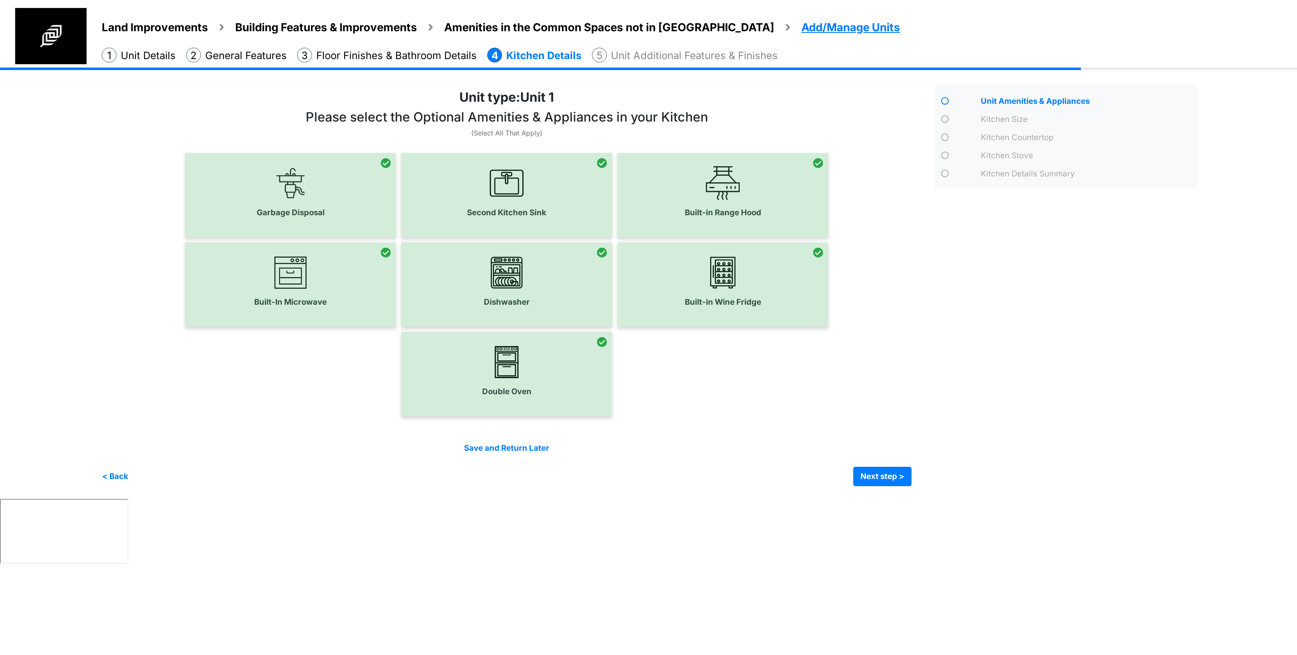
drag, startPoint x: 980, startPoint y: 99, endPoint x: 1145, endPoint y: 106, distance: 165.2
click at [810, 106] on div "Unit Amenities & Appliances" at bounding box center [1087, 102] width 219 height 14
copy div "Unit Amenities & Appliances"
drag, startPoint x: 976, startPoint y: 174, endPoint x: 1149, endPoint y: 166, distance: 172.4
click at [0, 0] on div "Kitchen Details Summary" at bounding box center [0, 0] width 0 height 0
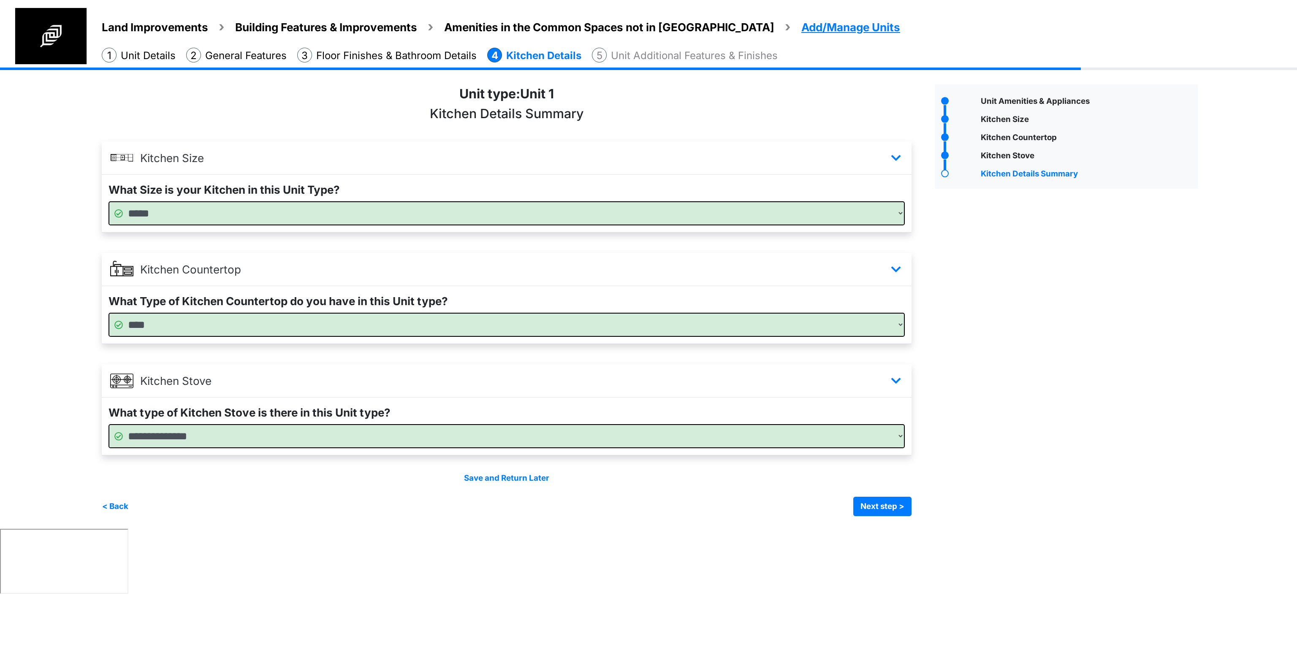
click at [810, 231] on div "Unit Amenities & Appliances" at bounding box center [1066, 300] width 276 height 432
click at [810, 99] on div "Unit Amenities & Appliances" at bounding box center [1087, 102] width 219 height 14
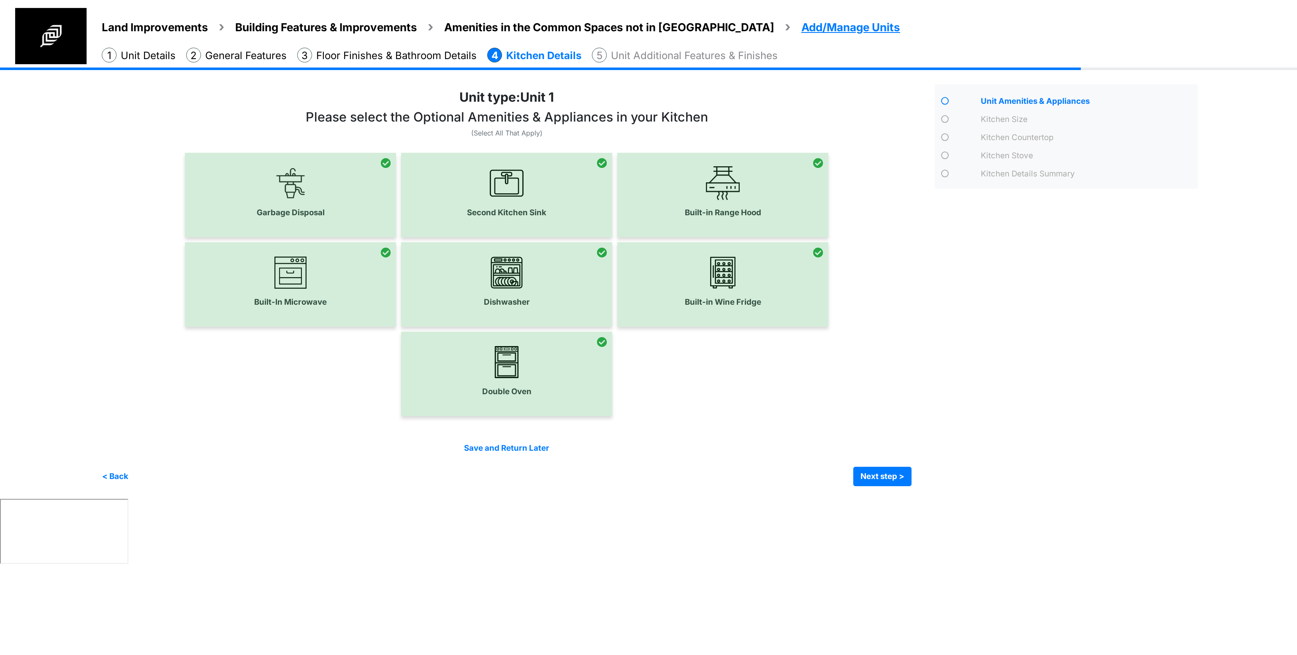
click at [510, 197] on div at bounding box center [506, 195] width 211 height 84
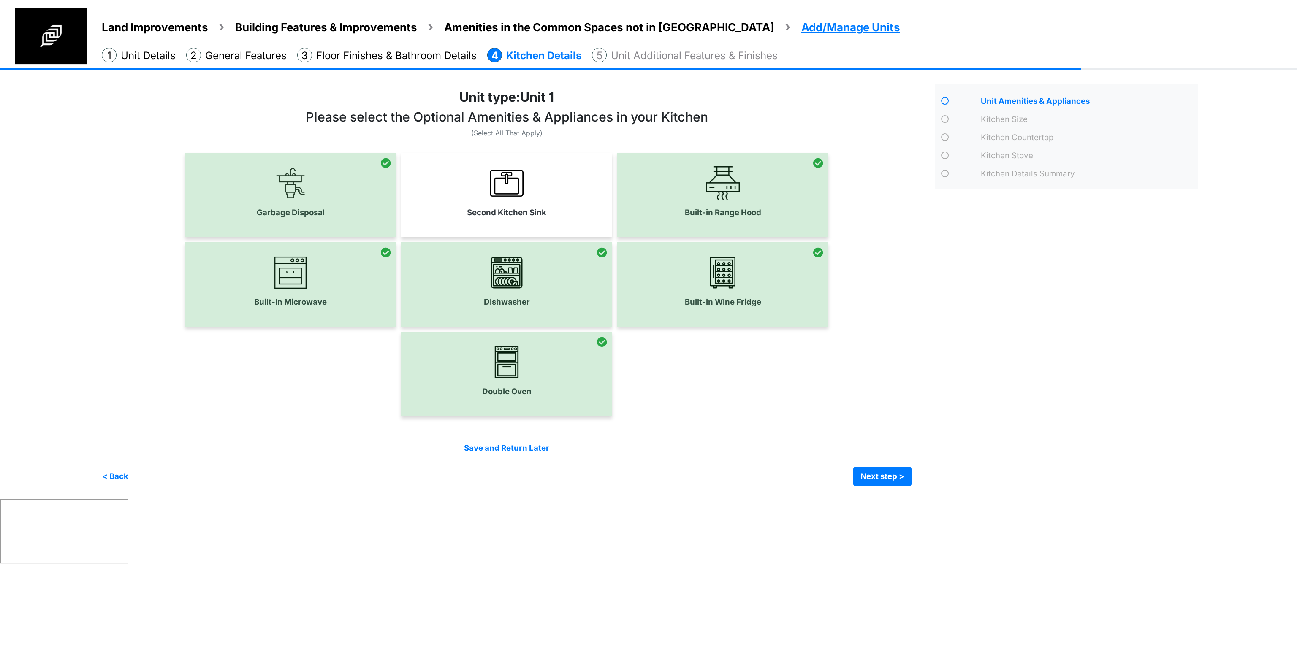
click at [704, 389] on div "Double Oven" at bounding box center [507, 374] width 810 height 84
click at [515, 211] on label "Second Kitchen Sink" at bounding box center [506, 213] width 79 height 12
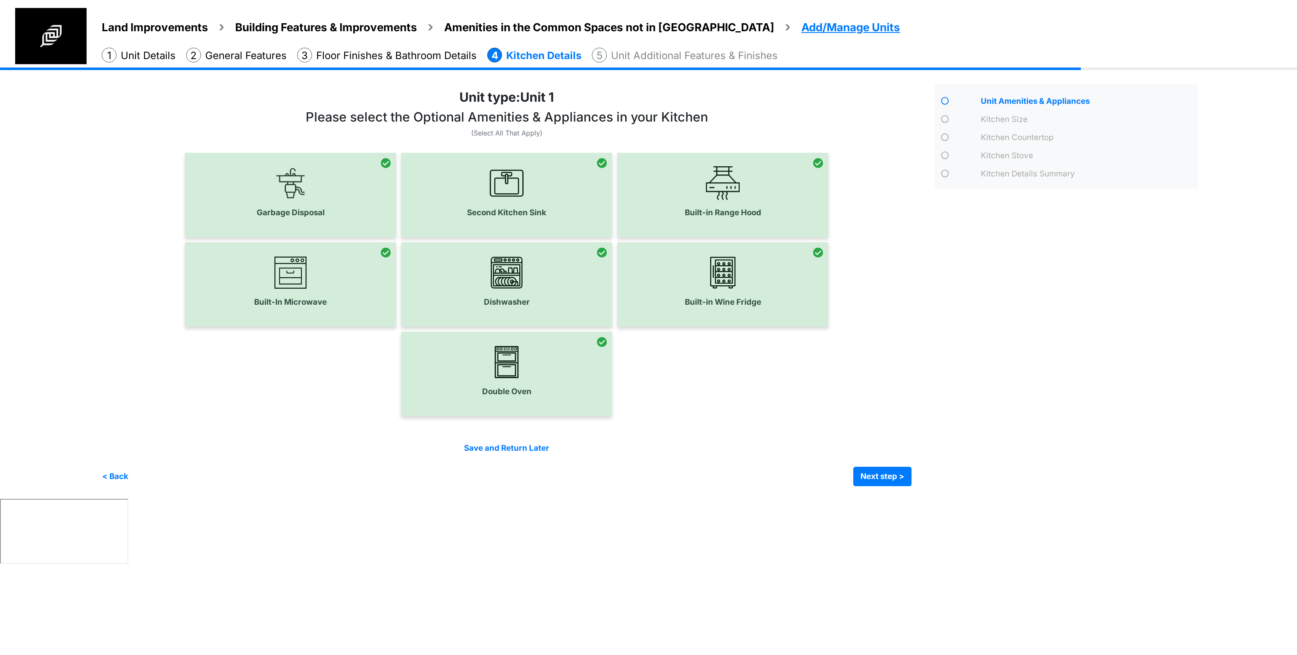
drag, startPoint x: 936, startPoint y: 392, endPoint x: 942, endPoint y: 376, distance: 16.9
click at [810, 392] on div "Unit Amenities & Appliances" at bounding box center [1066, 285] width 276 height 402
click at [810, 409] on button "Next step >" at bounding box center [882, 476] width 58 height 19
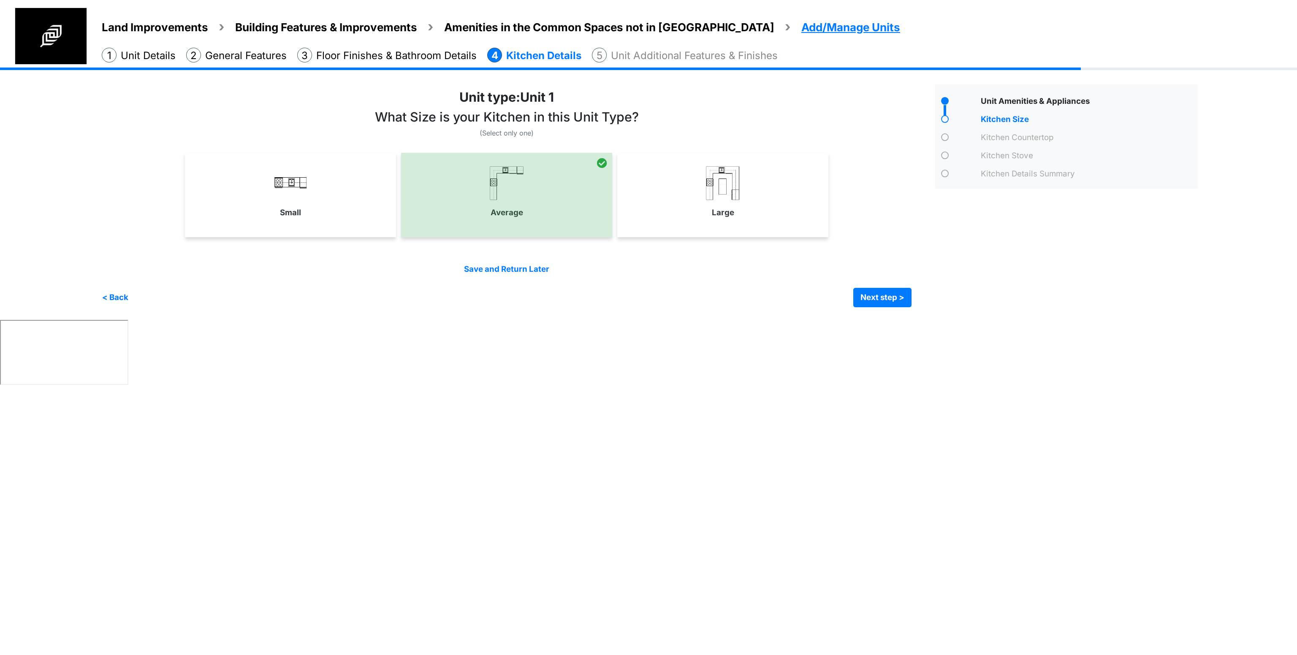
drag, startPoint x: 981, startPoint y: 174, endPoint x: 1136, endPoint y: 167, distance: 156.0
click at [0, 0] on div "Kitchen Details Summary" at bounding box center [0, 0] width 0 height 0
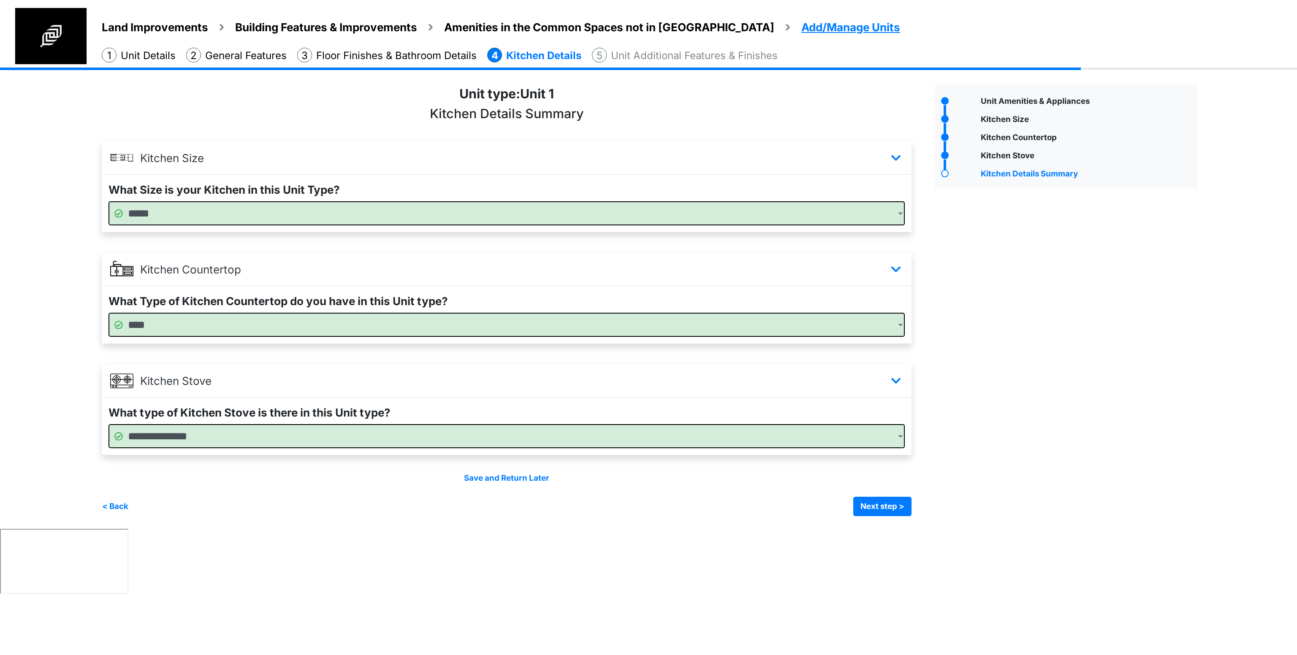
copy div "Kitchen Details Summary"
click at [810, 409] on button "Next step >" at bounding box center [882, 506] width 58 height 19
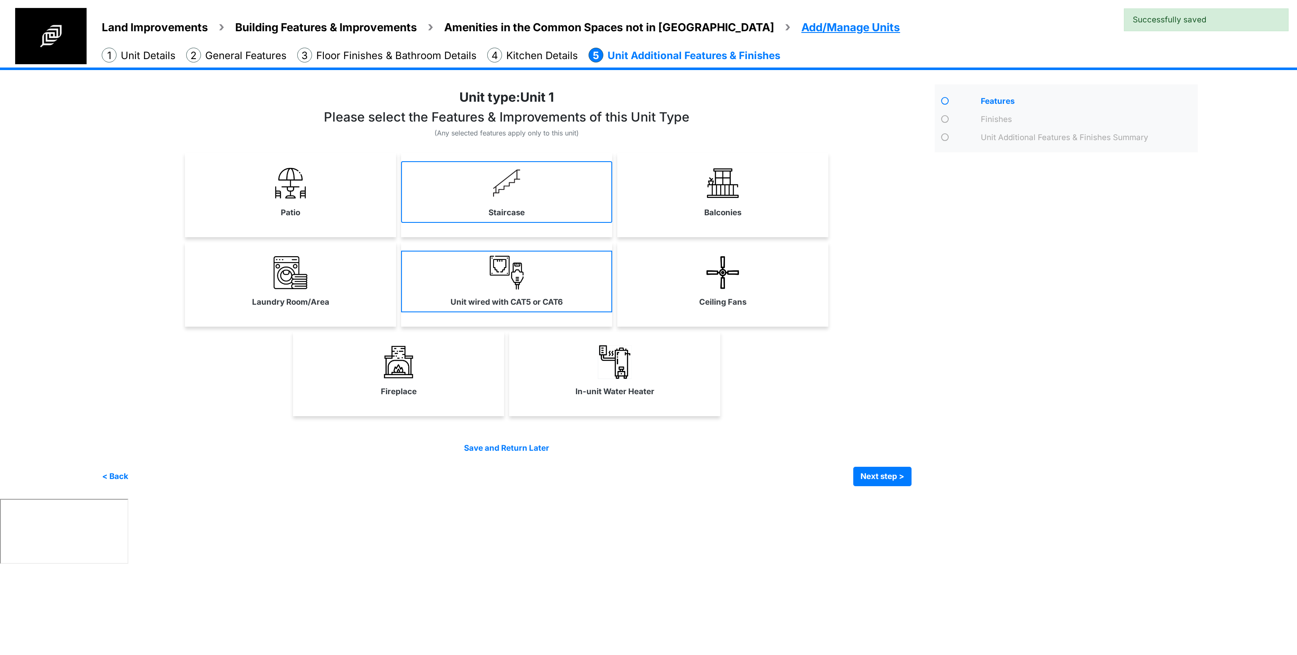
click at [510, 187] on img at bounding box center [507, 183] width 34 height 34
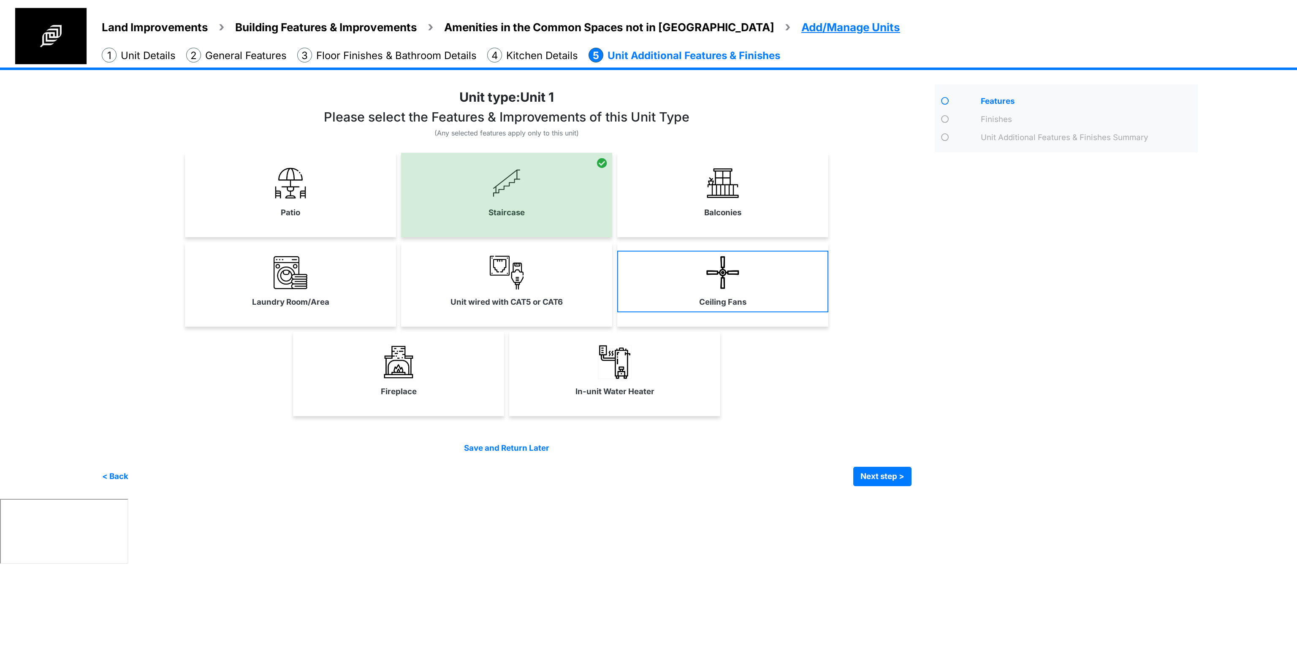
click at [723, 255] on link "Ceiling Fans" at bounding box center [722, 282] width 211 height 62
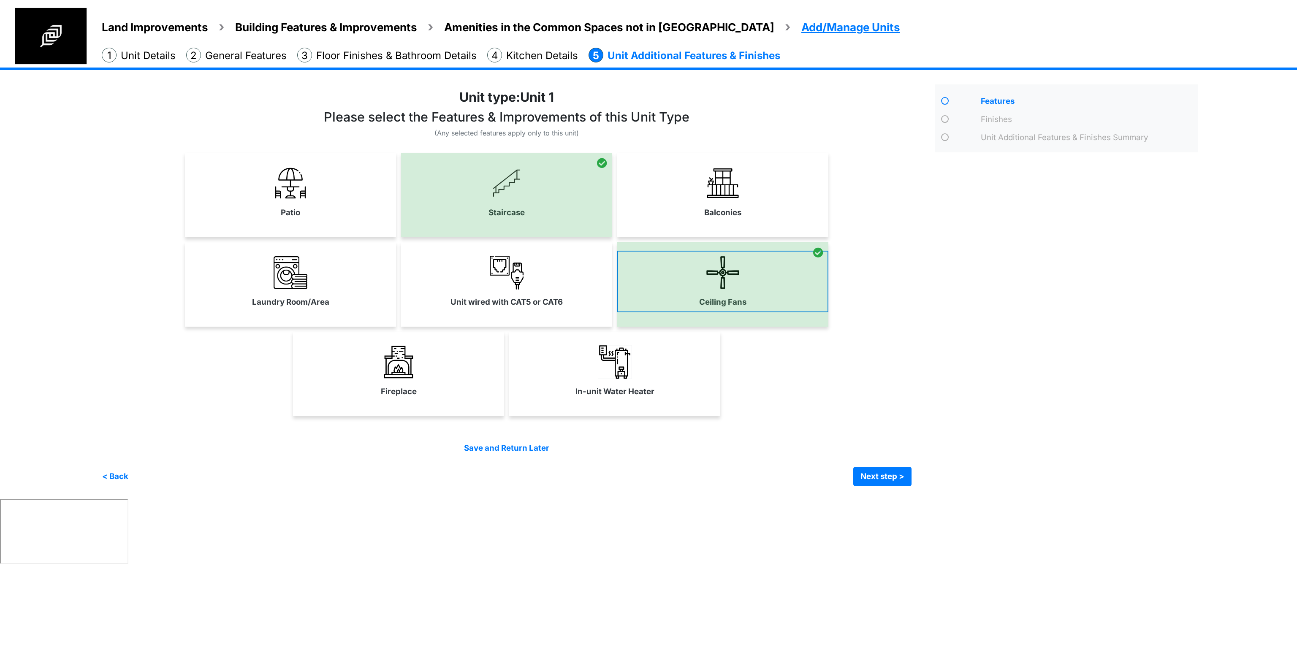
drag, startPoint x: 646, startPoint y: 319, endPoint x: 683, endPoint y: 285, distance: 50.5
click at [647, 319] on div at bounding box center [722, 284] width 211 height 84
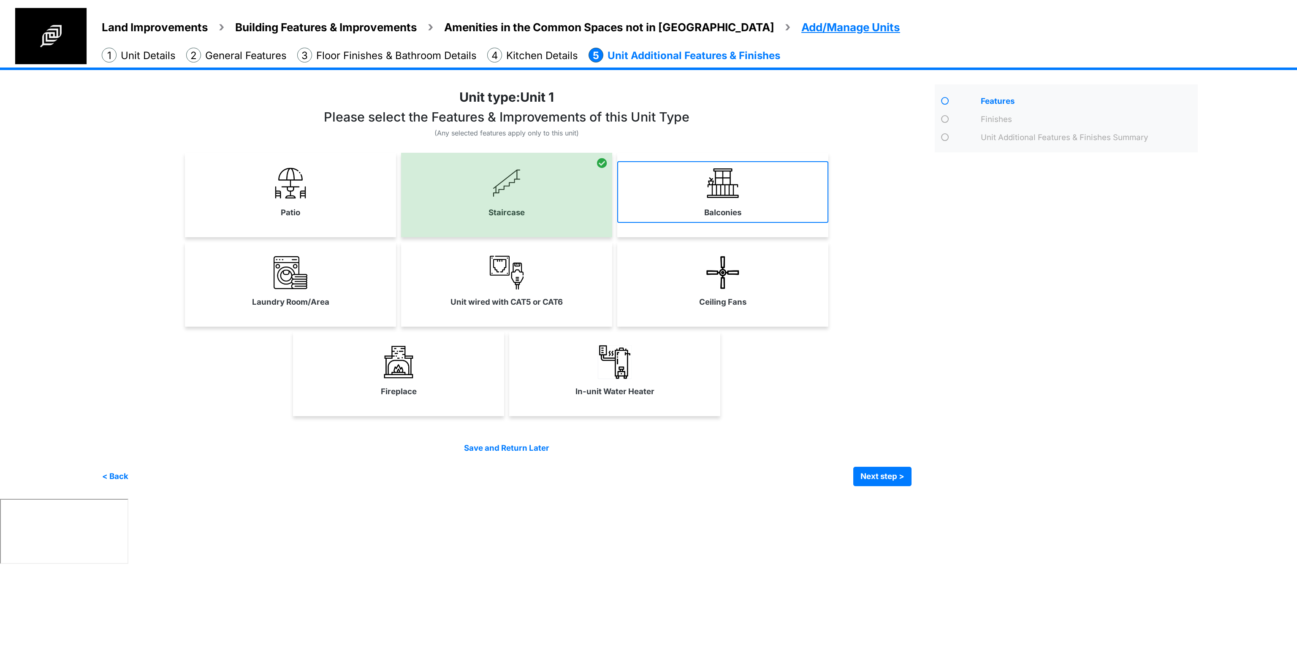
click at [728, 207] on label "Balconies" at bounding box center [722, 213] width 37 height 12
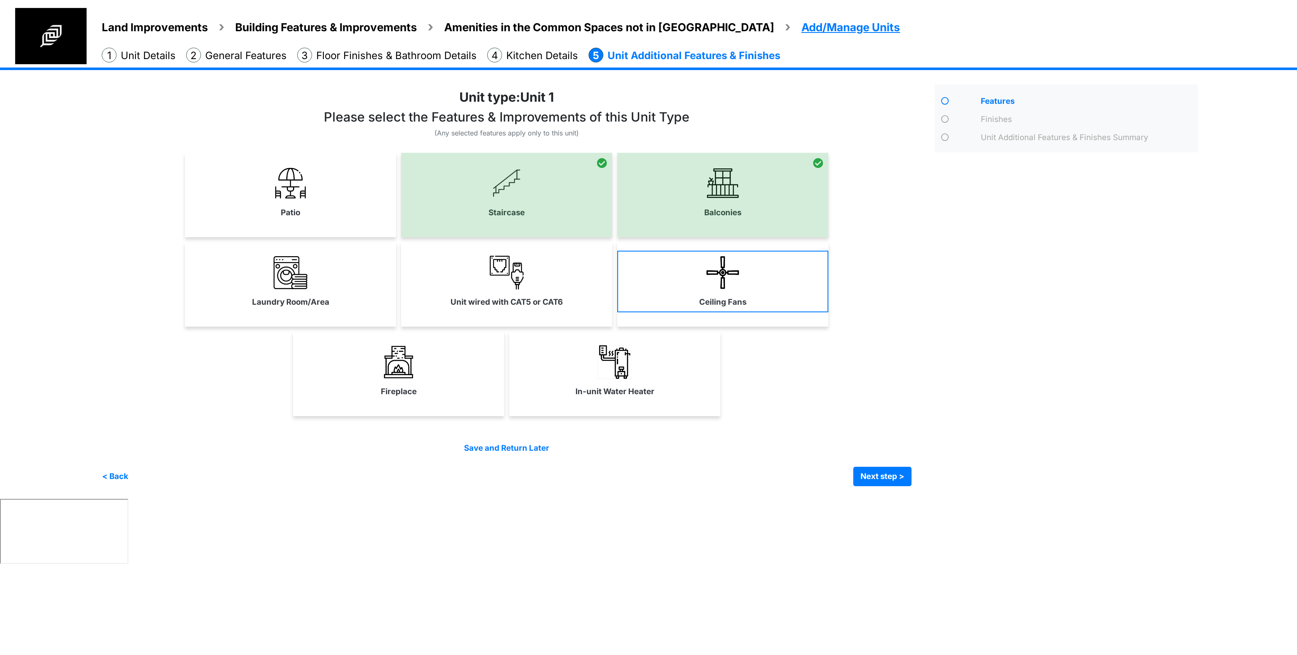
click at [548, 294] on link "Unit wired with CAT5 or CAT6" at bounding box center [506, 282] width 211 height 62
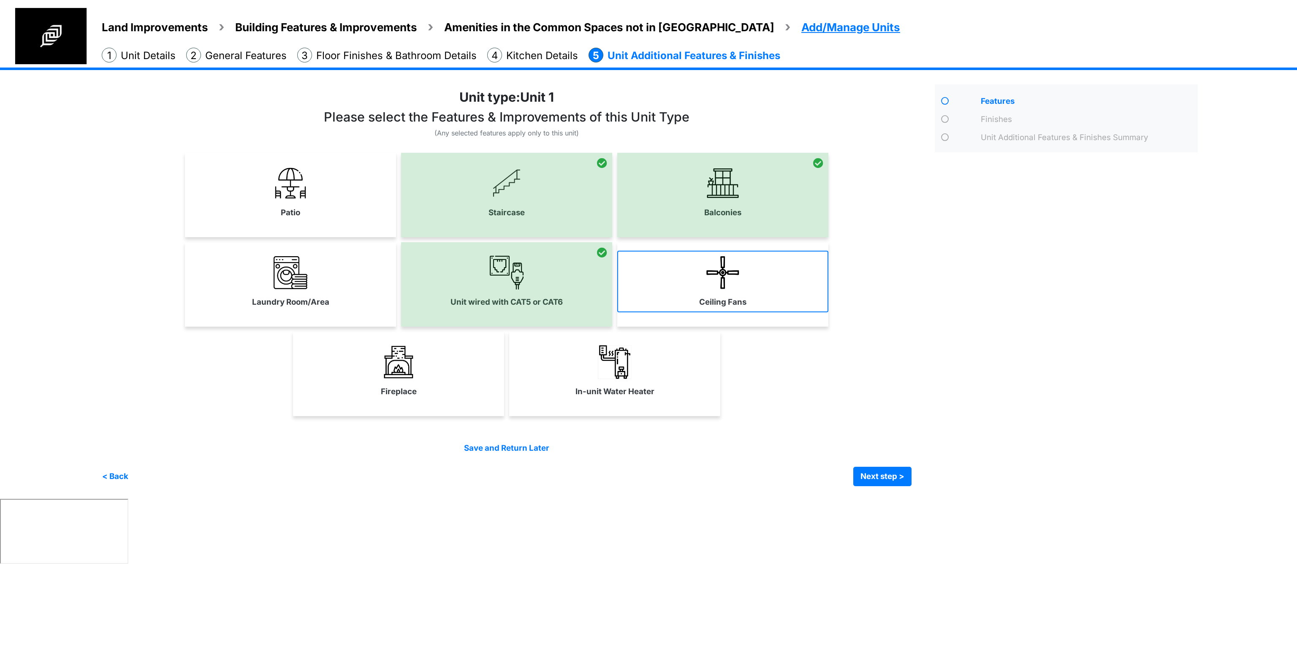
click at [708, 295] on link "Ceiling Fans" at bounding box center [722, 282] width 211 height 62
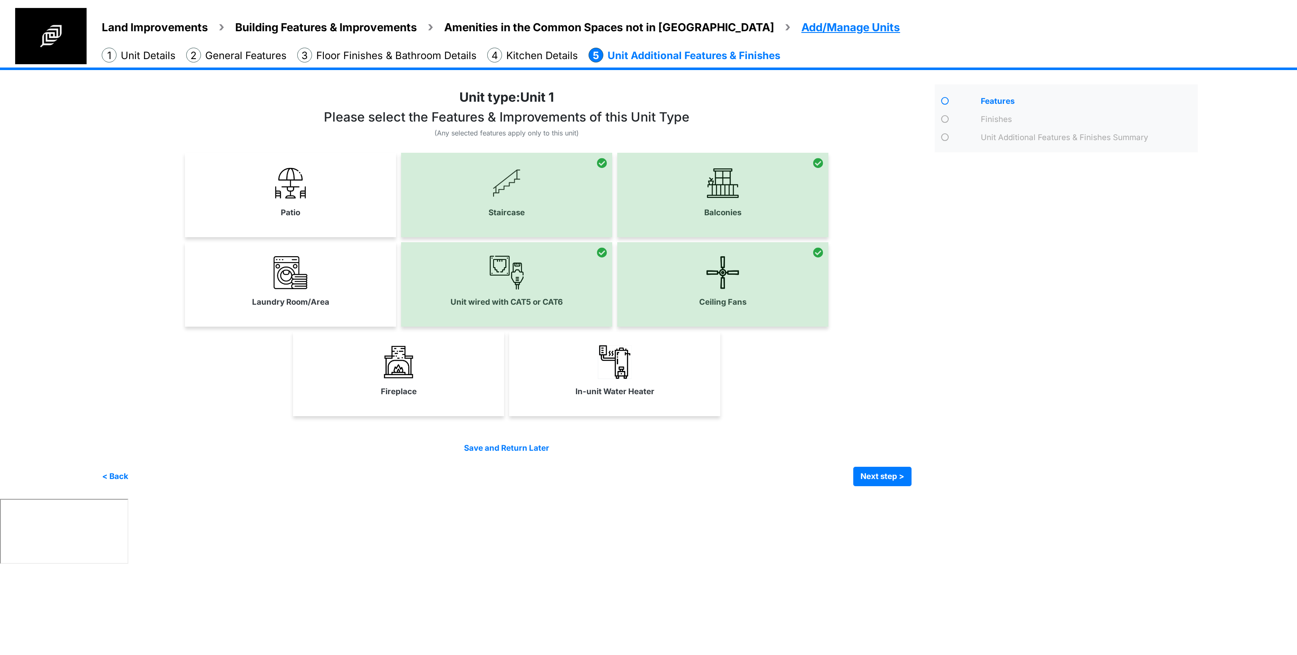
click at [301, 296] on label "Laundry Room/Area" at bounding box center [290, 302] width 77 height 12
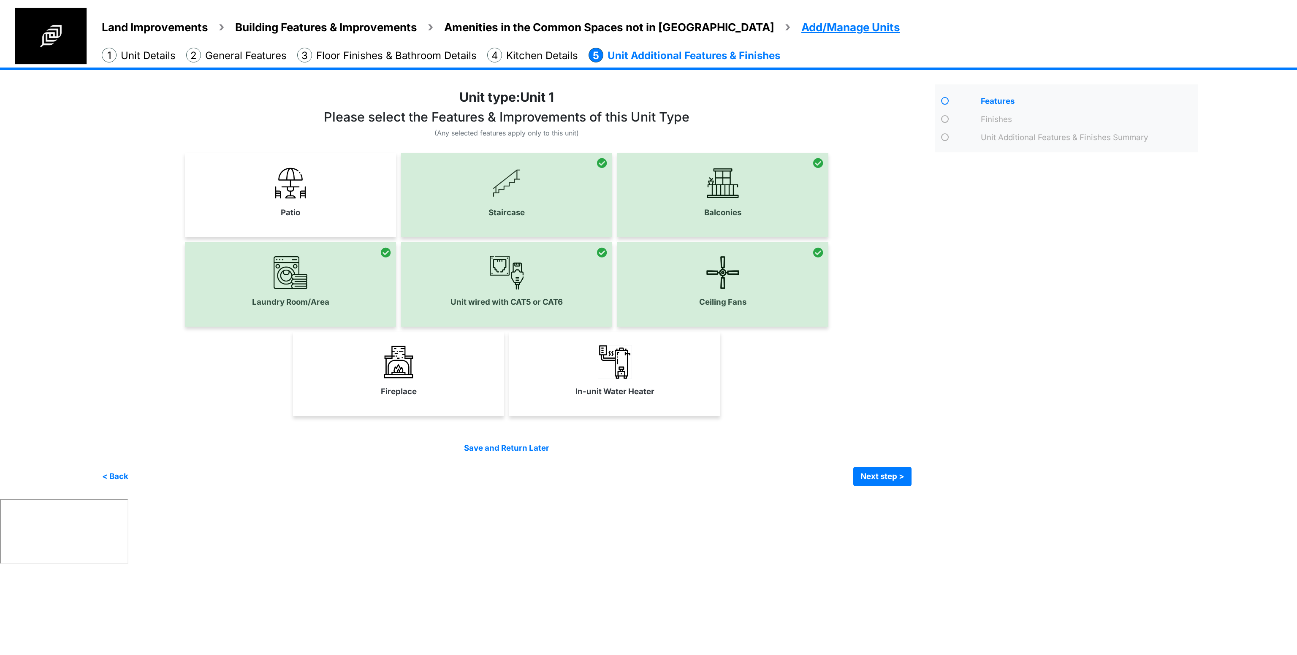
click at [315, 195] on link "Patio" at bounding box center [290, 192] width 211 height 62
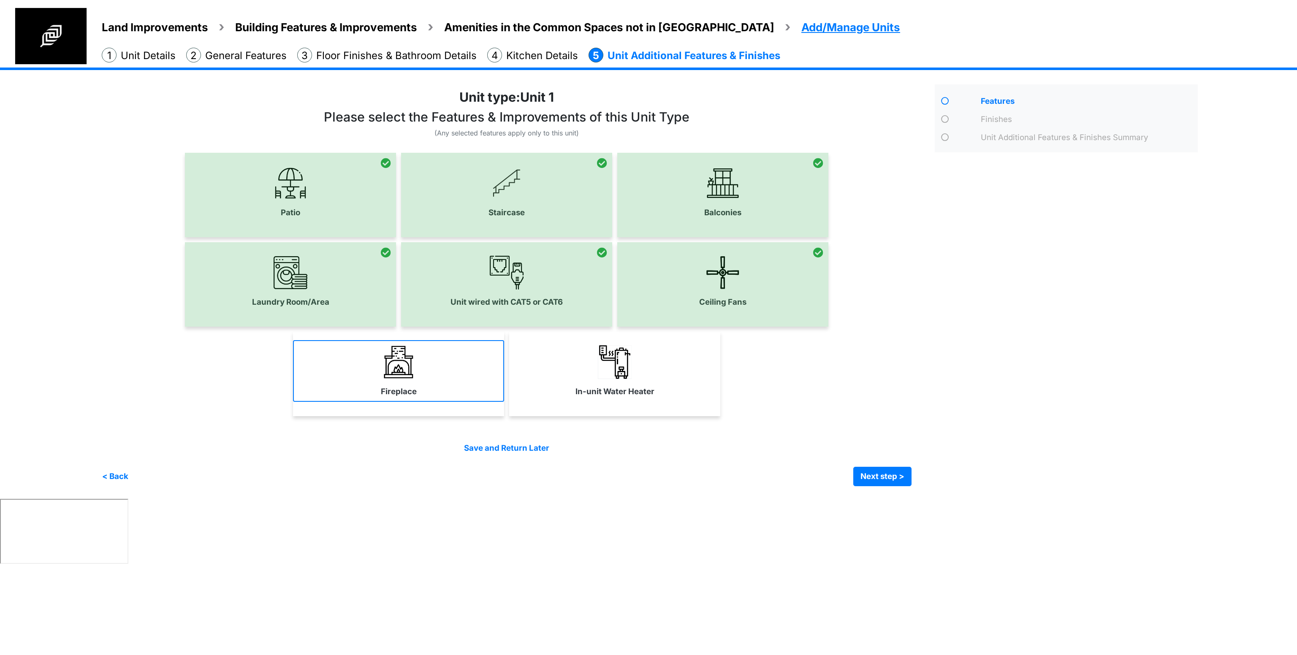
click at [352, 371] on link "Fireplace" at bounding box center [398, 371] width 211 height 62
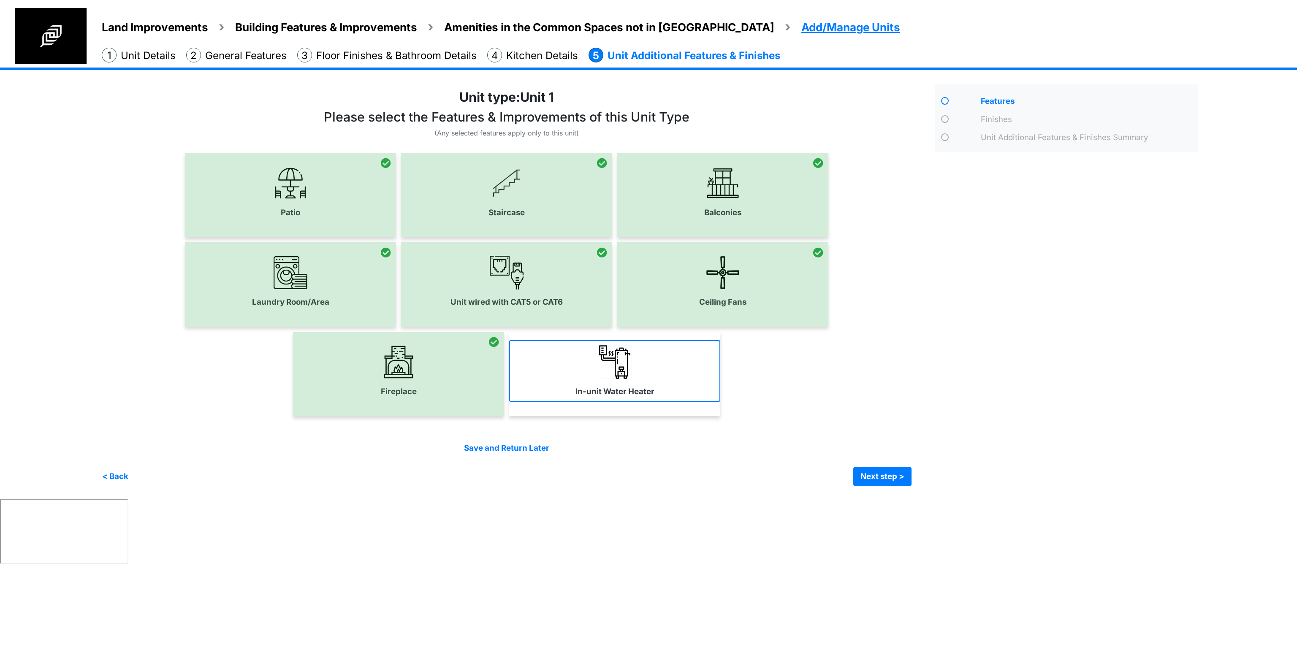
click at [596, 370] on link "In-unit Water Heater" at bounding box center [614, 371] width 211 height 62
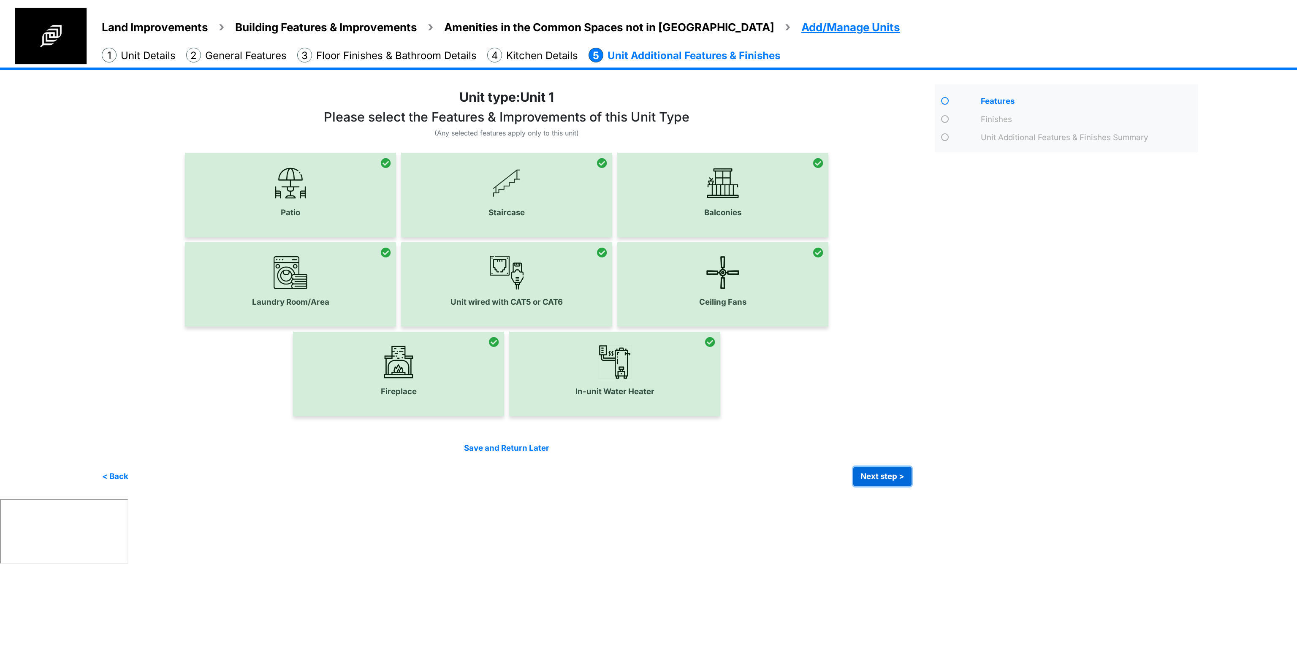
click at [810, 409] on button "Next step >" at bounding box center [882, 476] width 58 height 19
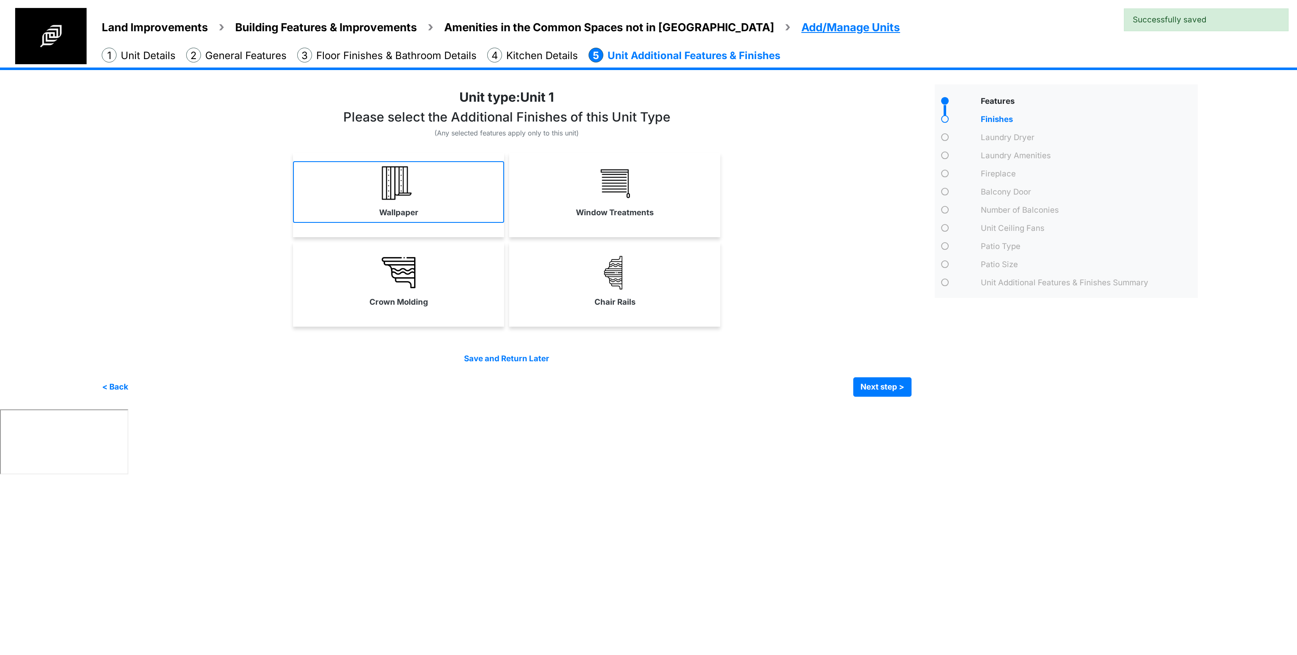
click at [420, 189] on link "Wallpaper" at bounding box center [398, 192] width 211 height 62
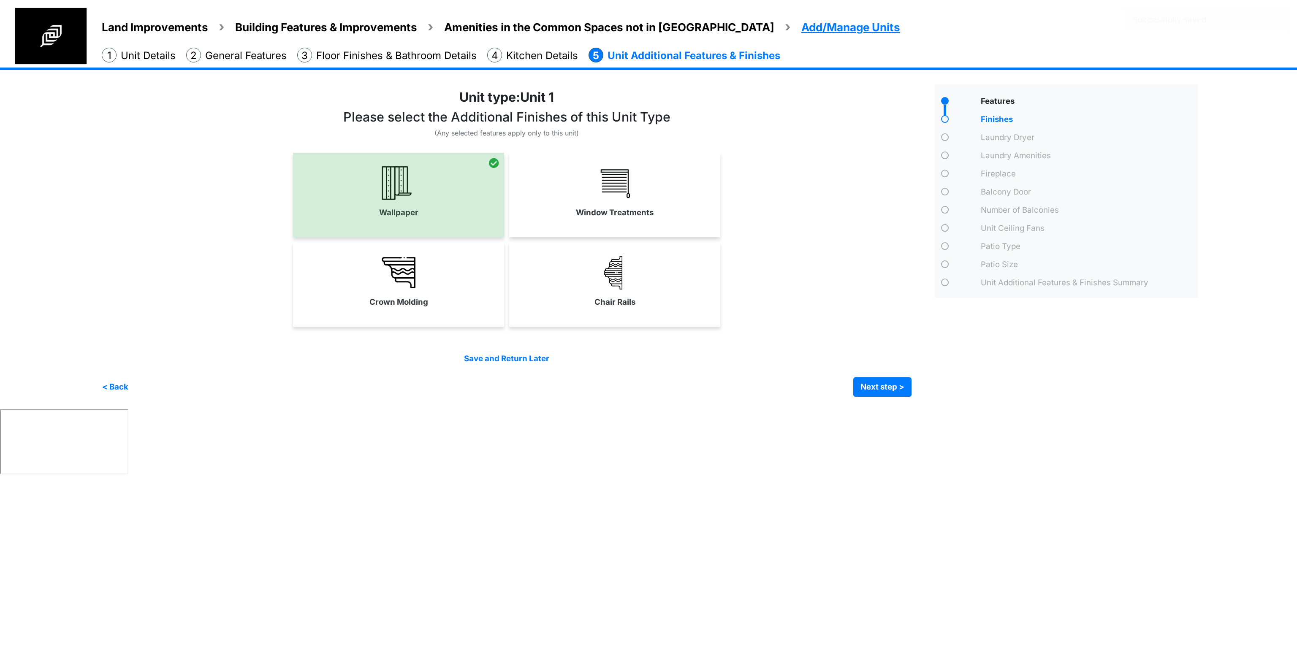
click at [436, 270] on link "Crown Molding" at bounding box center [398, 282] width 211 height 62
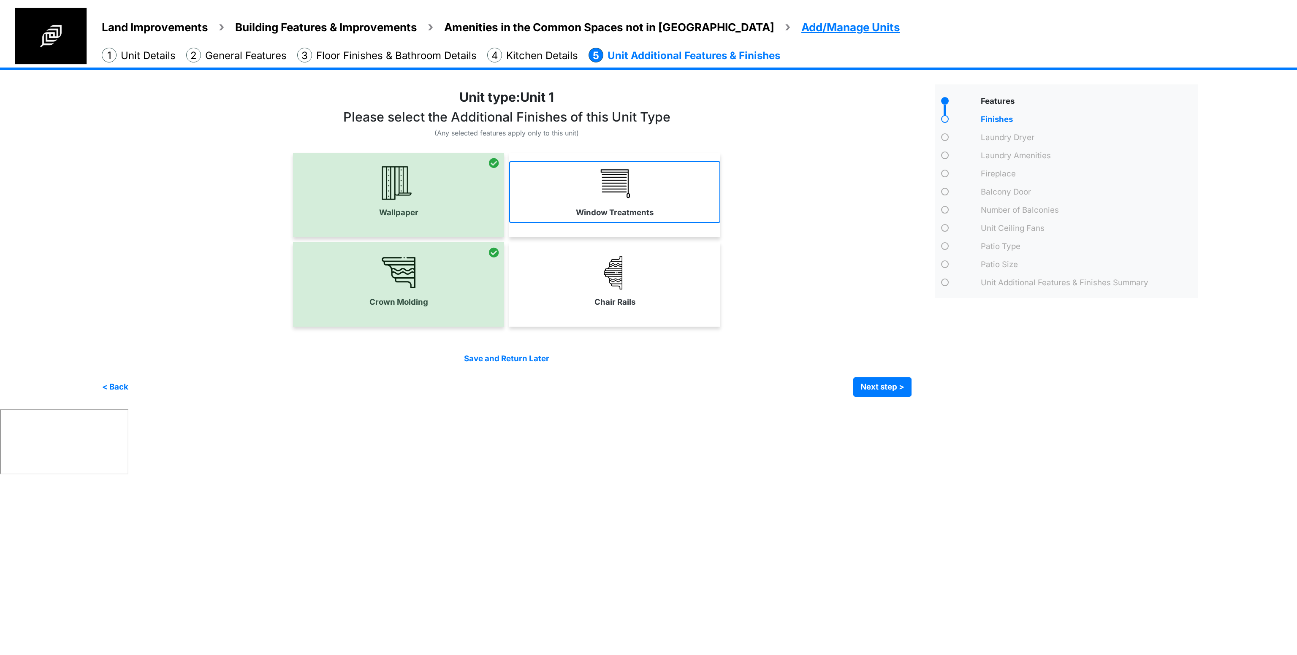
click at [652, 205] on link "Window Treatments" at bounding box center [614, 192] width 211 height 62
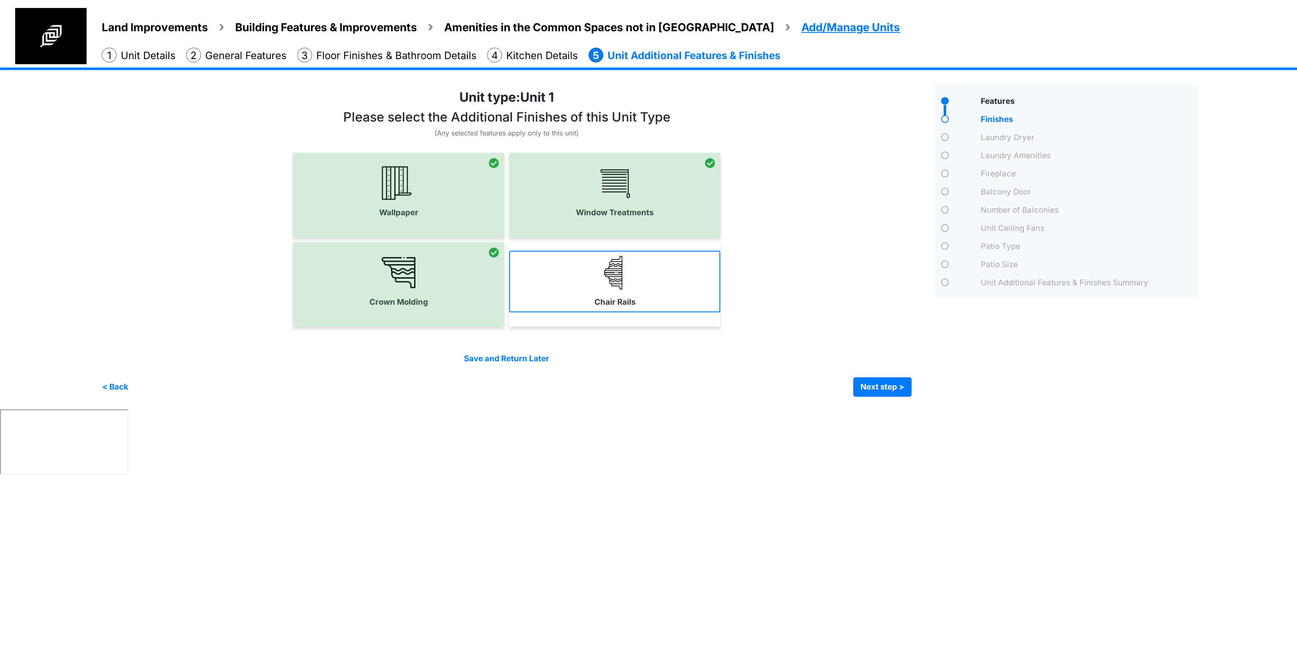
click at [650, 272] on link "Chair Rails" at bounding box center [614, 282] width 211 height 62
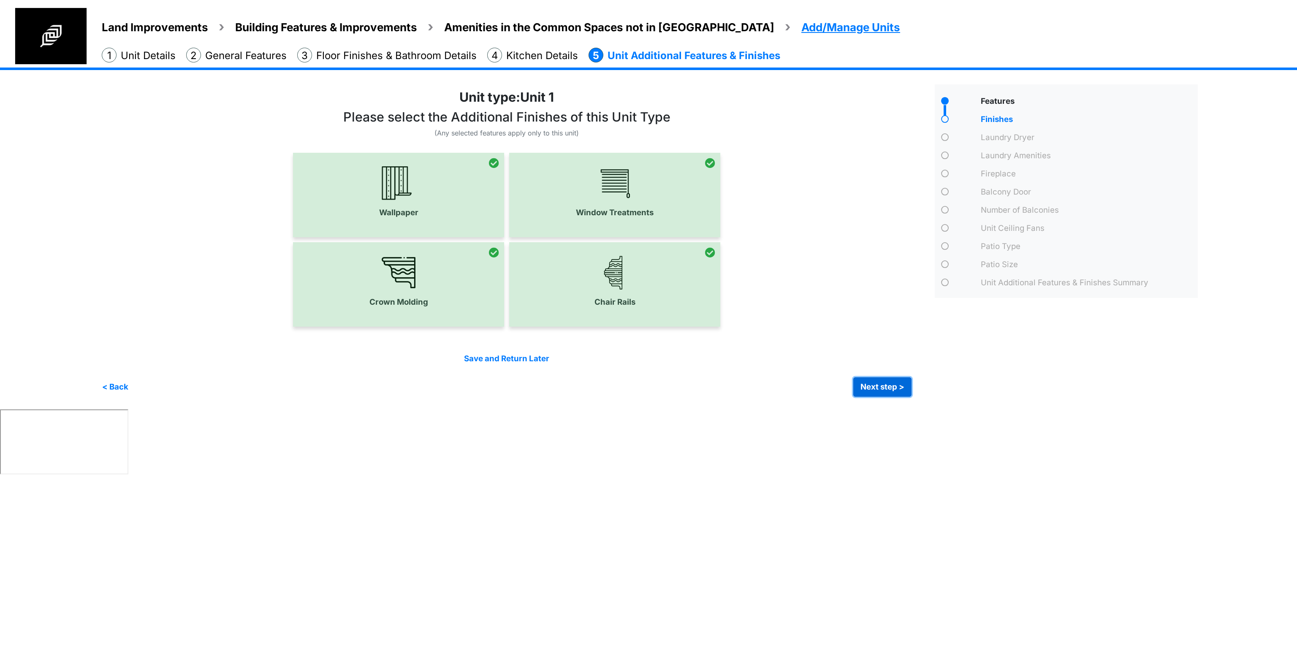
click at [810, 379] on button "Next step >" at bounding box center [882, 386] width 58 height 19
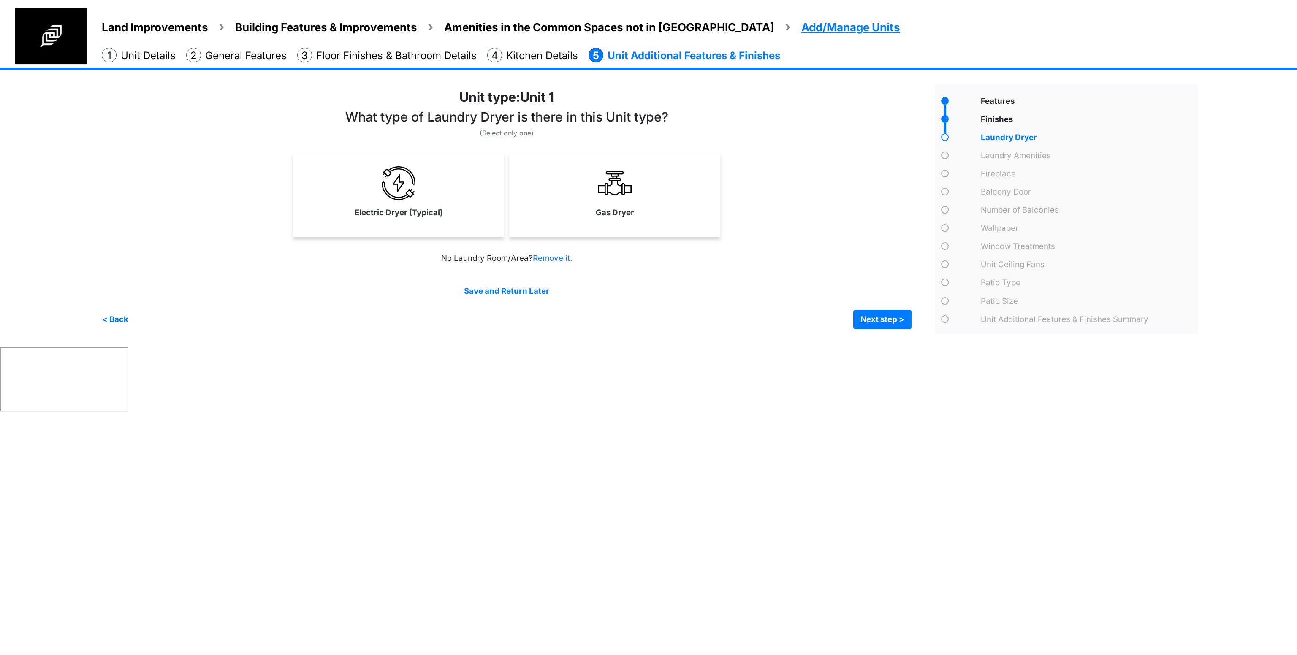
click at [98, 322] on div "Land Improvements Building Features & Improvements Amenities in the Common Spac…" at bounding box center [648, 207] width 1297 height 279
click at [117, 320] on button "< Back" at bounding box center [115, 319] width 27 height 19
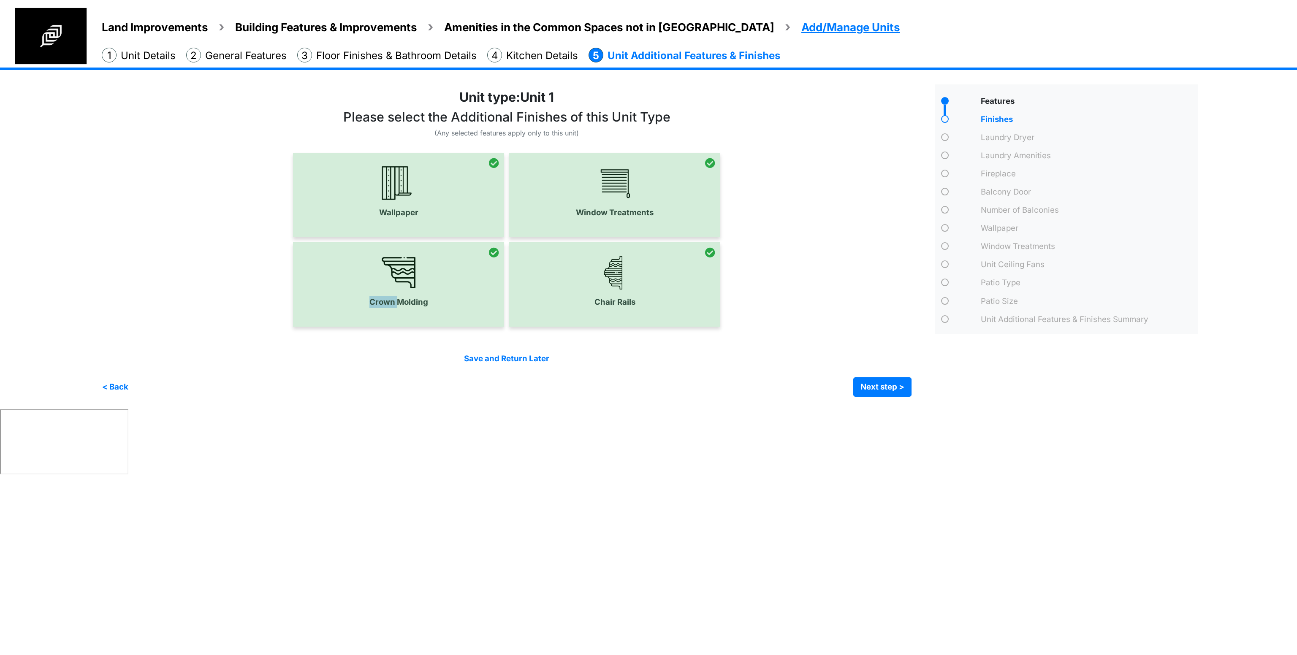
click at [117, 320] on div "Crown Molding Chair Rails" at bounding box center [507, 284] width 810 height 84
click at [111, 383] on button "< Back" at bounding box center [115, 386] width 27 height 19
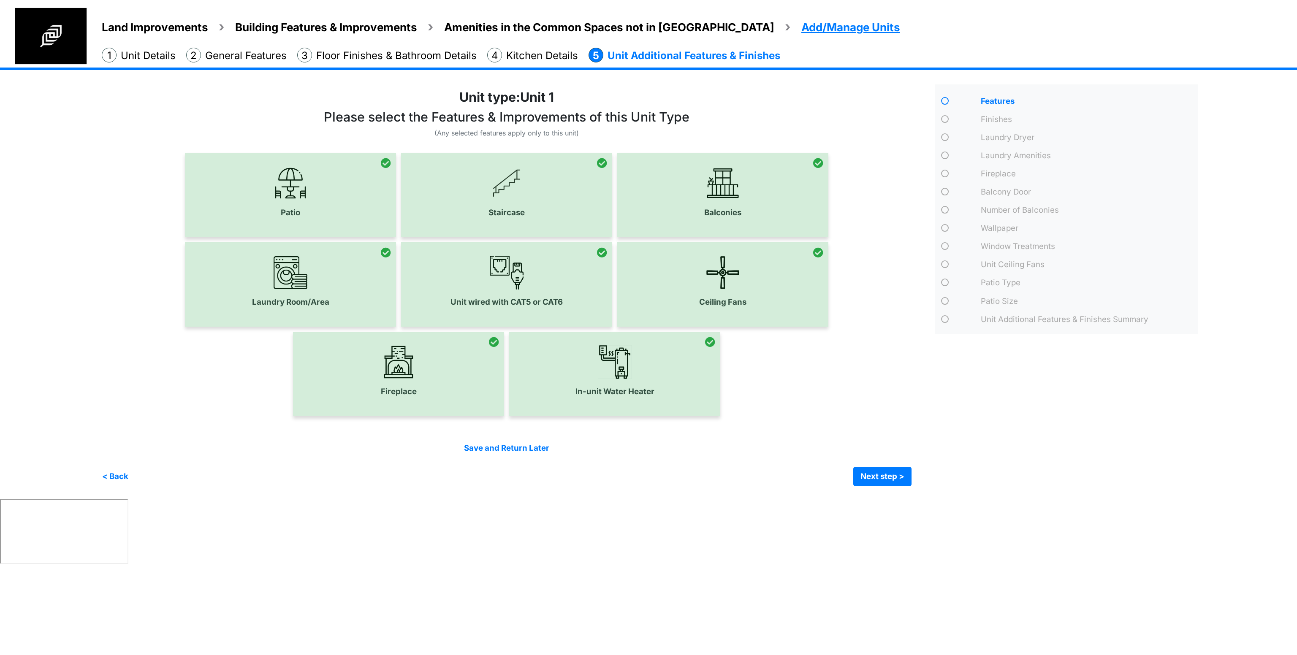
click at [284, 295] on div at bounding box center [290, 284] width 211 height 84
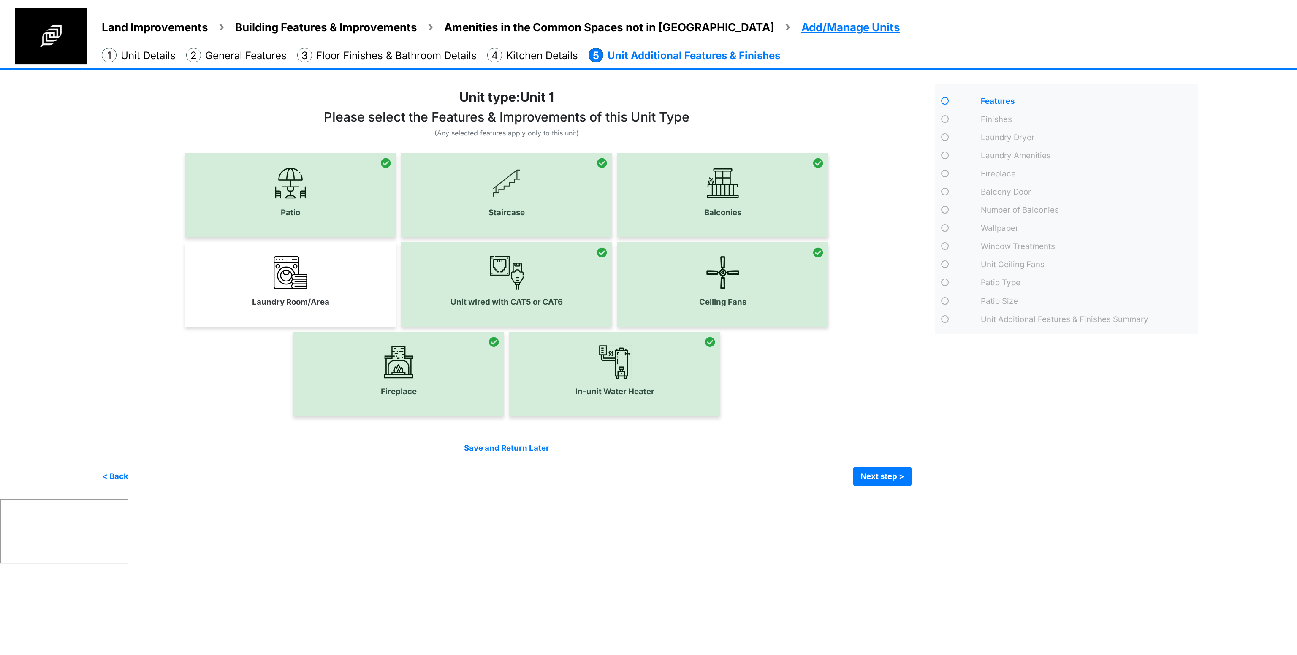
click at [810, 409] on div "Fireplace In-unit Water Heater" at bounding box center [507, 374] width 810 height 84
click at [308, 268] on link "Laundry Room/Area" at bounding box center [290, 282] width 211 height 62
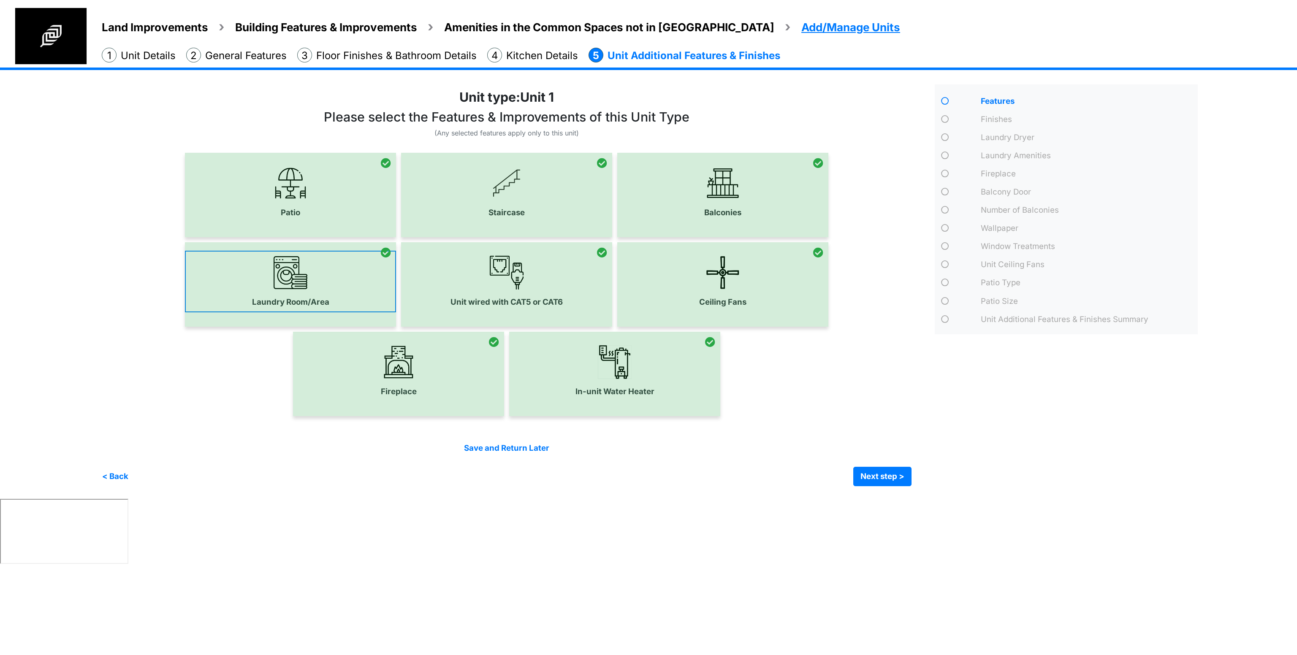
click at [302, 304] on div at bounding box center [290, 284] width 211 height 84
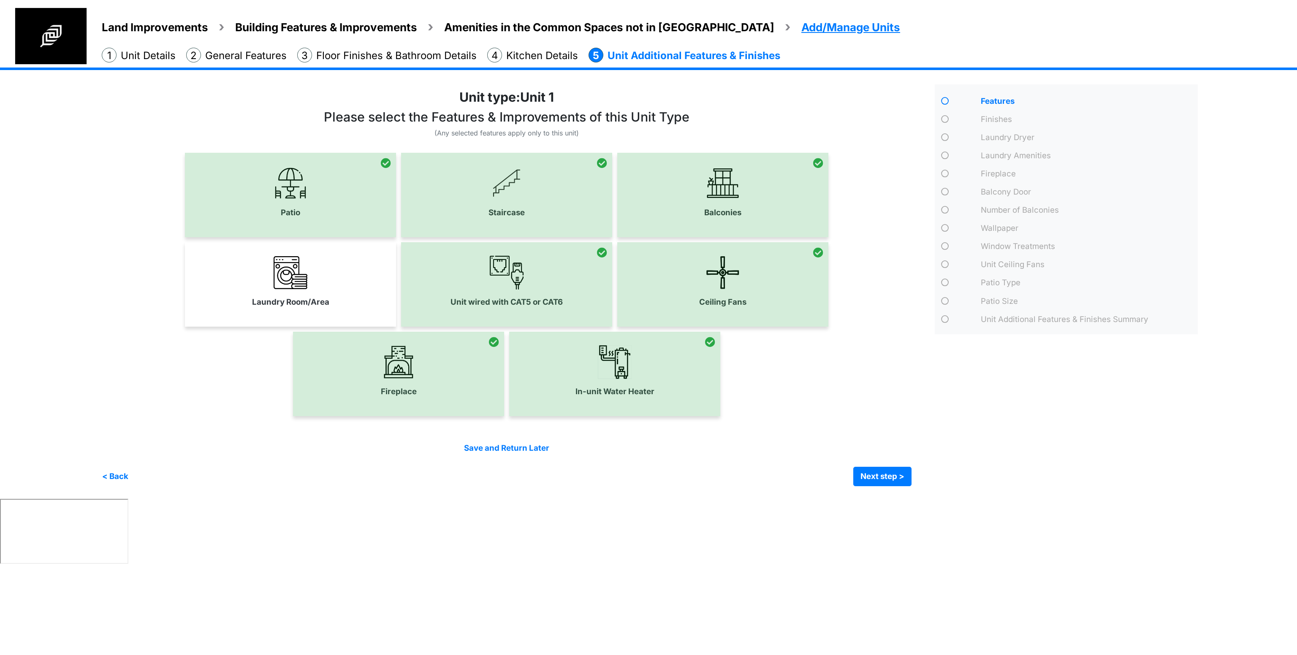
click at [810, 409] on button "Next step >" at bounding box center [882, 476] width 58 height 19
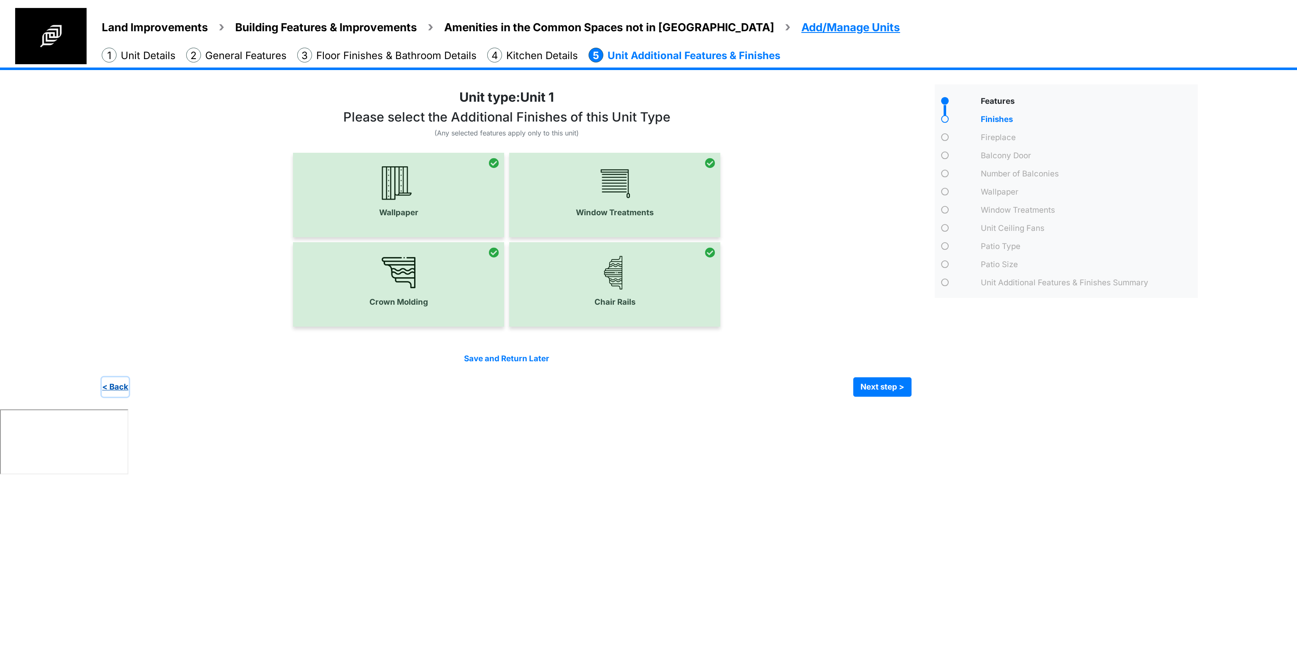
click at [119, 383] on button "< Back" at bounding box center [115, 386] width 27 height 19
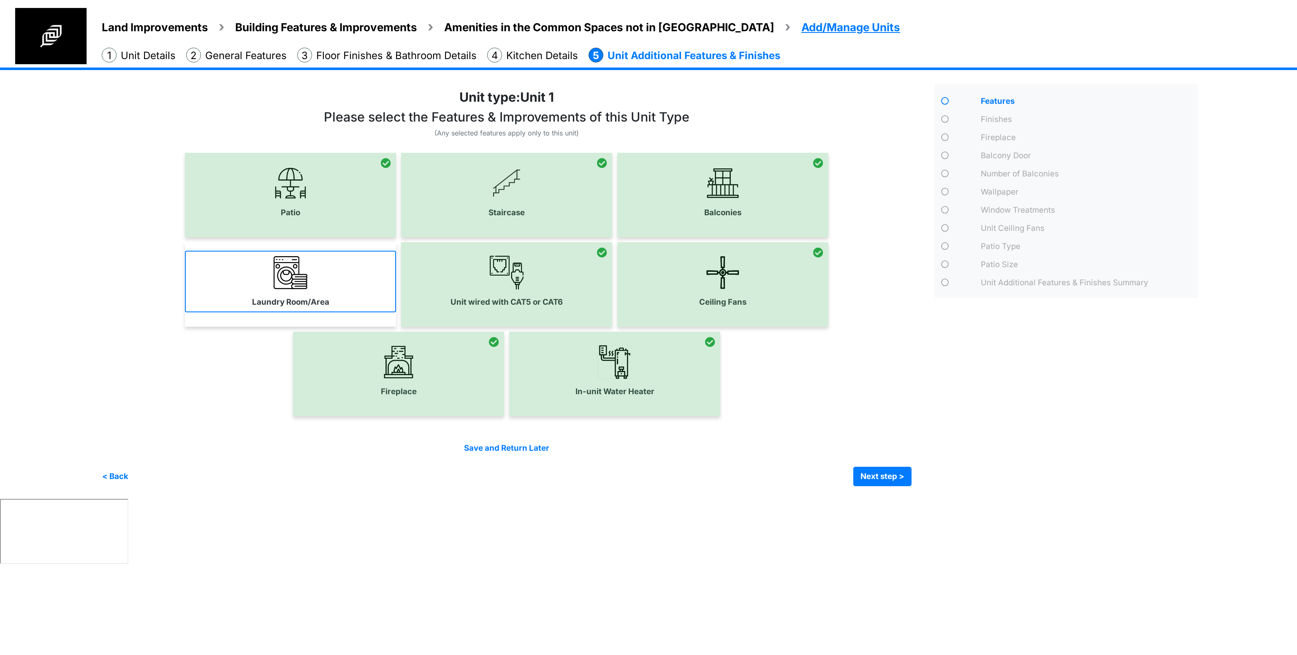
click at [313, 270] on link "Laundry Room/Area" at bounding box center [290, 282] width 211 height 62
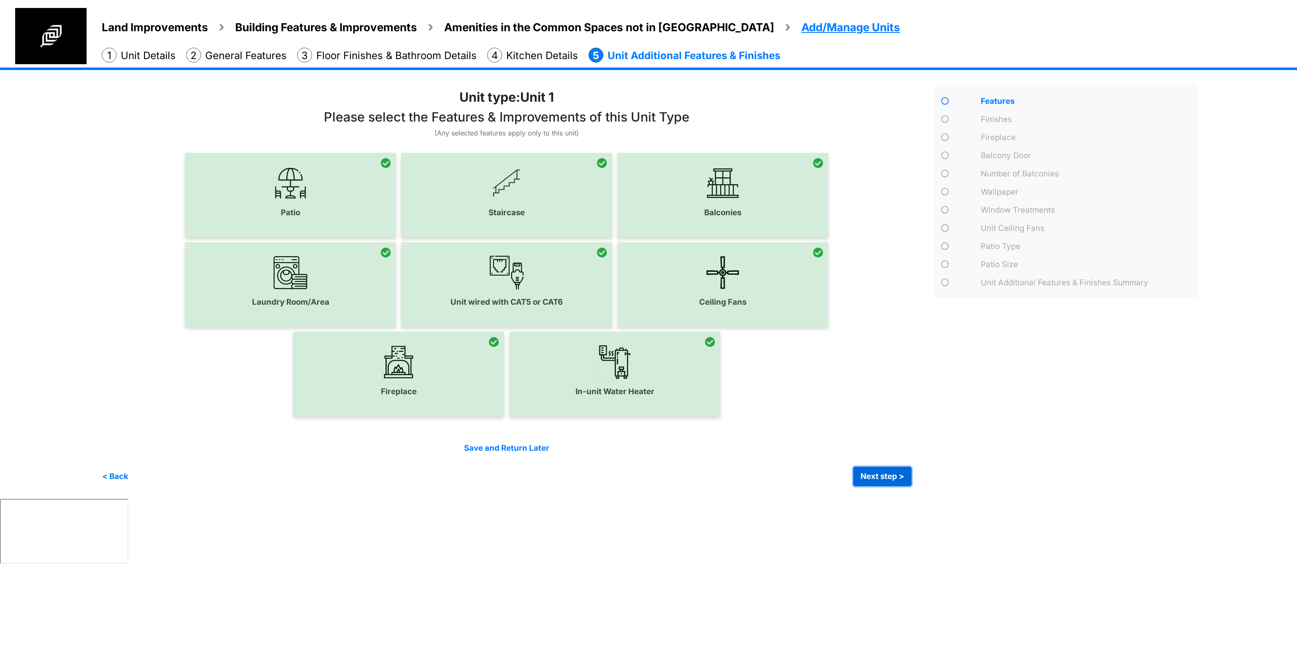
click at [810, 409] on button "Next step >" at bounding box center [882, 476] width 58 height 19
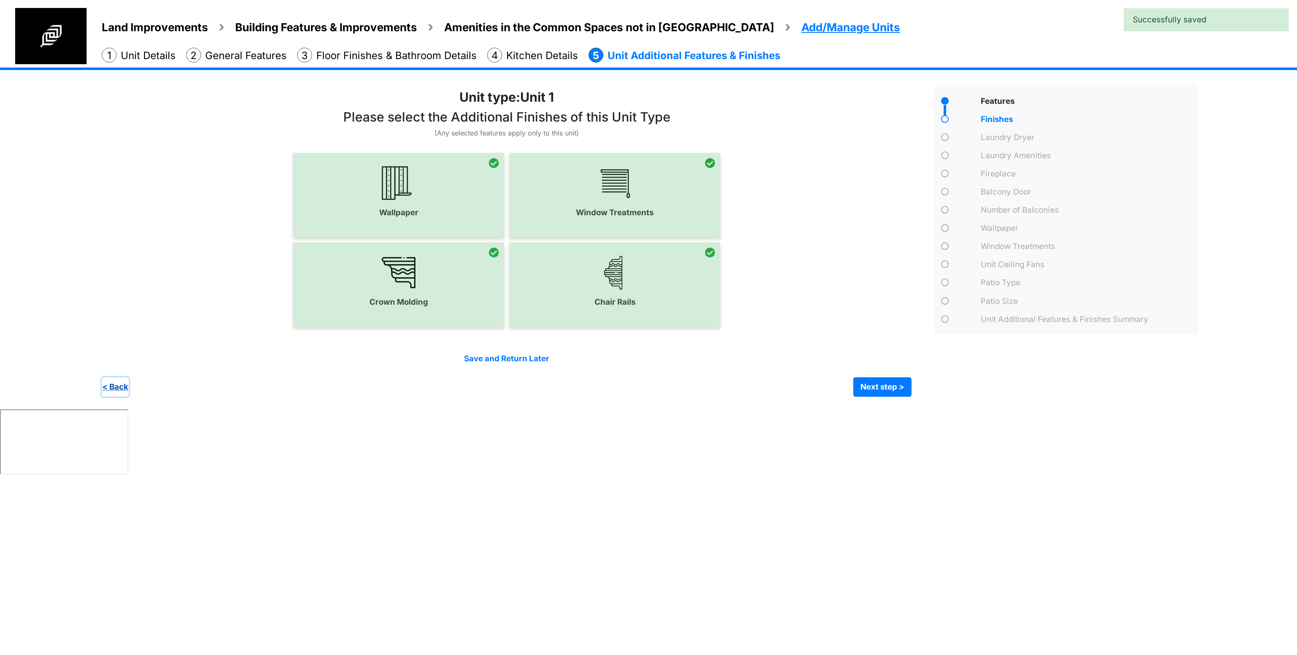
click at [117, 386] on button "< Back" at bounding box center [115, 386] width 27 height 19
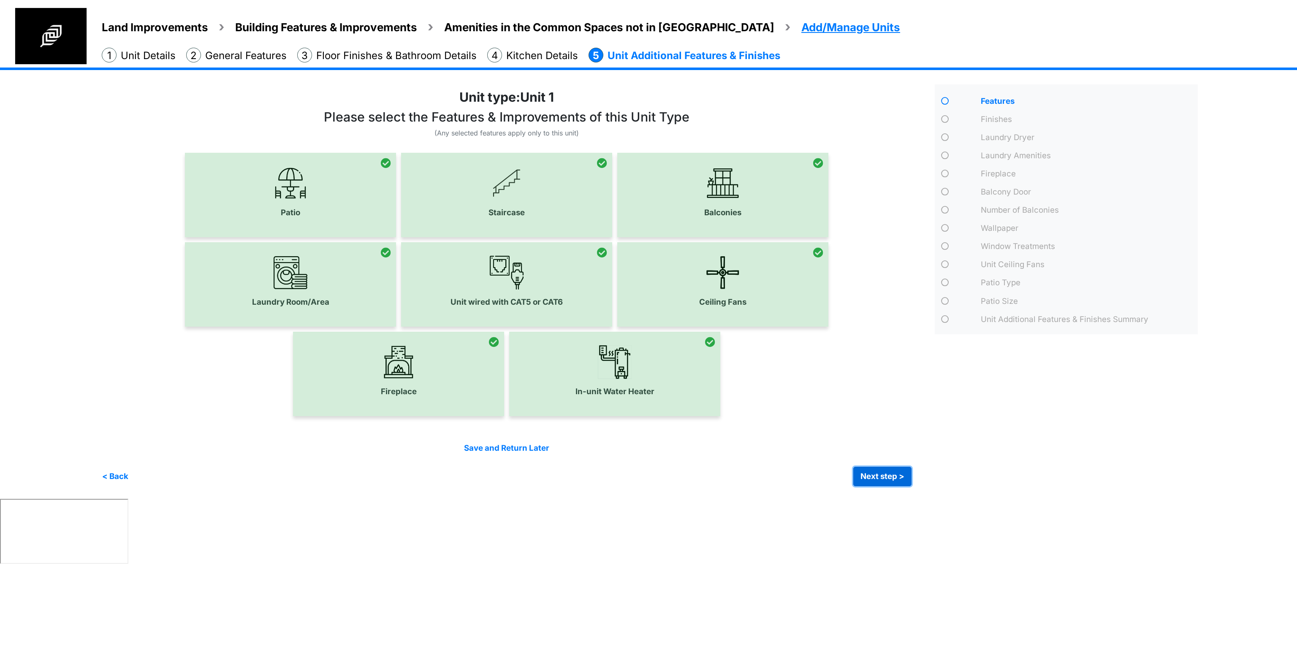
click at [810, 409] on button "Next step >" at bounding box center [882, 476] width 58 height 19
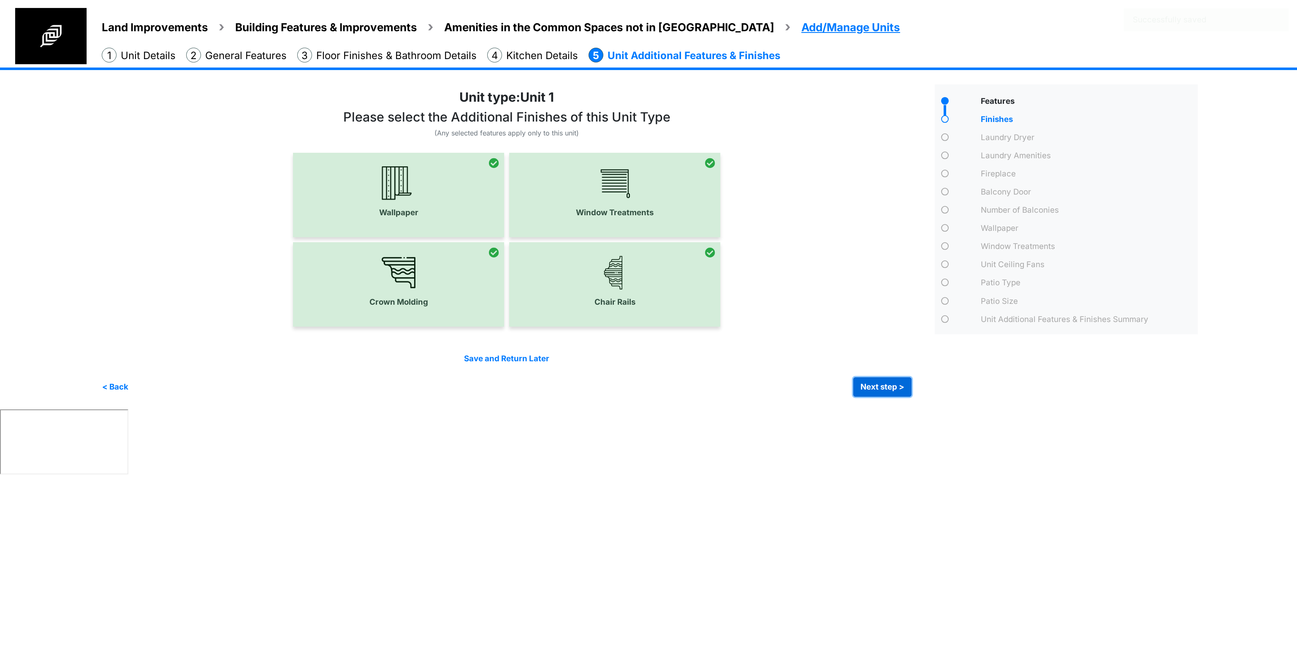
click at [810, 383] on button "Next step >" at bounding box center [882, 386] width 58 height 19
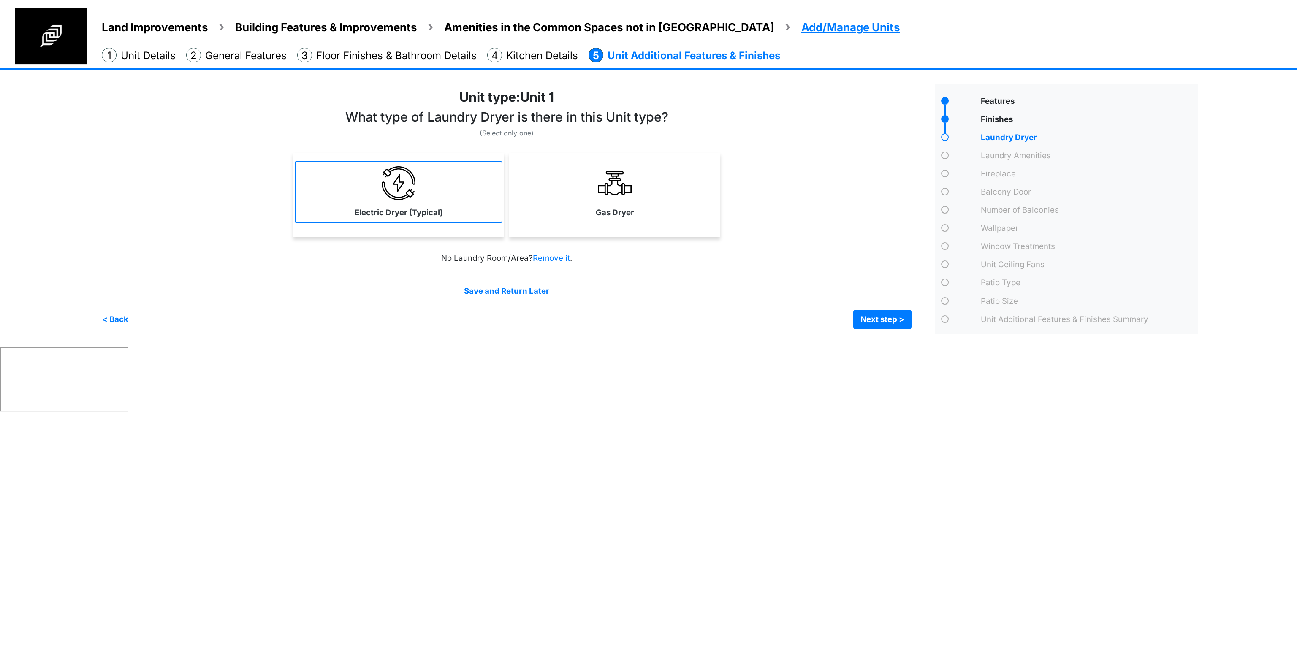
click at [447, 188] on link "Electric Dryer (Typical)" at bounding box center [399, 192] width 208 height 62
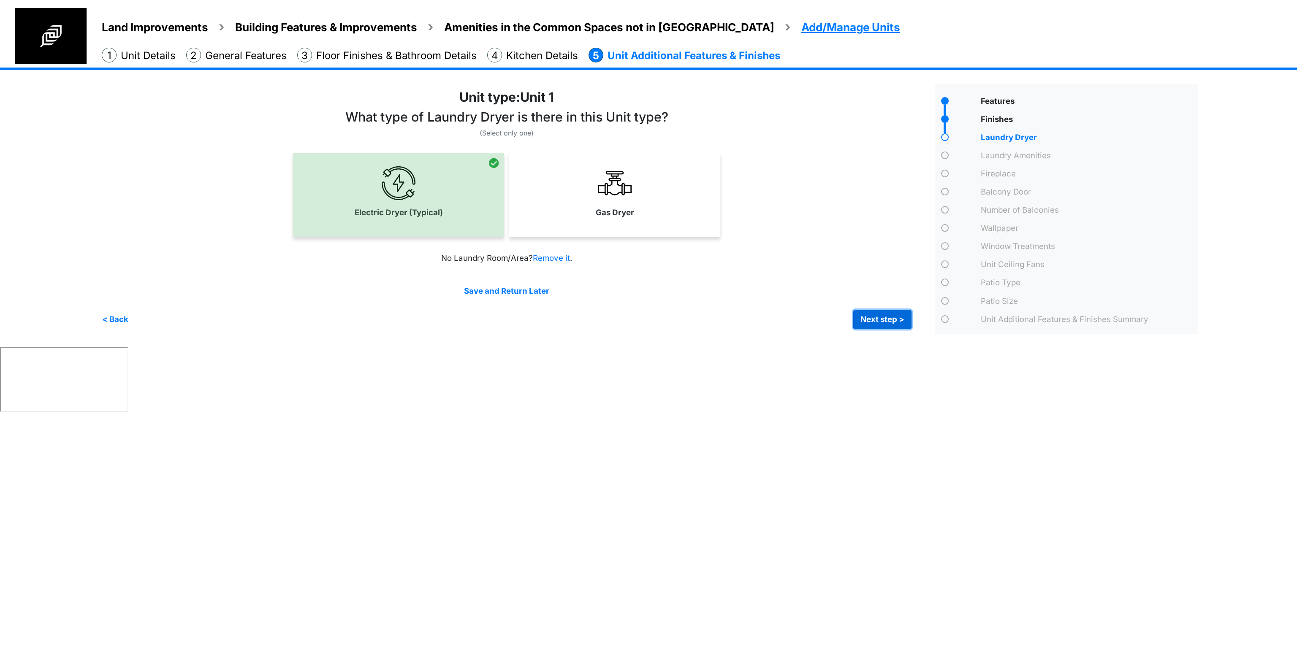
click at [810, 317] on button "Next step >" at bounding box center [882, 319] width 58 height 19
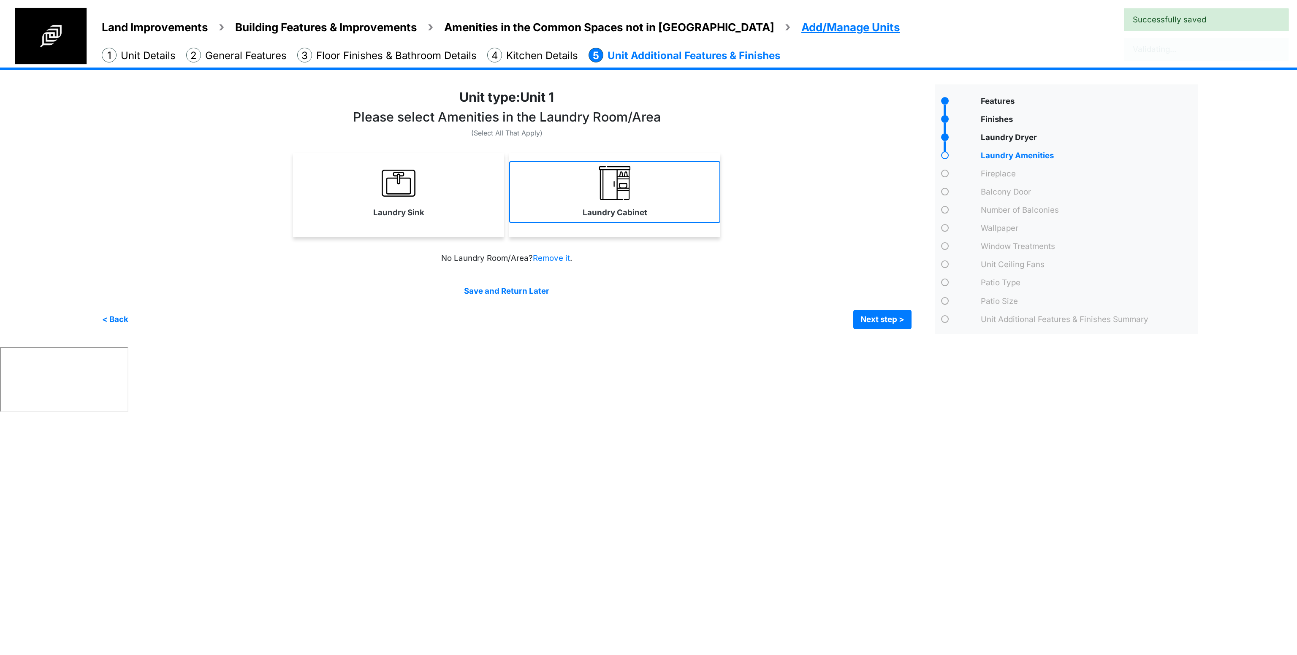
click at [563, 197] on link "Laundry Cabinet" at bounding box center [614, 192] width 211 height 62
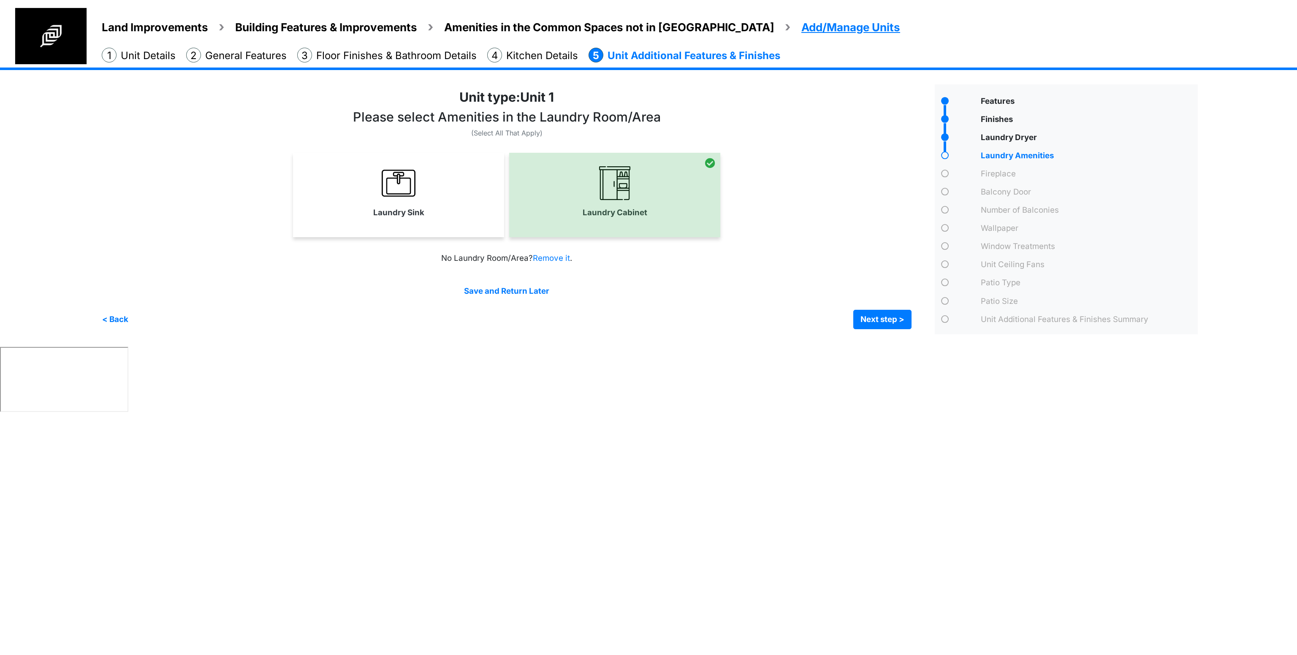
click at [435, 225] on div "Laundry Sink" at bounding box center [398, 195] width 211 height 84
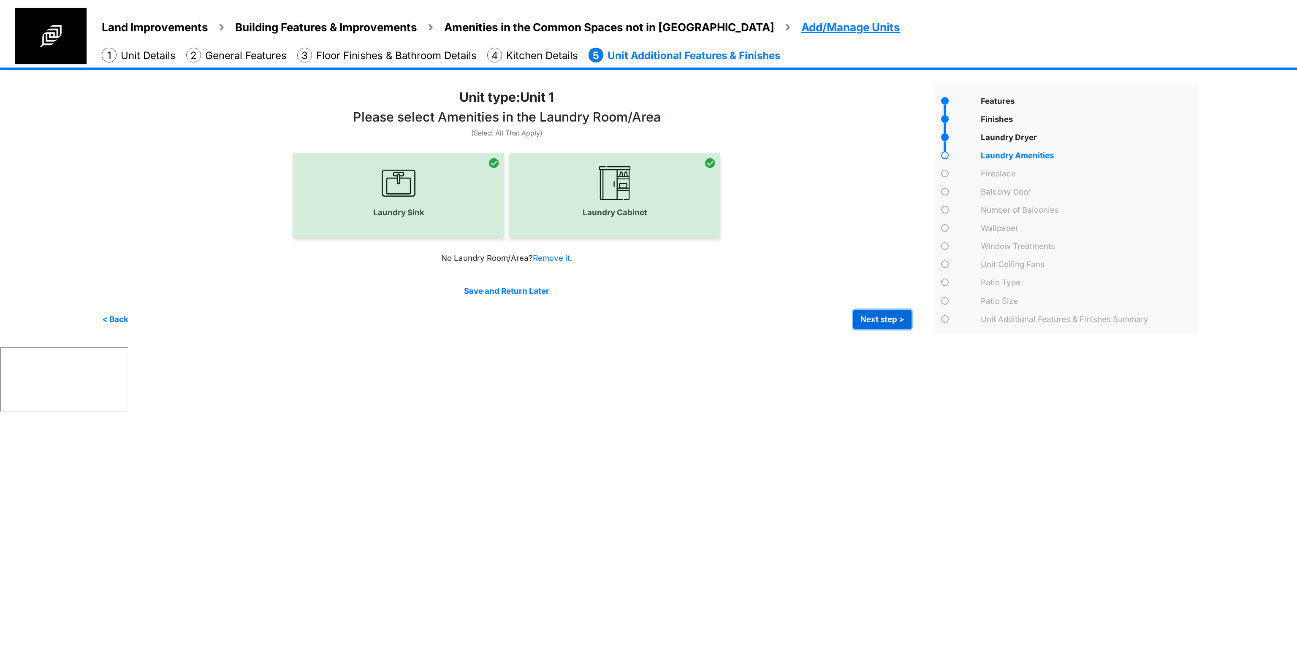
click at [810, 315] on button "Next step >" at bounding box center [882, 319] width 58 height 19
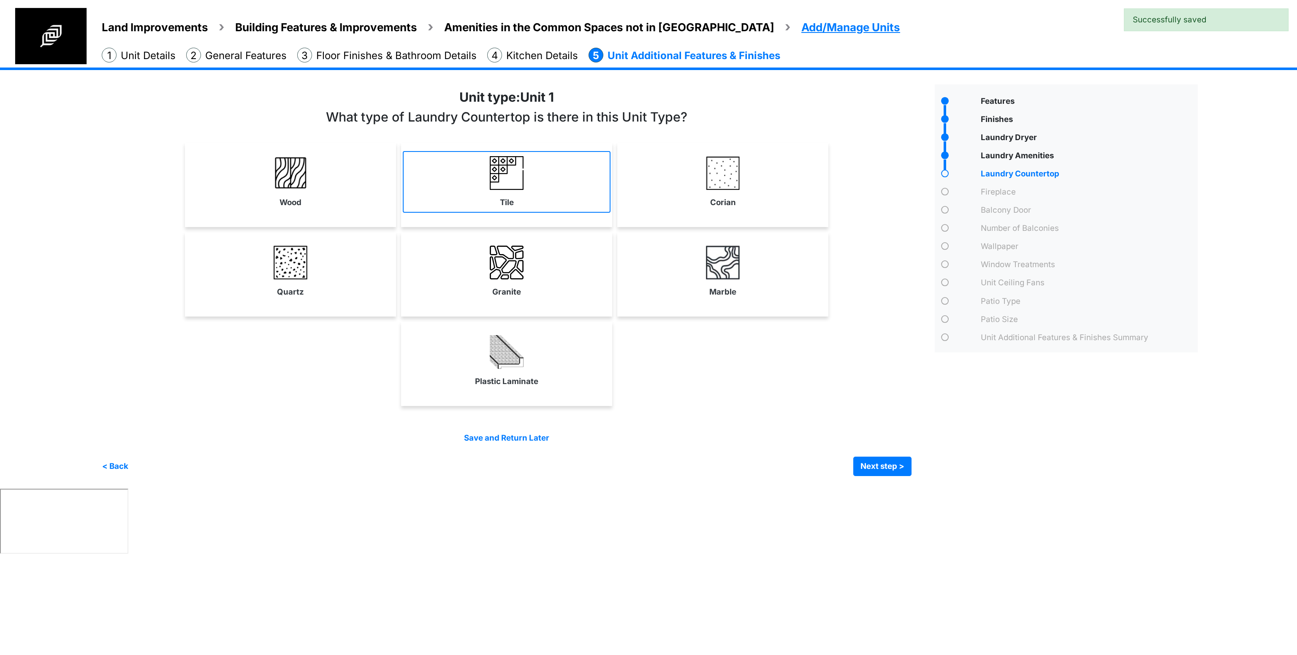
click at [509, 200] on label "Tile" at bounding box center [507, 203] width 14 height 12
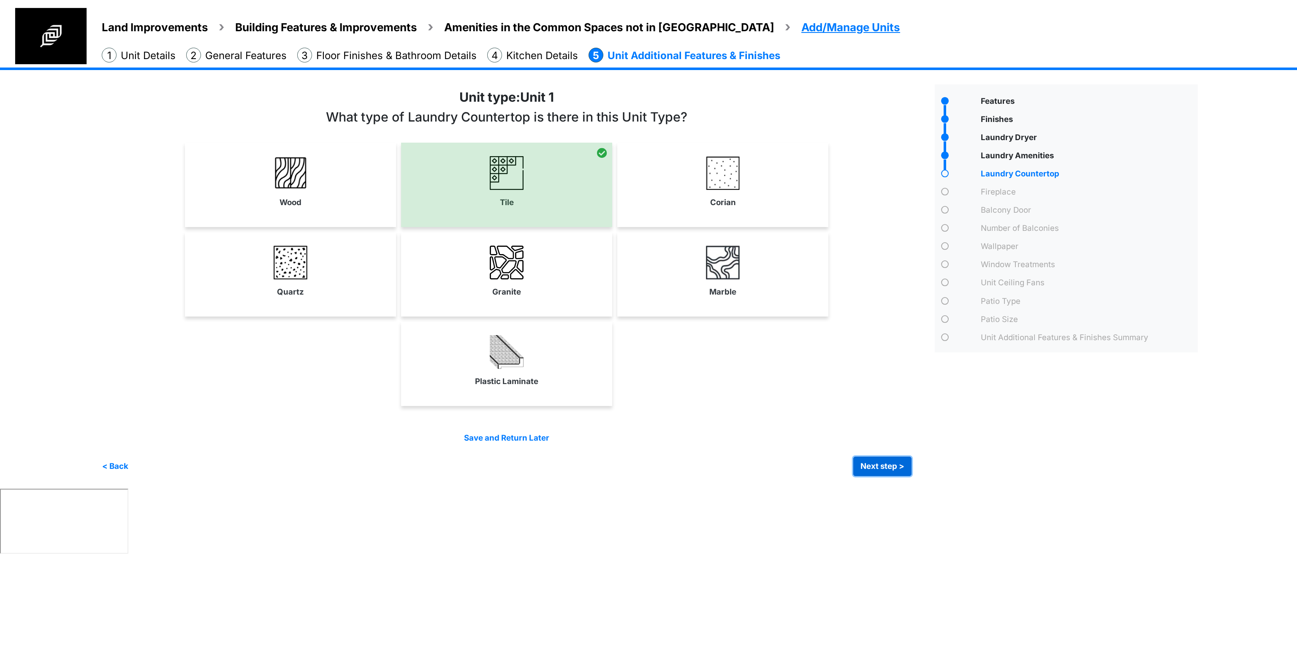
click at [810, 409] on button "Next step >" at bounding box center [882, 466] width 58 height 19
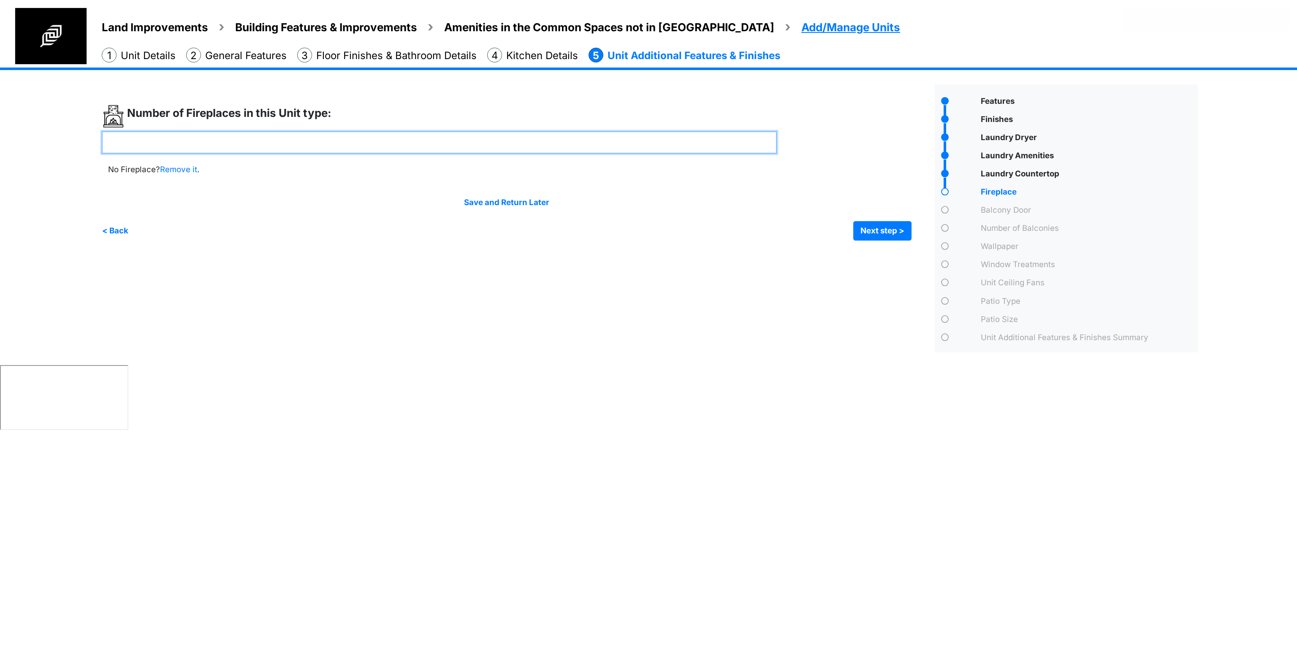
click at [354, 153] on input "number" at bounding box center [439, 142] width 675 height 22
type input "*"
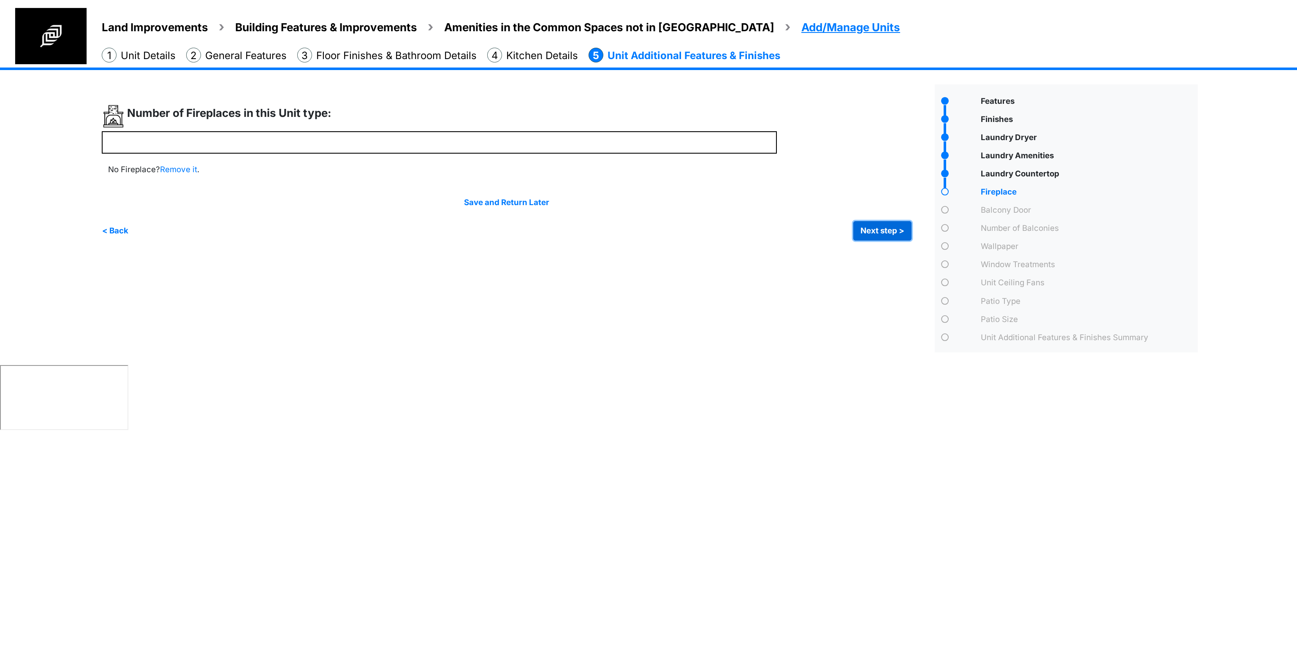
click at [810, 236] on button "Next step >" at bounding box center [882, 230] width 58 height 19
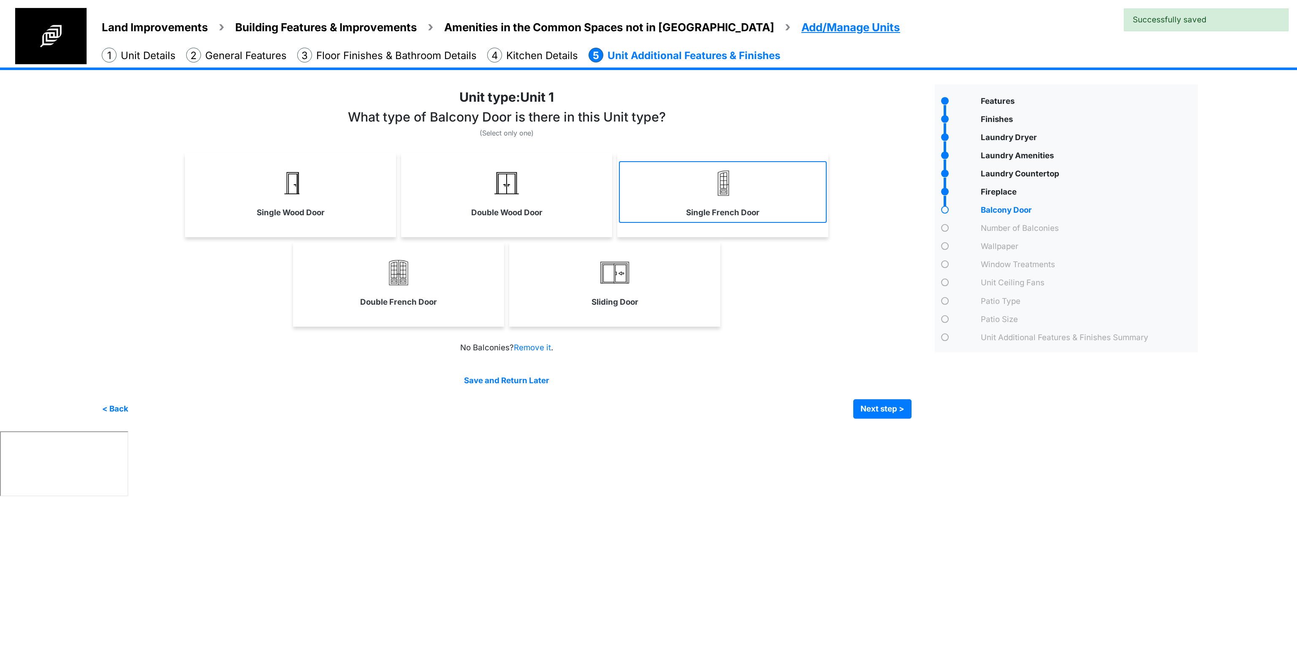
click at [737, 180] on img at bounding box center [723, 183] width 34 height 34
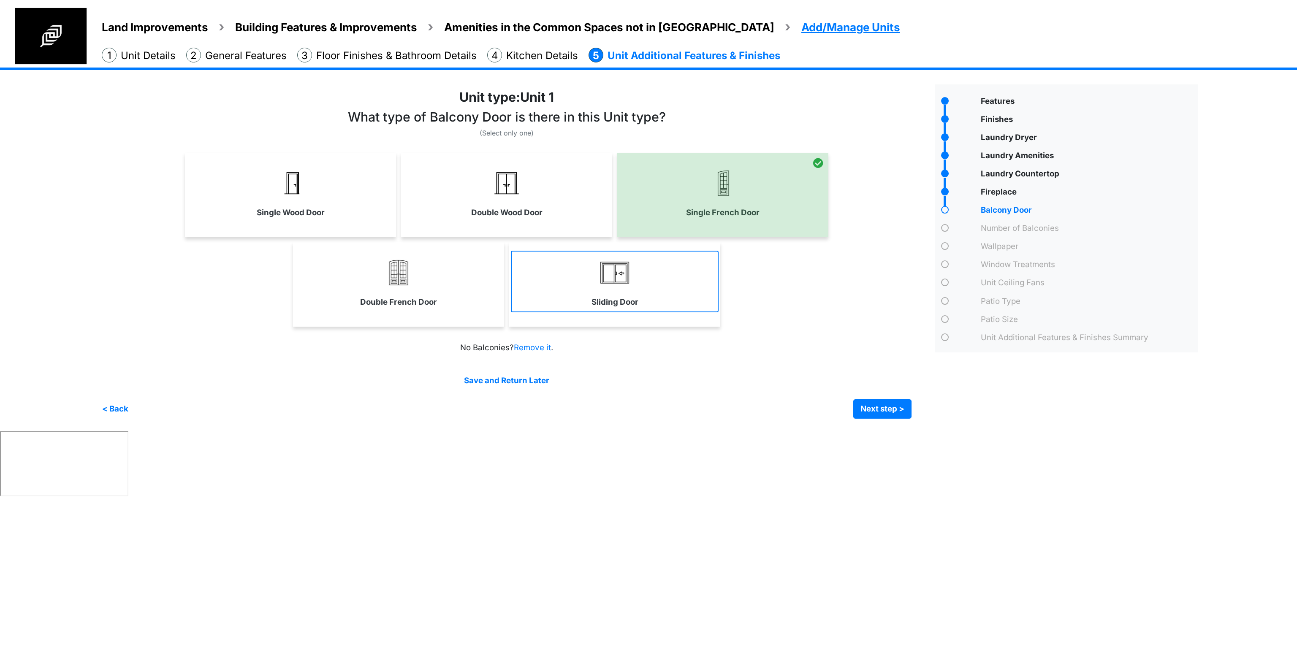
click at [575, 272] on link "Sliding Door" at bounding box center [615, 282] width 208 height 62
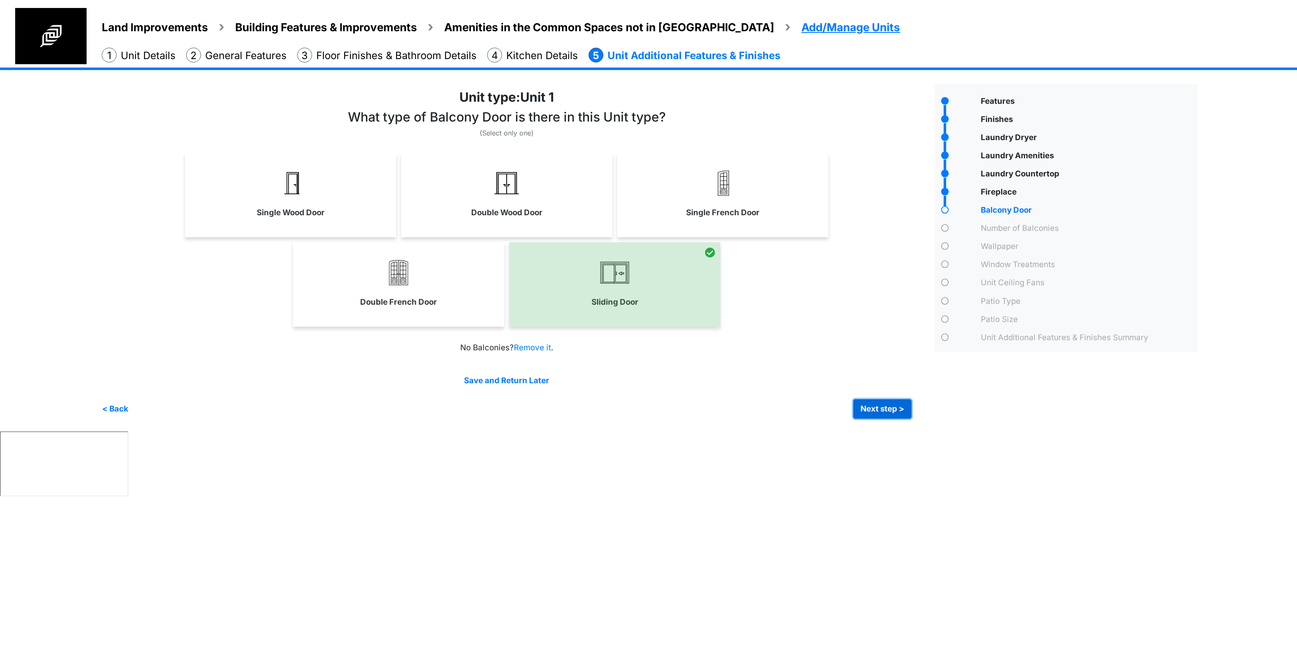
click at [810, 405] on button "Next step >" at bounding box center [882, 408] width 58 height 19
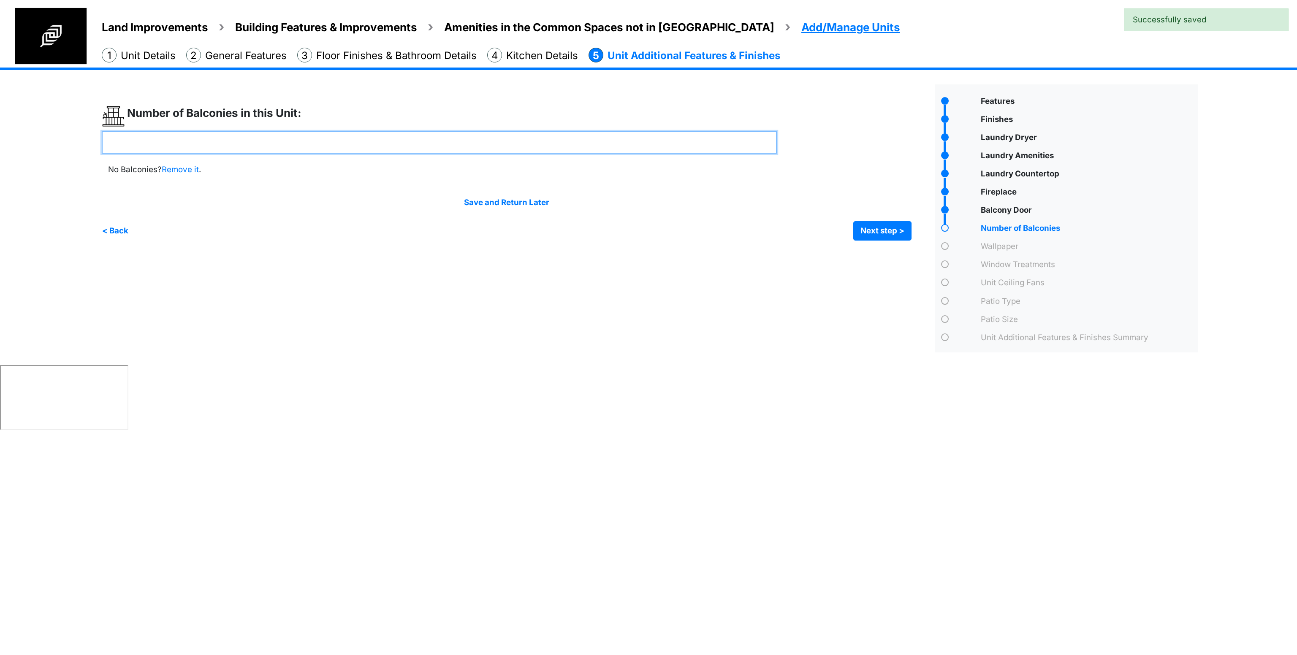
click at [475, 154] on div at bounding box center [515, 173] width 827 height 136
type input "*"
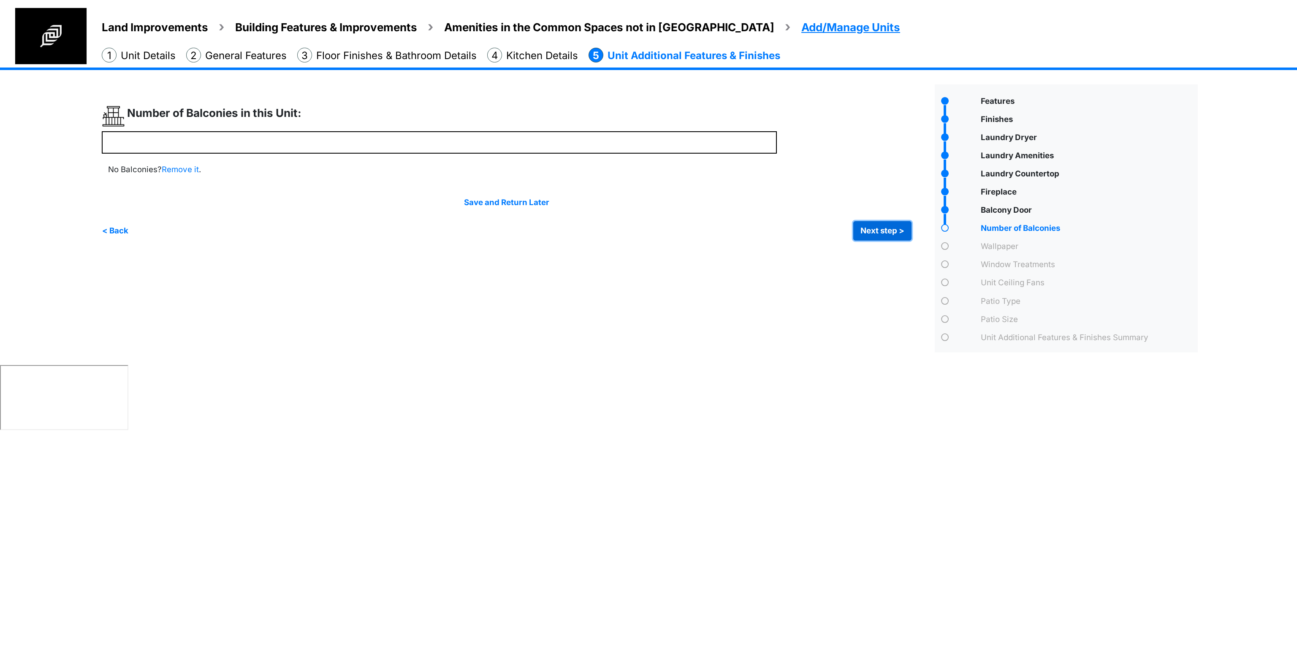
click at [810, 237] on button "Next step >" at bounding box center [882, 230] width 58 height 19
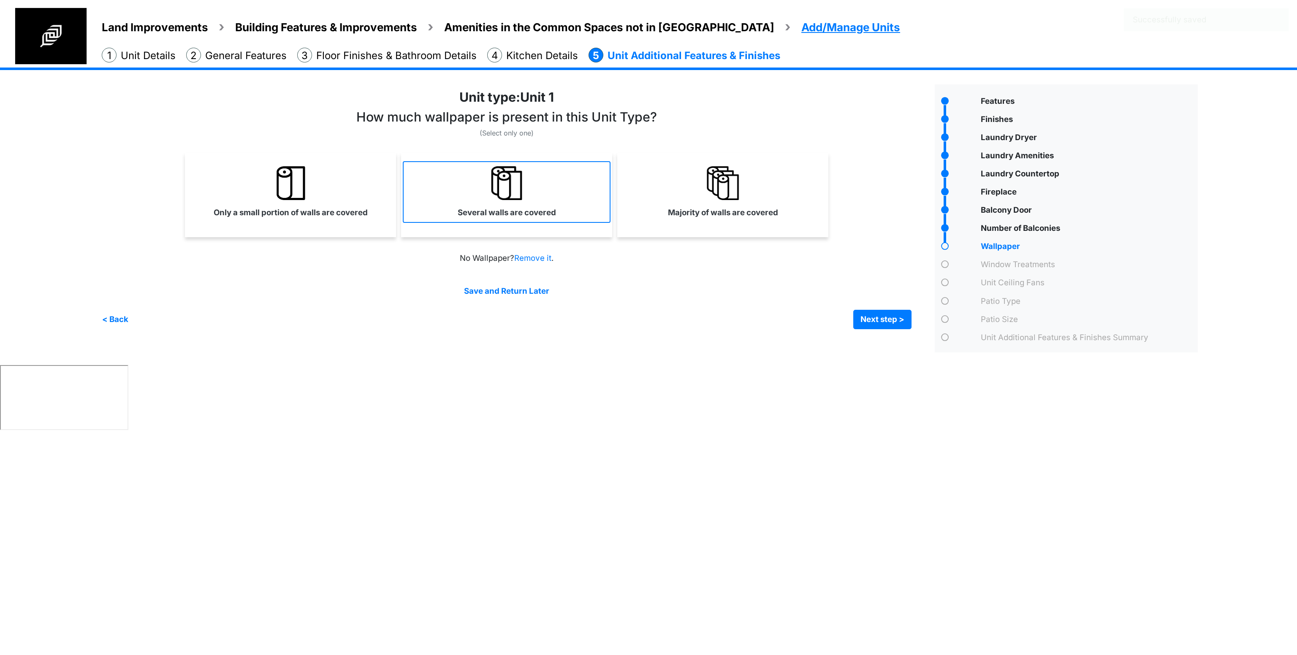
click at [463, 197] on link "Several walls are covered" at bounding box center [507, 192] width 208 height 62
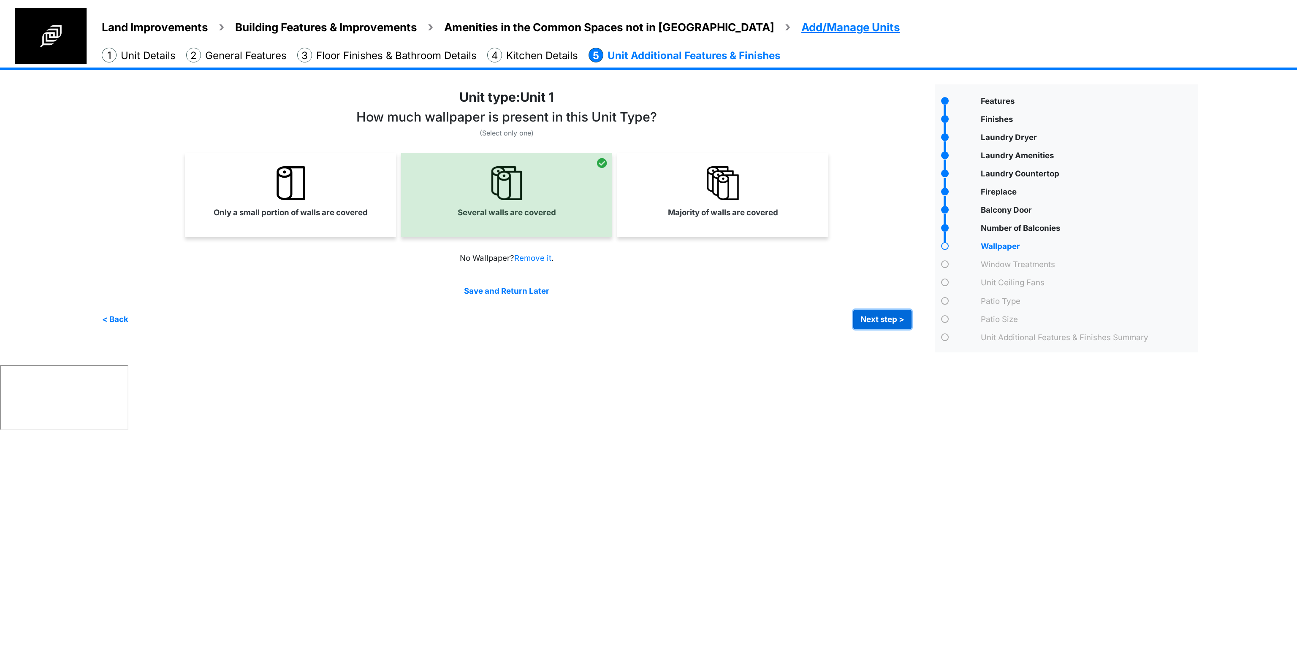
click at [810, 320] on button "Next step >" at bounding box center [882, 319] width 58 height 19
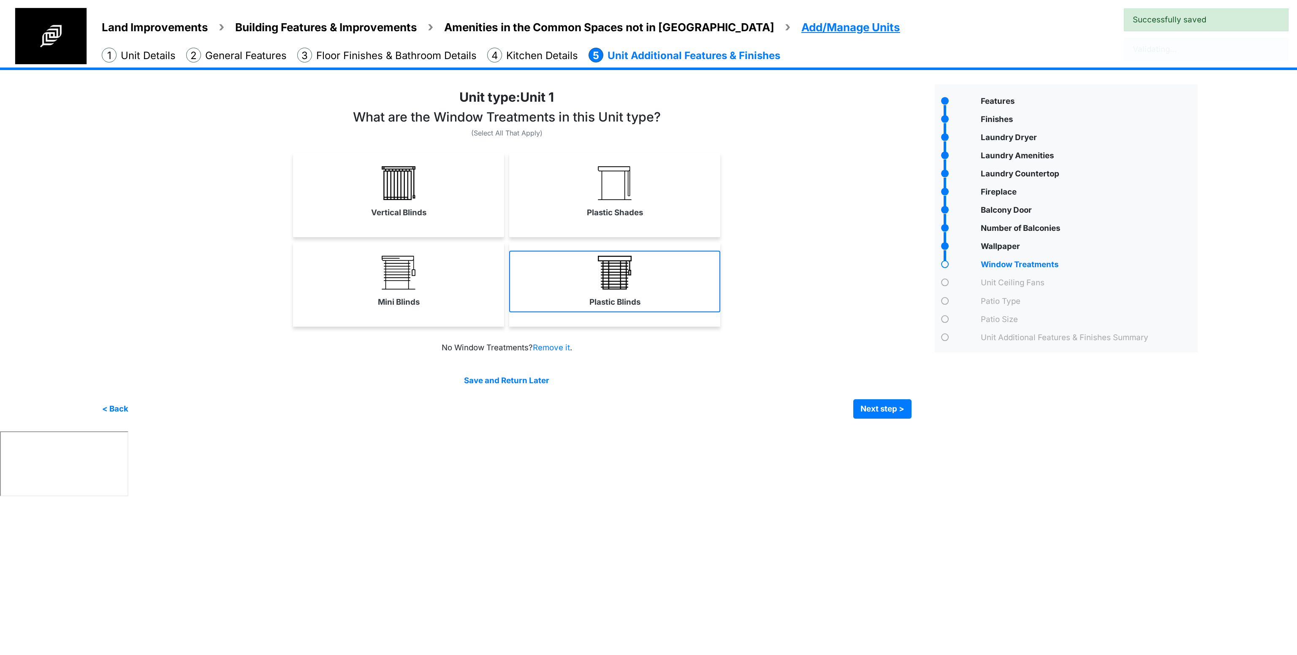
click at [598, 285] on img at bounding box center [615, 273] width 34 height 34
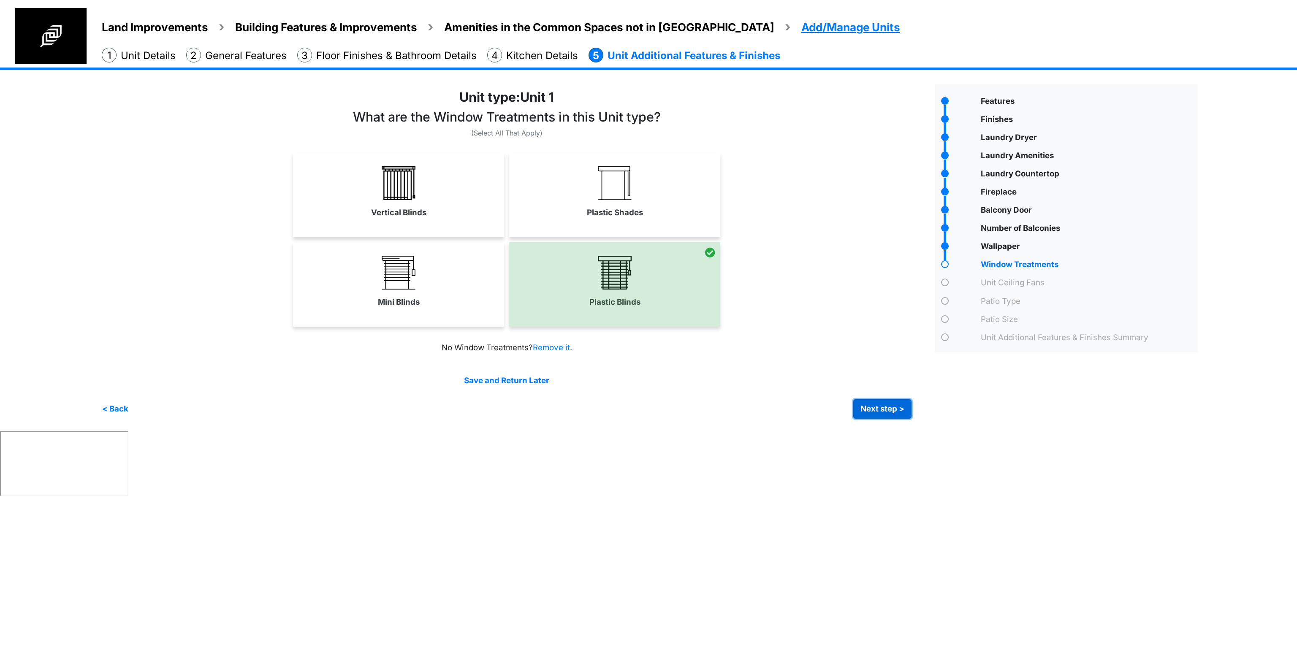
drag, startPoint x: 894, startPoint y: 411, endPoint x: 358, endPoint y: 352, distance: 539.3
click at [345, 409] on html "Land Improvements Building Features & Improvements Amenities in the Common Spac…" at bounding box center [648, 250] width 1297 height 500
click at [371, 306] on link "Mini Blinds" at bounding box center [398, 282] width 211 height 62
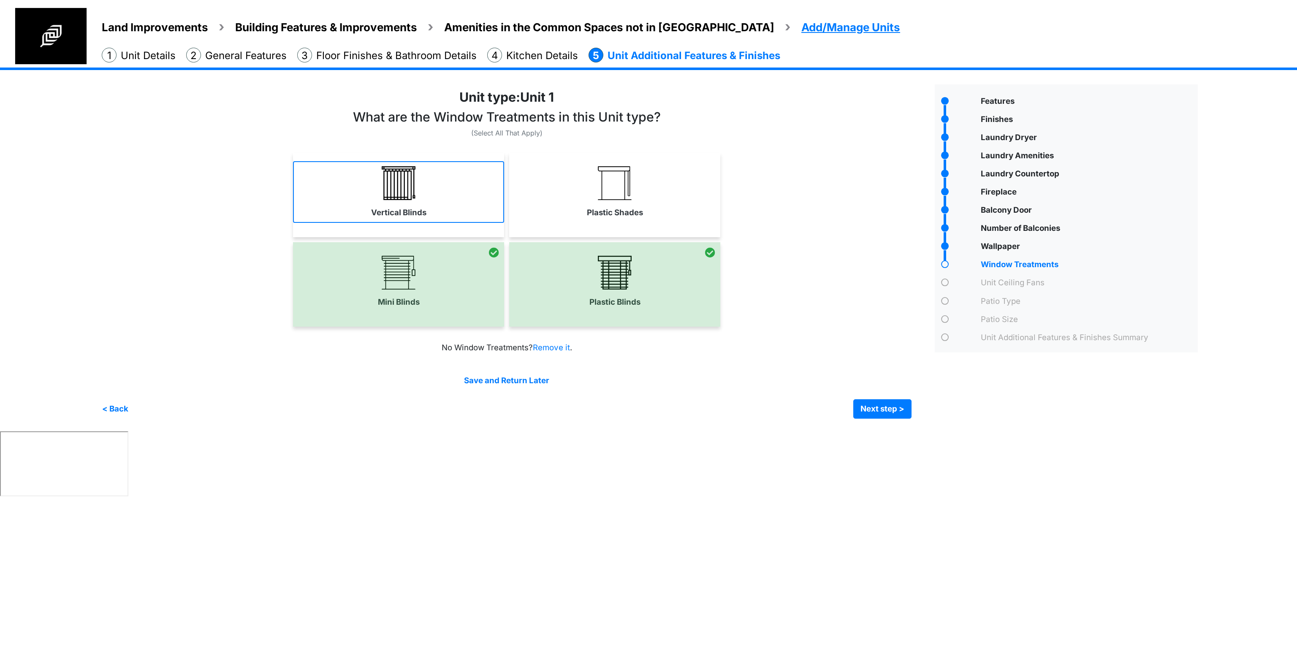
click at [384, 208] on label "Vertical Blinds" at bounding box center [398, 213] width 55 height 12
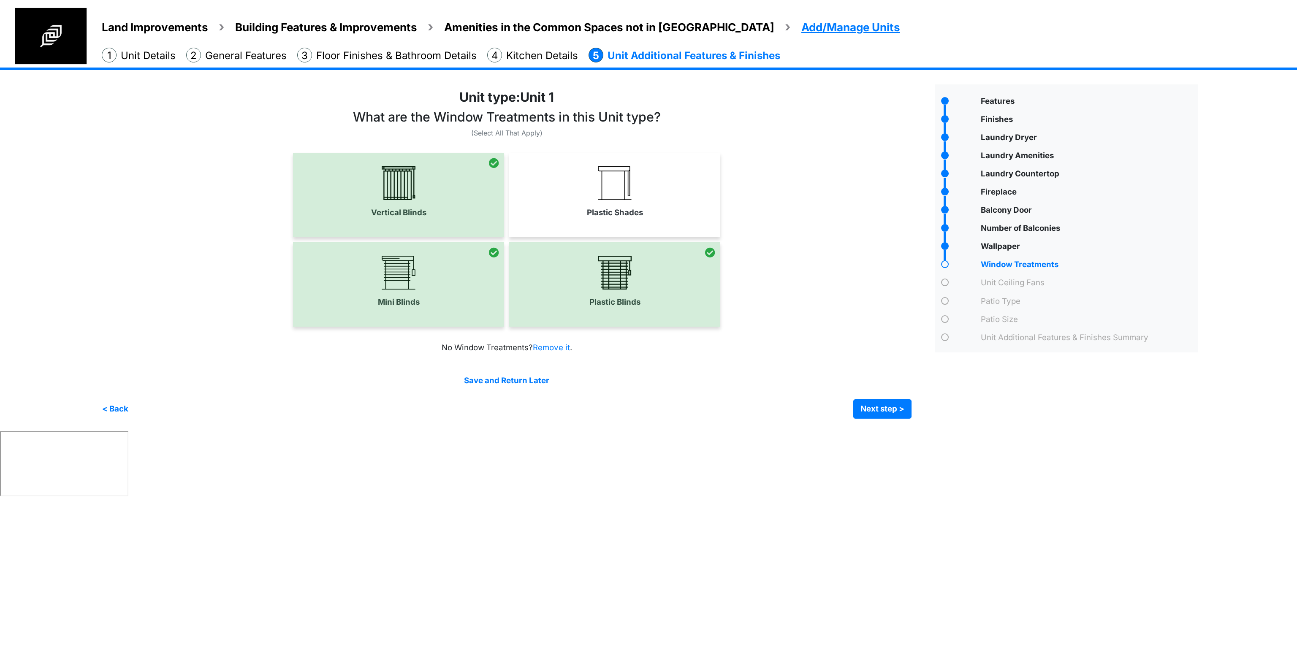
click at [584, 201] on link "Plastic Shades" at bounding box center [614, 192] width 211 height 62
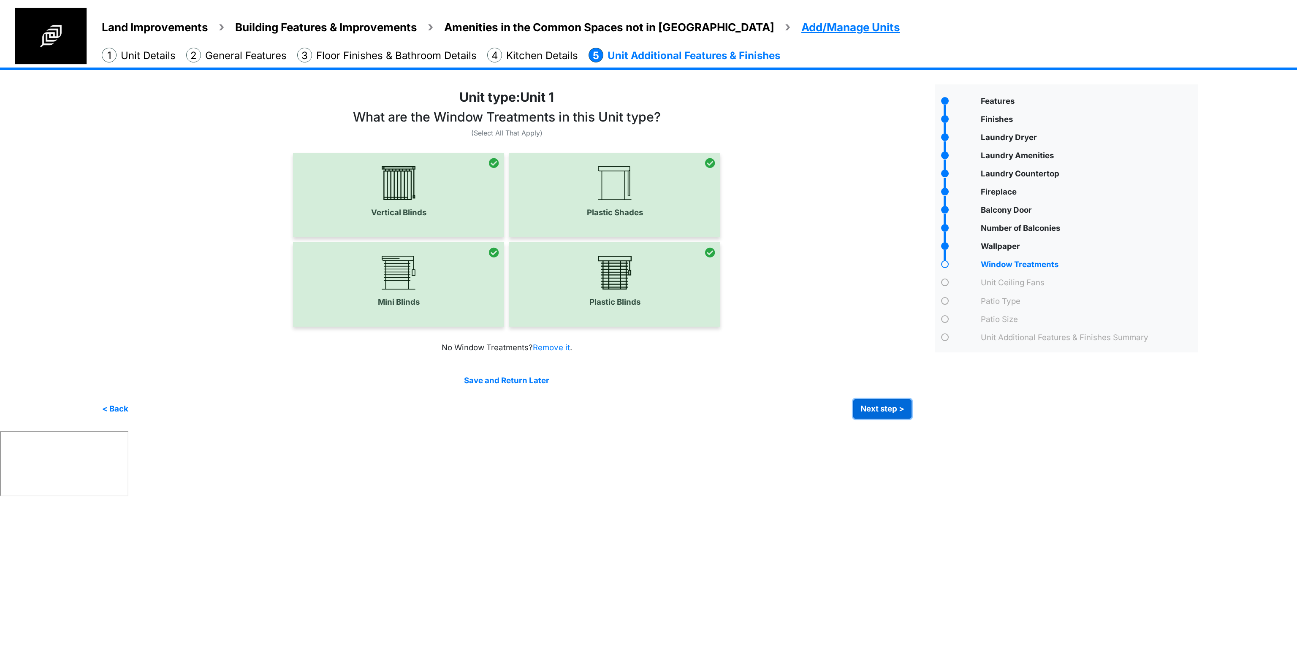
click at [810, 409] on button "Next step >" at bounding box center [882, 408] width 58 height 19
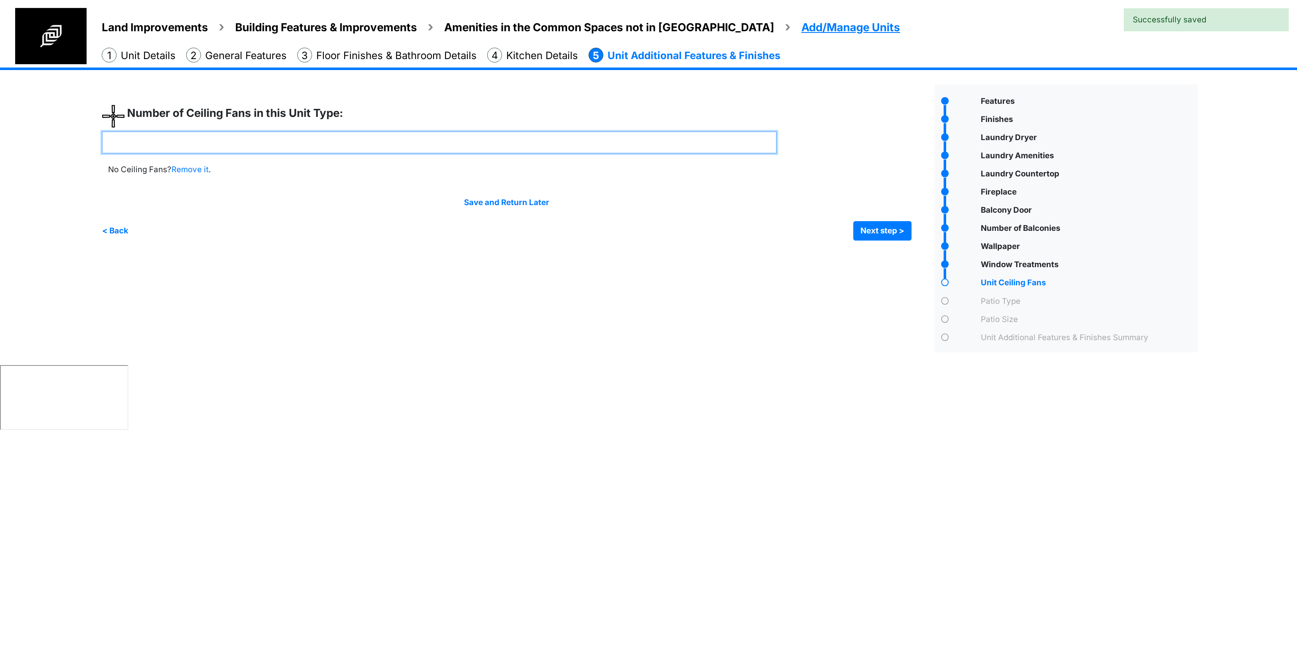
click at [449, 153] on input "number" at bounding box center [439, 142] width 675 height 22
type input "*"
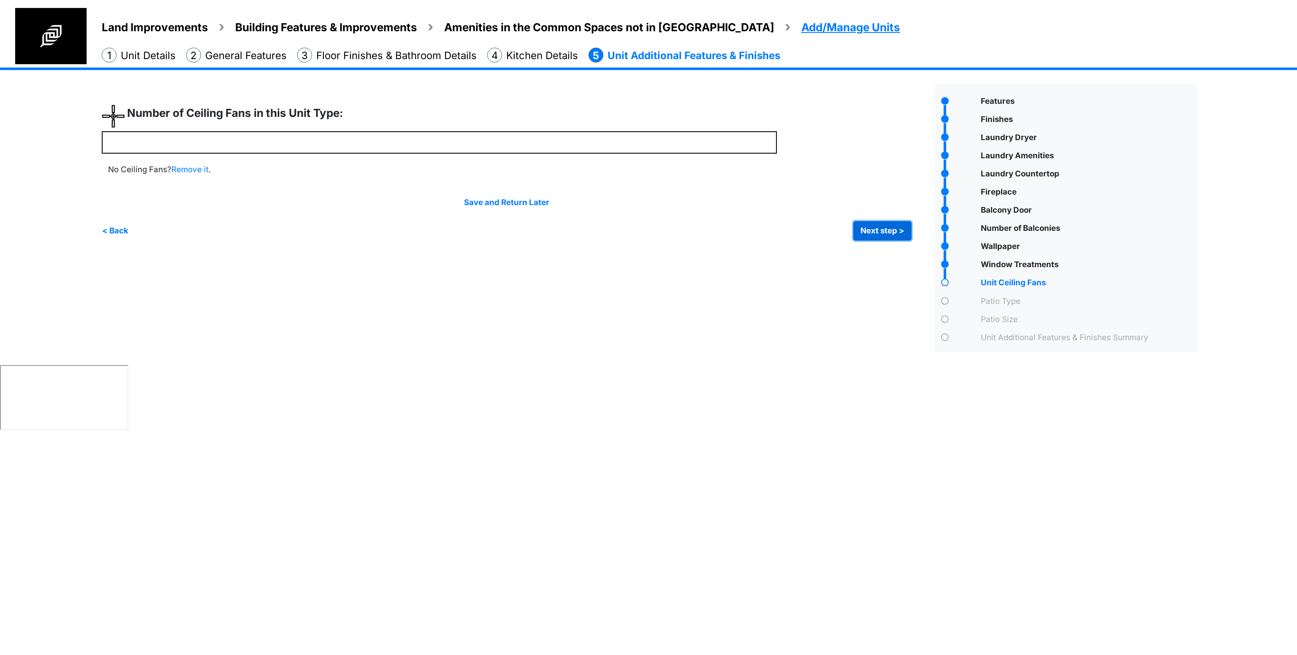
click at [810, 230] on button "Next step >" at bounding box center [882, 230] width 58 height 19
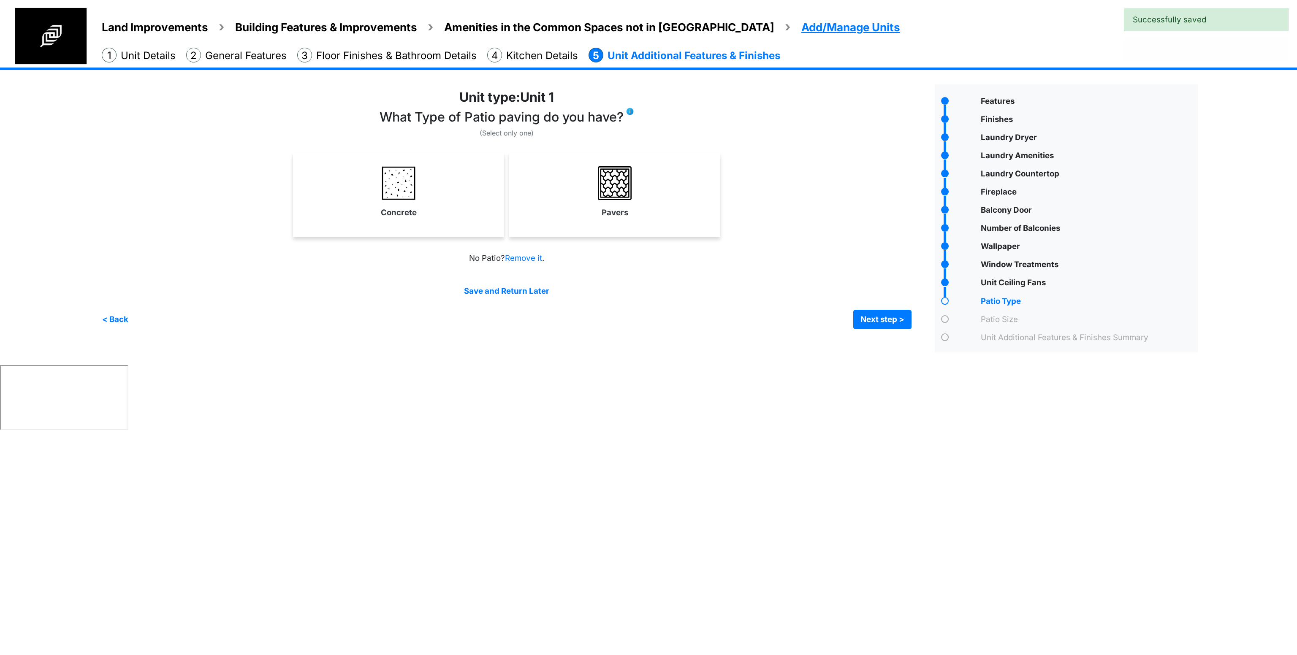
click at [645, 224] on div "Pavers" at bounding box center [614, 195] width 211 height 84
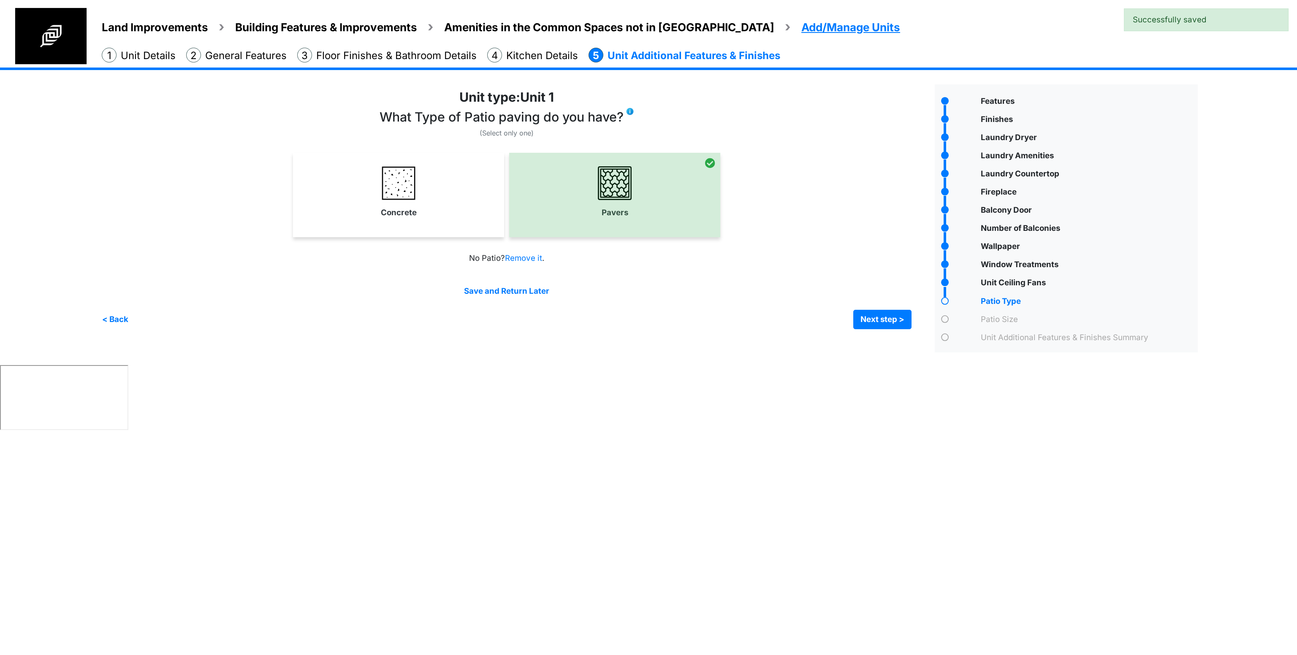
click at [456, 215] on link "Concrete" at bounding box center [399, 192] width 208 height 62
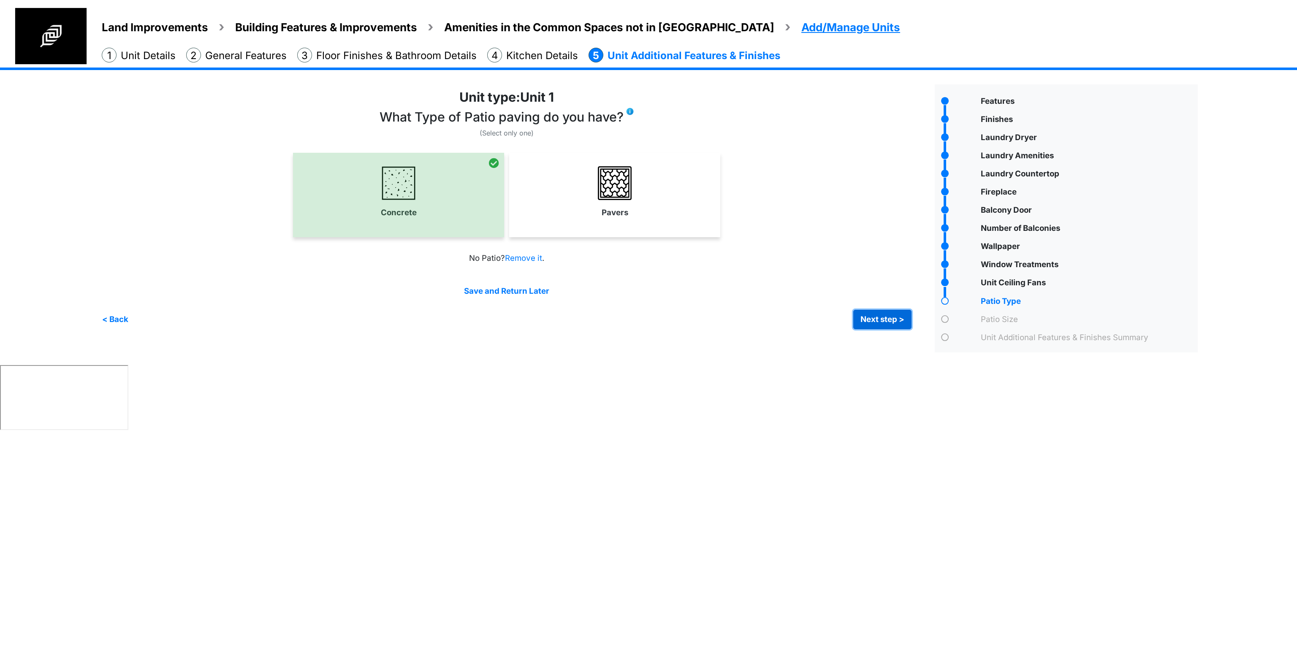
click at [810, 318] on button "Next step >" at bounding box center [882, 319] width 58 height 19
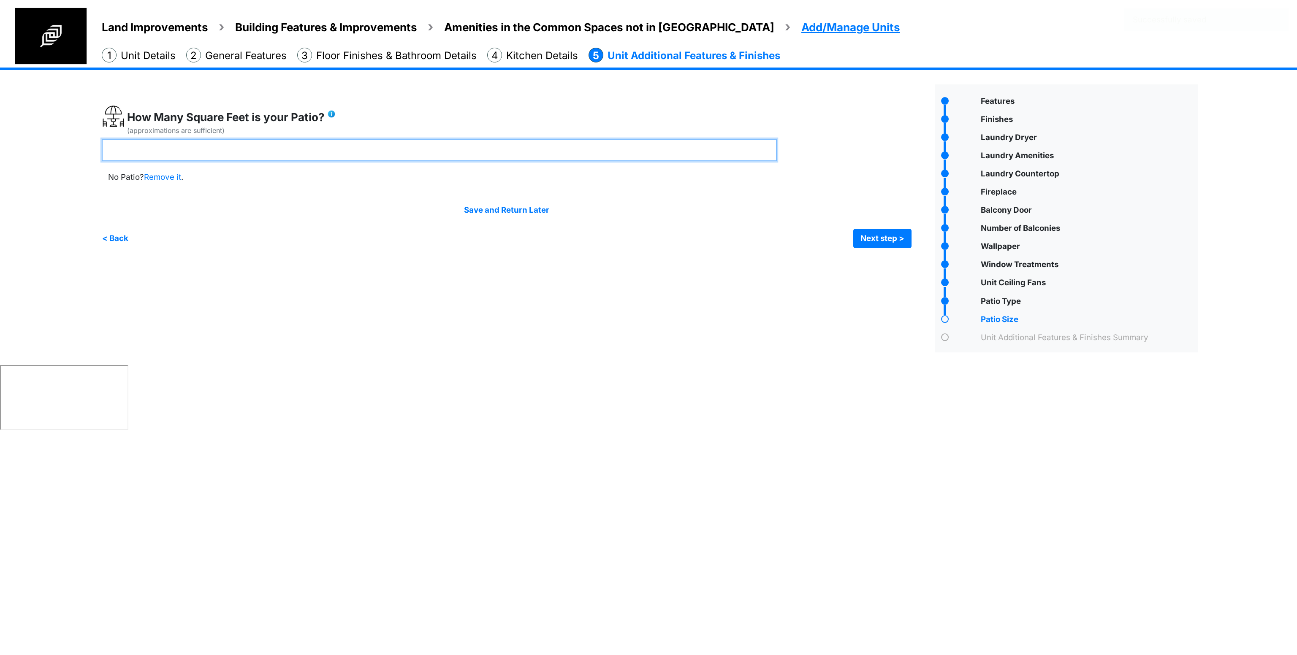
click at [554, 145] on input "number" at bounding box center [439, 150] width 675 height 22
drag, startPoint x: 295, startPoint y: 146, endPoint x: 47, endPoint y: 152, distance: 248.3
click at [47, 152] on div "Land Improvements Building Features & Improvements Amenities in the Common Spac…" at bounding box center [648, 217] width 1297 height 298
type input "***"
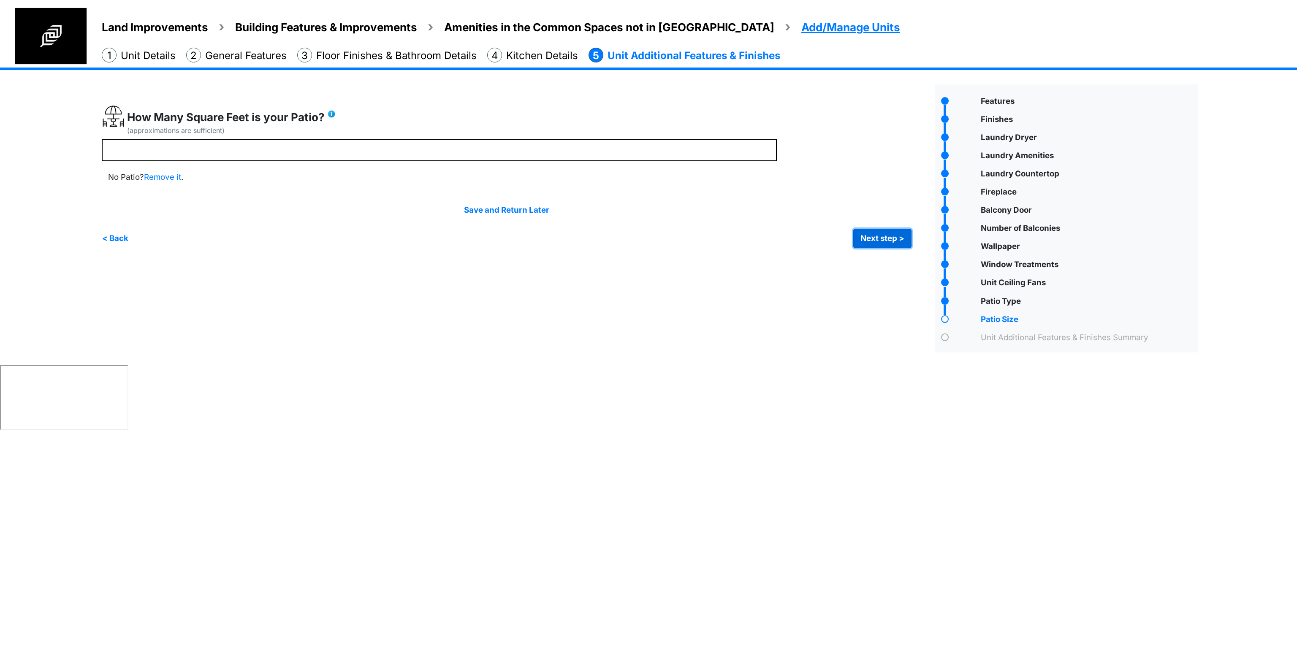
click at [810, 245] on button "Next step >" at bounding box center [882, 238] width 58 height 19
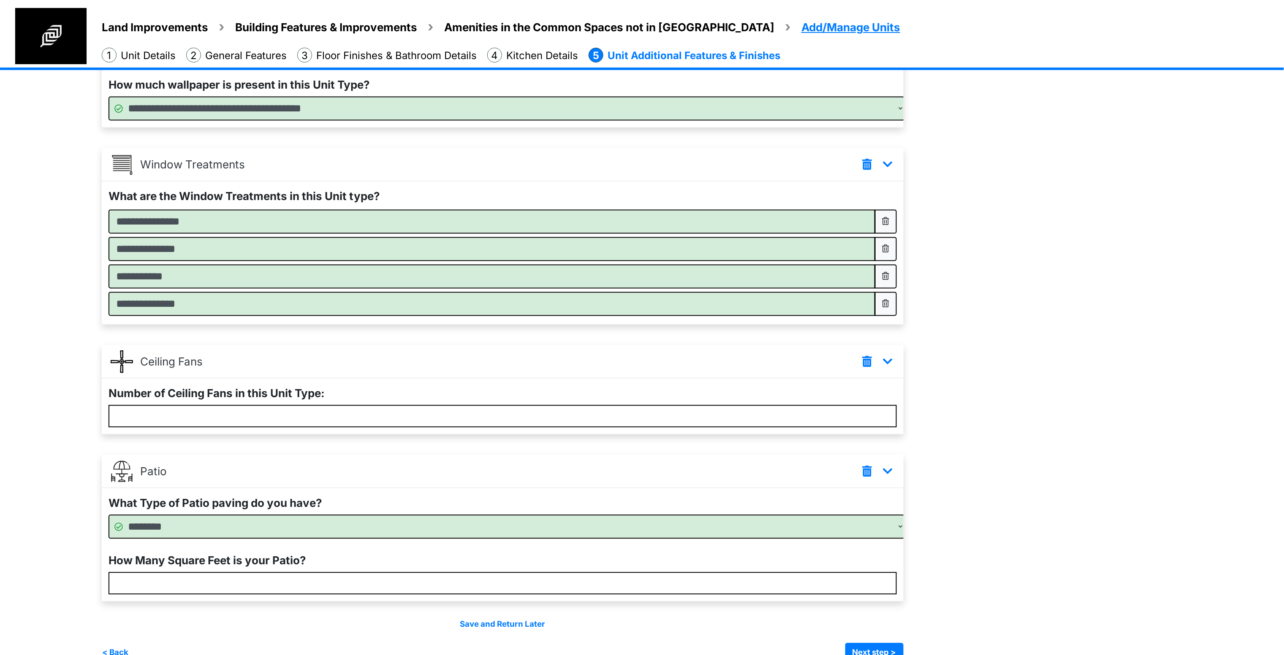
scroll to position [1011, 0]
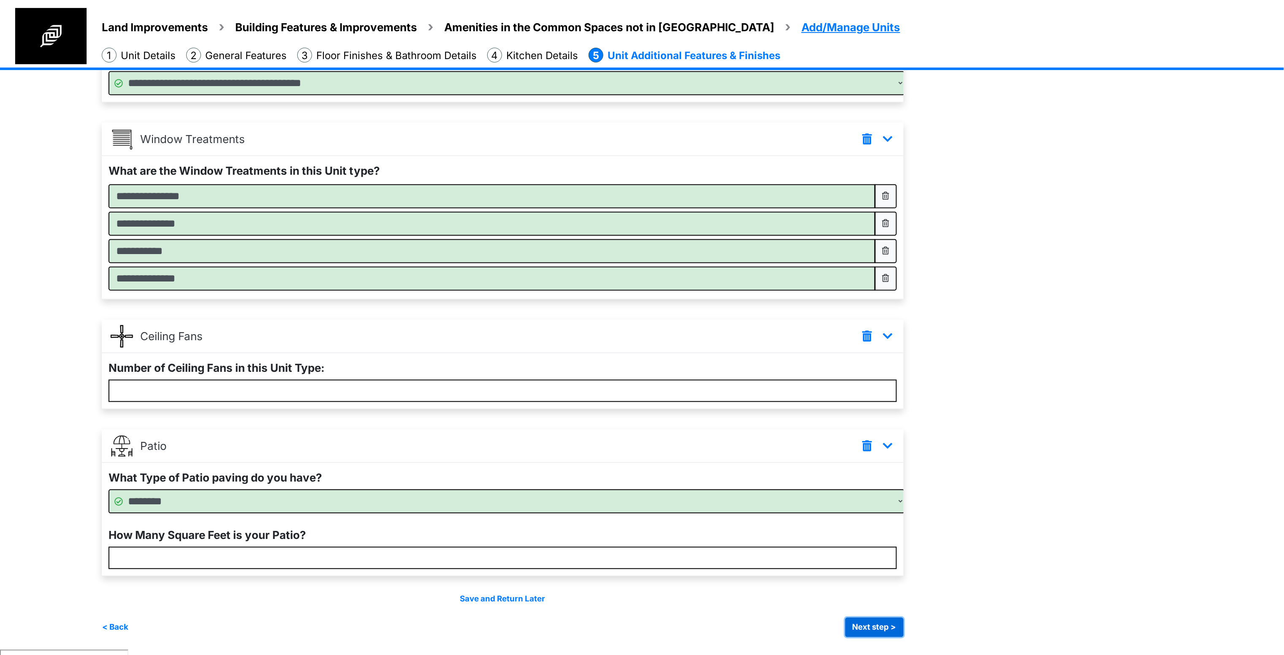
click at [810, 409] on button "Next step >" at bounding box center [874, 627] width 58 height 19
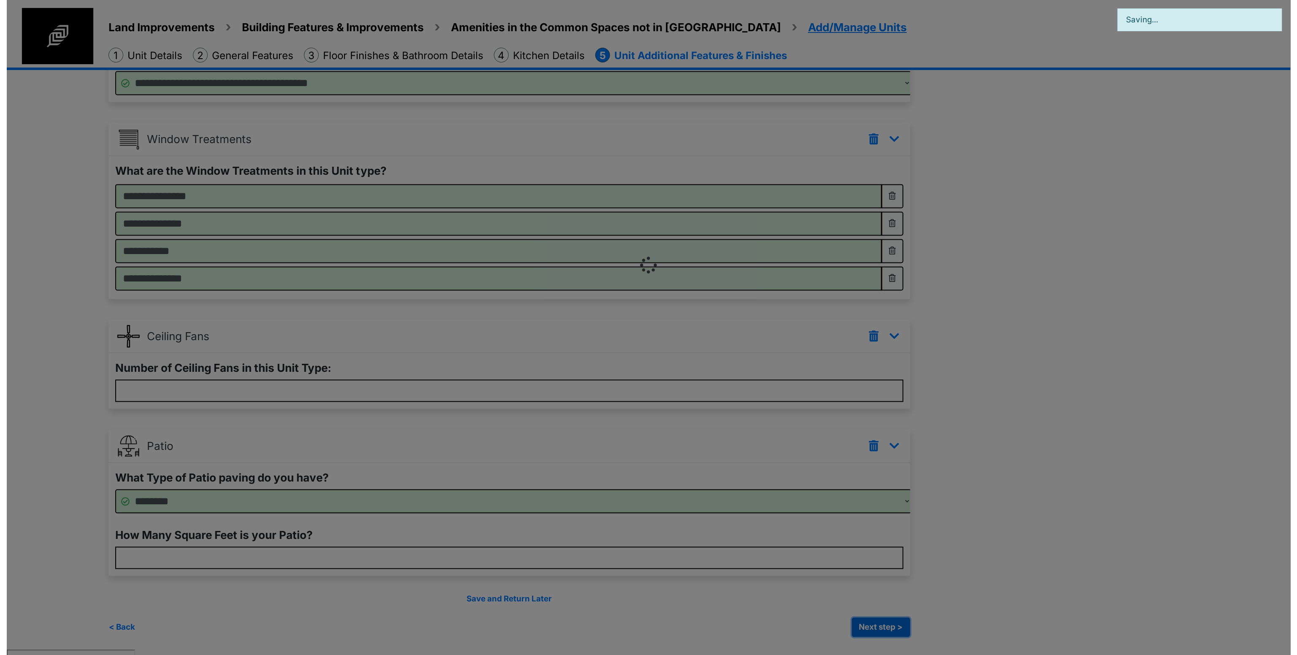
scroll to position [0, 0]
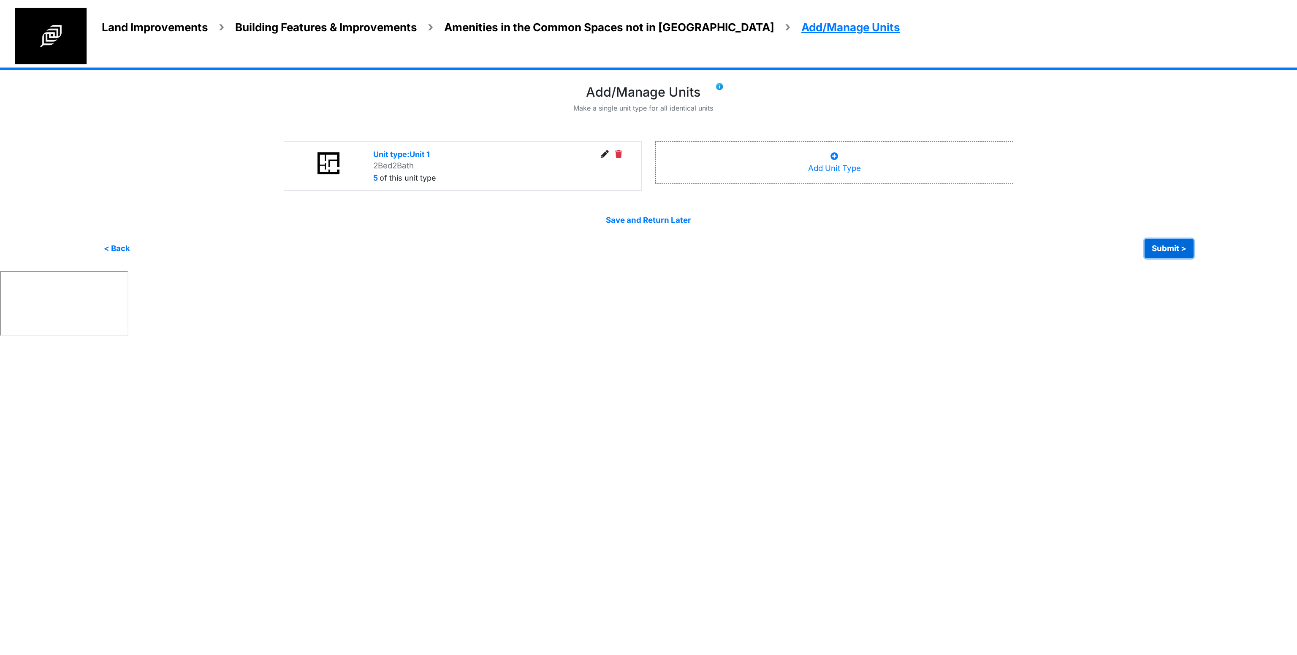
click at [810, 244] on button "Submit >" at bounding box center [1168, 248] width 49 height 19
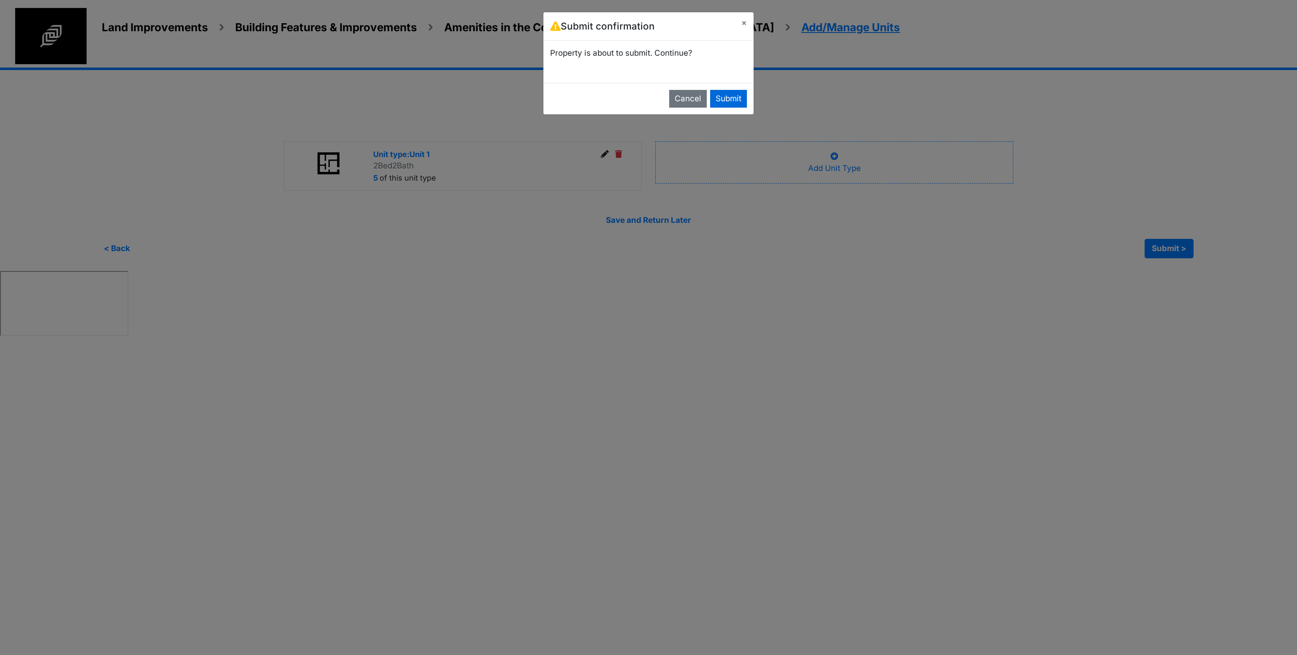
click at [724, 98] on button "Submit" at bounding box center [728, 99] width 37 height 18
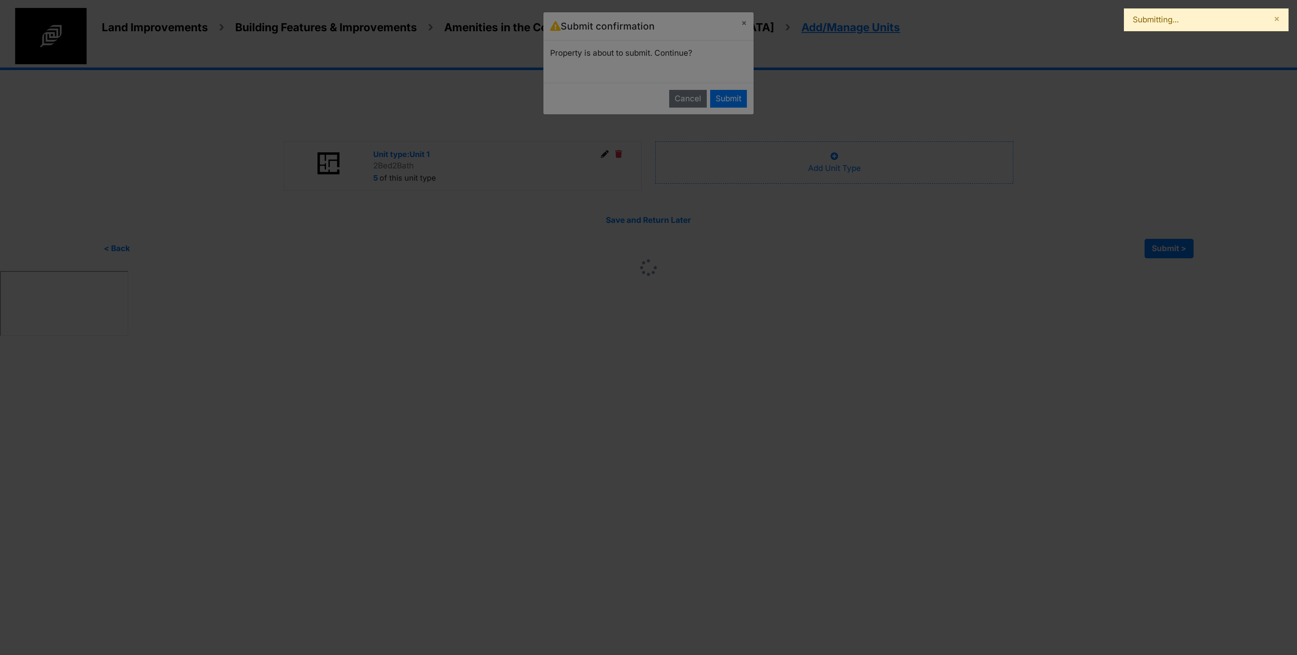
click at [810, 376] on div at bounding box center [648, 327] width 1297 height 655
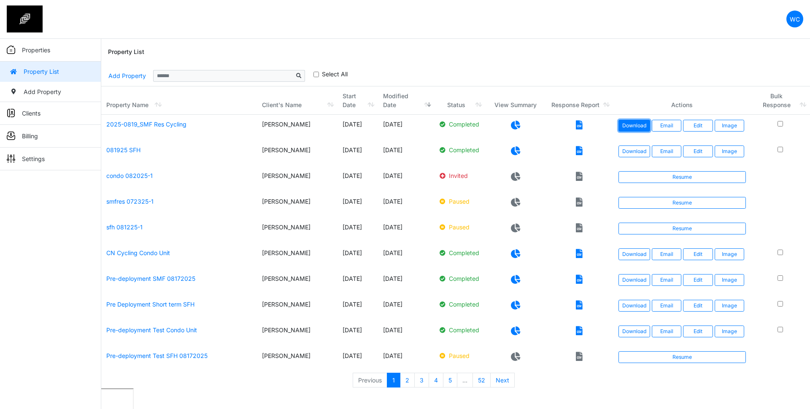
click at [639, 128] on link "Download" at bounding box center [635, 126] width 32 height 12
